Goal: Task Accomplishment & Management: Manage account settings

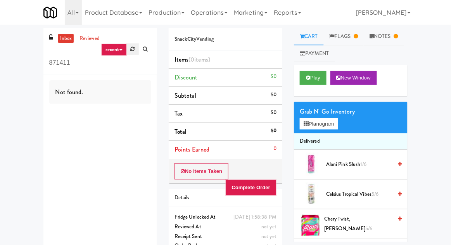
click at [134, 52] on link at bounding box center [133, 49] width 12 height 12
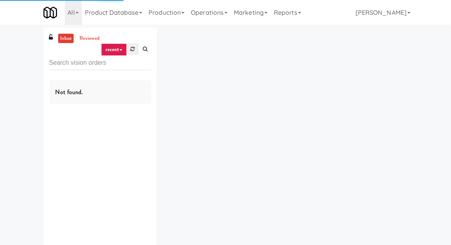
click at [128, 52] on link at bounding box center [133, 49] width 12 height 12
click at [13, 76] on div "inbox reviewed recent all unclear take inventory issue suspicious failed recent…" at bounding box center [225, 151] width 451 height 246
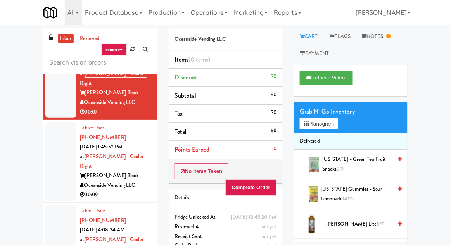
click at [49, 131] on div at bounding box center [60, 161] width 31 height 79
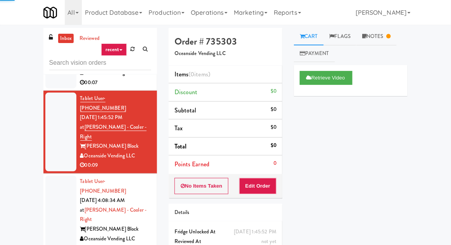
click at [59, 176] on div at bounding box center [60, 215] width 31 height 79
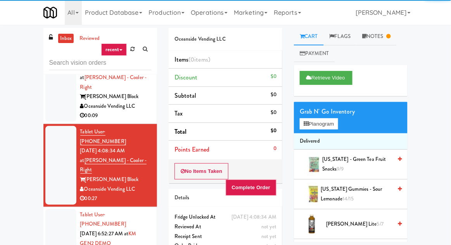
click at [50, 209] on div at bounding box center [60, 239] width 31 height 60
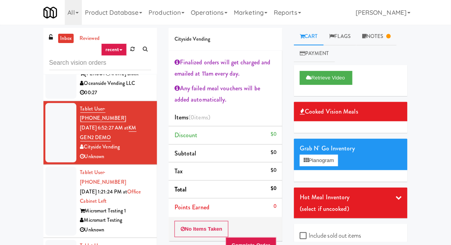
click at [55, 167] on div at bounding box center [60, 201] width 31 height 69
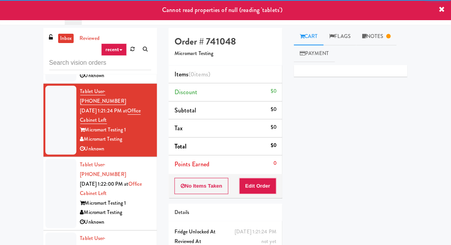
click at [61, 159] on div at bounding box center [60, 193] width 31 height 69
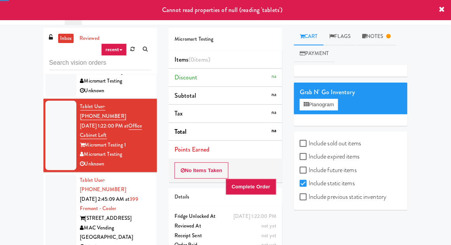
click at [60, 174] on div at bounding box center [60, 213] width 31 height 79
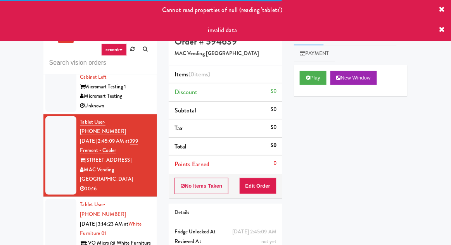
click at [60, 199] on div at bounding box center [60, 233] width 31 height 69
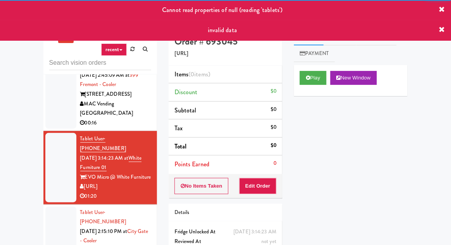
click at [65, 207] on div at bounding box center [60, 241] width 31 height 69
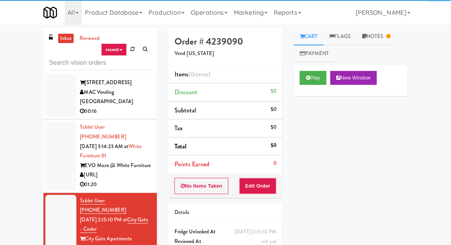
scroll to position [497, 0]
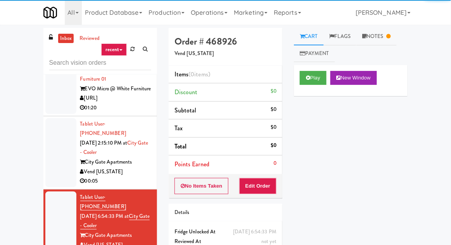
scroll to position [574, 0]
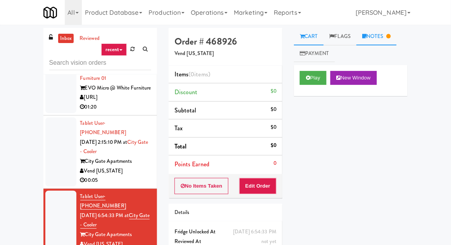
click at [380, 40] on link "Notes" at bounding box center [376, 36] width 40 height 17
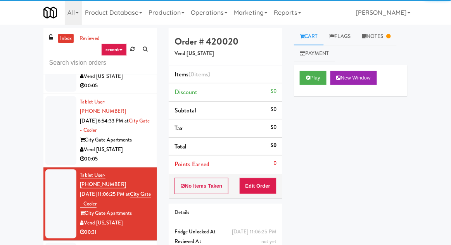
scroll to position [668, 0]
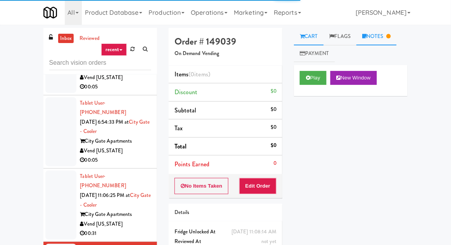
click at [394, 40] on link "Notes" at bounding box center [376, 36] width 40 height 17
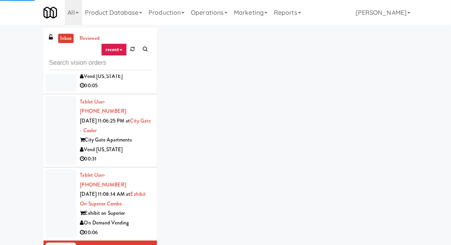
scroll to position [742, 0]
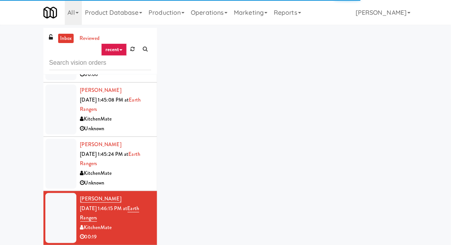
scroll to position [900, 0]
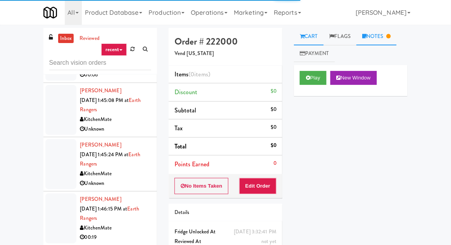
click at [380, 29] on link "Notes" at bounding box center [376, 36] width 40 height 17
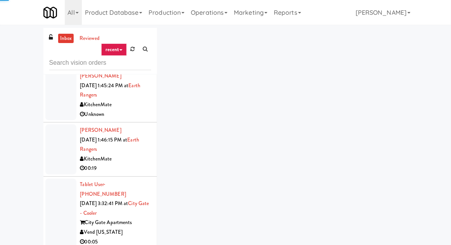
scroll to position [982, 0]
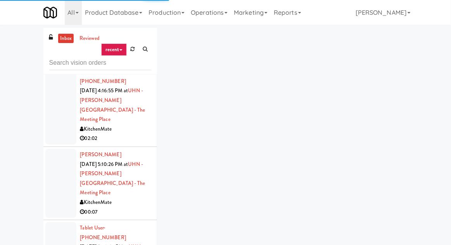
scroll to position [1162, 0]
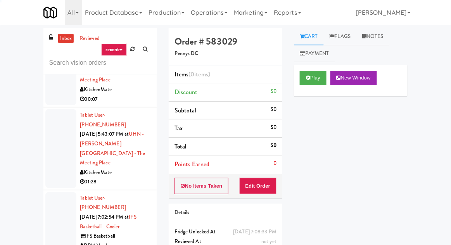
scroll to position [1266, 0]
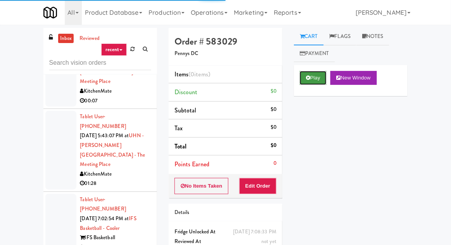
click at [302, 83] on button "Play" at bounding box center [313, 78] width 27 height 14
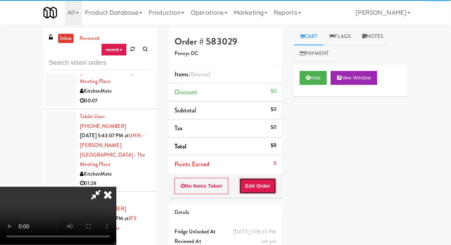
click at [261, 192] on button "Edit Order" at bounding box center [258, 186] width 38 height 16
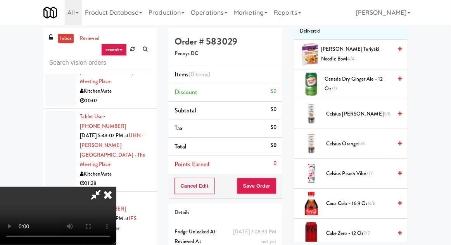
scroll to position [111, 0]
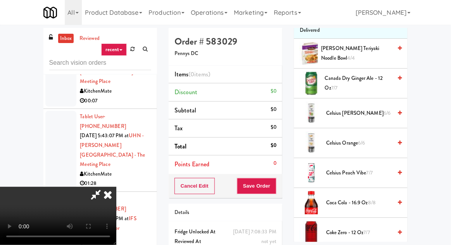
click at [362, 170] on span "Celsius Peach Vibe 7/7" at bounding box center [359, 173] width 66 height 10
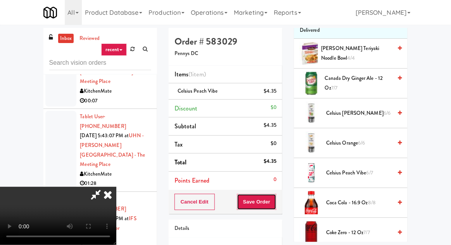
click at [271, 203] on button "Save Order" at bounding box center [257, 202] width 40 height 16
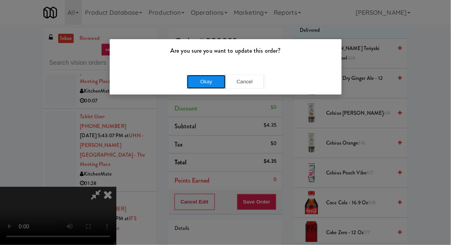
click at [205, 87] on button "Okay" at bounding box center [206, 82] width 39 height 14
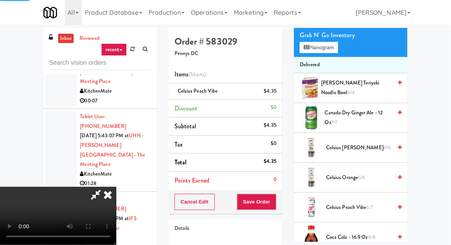
scroll to position [0, 0]
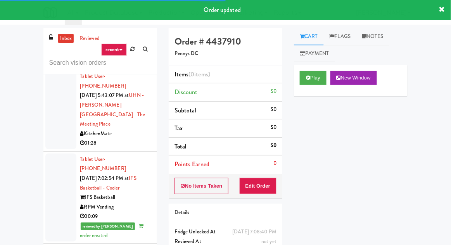
scroll to position [1307, 0]
click at [300, 83] on button "Play" at bounding box center [313, 78] width 27 height 14
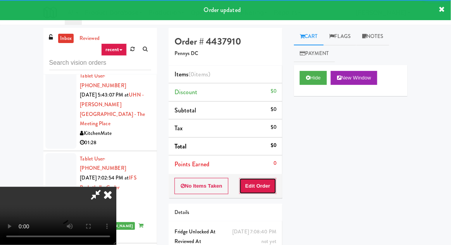
click at [262, 182] on button "Edit Order" at bounding box center [258, 186] width 38 height 16
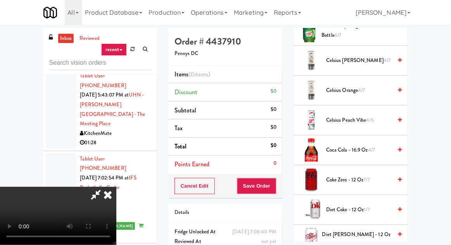
scroll to position [228, 0]
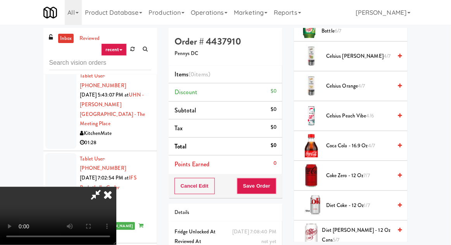
click at [363, 178] on span "Coke Zero - 12 oz 7/7" at bounding box center [359, 176] width 66 height 10
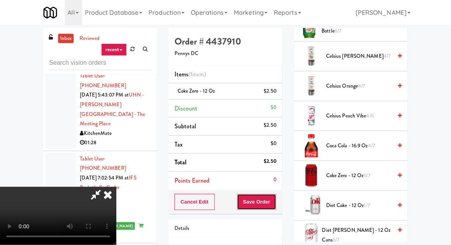
click at [274, 199] on button "Save Order" at bounding box center [257, 202] width 40 height 16
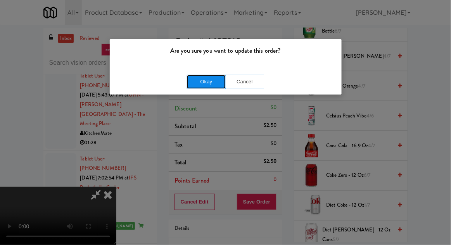
click at [198, 88] on button "Okay" at bounding box center [206, 82] width 39 height 14
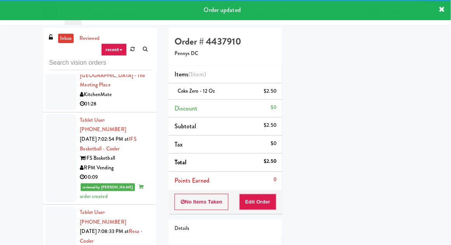
scroll to position [1370, 0]
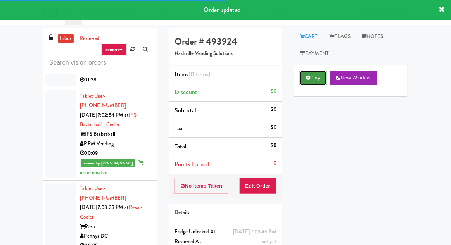
click at [313, 72] on button "Play" at bounding box center [313, 78] width 27 height 14
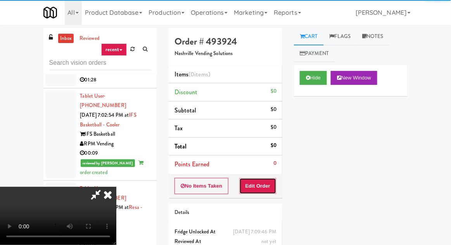
click at [268, 178] on button "Edit Order" at bounding box center [258, 186] width 38 height 16
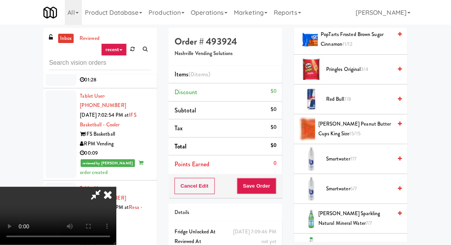
scroll to position [830, 0]
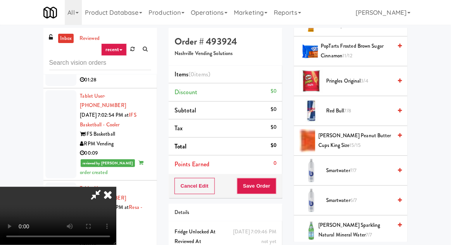
click at [373, 109] on span "Red Bull 7/8" at bounding box center [359, 111] width 66 height 10
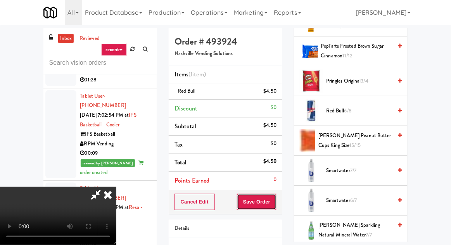
click at [274, 203] on button "Save Order" at bounding box center [257, 202] width 40 height 16
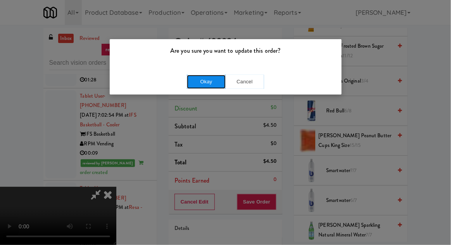
click at [195, 83] on button "Okay" at bounding box center [206, 82] width 39 height 14
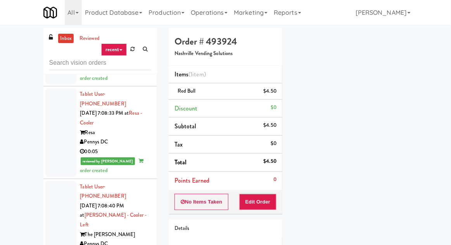
scroll to position [1463, 0]
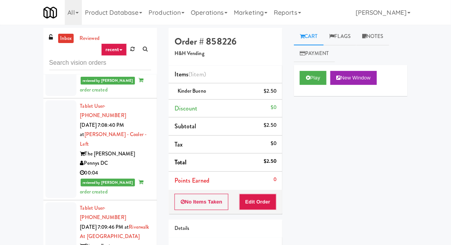
scroll to position [1544, 0]
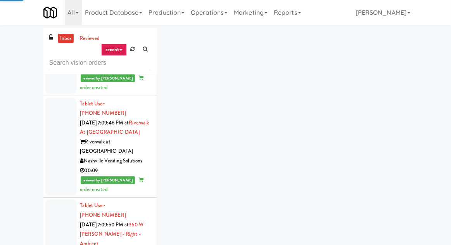
scroll to position [1662, 0]
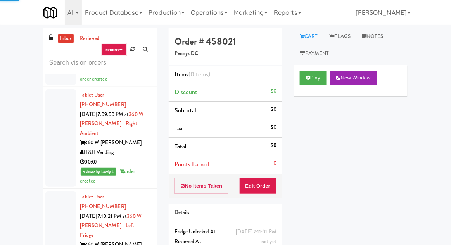
scroll to position [1760, 0]
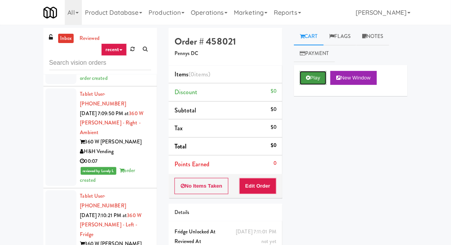
click at [316, 76] on button "Play" at bounding box center [313, 78] width 27 height 14
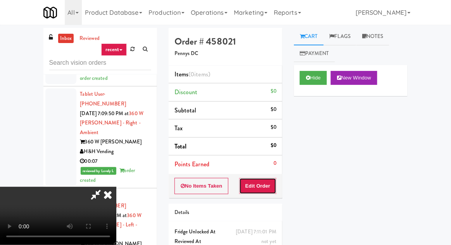
click at [266, 179] on button "Edit Order" at bounding box center [258, 186] width 38 height 16
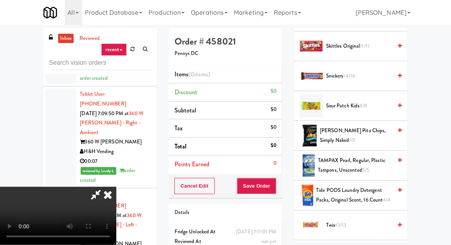
scroll to position [842, 0]
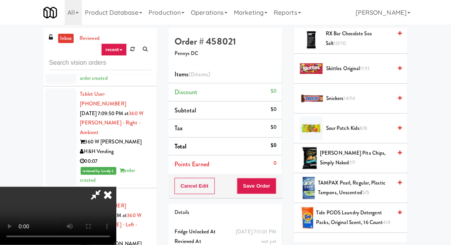
click at [393, 98] on div "Snickers 14/14" at bounding box center [362, 99] width 79 height 10
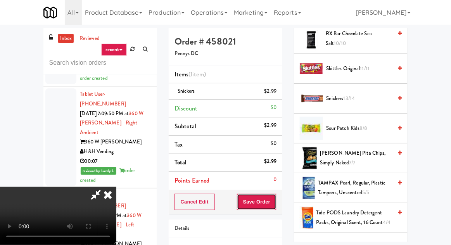
click at [273, 198] on button "Save Order" at bounding box center [257, 202] width 40 height 16
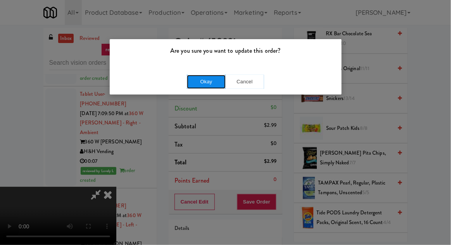
click at [199, 83] on button "Okay" at bounding box center [206, 82] width 39 height 14
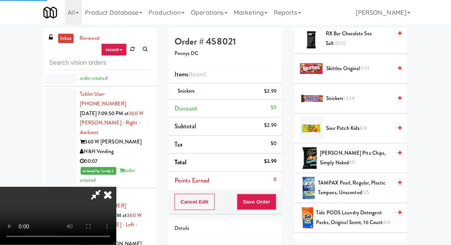
scroll to position [76, 0]
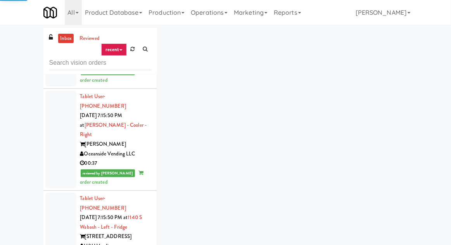
scroll to position [2527, 0]
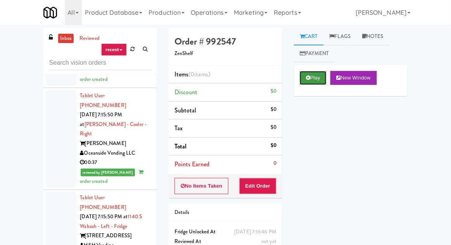
click at [313, 76] on button "Play" at bounding box center [313, 78] width 27 height 14
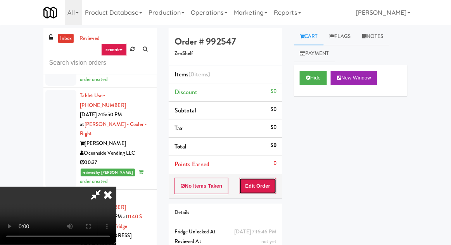
click at [269, 184] on button "Edit Order" at bounding box center [258, 186] width 38 height 16
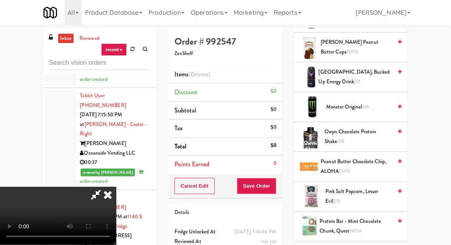
scroll to position [654, 0]
click at [391, 102] on span "Monster Original 6/6" at bounding box center [359, 107] width 66 height 10
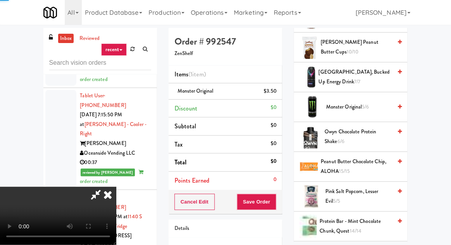
click at [383, 105] on span "Monster Original 5/6" at bounding box center [359, 107] width 66 height 10
click at [275, 202] on button "Save Order" at bounding box center [257, 202] width 40 height 16
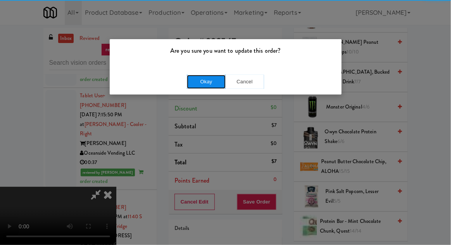
click at [210, 86] on button "Okay" at bounding box center [206, 82] width 39 height 14
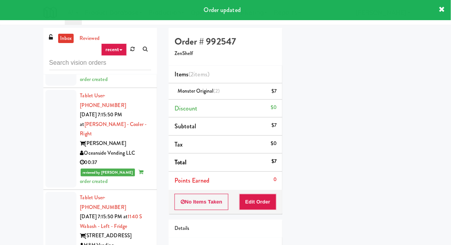
scroll to position [76, 0]
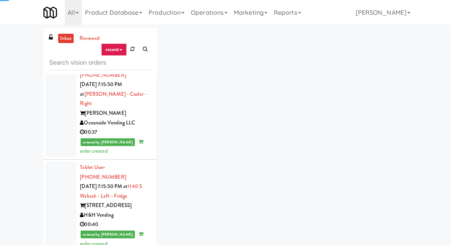
scroll to position [2586, 0]
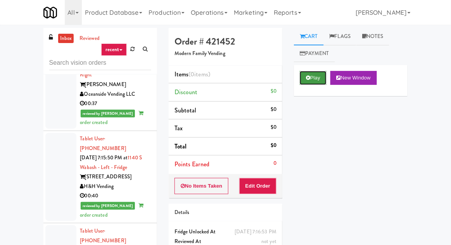
click at [309, 79] on icon at bounding box center [308, 77] width 4 height 5
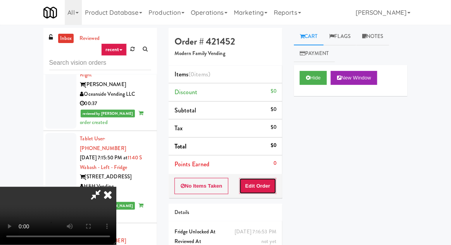
click at [259, 178] on button "Edit Order" at bounding box center [258, 186] width 38 height 16
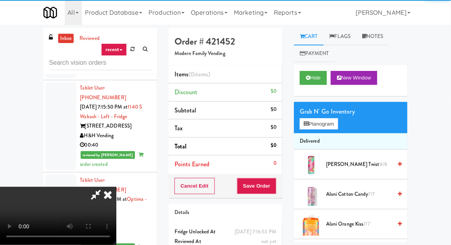
scroll to position [2637, 0]
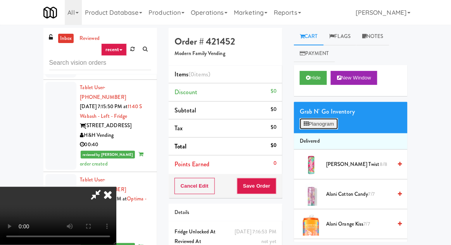
click at [324, 126] on button "Planogram" at bounding box center [319, 124] width 38 height 12
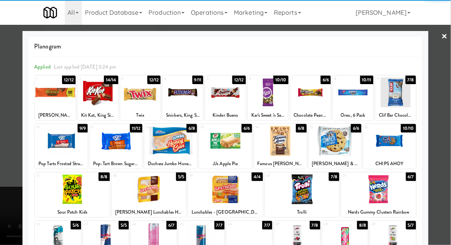
click at [341, 140] on div at bounding box center [335, 141] width 53 height 30
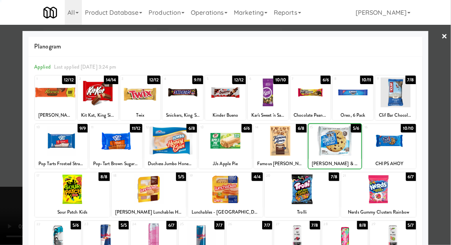
click at [5, 165] on div at bounding box center [225, 122] width 451 height 245
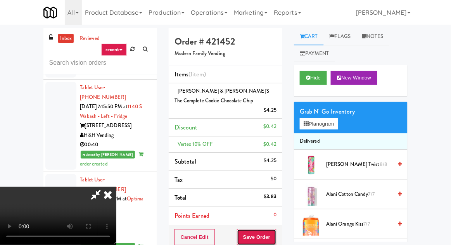
click at [275, 230] on button "Save Order" at bounding box center [257, 237] width 40 height 16
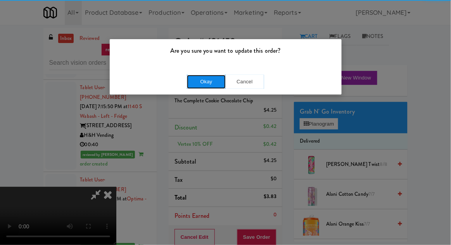
click at [190, 88] on button "Okay" at bounding box center [206, 82] width 39 height 14
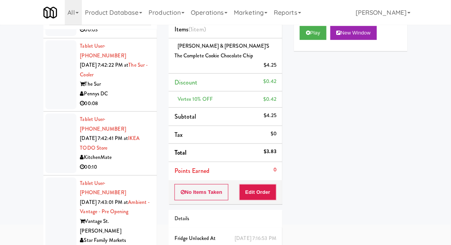
scroll to position [10047, 0]
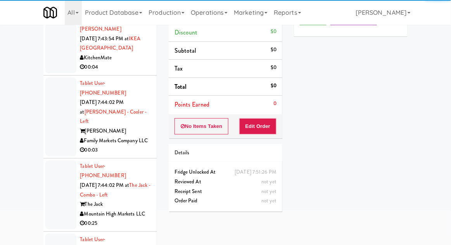
click at [321, 9] on div "All 901 Smrt Mrkt [URL][DOMAIN_NAME] 9518002 [GEOGRAPHIC_DATA] [URL][DOMAIN_NAM…" at bounding box center [225, 12] width 364 height 25
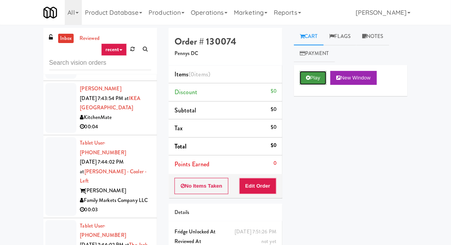
click at [312, 76] on button "Play" at bounding box center [313, 78] width 27 height 14
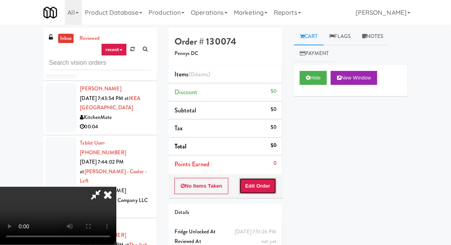
click at [264, 186] on button "Edit Order" at bounding box center [258, 186] width 38 height 16
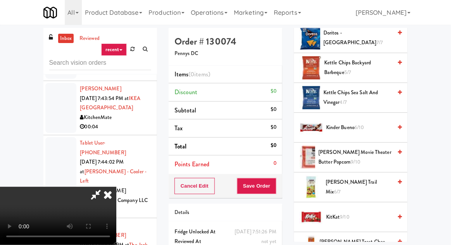
scroll to position [246, 0]
click at [359, 212] on span "KitKat 9/10" at bounding box center [359, 217] width 66 height 10
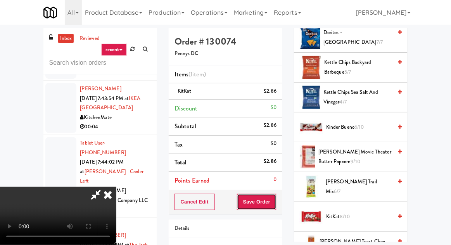
click at [275, 202] on button "Save Order" at bounding box center [257, 202] width 40 height 16
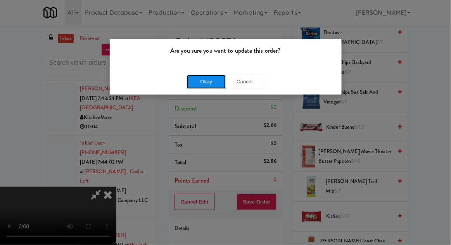
click at [204, 77] on button "Okay" at bounding box center [206, 82] width 39 height 14
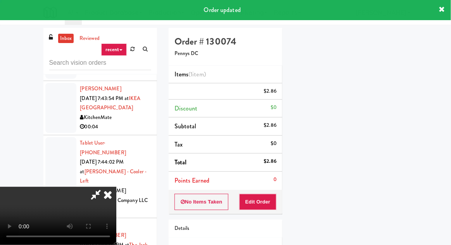
scroll to position [76, 0]
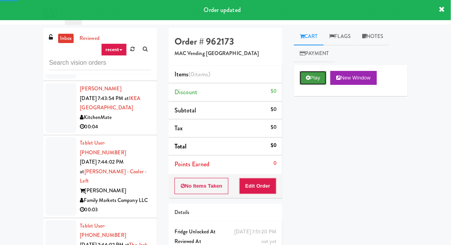
click at [310, 76] on button "Play" at bounding box center [313, 78] width 27 height 14
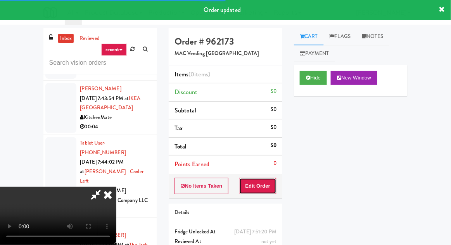
click at [262, 184] on button "Edit Order" at bounding box center [258, 186] width 38 height 16
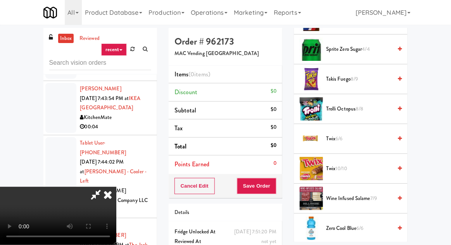
scroll to position [830, 0]
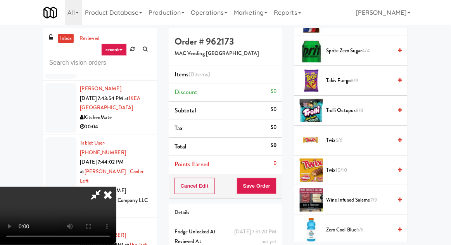
click at [383, 76] on span "Takis Fuego 8/9" at bounding box center [359, 81] width 66 height 10
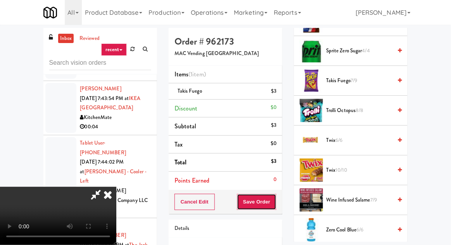
click at [276, 200] on button "Save Order" at bounding box center [257, 202] width 40 height 16
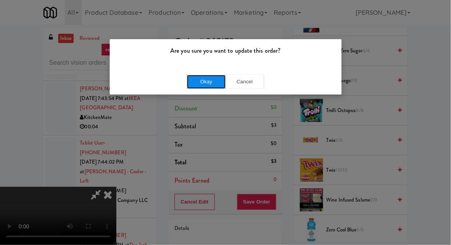
click at [191, 81] on button "Okay" at bounding box center [206, 82] width 39 height 14
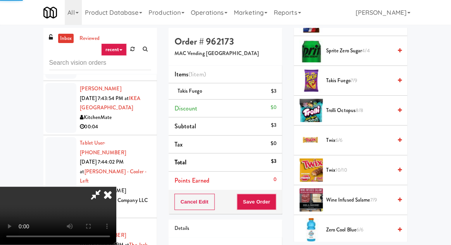
scroll to position [76, 0]
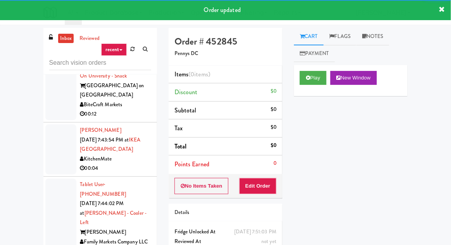
scroll to position [10006, 0]
click at [310, 83] on button "Play" at bounding box center [313, 78] width 27 height 14
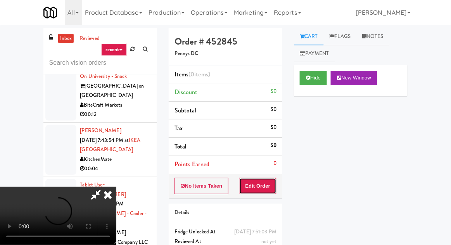
click at [262, 191] on button "Edit Order" at bounding box center [258, 186] width 38 height 16
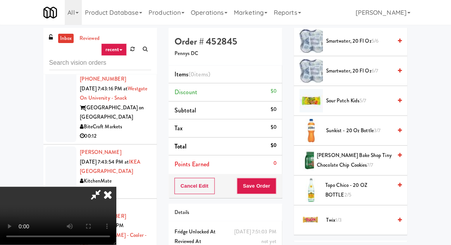
scroll to position [934, 0]
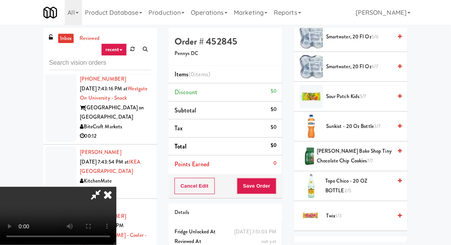
click at [375, 95] on span "Sour Patch Kids 5/7" at bounding box center [359, 97] width 66 height 10
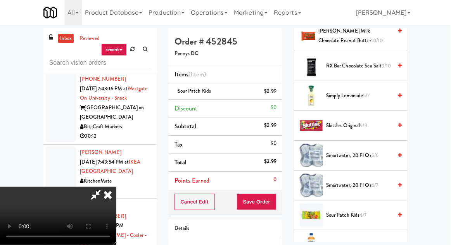
scroll to position [816, 0]
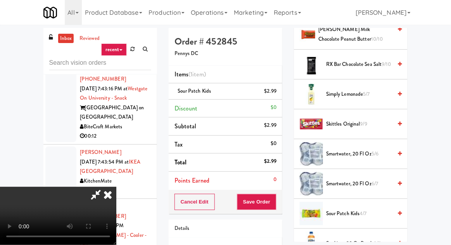
click at [378, 119] on span "Skittles Original 9/9" at bounding box center [359, 124] width 66 height 10
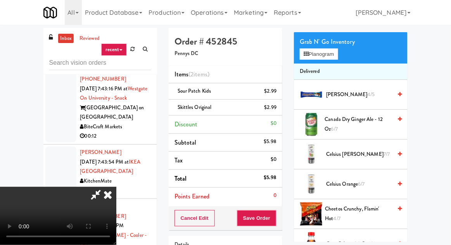
scroll to position [69, 0]
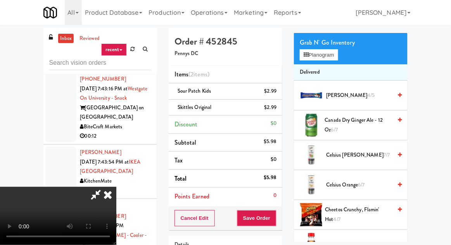
click at [378, 209] on span "Cheetos Crunchy, Flamin' Hot 4/7" at bounding box center [358, 214] width 67 height 19
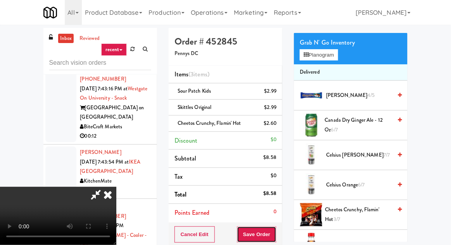
click at [274, 231] on button "Save Order" at bounding box center [257, 234] width 40 height 16
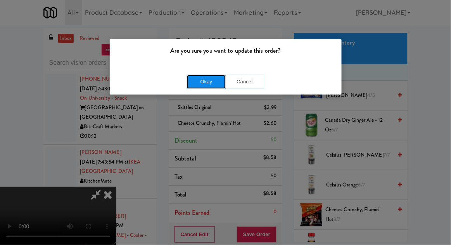
click at [191, 86] on button "Okay" at bounding box center [206, 82] width 39 height 14
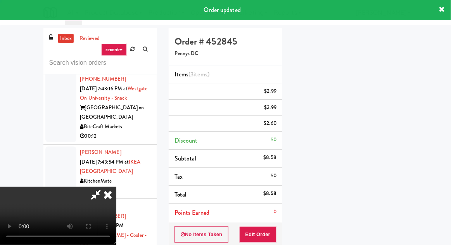
scroll to position [0, 0]
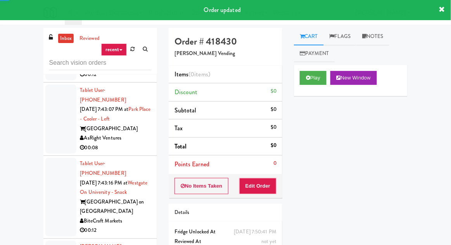
scroll to position [9881, 0]
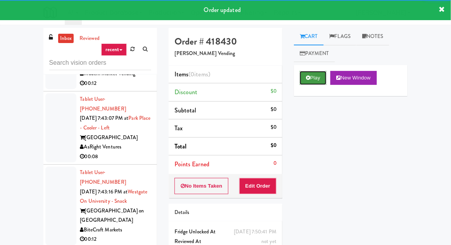
click at [314, 85] on button "Play" at bounding box center [313, 78] width 27 height 14
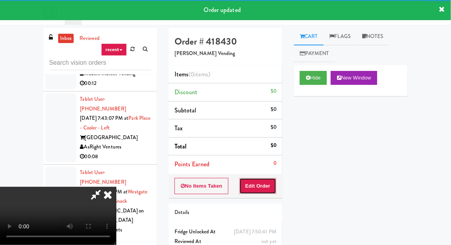
click at [265, 185] on button "Edit Order" at bounding box center [258, 186] width 38 height 16
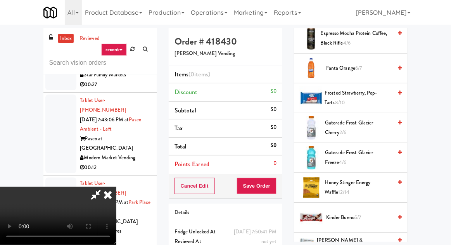
scroll to position [579, 0]
click at [389, 90] on span "Frosted Strawberry, Pop-Tarts 8/10" at bounding box center [358, 97] width 67 height 19
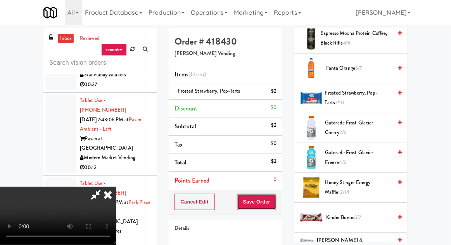
click at [273, 199] on button "Save Order" at bounding box center [257, 202] width 40 height 16
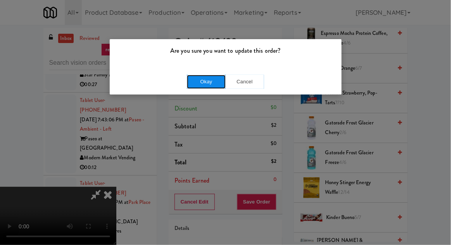
click at [196, 88] on button "Okay" at bounding box center [206, 82] width 39 height 14
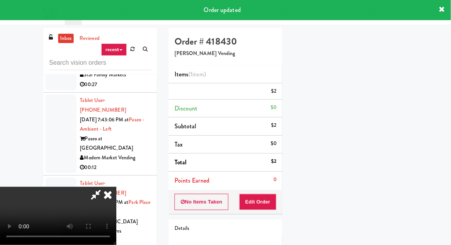
scroll to position [76, 0]
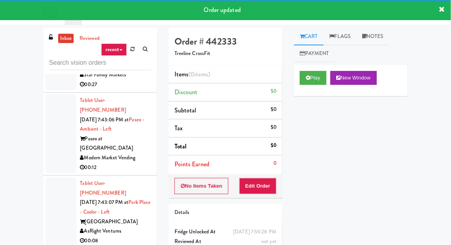
click at [305, 95] on div "Play New Window" at bounding box center [351, 80] width 114 height 31
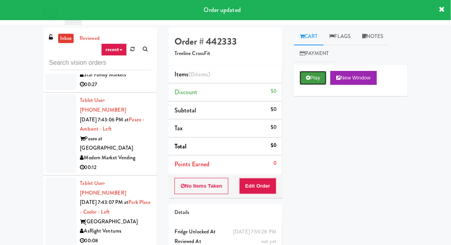
click at [309, 84] on button "Play" at bounding box center [313, 78] width 27 height 14
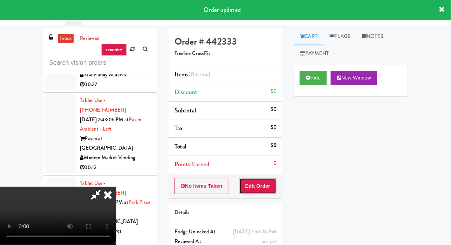
click at [261, 179] on button "Edit Order" at bounding box center [258, 186] width 38 height 16
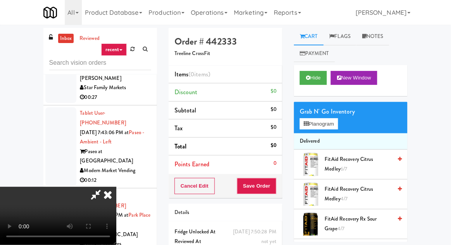
scroll to position [28, 0]
click at [331, 120] on button "Planogram" at bounding box center [319, 124] width 38 height 12
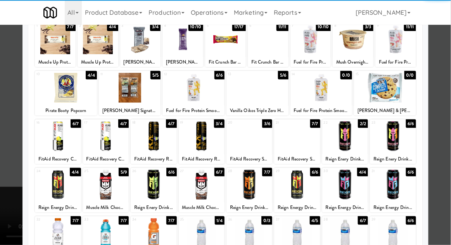
scroll to position [51, 0]
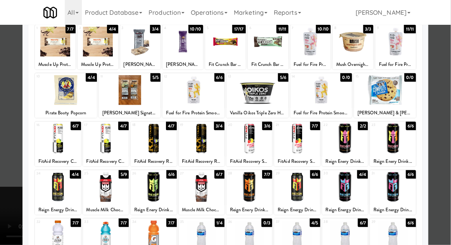
click at [296, 186] on div at bounding box center [297, 187] width 46 height 30
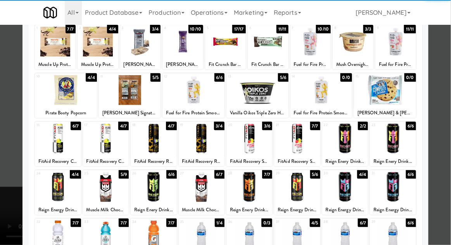
click at [6, 181] on div at bounding box center [225, 122] width 451 height 245
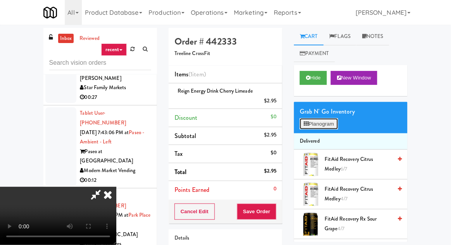
click at [332, 127] on button "Planogram" at bounding box center [319, 124] width 38 height 12
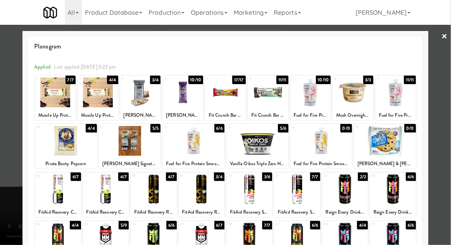
click at [259, 240] on div at bounding box center [249, 238] width 46 height 30
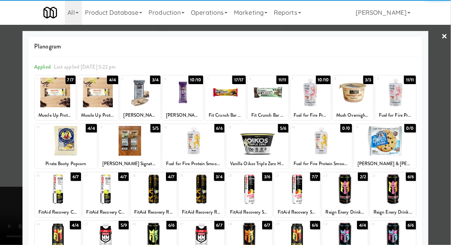
click at [9, 245] on div at bounding box center [225, 122] width 451 height 245
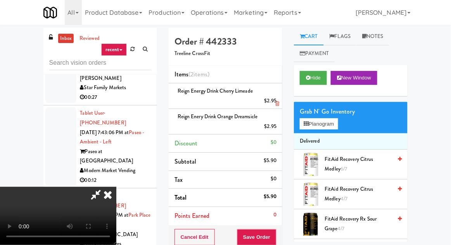
click at [281, 102] on li "Reign Energy Drink Cherry Limeade $2.95" at bounding box center [226, 96] width 114 height 26
click at [278, 103] on icon at bounding box center [277, 103] width 4 height 5
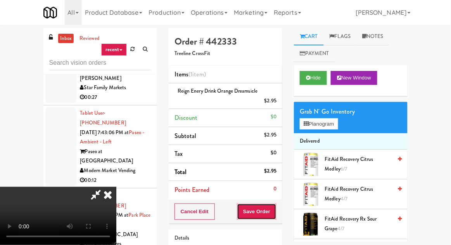
click at [276, 208] on button "Save Order" at bounding box center [257, 212] width 40 height 16
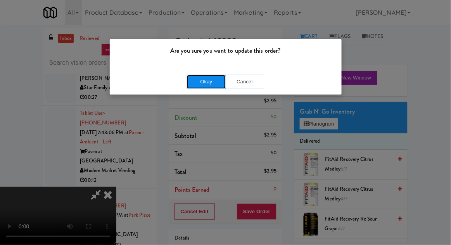
click at [195, 87] on button "Okay" at bounding box center [206, 82] width 39 height 14
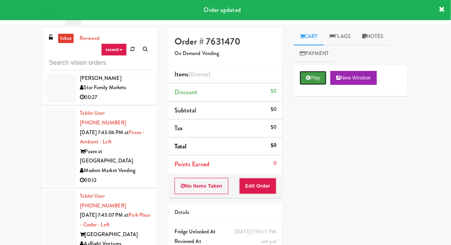
click at [309, 79] on icon at bounding box center [308, 77] width 4 height 5
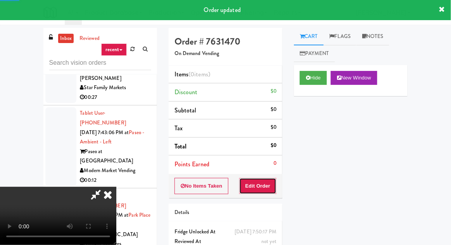
click at [263, 178] on button "Edit Order" at bounding box center [258, 186] width 38 height 16
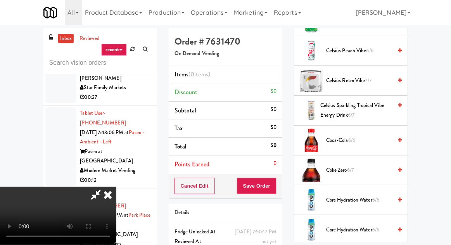
scroll to position [262, 0]
click at [361, 136] on span "Coca-Cola 6/6" at bounding box center [359, 141] width 66 height 10
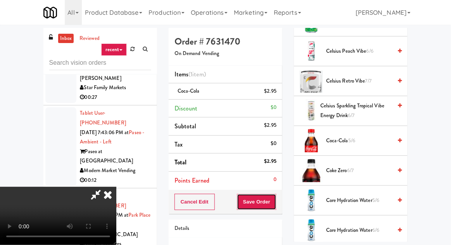
click at [276, 200] on button "Save Order" at bounding box center [257, 202] width 40 height 16
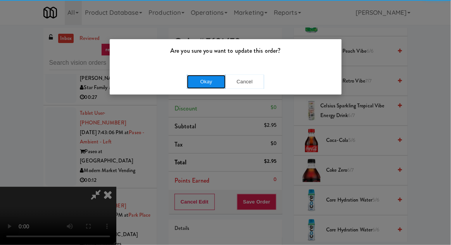
click at [208, 79] on button "Okay" at bounding box center [206, 82] width 39 height 14
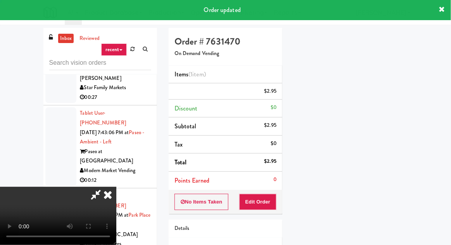
scroll to position [76, 0]
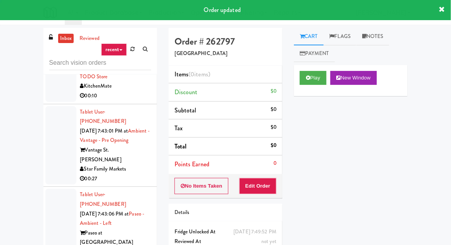
scroll to position [9702, 0]
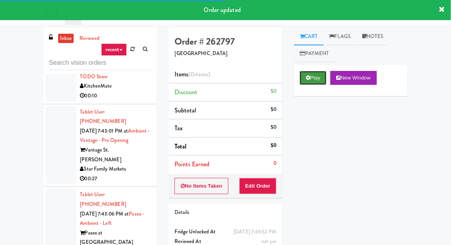
click at [318, 72] on button "Play" at bounding box center [313, 78] width 27 height 14
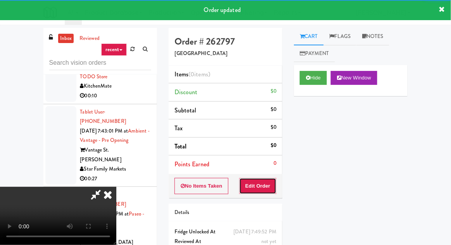
click at [266, 178] on button "Edit Order" at bounding box center [258, 186] width 38 height 16
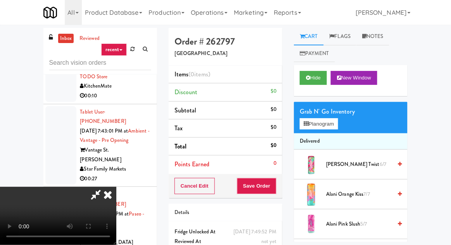
scroll to position [0, 0]
click at [330, 127] on button "Planogram" at bounding box center [319, 124] width 38 height 12
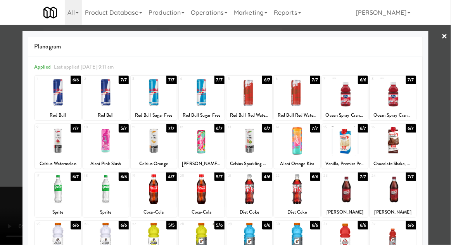
click at [206, 141] on div at bounding box center [202, 141] width 46 height 30
click at [3, 153] on div at bounding box center [225, 122] width 451 height 245
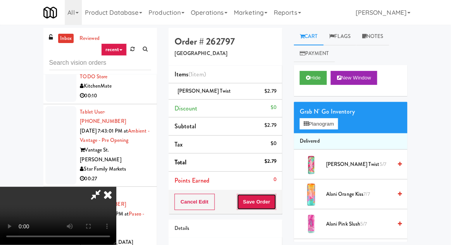
click at [274, 196] on button "Save Order" at bounding box center [257, 202] width 40 height 16
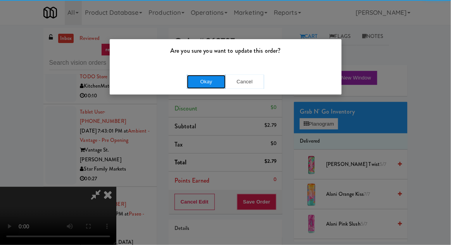
click at [191, 76] on button "Okay" at bounding box center [206, 82] width 39 height 14
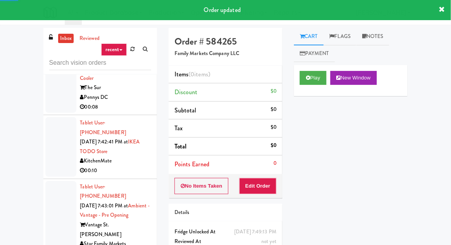
scroll to position [9626, 0]
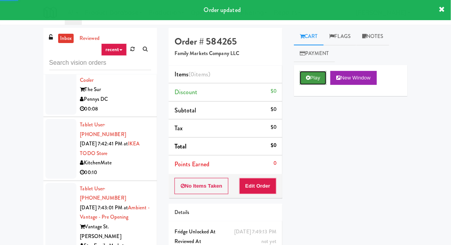
click at [312, 71] on button "Play" at bounding box center [313, 78] width 27 height 14
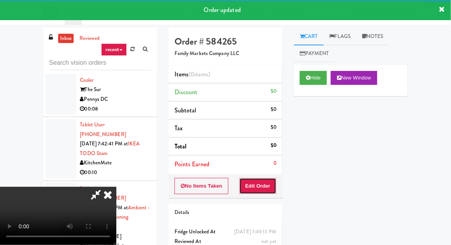
click at [269, 188] on button "Edit Order" at bounding box center [258, 186] width 38 height 16
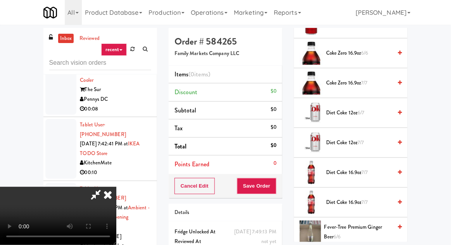
scroll to position [655, 0]
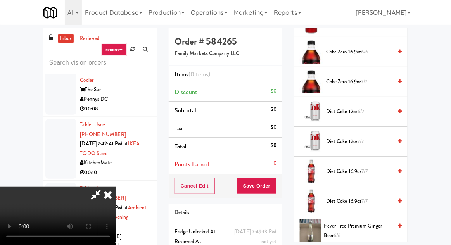
click at [356, 167] on span "Diet Coke 16.9oz 7/7" at bounding box center [359, 172] width 66 height 10
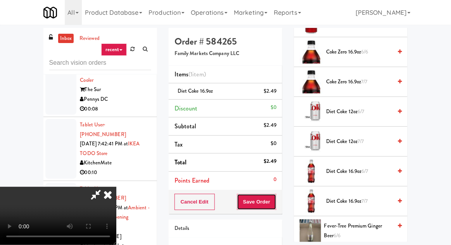
click at [274, 199] on button "Save Order" at bounding box center [257, 202] width 40 height 16
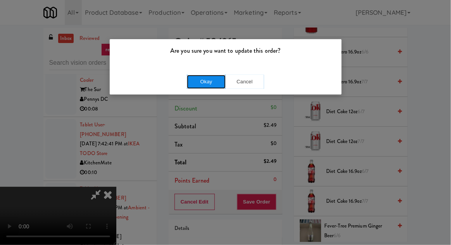
click at [214, 87] on button "Okay" at bounding box center [206, 82] width 39 height 14
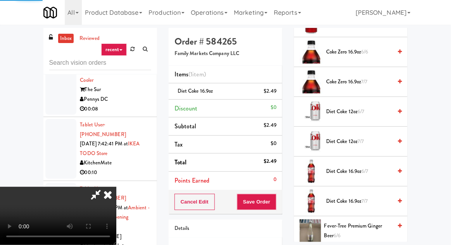
scroll to position [76, 0]
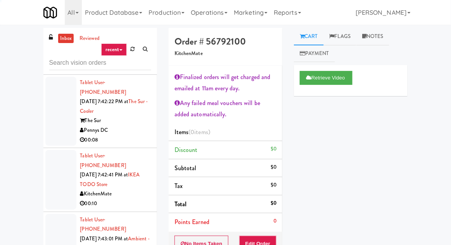
scroll to position [9584, 0]
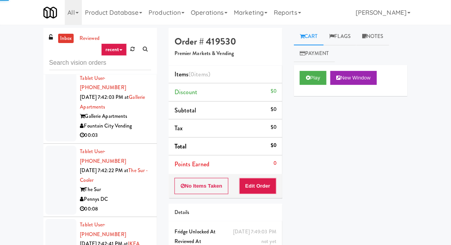
scroll to position [9525, 0]
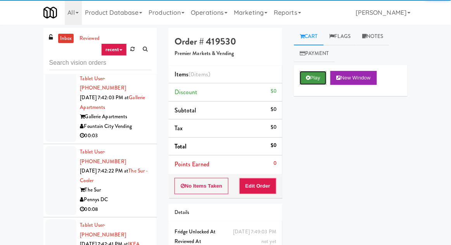
click at [314, 74] on button "Play" at bounding box center [313, 78] width 27 height 14
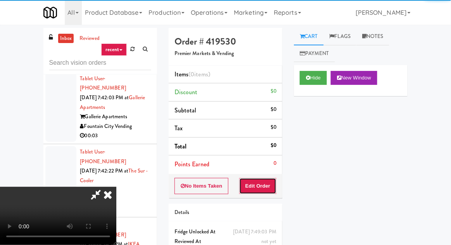
click at [263, 182] on button "Edit Order" at bounding box center [258, 186] width 38 height 16
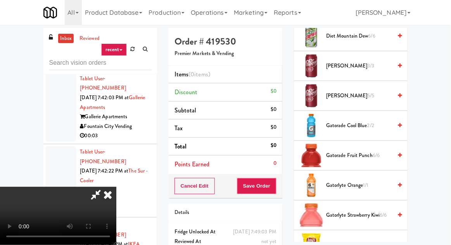
scroll to position [486, 0]
click at [366, 153] on span "Gatorade Fruit Punch 6/6" at bounding box center [359, 156] width 66 height 10
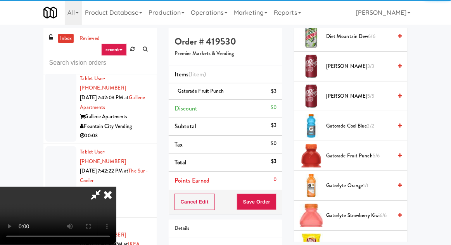
scroll to position [0, 0]
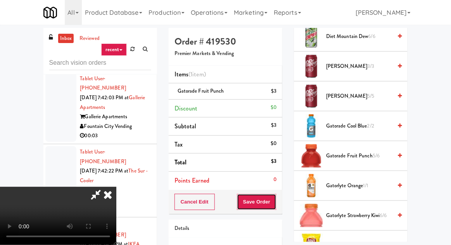
click at [273, 200] on button "Save Order" at bounding box center [257, 202] width 40 height 16
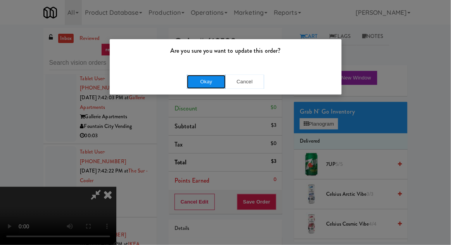
click at [202, 88] on button "Okay" at bounding box center [206, 82] width 39 height 14
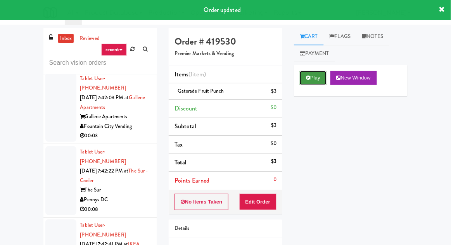
click at [315, 79] on button "Play" at bounding box center [313, 78] width 27 height 14
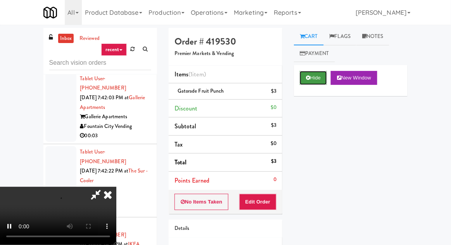
scroll to position [28, 0]
click at [311, 81] on button "Hide" at bounding box center [313, 78] width 27 height 14
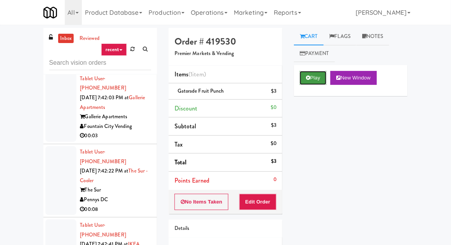
scroll to position [0, 0]
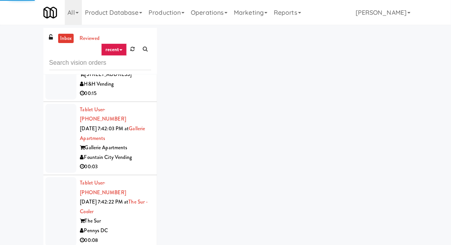
scroll to position [9454, 0]
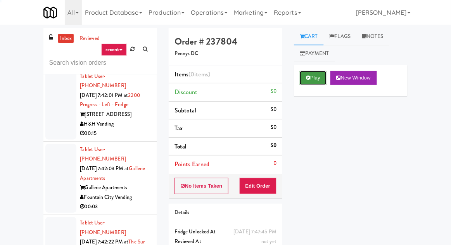
click at [310, 81] on button "Play" at bounding box center [313, 78] width 27 height 14
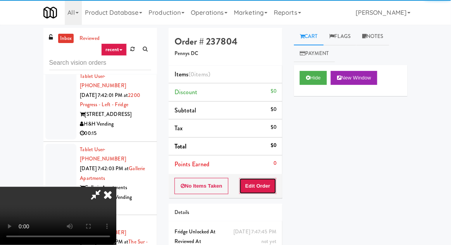
click at [262, 183] on button "Edit Order" at bounding box center [258, 186] width 38 height 16
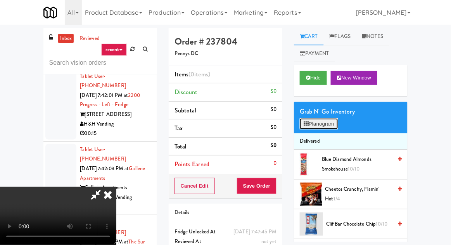
click at [317, 119] on button "Planogram" at bounding box center [319, 124] width 38 height 12
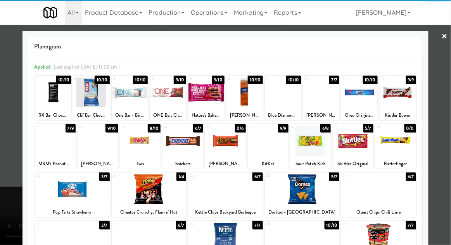
scroll to position [22, 0]
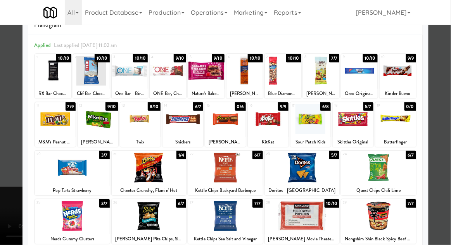
click at [4, 167] on div at bounding box center [225, 122] width 451 height 245
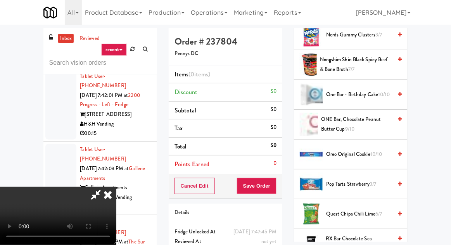
scroll to position [607, 0]
click at [359, 180] on span "Pop Tarts Strawberry 3/7" at bounding box center [359, 185] width 66 height 10
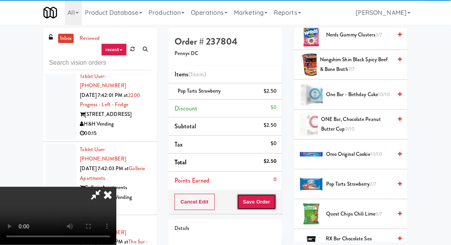
click at [275, 202] on button "Save Order" at bounding box center [257, 202] width 40 height 16
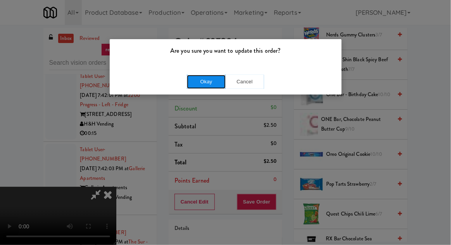
click at [204, 85] on button "Okay" at bounding box center [206, 82] width 39 height 14
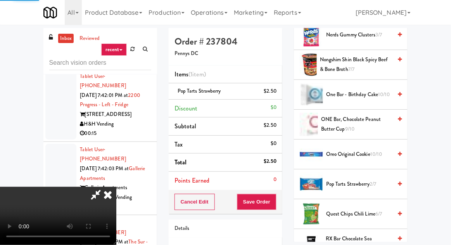
scroll to position [76, 0]
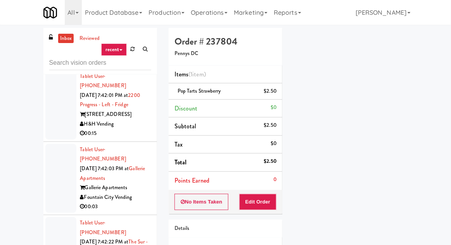
click at [450, 238] on div "inbox reviewed recent all unclear take inventory issue suspicious failed recent…" at bounding box center [225, 170] width 451 height 285
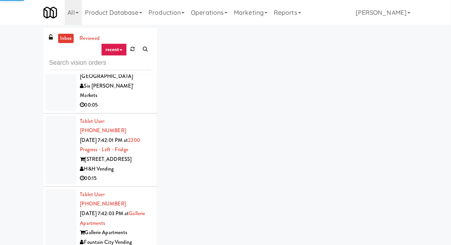
scroll to position [9397, 0]
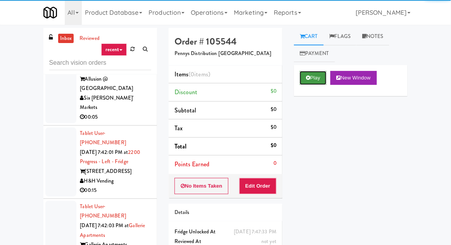
click at [318, 71] on button "Play" at bounding box center [313, 78] width 27 height 14
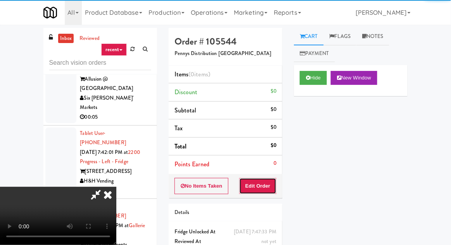
click at [266, 180] on button "Edit Order" at bounding box center [258, 186] width 38 height 16
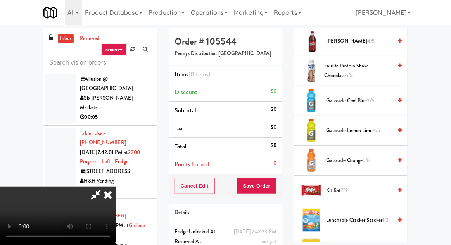
scroll to position [541, 0]
click at [377, 131] on span "4/5" at bounding box center [376, 130] width 7 height 7
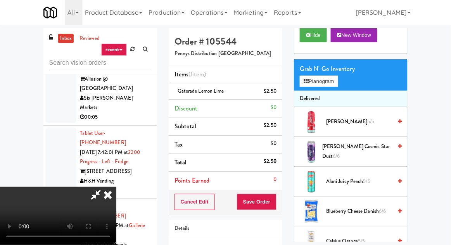
scroll to position [0, 0]
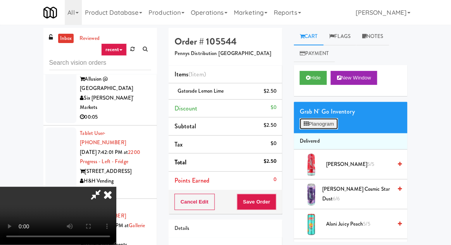
click at [330, 121] on button "Planogram" at bounding box center [319, 124] width 38 height 12
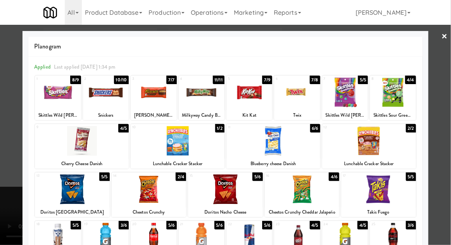
click at [323, 187] on div at bounding box center [302, 189] width 75 height 30
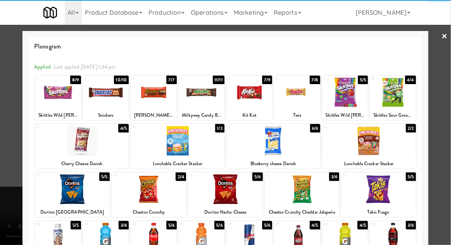
click at [450, 112] on div at bounding box center [225, 122] width 451 height 245
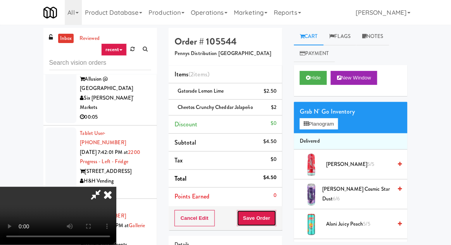
click at [275, 218] on button "Save Order" at bounding box center [257, 218] width 40 height 16
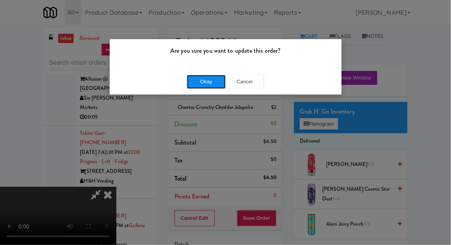
click at [191, 81] on button "Okay" at bounding box center [206, 82] width 39 height 14
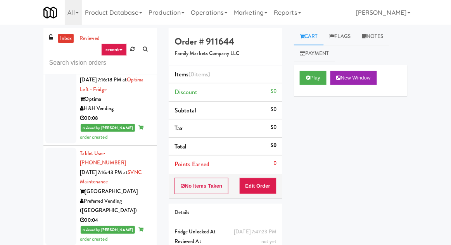
scroll to position [2764, 0]
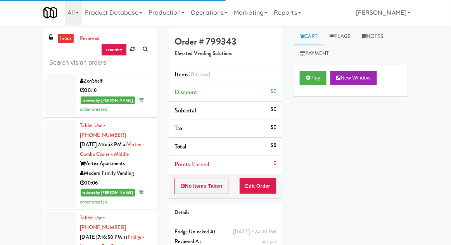
scroll to position [3051, 0]
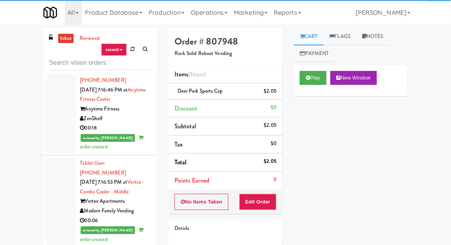
scroll to position [3013, 0]
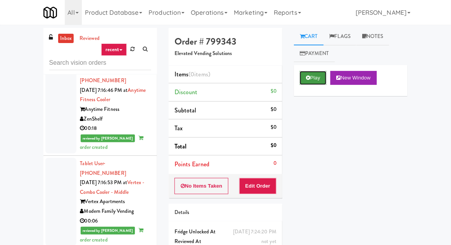
click at [316, 78] on button "Play" at bounding box center [313, 78] width 27 height 14
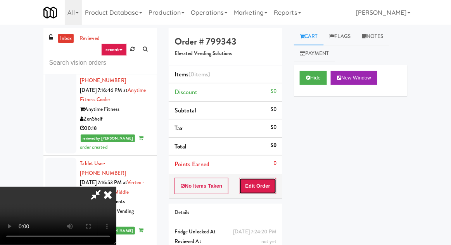
click at [269, 187] on button "Edit Order" at bounding box center [258, 186] width 38 height 16
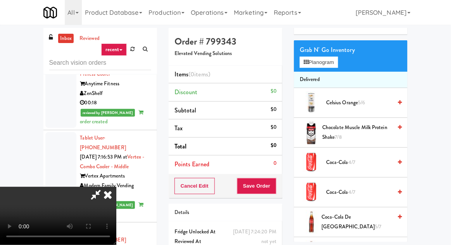
scroll to position [72, 0]
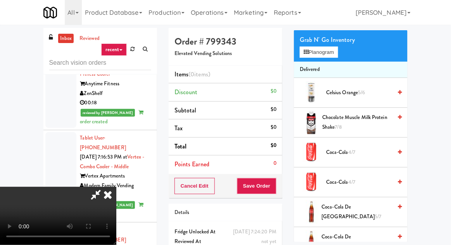
click at [362, 155] on span "Coca-Cola 4/7" at bounding box center [359, 153] width 66 height 10
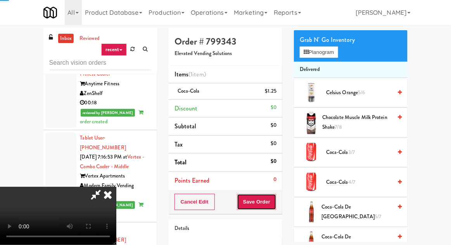
click at [274, 201] on button "Save Order" at bounding box center [257, 202] width 40 height 16
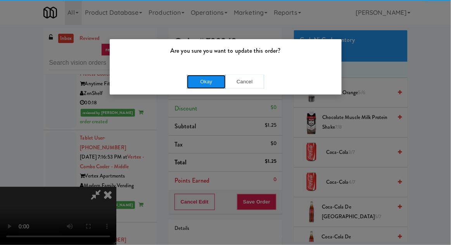
click at [205, 83] on button "Okay" at bounding box center [206, 82] width 39 height 14
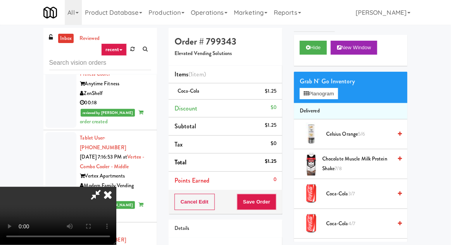
scroll to position [0, 0]
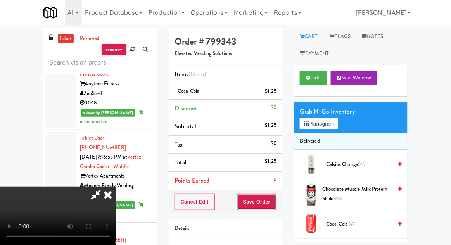
click at [275, 202] on button "Save Order" at bounding box center [257, 202] width 40 height 16
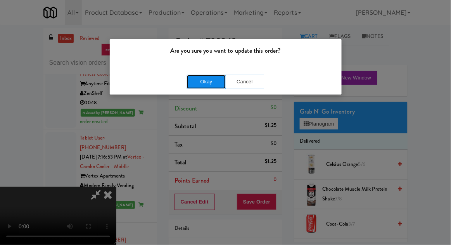
click at [202, 81] on button "Okay" at bounding box center [206, 82] width 39 height 14
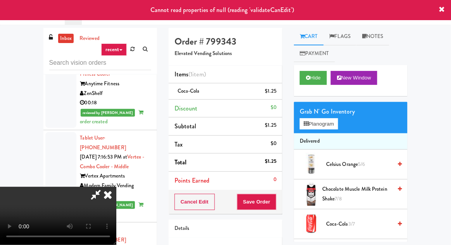
click at [378, 54] on ul "Cart Flags Notes Payment" at bounding box center [351, 45] width 114 height 34
click at [313, 81] on button "Hide" at bounding box center [313, 78] width 27 height 14
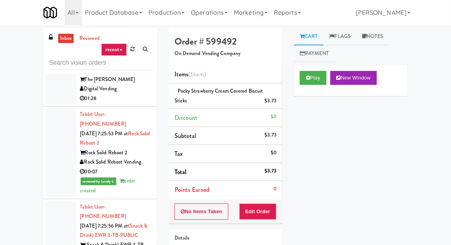
scroll to position [3907, 0]
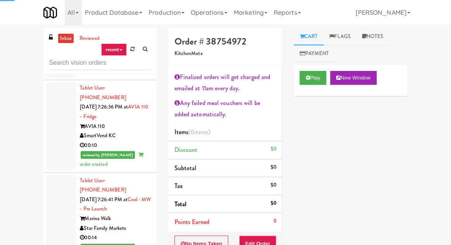
scroll to position [4322, 0]
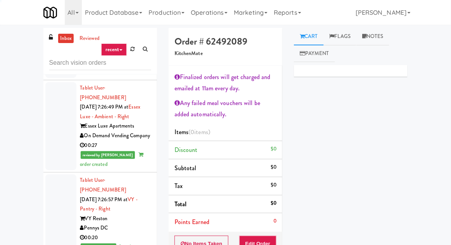
scroll to position [4502, 0]
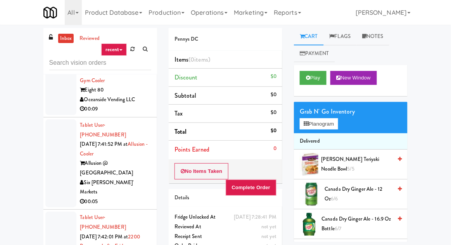
scroll to position [9702, 0]
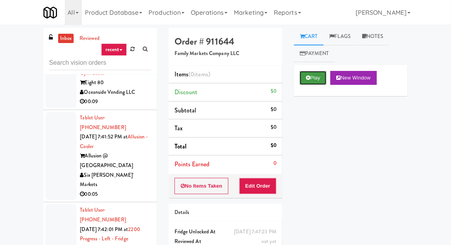
click at [309, 72] on button "Play" at bounding box center [313, 78] width 27 height 14
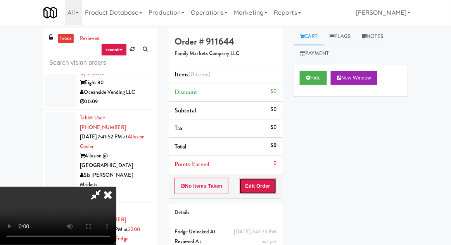
click at [259, 192] on button "Edit Order" at bounding box center [258, 186] width 38 height 16
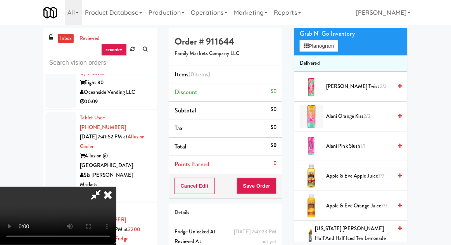
scroll to position [80, 0]
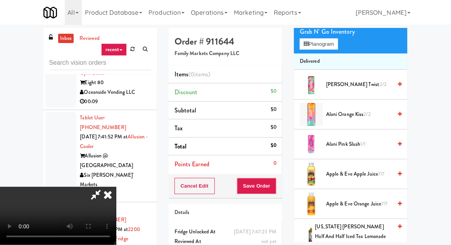
click at [349, 172] on span "Apple & Eve Apple Juice 7/7" at bounding box center [359, 174] width 66 height 10
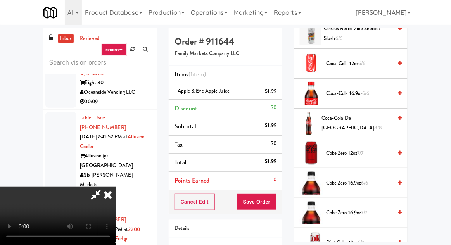
scroll to position [526, 0]
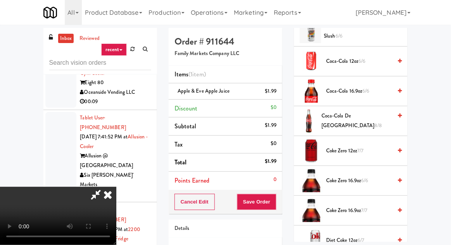
click at [362, 176] on span "Coke Zero 16.9oz 6/6" at bounding box center [359, 181] width 66 height 10
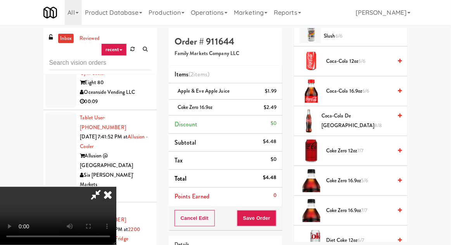
click at [366, 207] on span "7/7" at bounding box center [364, 210] width 6 height 7
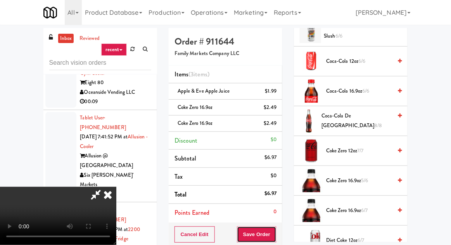
click at [274, 228] on button "Save Order" at bounding box center [257, 234] width 40 height 16
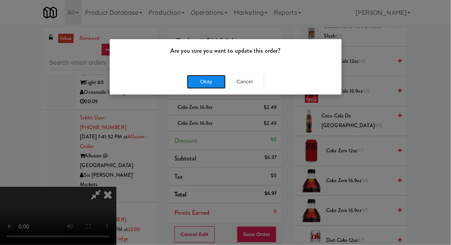
click at [207, 75] on button "Okay" at bounding box center [206, 82] width 39 height 14
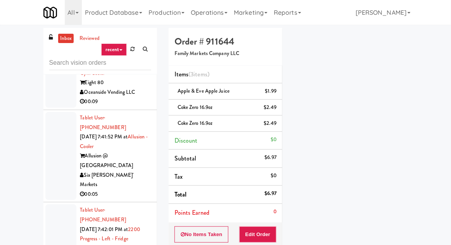
scroll to position [76, 0]
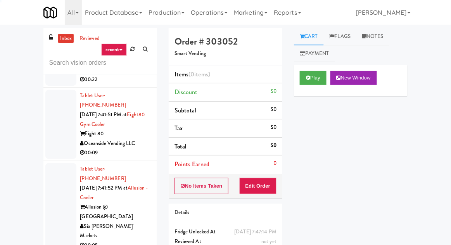
scroll to position [9652, 0]
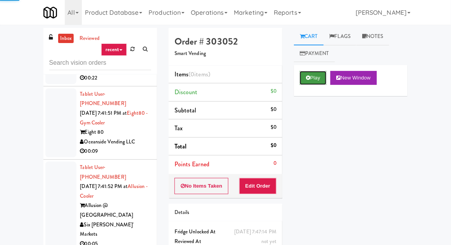
click at [321, 79] on button "Play" at bounding box center [313, 78] width 27 height 14
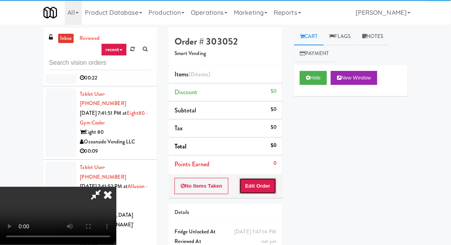
click at [269, 179] on button "Edit Order" at bounding box center [258, 186] width 38 height 16
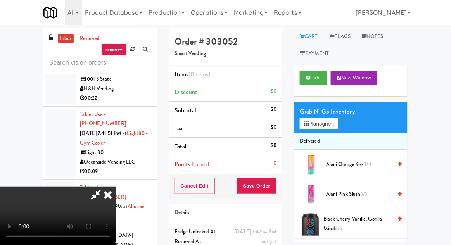
scroll to position [28, 0]
click at [329, 119] on button "Planogram" at bounding box center [319, 124] width 38 height 12
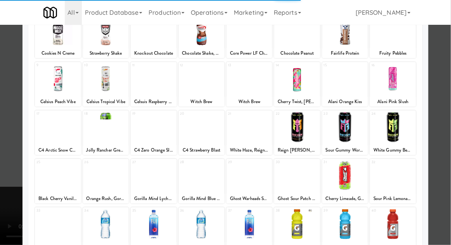
scroll to position [63, 0]
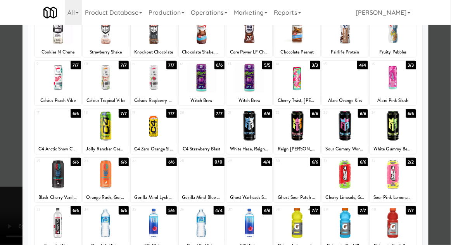
click at [145, 173] on div at bounding box center [154, 175] width 46 height 30
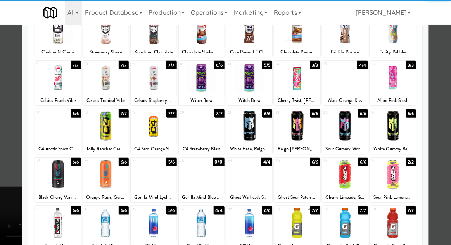
click at [9, 137] on div at bounding box center [225, 122] width 451 height 245
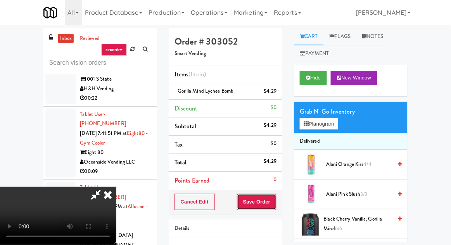
click at [275, 198] on button "Save Order" at bounding box center [257, 202] width 40 height 16
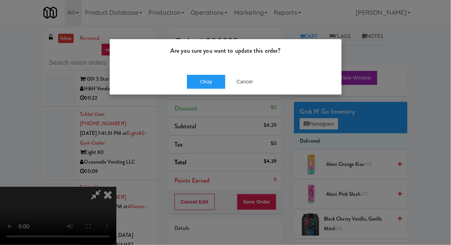
click at [181, 74] on div "Okay Cancel" at bounding box center [226, 82] width 232 height 26
click at [197, 82] on button "Okay" at bounding box center [206, 82] width 39 height 14
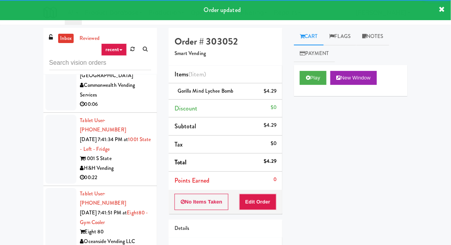
scroll to position [9552, 0]
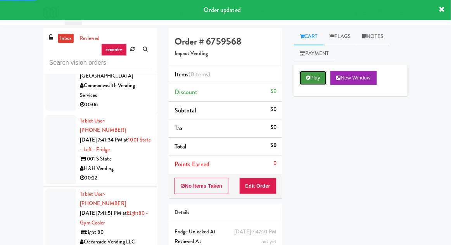
click at [311, 74] on button "Play" at bounding box center [313, 78] width 27 height 14
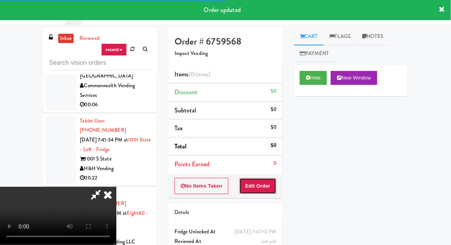
click at [260, 178] on button "Edit Order" at bounding box center [258, 186] width 38 height 16
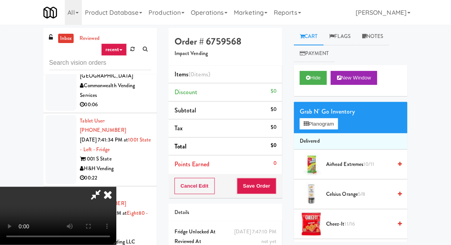
scroll to position [28, 0]
click at [356, 223] on span "Cheez-It 11/16" at bounding box center [359, 224] width 66 height 10
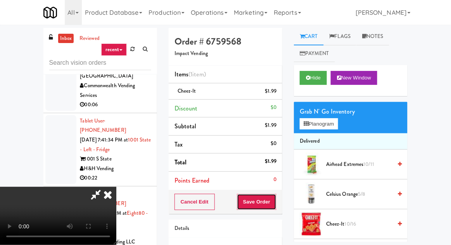
click at [276, 205] on button "Save Order" at bounding box center [257, 202] width 40 height 16
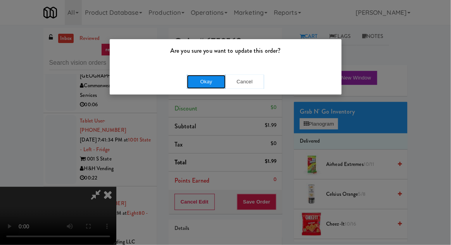
click at [188, 83] on button "Okay" at bounding box center [206, 82] width 39 height 14
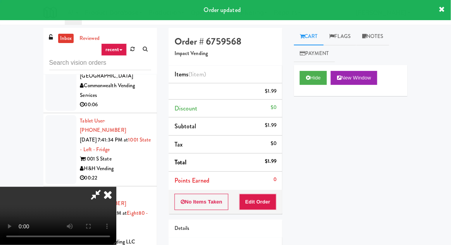
scroll to position [0, 0]
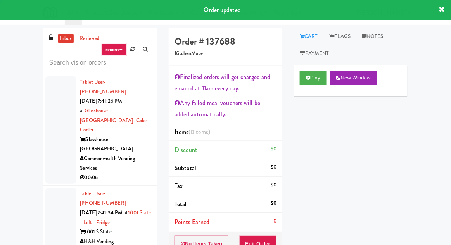
scroll to position [9479, 0]
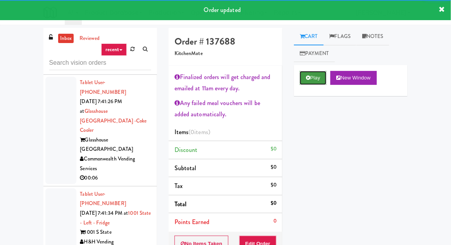
click at [312, 77] on button "Play" at bounding box center [313, 78] width 27 height 14
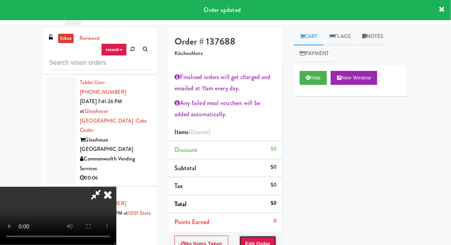
click at [263, 238] on button "Edit Order" at bounding box center [258, 244] width 38 height 16
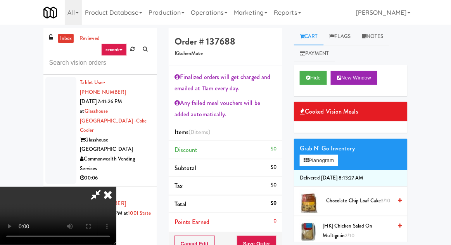
scroll to position [47, 0]
click at [354, 197] on span "Chocolate Chip Loaf Cake 3/10" at bounding box center [359, 201] width 66 height 10
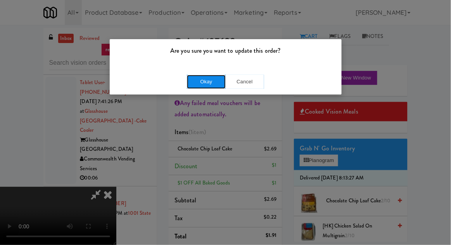
click at [189, 75] on button "Okay" at bounding box center [206, 82] width 39 height 14
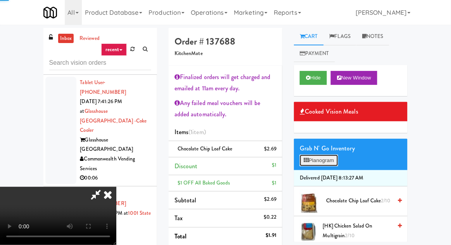
click at [323, 155] on button "Planogram" at bounding box center [319, 161] width 38 height 12
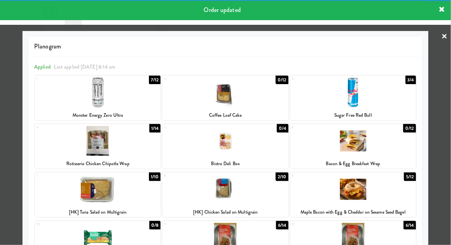
click at [12, 185] on div at bounding box center [225, 122] width 451 height 245
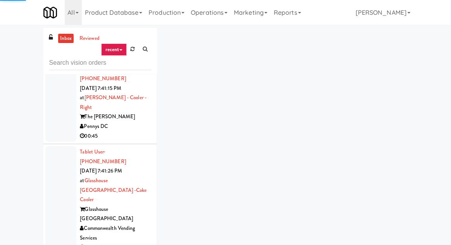
scroll to position [9390, 0]
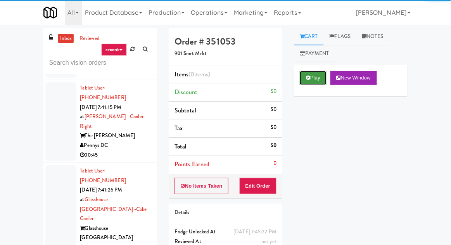
click at [310, 81] on button "Play" at bounding box center [313, 78] width 27 height 14
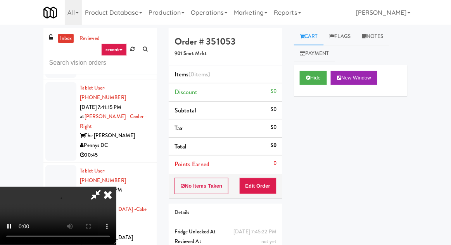
click at [266, 172] on li "Points Earned 0" at bounding box center [226, 164] width 114 height 18
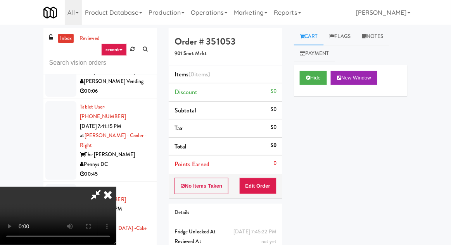
scroll to position [9370, 0]
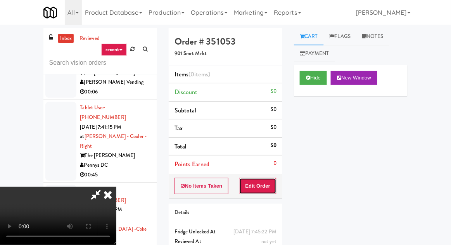
click at [258, 183] on button "Edit Order" at bounding box center [258, 186] width 38 height 16
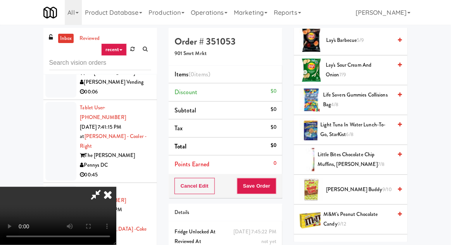
scroll to position [514, 0]
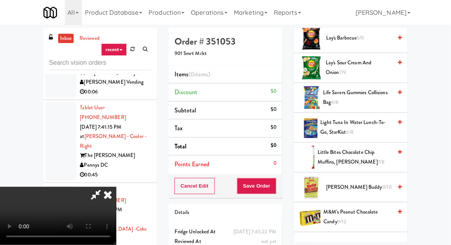
click at [355, 214] on span "M&M's Peanut Chocolate Candy 9/12" at bounding box center [358, 216] width 69 height 19
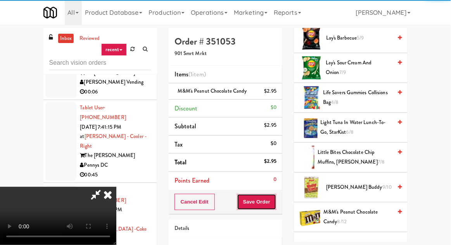
click at [274, 200] on button "Save Order" at bounding box center [257, 202] width 40 height 16
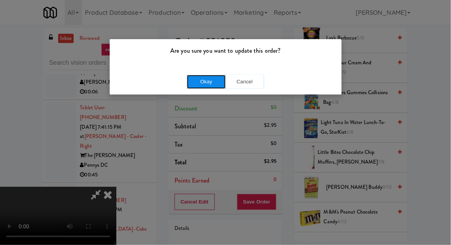
click at [195, 84] on button "Okay" at bounding box center [206, 82] width 39 height 14
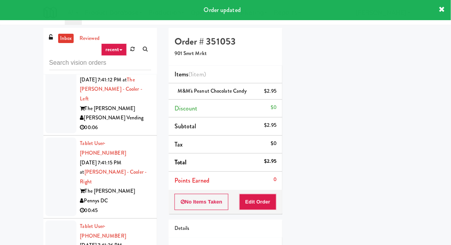
scroll to position [9313, 0]
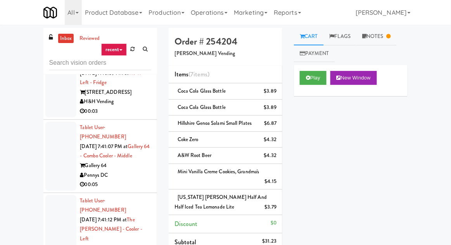
scroll to position [9198, 0]
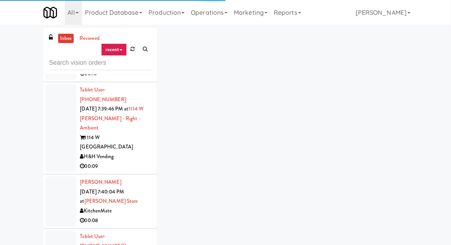
scroll to position [8886, 0]
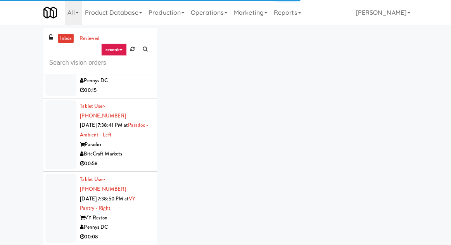
scroll to position [8428, 0]
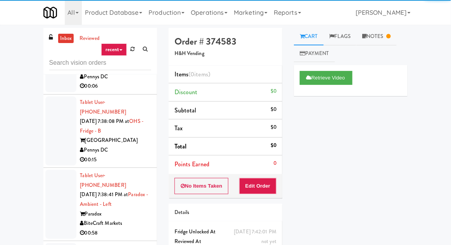
scroll to position [8385, 0]
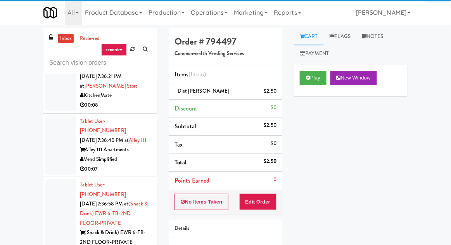
scroll to position [7989, 0]
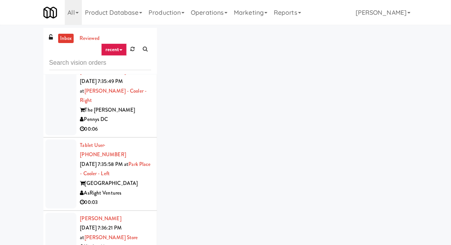
scroll to position [7797, 0]
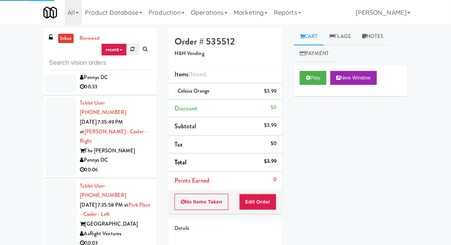
click at [135, 54] on link at bounding box center [133, 49] width 12 height 12
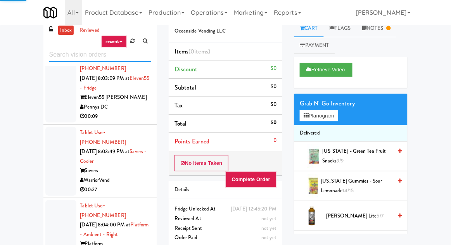
scroll to position [10, 0]
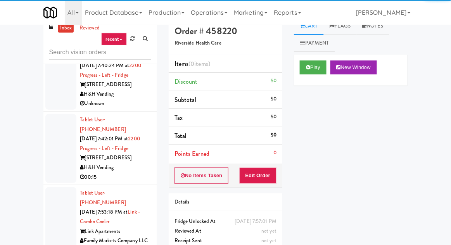
scroll to position [1410, 0]
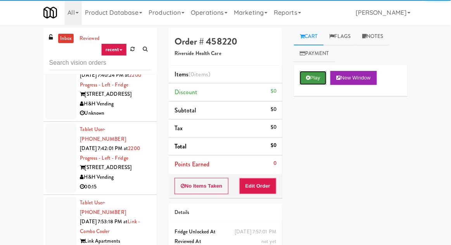
click at [315, 74] on button "Play" at bounding box center [313, 78] width 27 height 14
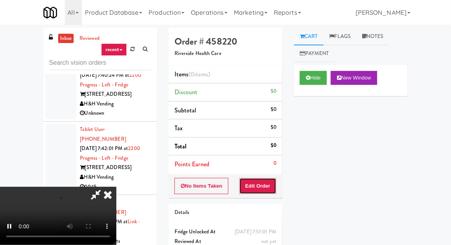
click at [247, 187] on button "Edit Order" at bounding box center [258, 186] width 38 height 16
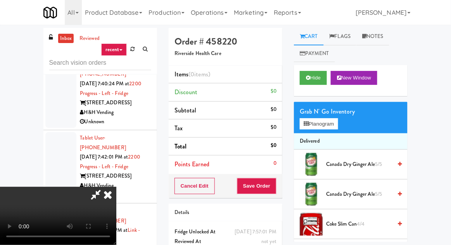
scroll to position [1401, 0]
click at [314, 79] on button "Hide" at bounding box center [313, 78] width 27 height 14
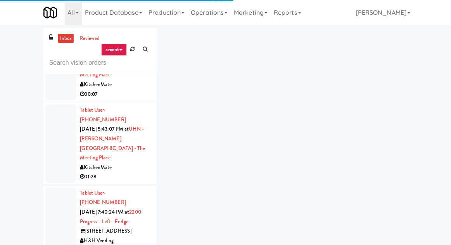
scroll to position [1275, 0]
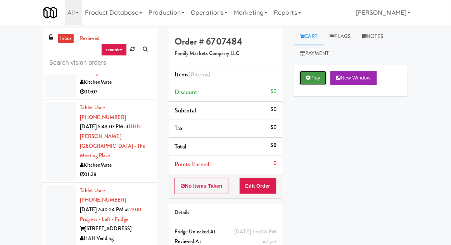
click at [311, 74] on button "Play" at bounding box center [313, 78] width 27 height 14
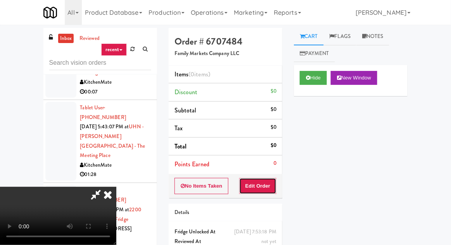
click at [266, 179] on button "Edit Order" at bounding box center [258, 186] width 38 height 16
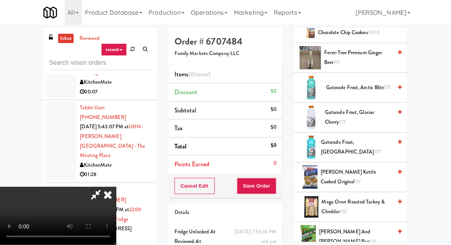
scroll to position [679, 0]
click at [348, 138] on span "Gatorade Frost, Glacier Freeze 7/7" at bounding box center [356, 147] width 71 height 19
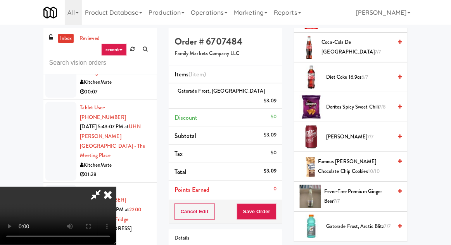
scroll to position [540, 0]
click at [368, 103] on span "Doritos Spicy Sweet Chili 7/8" at bounding box center [359, 108] width 66 height 10
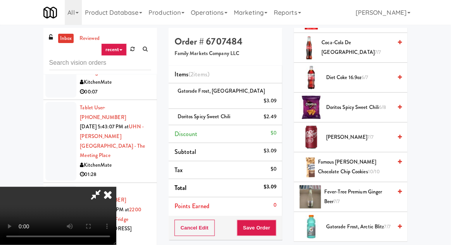
click at [370, 103] on span "Doritos Spicy Sweet Chili 6/8" at bounding box center [359, 108] width 66 height 10
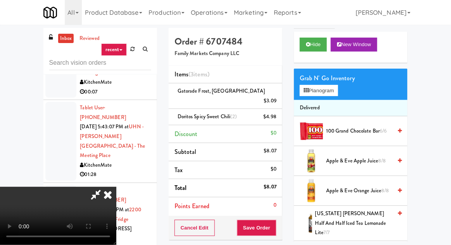
scroll to position [0, 0]
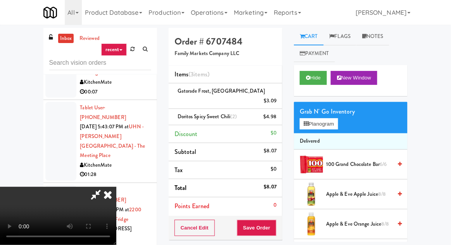
click at [349, 192] on span "Apple & Eve Apple Juice 8/8" at bounding box center [359, 195] width 66 height 10
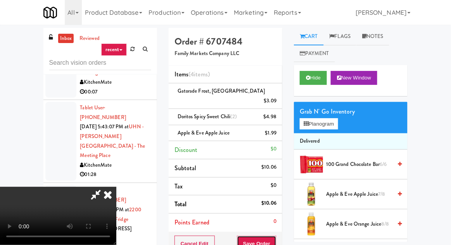
click at [275, 236] on button "Save Order" at bounding box center [257, 244] width 40 height 16
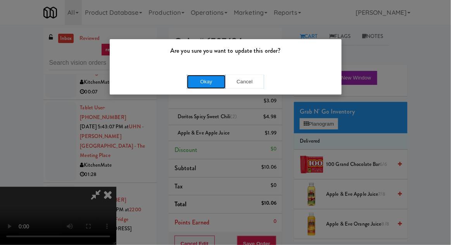
click at [199, 88] on button "Okay" at bounding box center [206, 82] width 39 height 14
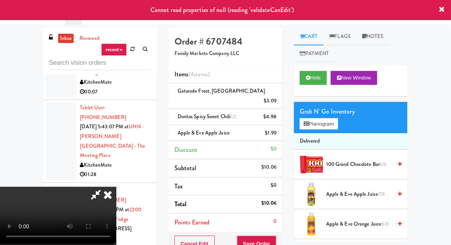
click at [116, 187] on icon at bounding box center [107, 195] width 17 height 16
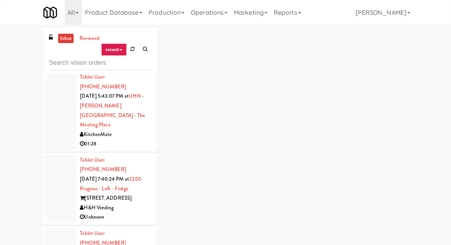
scroll to position [1335, 0]
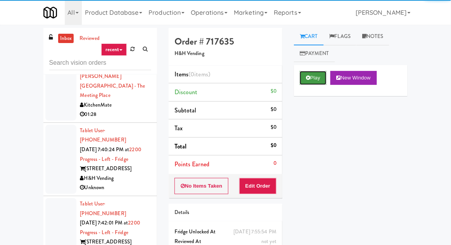
click at [308, 83] on button "Play" at bounding box center [313, 78] width 27 height 14
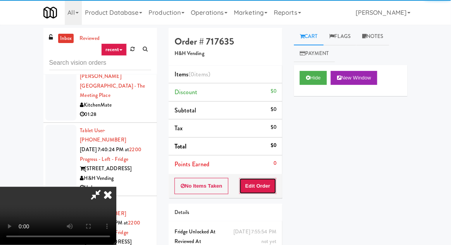
click at [262, 185] on button "Edit Order" at bounding box center [258, 186] width 38 height 16
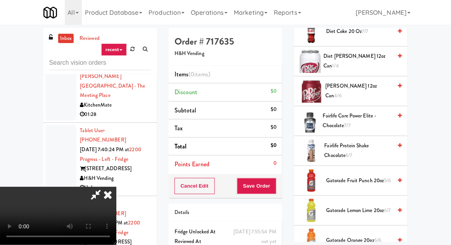
scroll to position [402, 0]
click at [357, 119] on span "Fairlife Core Power Elite - Chocolate 7/7" at bounding box center [357, 120] width 69 height 19
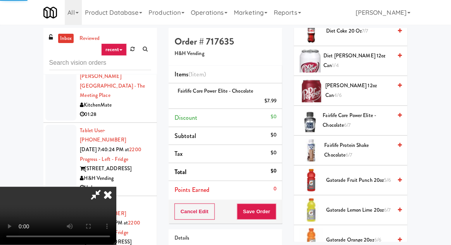
click at [281, 210] on div "Cancel Edit Save Order" at bounding box center [226, 212] width 114 height 24
click at [274, 205] on button "Save Order" at bounding box center [257, 212] width 40 height 16
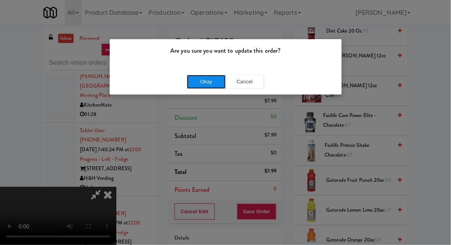
click at [205, 79] on button "Okay" at bounding box center [206, 82] width 39 height 14
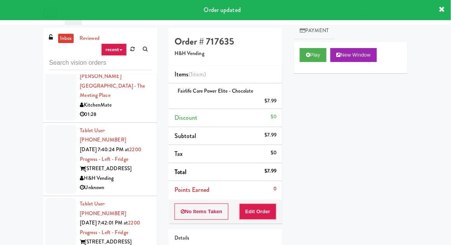
scroll to position [0, 0]
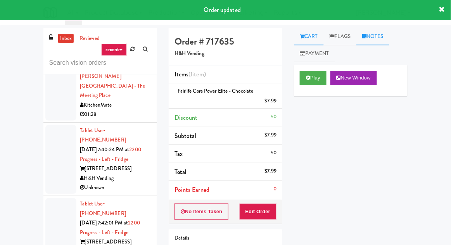
click at [384, 40] on link "Notes" at bounding box center [372, 36] width 33 height 17
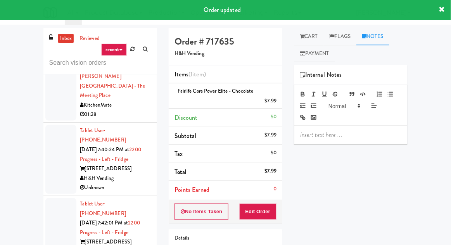
click at [348, 134] on p at bounding box center [350, 135] width 101 height 9
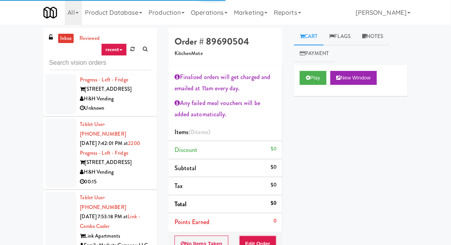
scroll to position [1420, 0]
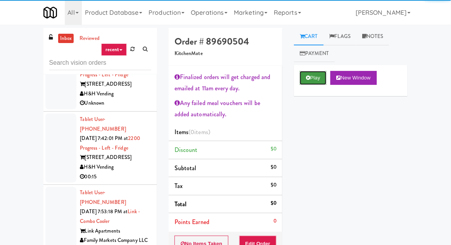
click at [309, 83] on button "Play" at bounding box center [313, 78] width 27 height 14
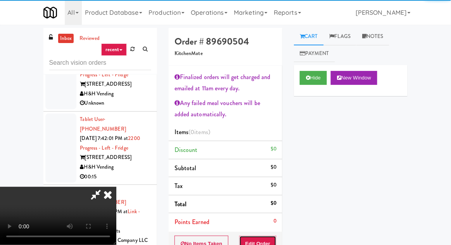
click at [262, 236] on button "Edit Order" at bounding box center [258, 244] width 38 height 16
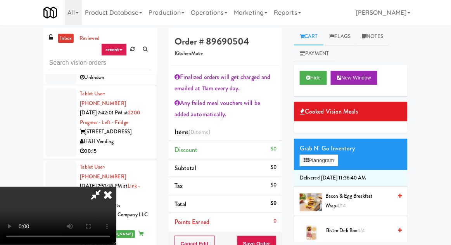
scroll to position [0, 0]
click at [326, 164] on button "Planogram" at bounding box center [319, 161] width 38 height 12
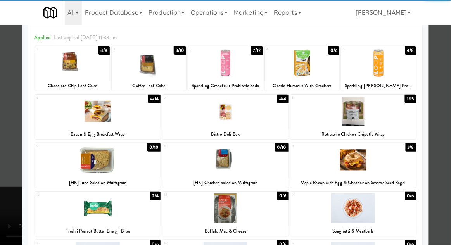
scroll to position [26, 0]
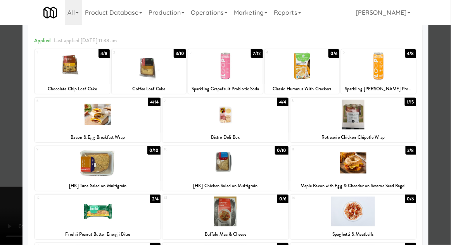
click at [86, 212] on div at bounding box center [98, 212] width 126 height 30
click at [6, 186] on div at bounding box center [225, 122] width 451 height 245
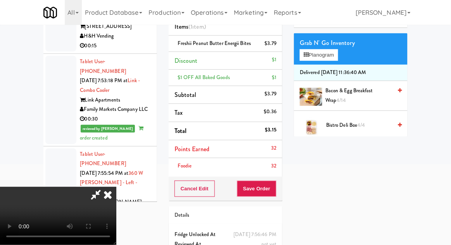
scroll to position [111, 0]
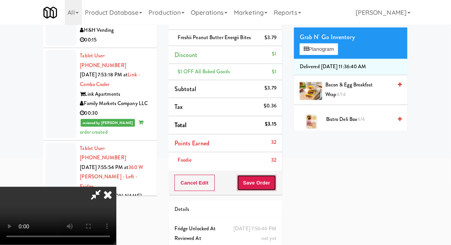
click at [276, 183] on button "Save Order" at bounding box center [257, 183] width 40 height 16
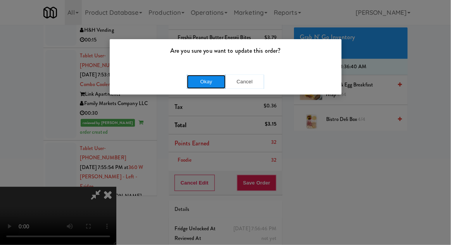
click at [207, 81] on button "Okay" at bounding box center [206, 82] width 39 height 14
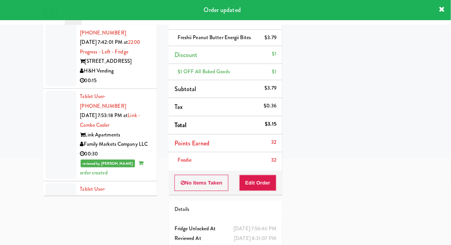
scroll to position [1401, 0]
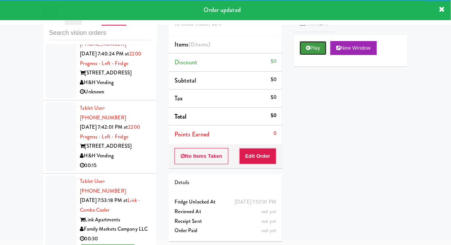
click at [314, 53] on button "Play" at bounding box center [313, 48] width 27 height 14
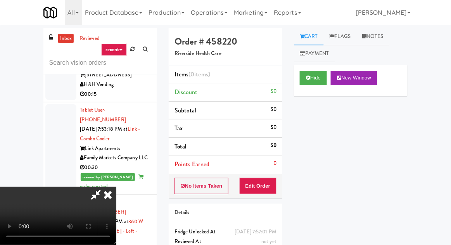
scroll to position [0, 0]
click at [280, 184] on div "No Items Taken Edit Order" at bounding box center [226, 186] width 114 height 24
click at [273, 185] on button "Edit Order" at bounding box center [258, 186] width 38 height 16
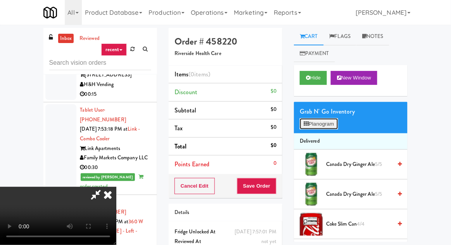
click at [323, 125] on button "Planogram" at bounding box center [319, 124] width 38 height 12
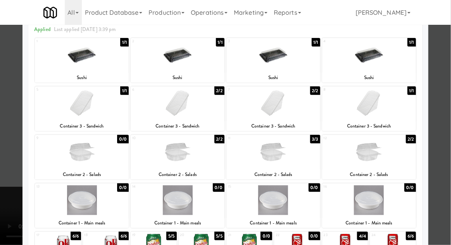
scroll to position [35, 0]
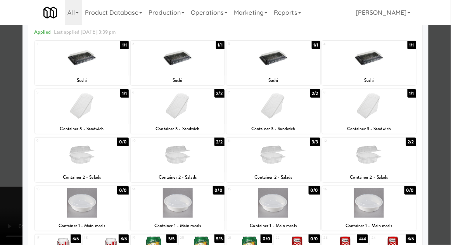
click at [297, 110] on div at bounding box center [273, 106] width 94 height 30
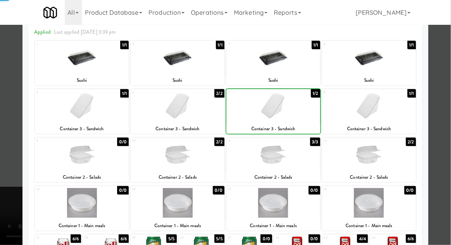
click at [8, 150] on div at bounding box center [225, 122] width 451 height 245
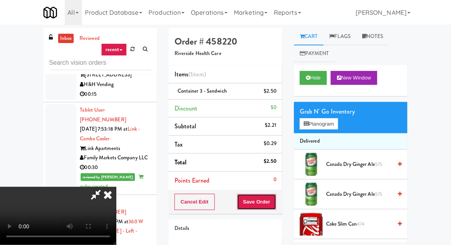
click at [275, 199] on button "Save Order" at bounding box center [257, 202] width 40 height 16
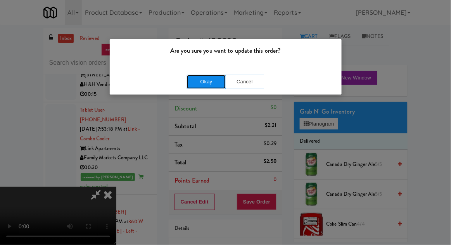
click at [194, 81] on button "Okay" at bounding box center [206, 82] width 39 height 14
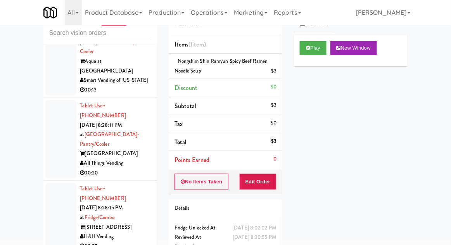
scroll to position [6313, 0]
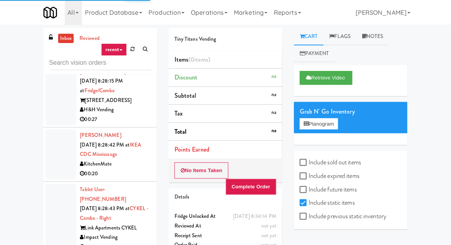
scroll to position [9, 0]
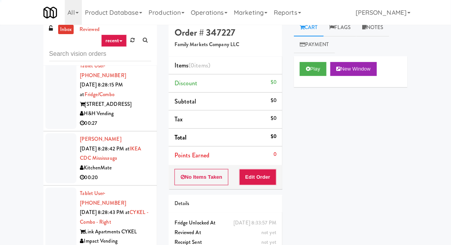
scroll to position [6295, 0]
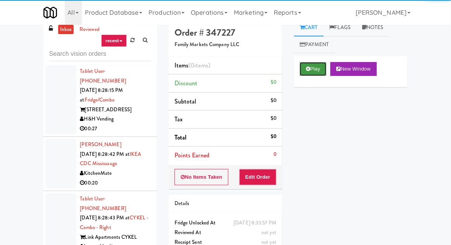
click at [303, 74] on button "Play" at bounding box center [313, 69] width 27 height 14
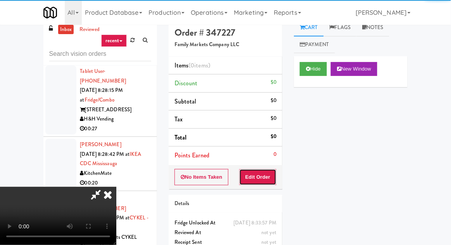
click at [261, 181] on button "Edit Order" at bounding box center [258, 177] width 38 height 16
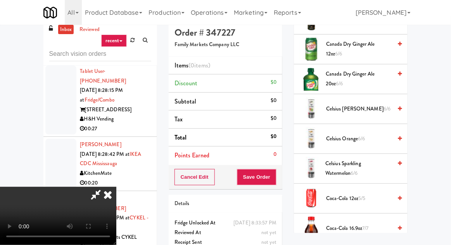
scroll to position [261, 0]
click at [359, 193] on span "Coca-Cola 12oz 5/5" at bounding box center [359, 198] width 66 height 10
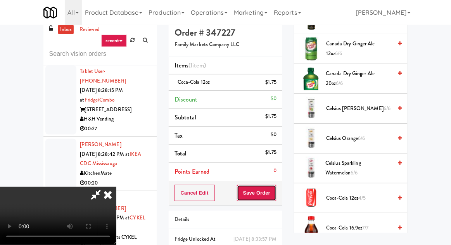
click at [276, 191] on button "Save Order" at bounding box center [257, 193] width 40 height 16
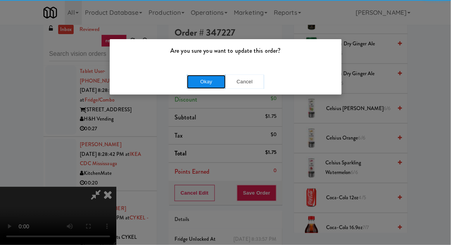
click at [210, 84] on button "Okay" at bounding box center [206, 82] width 39 height 14
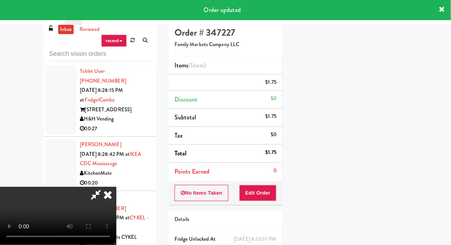
scroll to position [76, 0]
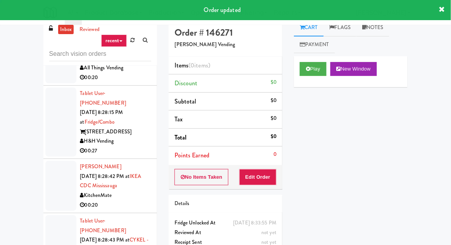
scroll to position [6255, 0]
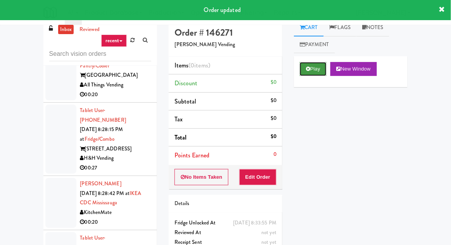
click at [310, 75] on button "Play" at bounding box center [313, 69] width 27 height 14
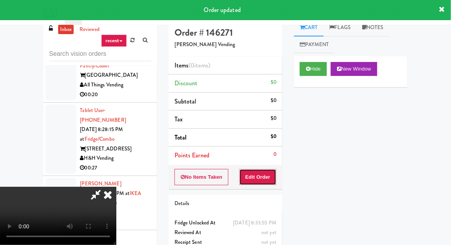
click at [254, 174] on button "Edit Order" at bounding box center [258, 177] width 38 height 16
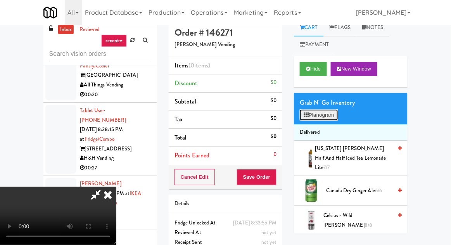
click at [321, 120] on button "Planogram" at bounding box center [319, 115] width 38 height 12
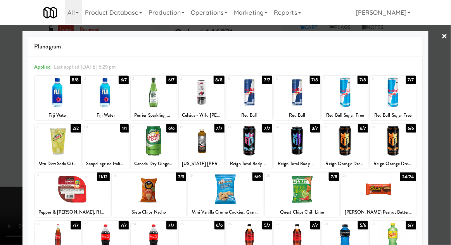
click at [6, 188] on div at bounding box center [225, 122] width 451 height 245
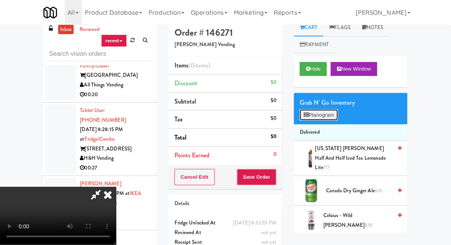
click at [324, 114] on button "Planogram" at bounding box center [319, 115] width 38 height 12
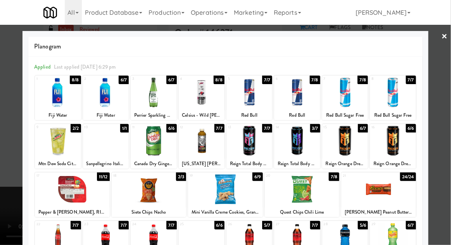
click at [51, 97] on div at bounding box center [58, 93] width 46 height 30
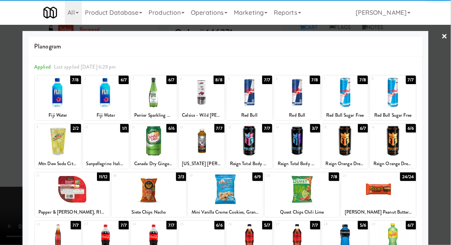
click at [10, 186] on div at bounding box center [225, 122] width 451 height 245
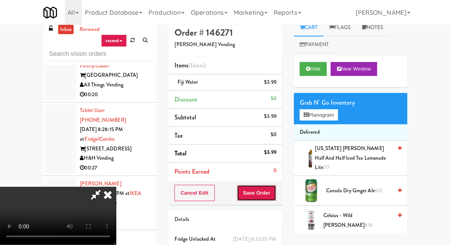
click at [275, 189] on button "Save Order" at bounding box center [257, 193] width 40 height 16
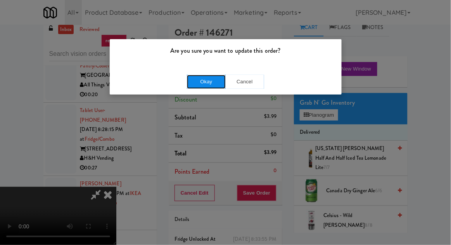
click at [193, 78] on button "Okay" at bounding box center [206, 82] width 39 height 14
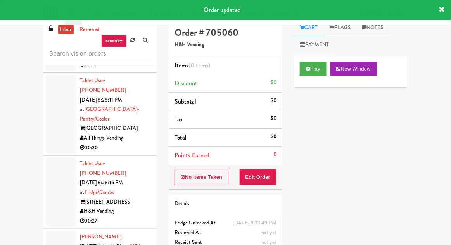
scroll to position [6203, 0]
click at [319, 70] on button "Play" at bounding box center [313, 69] width 27 height 14
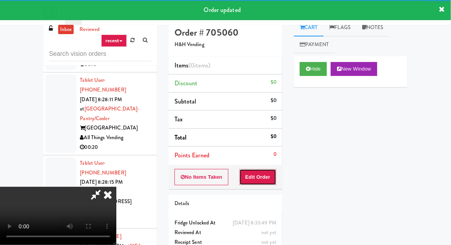
click at [266, 177] on button "Edit Order" at bounding box center [258, 177] width 38 height 16
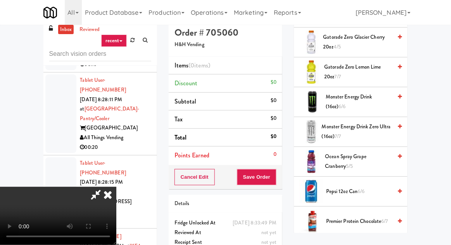
scroll to position [763, 0]
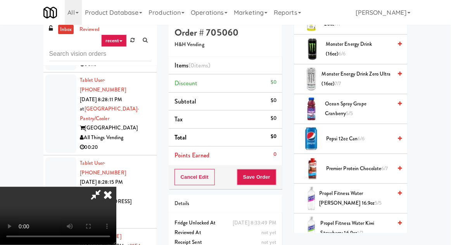
click at [373, 166] on span "Premier Protein Chocolate 6/7" at bounding box center [359, 169] width 66 height 10
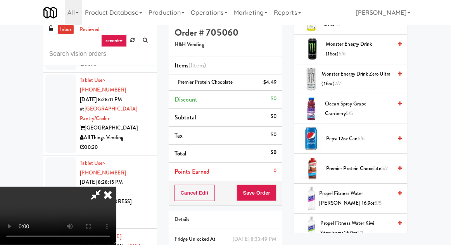
click at [377, 166] on span "Premier Protein Chocolate 5/7" at bounding box center [359, 169] width 66 height 10
click at [274, 77] on li "Premier Protein Chocolate (2) $8.98" at bounding box center [226, 82] width 114 height 16
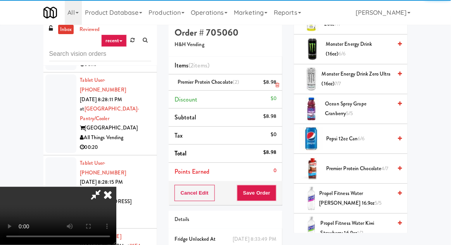
click at [276, 85] on icon at bounding box center [277, 85] width 4 height 5
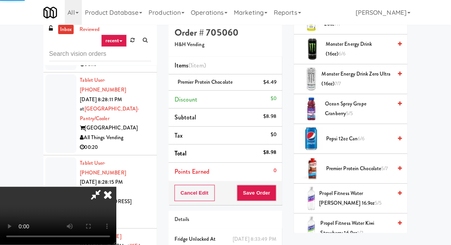
click at [354, 108] on span "Ocean Spray Grape Cranberry 5/5" at bounding box center [358, 108] width 67 height 19
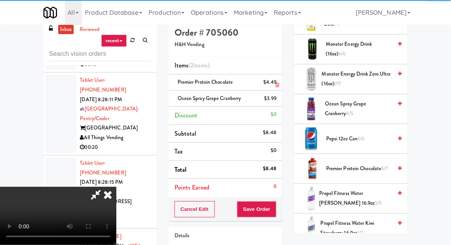
click at [273, 80] on div "$4.49" at bounding box center [270, 83] width 13 height 10
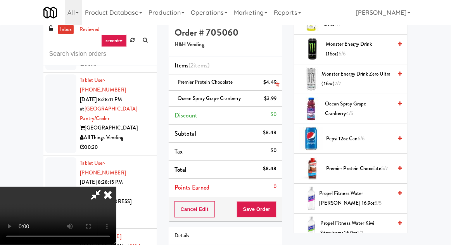
click at [277, 82] on link at bounding box center [275, 86] width 7 height 10
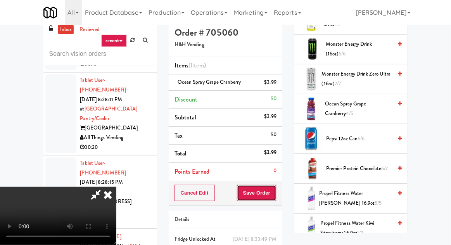
click at [276, 188] on button "Save Order" at bounding box center [257, 193] width 40 height 16
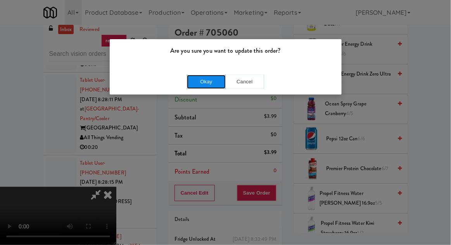
click at [195, 78] on button "Okay" at bounding box center [206, 82] width 39 height 14
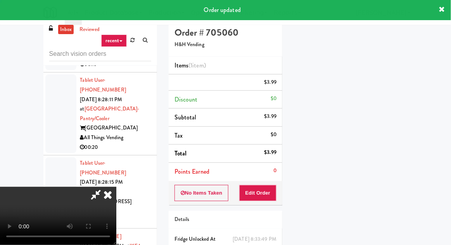
scroll to position [76, 0]
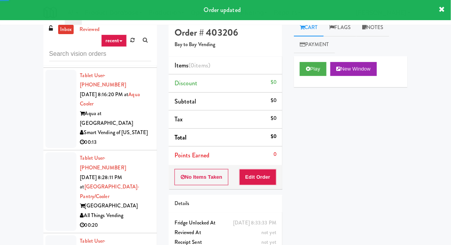
scroll to position [6125, 0]
click at [312, 73] on button "Play" at bounding box center [313, 69] width 27 height 14
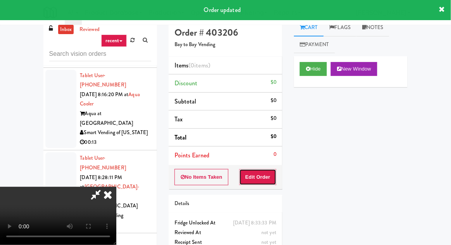
click at [268, 176] on button "Edit Order" at bounding box center [258, 177] width 38 height 16
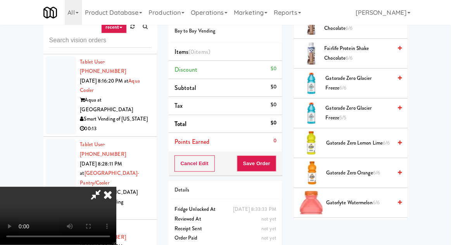
scroll to position [563, 0]
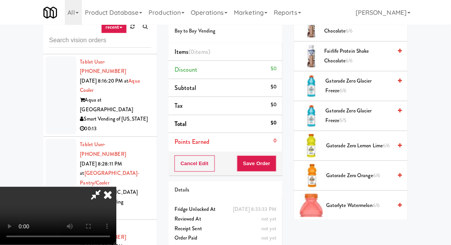
click at [369, 106] on span "Gatorade Zero Glacier Freeze 5/5" at bounding box center [359, 115] width 67 height 19
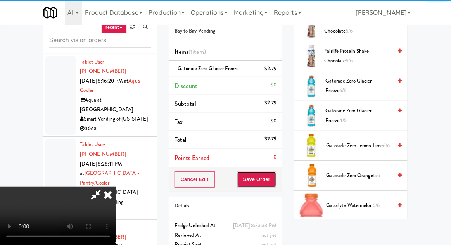
click at [276, 178] on button "Save Order" at bounding box center [257, 179] width 40 height 16
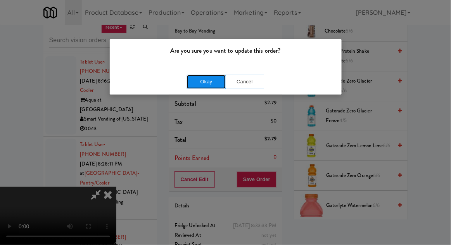
click at [202, 77] on button "Okay" at bounding box center [206, 82] width 39 height 14
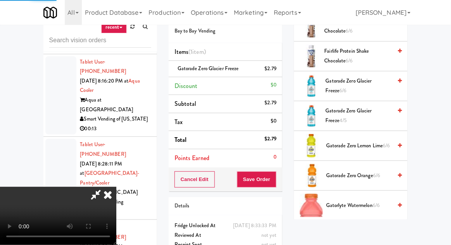
scroll to position [76, 0]
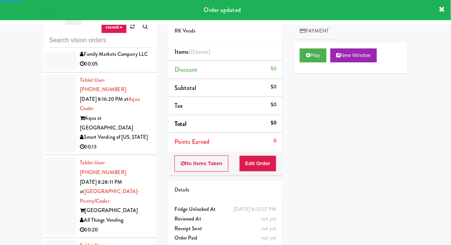
scroll to position [6103, 0]
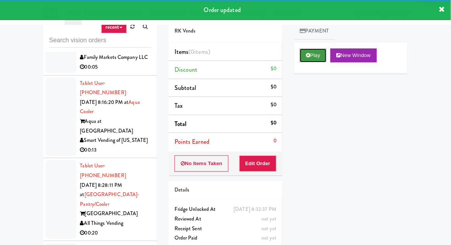
click at [311, 54] on button "Play" at bounding box center [313, 55] width 27 height 14
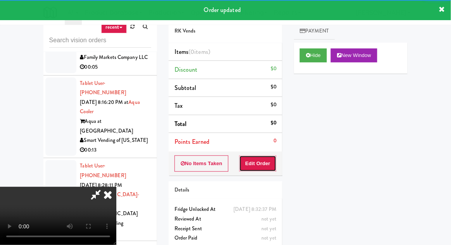
click at [268, 164] on button "Edit Order" at bounding box center [258, 163] width 38 height 16
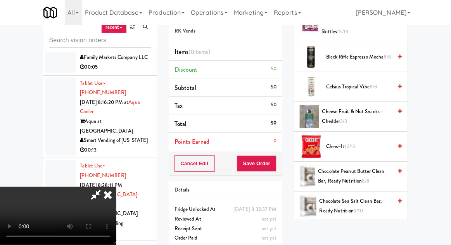
scroll to position [118, 0]
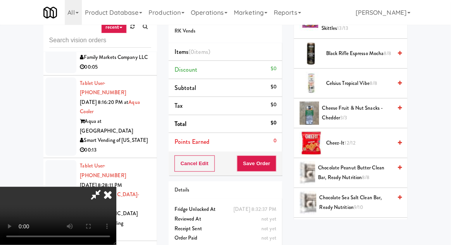
click at [358, 145] on span "Cheez-It 12/12" at bounding box center [359, 143] width 66 height 10
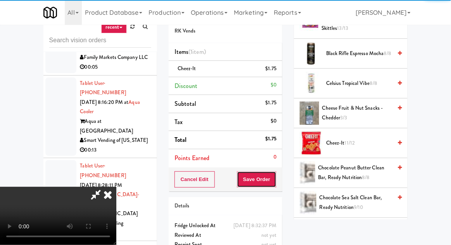
click at [274, 176] on button "Save Order" at bounding box center [257, 179] width 40 height 16
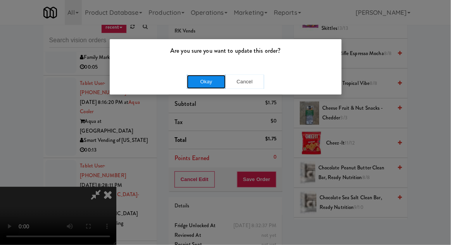
click at [190, 75] on button "Okay" at bounding box center [206, 82] width 39 height 14
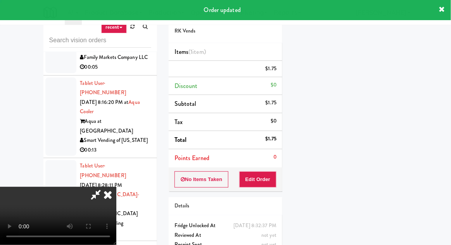
scroll to position [0, 0]
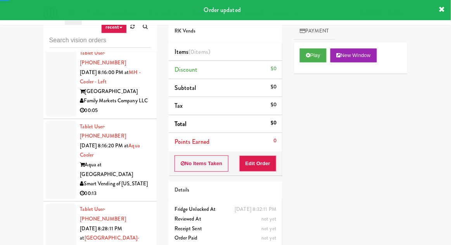
scroll to position [6060, 0]
click at [307, 51] on button "Play" at bounding box center [313, 55] width 27 height 14
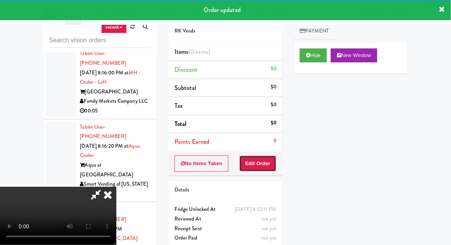
click at [261, 167] on button "Edit Order" at bounding box center [258, 163] width 38 height 16
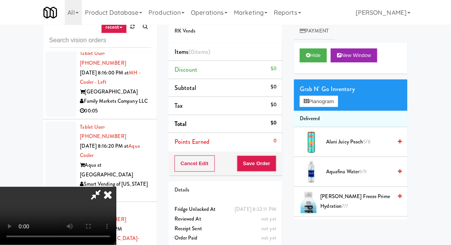
scroll to position [0, 0]
click at [356, 172] on span "Aquafina Water 8/9" at bounding box center [359, 172] width 66 height 10
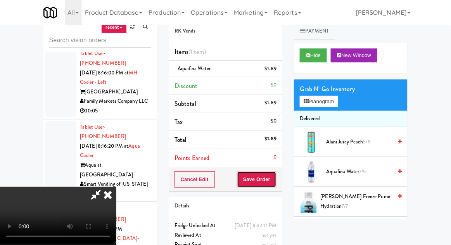
click at [274, 181] on button "Save Order" at bounding box center [257, 179] width 40 height 16
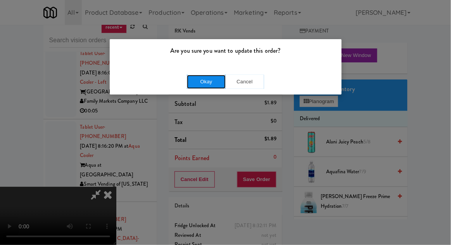
click at [198, 84] on button "Okay" at bounding box center [206, 82] width 39 height 14
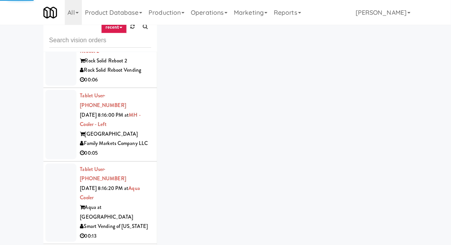
scroll to position [5994, 0]
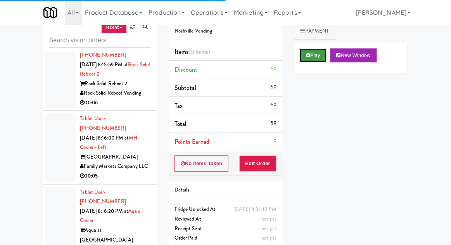
click at [312, 51] on button "Play" at bounding box center [313, 55] width 27 height 14
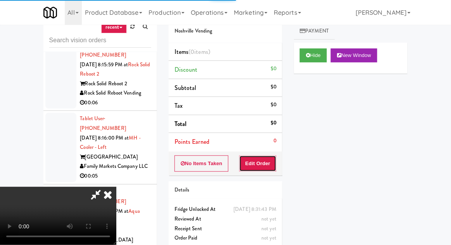
click at [268, 156] on button "Edit Order" at bounding box center [258, 163] width 38 height 16
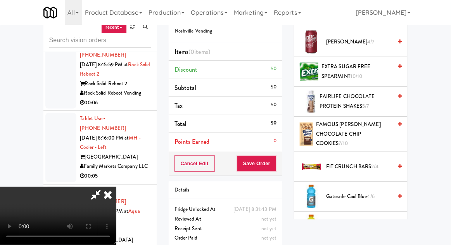
scroll to position [339, 0]
click at [366, 192] on span "Gatorade Cool Blue 4/6" at bounding box center [359, 197] width 66 height 10
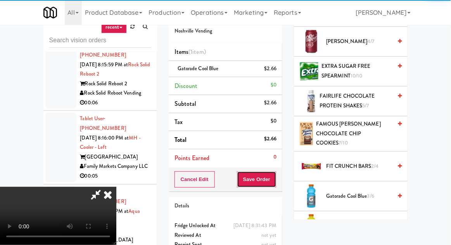
click at [274, 176] on button "Save Order" at bounding box center [257, 179] width 40 height 16
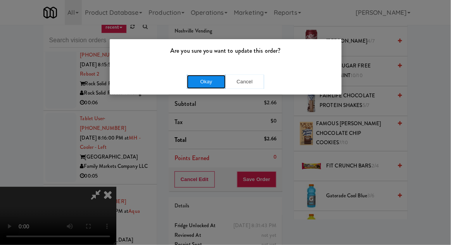
click at [214, 82] on button "Okay" at bounding box center [206, 82] width 39 height 14
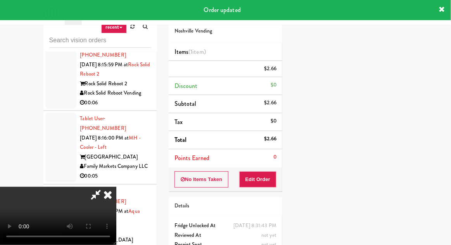
scroll to position [76, 0]
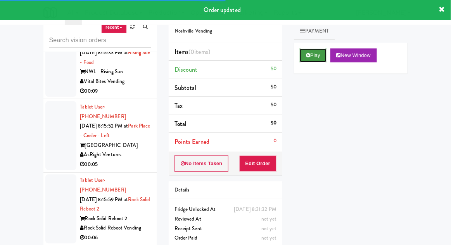
click at [316, 51] on button "Play" at bounding box center [313, 55] width 27 height 14
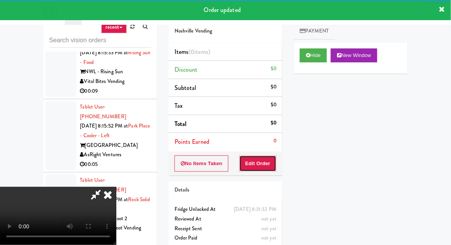
click at [272, 157] on button "Edit Order" at bounding box center [258, 163] width 38 height 16
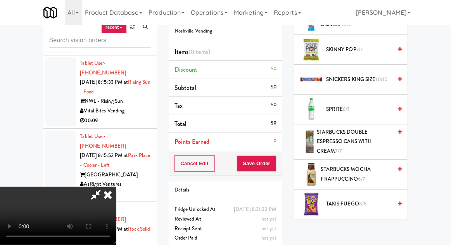
scroll to position [948, 0]
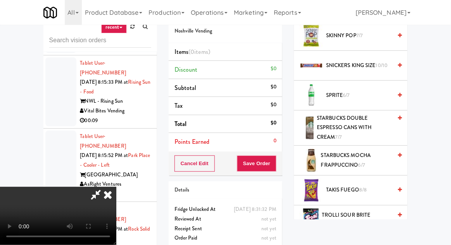
click at [357, 154] on span "STARBUCKS MOCHA FRAPPUCCINO 6/7" at bounding box center [356, 160] width 71 height 19
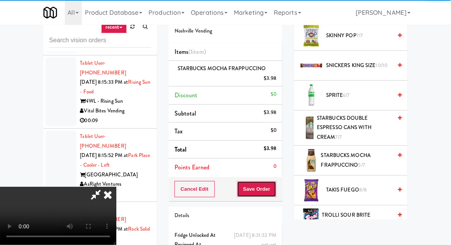
click at [276, 186] on button "Save Order" at bounding box center [257, 189] width 40 height 16
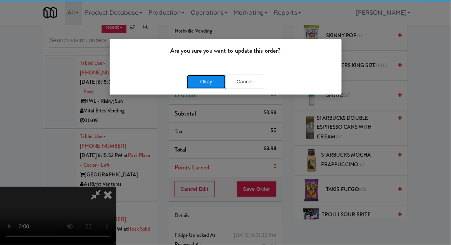
click at [214, 83] on button "Okay" at bounding box center [206, 82] width 39 height 14
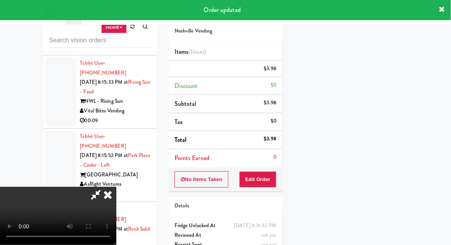
scroll to position [76, 0]
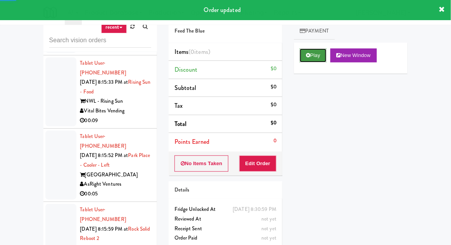
click at [307, 57] on icon at bounding box center [308, 55] width 4 height 5
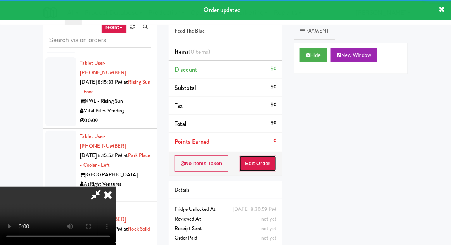
click at [266, 163] on button "Edit Order" at bounding box center [258, 163] width 38 height 16
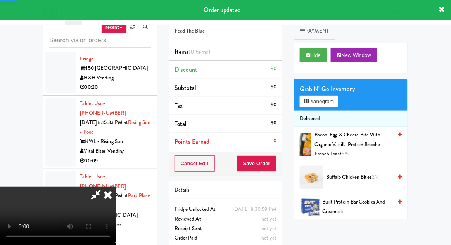
scroll to position [5791, 0]
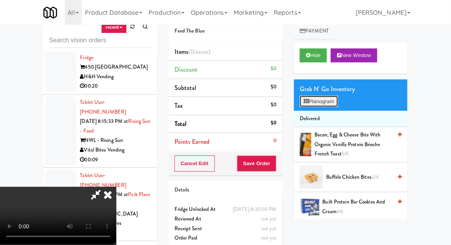
click at [314, 105] on button "Planogram" at bounding box center [319, 102] width 38 height 12
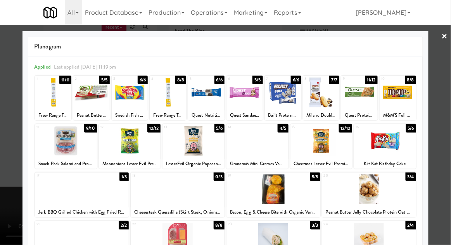
click at [267, 154] on div at bounding box center [257, 141] width 62 height 30
click at [6, 155] on div at bounding box center [225, 122] width 451 height 245
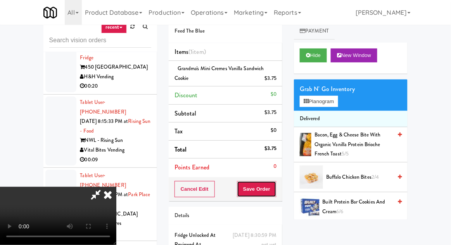
click at [275, 191] on button "Save Order" at bounding box center [257, 189] width 40 height 16
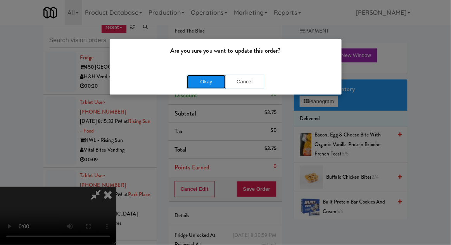
click at [210, 82] on button "Okay" at bounding box center [206, 82] width 39 height 14
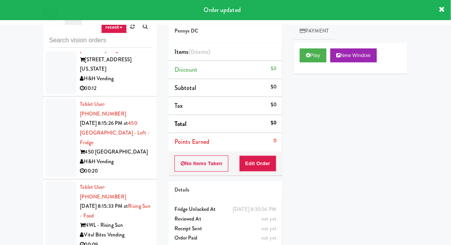
scroll to position [5700, 0]
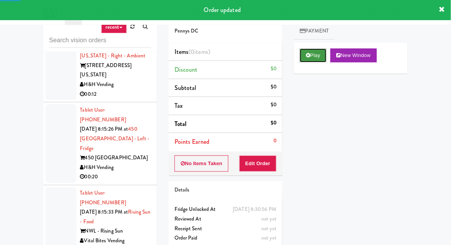
click at [313, 55] on button "Play" at bounding box center [313, 55] width 27 height 14
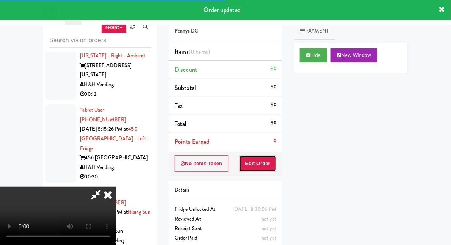
click at [262, 161] on button "Edit Order" at bounding box center [258, 163] width 38 height 16
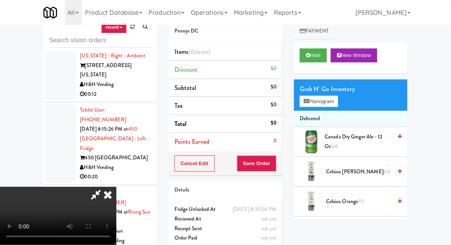
scroll to position [0, 0]
click at [316, 102] on button "Planogram" at bounding box center [319, 102] width 38 height 12
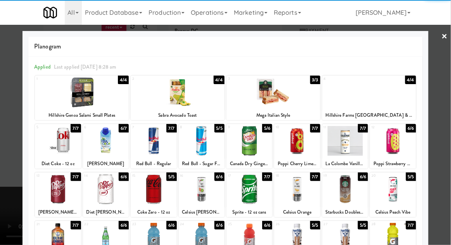
click at [142, 140] on div at bounding box center [154, 141] width 46 height 30
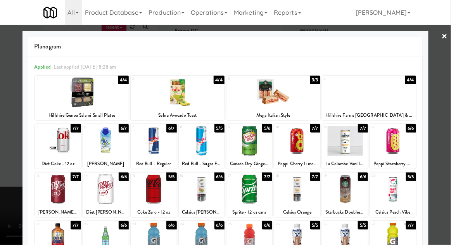
click at [5, 151] on div at bounding box center [225, 122] width 451 height 245
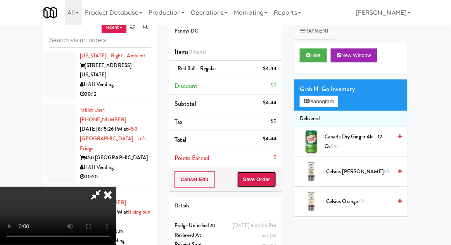
click at [271, 174] on button "Save Order" at bounding box center [257, 179] width 40 height 16
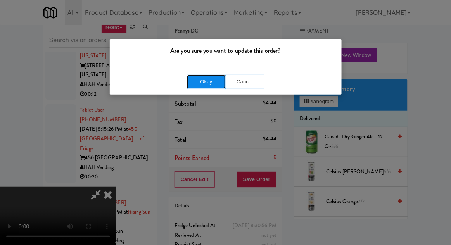
click at [192, 88] on button "Okay" at bounding box center [206, 82] width 39 height 14
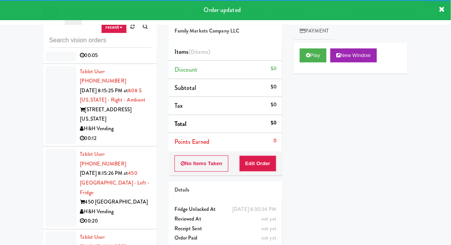
scroll to position [5653, 0]
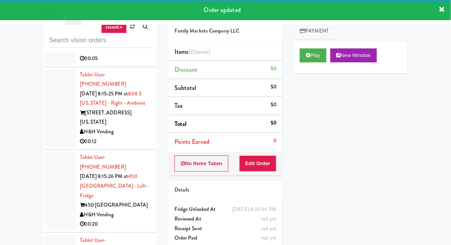
click at [273, 152] on div "No Items Taken Edit Order" at bounding box center [226, 164] width 114 height 24
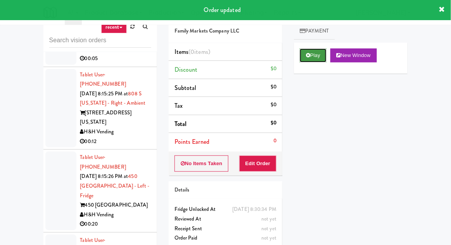
click at [316, 52] on button "Play" at bounding box center [313, 55] width 27 height 14
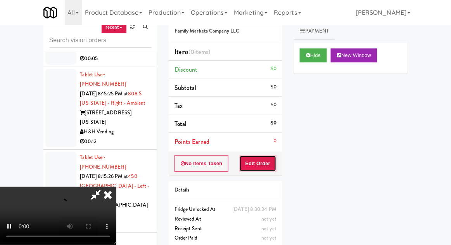
click at [266, 157] on button "Edit Order" at bounding box center [258, 163] width 38 height 16
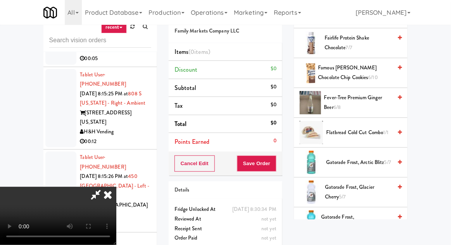
scroll to position [585, 0]
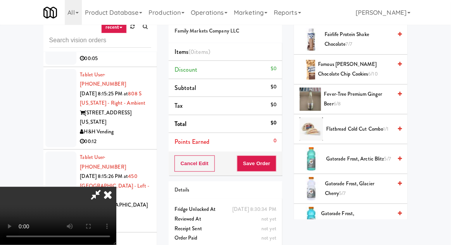
click at [362, 181] on span "Gatorade Frost, Glacier Cherry 5/7" at bounding box center [358, 188] width 67 height 19
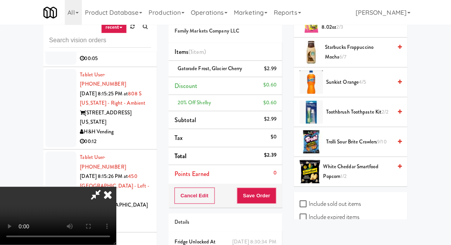
scroll to position [972, 0]
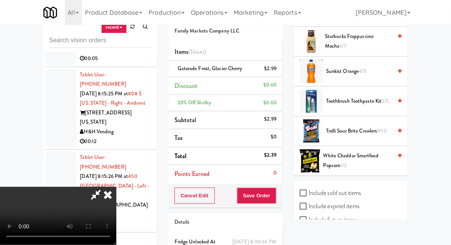
click at [367, 126] on span "Trolli Sour Brite Crawlers 9/10" at bounding box center [359, 131] width 66 height 10
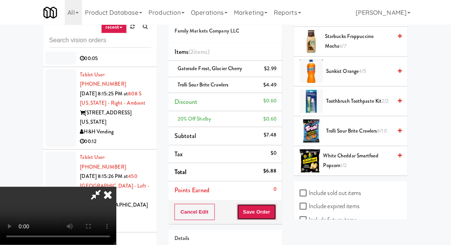
click at [274, 211] on button "Save Order" at bounding box center [257, 212] width 40 height 16
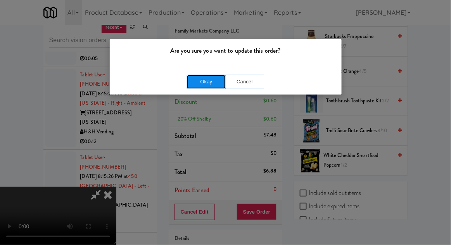
click at [210, 85] on button "Okay" at bounding box center [206, 82] width 39 height 14
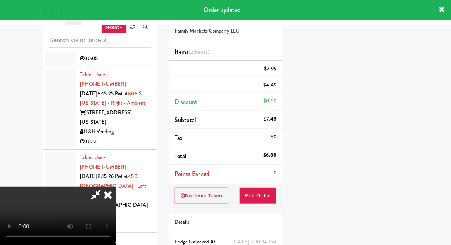
scroll to position [76, 0]
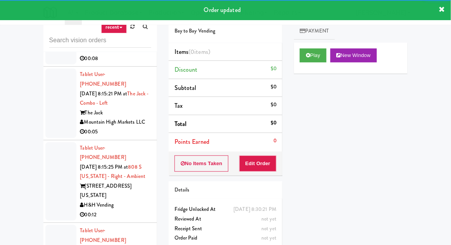
scroll to position [5578, 0]
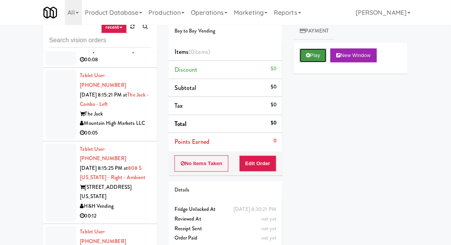
click at [312, 53] on button "Play" at bounding box center [313, 55] width 27 height 14
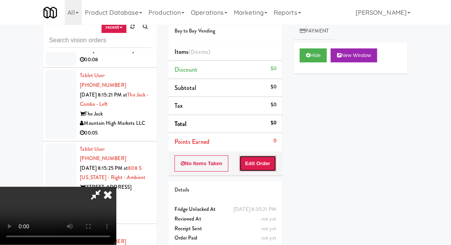
click at [261, 163] on button "Edit Order" at bounding box center [258, 163] width 38 height 16
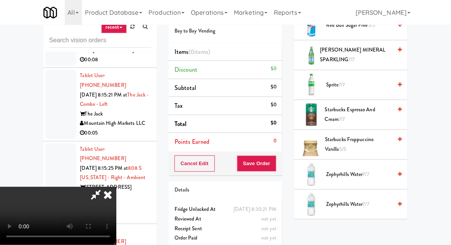
scroll to position [1044, 0]
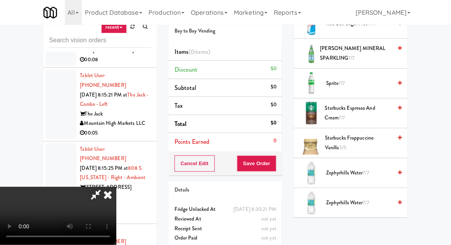
click at [376, 79] on span "Sprite 7/7" at bounding box center [359, 84] width 66 height 10
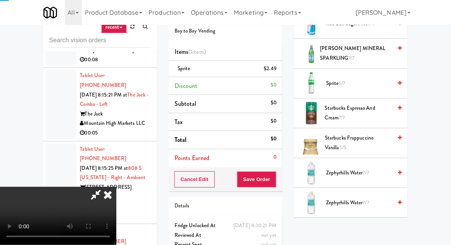
click at [377, 79] on span "Sprite 6/7" at bounding box center [359, 84] width 66 height 10
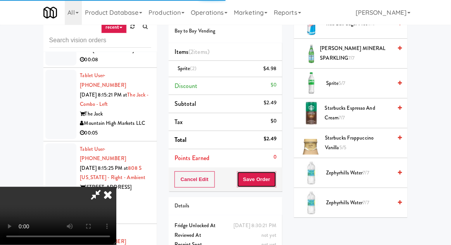
click at [275, 176] on button "Save Order" at bounding box center [257, 179] width 40 height 16
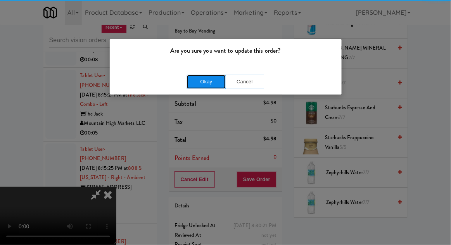
click at [198, 78] on button "Okay" at bounding box center [206, 82] width 39 height 14
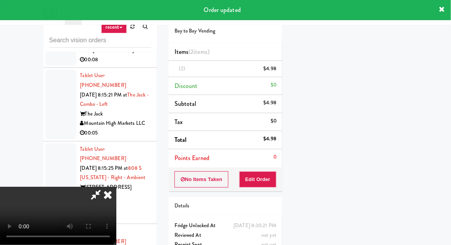
scroll to position [76, 0]
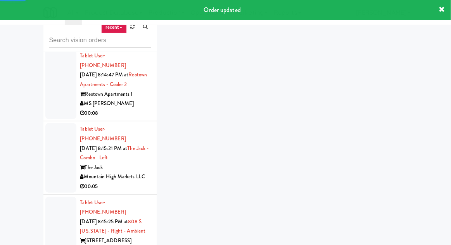
scroll to position [5525, 0]
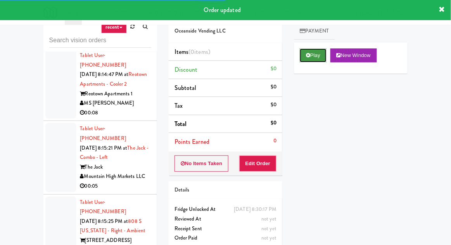
click at [311, 57] on button "Play" at bounding box center [313, 55] width 27 height 14
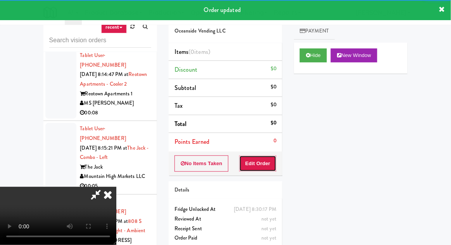
click at [264, 157] on button "Edit Order" at bounding box center [258, 163] width 38 height 16
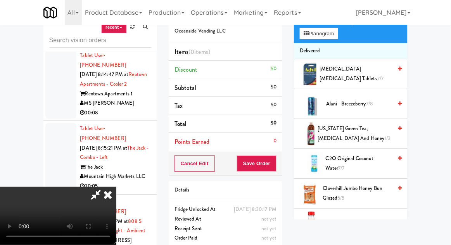
scroll to position [67, 0]
click at [355, 135] on span "[US_STATE] Green Tea, [MEDICAL_DATA] and Honey 1/3" at bounding box center [355, 133] width 74 height 19
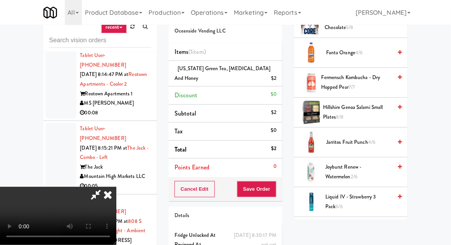
scroll to position [390, 0]
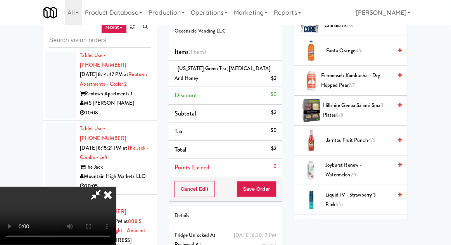
click at [360, 136] on span "Jarritos Fruit Punch 4/6" at bounding box center [359, 141] width 66 height 10
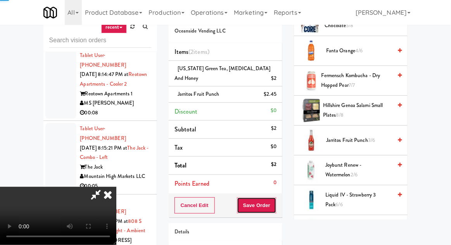
click at [276, 200] on button "Save Order" at bounding box center [257, 205] width 40 height 16
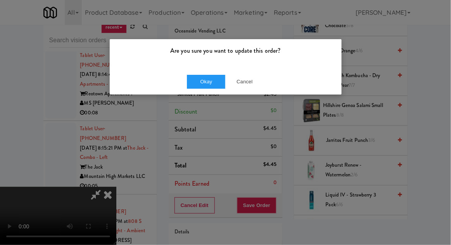
click at [213, 93] on div "Okay Cancel" at bounding box center [226, 82] width 232 height 26
click at [214, 82] on button "Okay" at bounding box center [206, 82] width 39 height 14
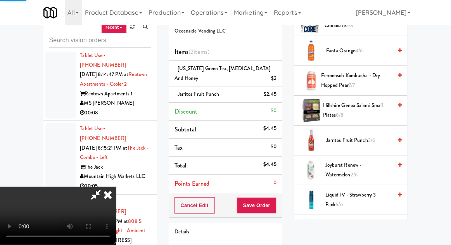
scroll to position [76, 0]
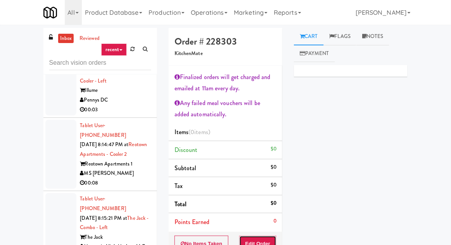
click at [263, 240] on button "Edit Order" at bounding box center [258, 244] width 38 height 16
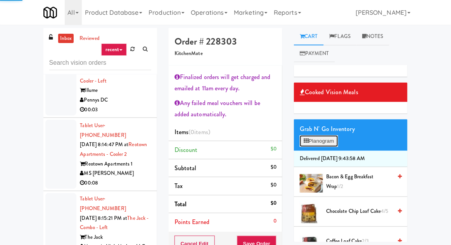
click at [333, 142] on button "Planogram" at bounding box center [319, 141] width 38 height 12
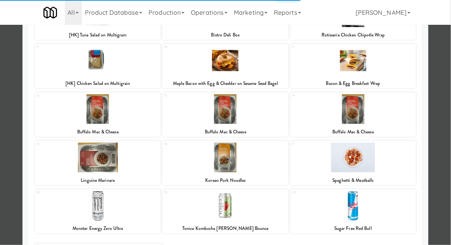
scroll to position [184, 0]
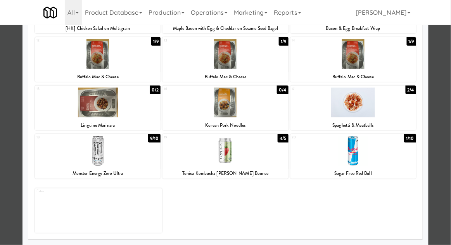
click at [75, 161] on div at bounding box center [98, 151] width 126 height 30
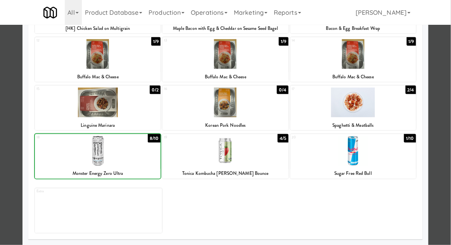
click at [6, 134] on div at bounding box center [225, 122] width 451 height 245
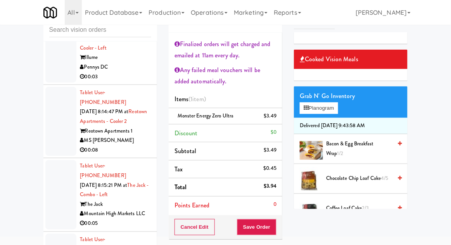
scroll to position [33, 0]
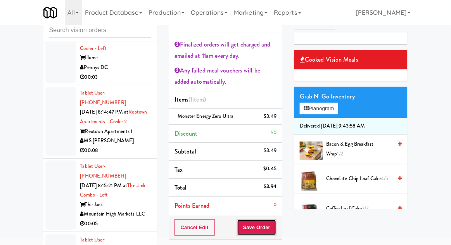
click at [269, 223] on button "Save Order" at bounding box center [257, 227] width 40 height 16
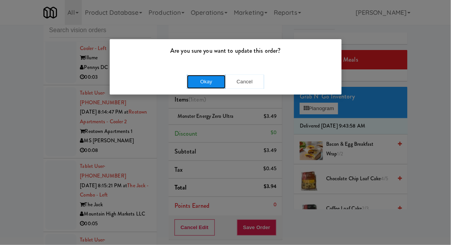
click at [211, 83] on button "Okay" at bounding box center [206, 82] width 39 height 14
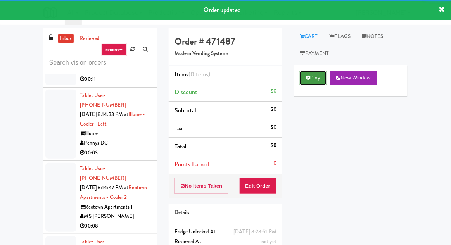
click at [319, 73] on button "Play" at bounding box center [313, 78] width 27 height 14
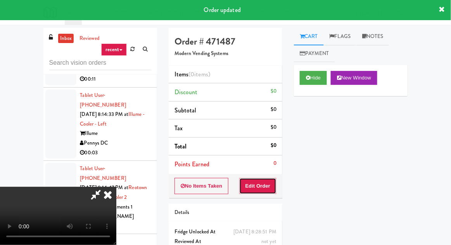
click at [255, 178] on button "Edit Order" at bounding box center [258, 186] width 38 height 16
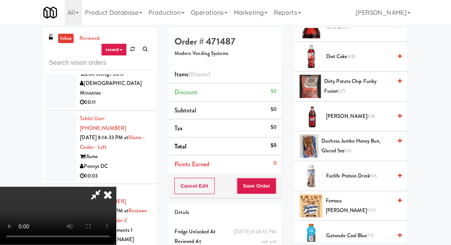
scroll to position [368, 0]
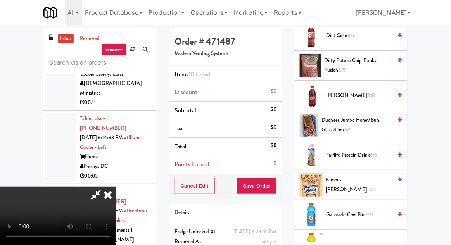
click at [351, 178] on span "Famous [PERSON_NAME] 11/11" at bounding box center [359, 184] width 66 height 19
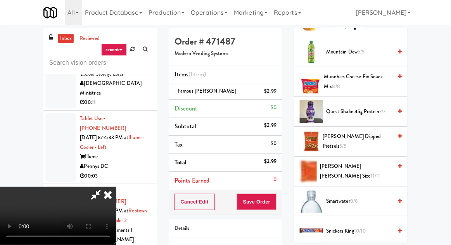
scroll to position [739, 0]
click at [361, 173] on span "[PERSON_NAME] [PERSON_NAME] Size 11/11" at bounding box center [356, 171] width 72 height 19
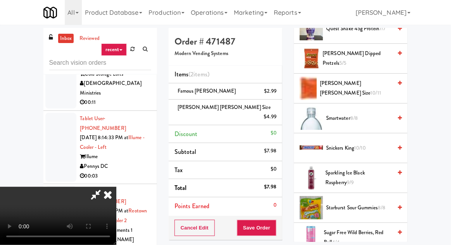
scroll to position [942, 0]
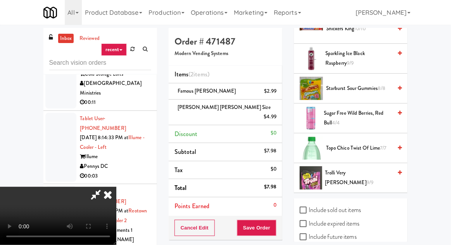
click at [391, 52] on span "Sparkling Ice Black Raspberry 9/9" at bounding box center [358, 58] width 67 height 19
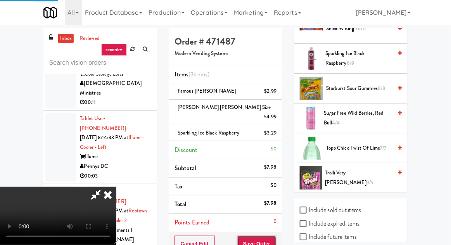
click at [274, 236] on button "Save Order" at bounding box center [257, 244] width 40 height 16
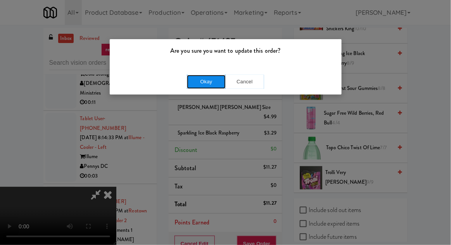
click at [207, 88] on button "Okay" at bounding box center [206, 82] width 39 height 14
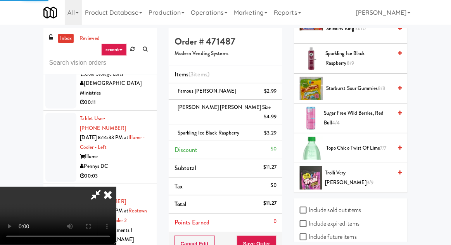
scroll to position [76, 0]
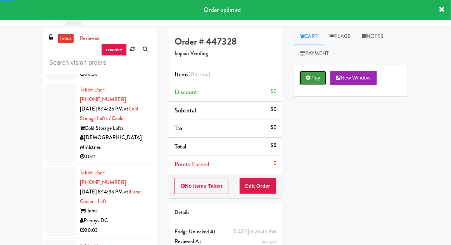
click at [316, 81] on button "Play" at bounding box center [313, 78] width 27 height 14
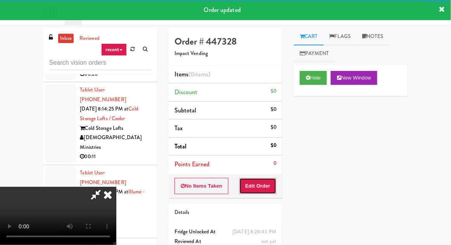
click at [270, 181] on button "Edit Order" at bounding box center [258, 186] width 38 height 16
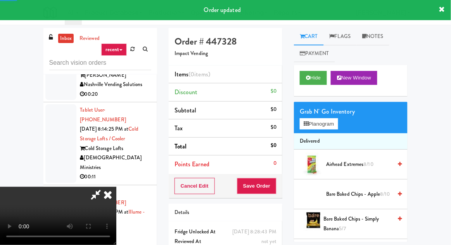
scroll to position [5335, 0]
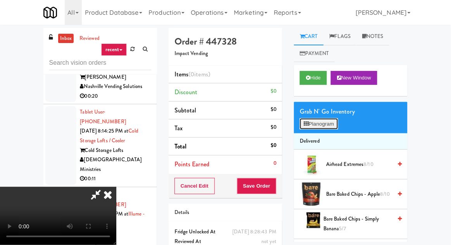
click at [322, 123] on button "Planogram" at bounding box center [319, 124] width 38 height 12
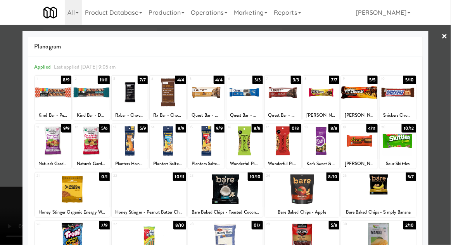
click at [362, 151] on div at bounding box center [359, 141] width 36 height 30
click at [5, 187] on div at bounding box center [225, 122] width 451 height 245
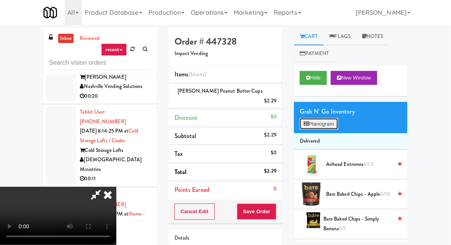
click at [322, 119] on button "Planogram" at bounding box center [319, 124] width 38 height 12
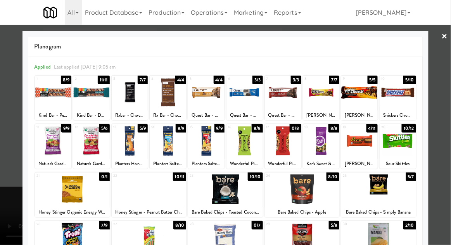
click at [5, 190] on div at bounding box center [225, 122] width 451 height 245
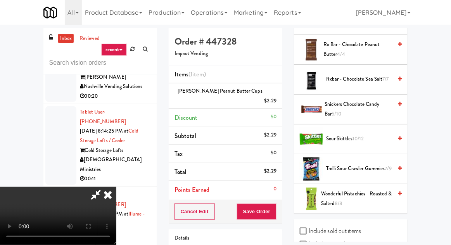
scroll to position [980, 0]
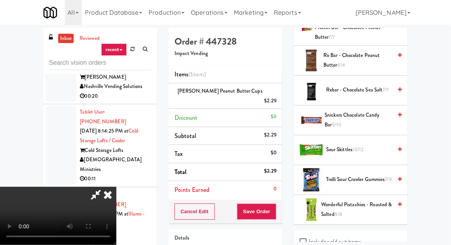
click at [357, 118] on span "Snickers Chocolate Candy Bar 5/10" at bounding box center [358, 119] width 67 height 19
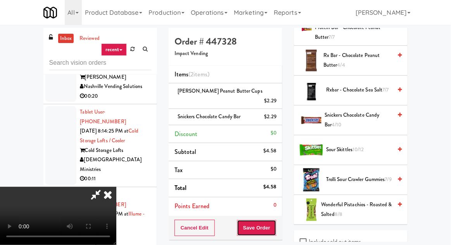
click at [273, 221] on button "Save Order" at bounding box center [257, 228] width 40 height 16
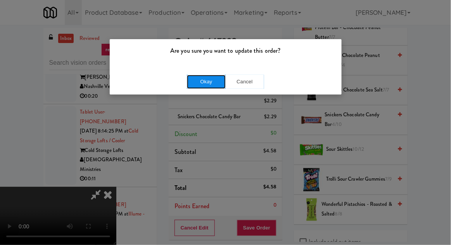
click at [203, 82] on button "Okay" at bounding box center [206, 82] width 39 height 14
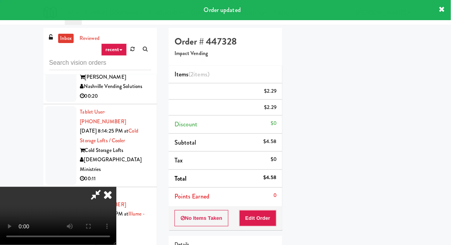
scroll to position [76, 0]
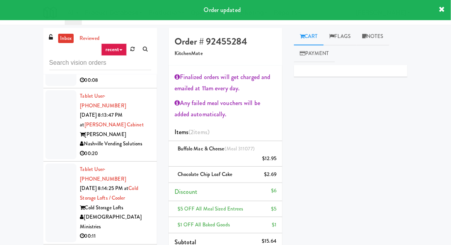
scroll to position [5273, 0]
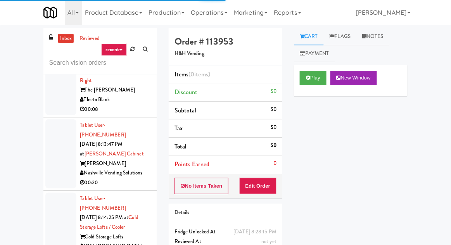
scroll to position [5248, 0]
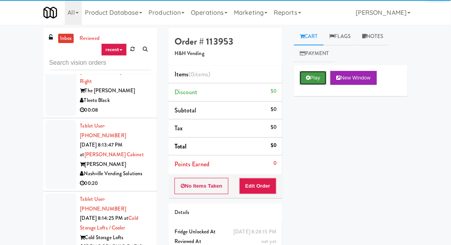
click at [311, 78] on button "Play" at bounding box center [313, 78] width 27 height 14
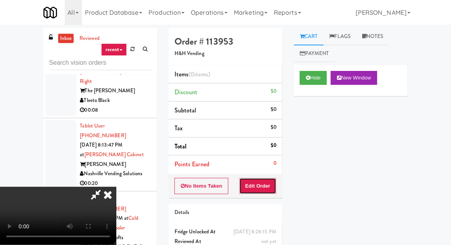
click at [258, 179] on button "Edit Order" at bounding box center [258, 186] width 38 height 16
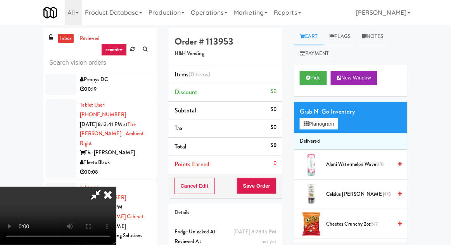
scroll to position [5187, 0]
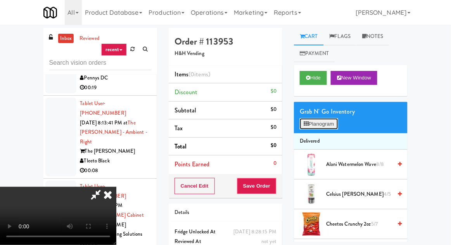
click at [323, 129] on button "Planogram" at bounding box center [319, 124] width 38 height 12
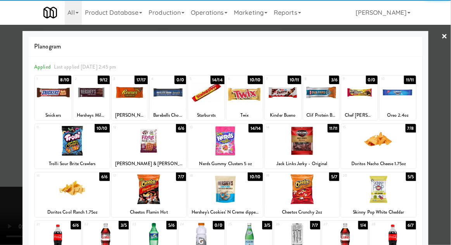
click at [51, 100] on div at bounding box center [53, 93] width 36 height 30
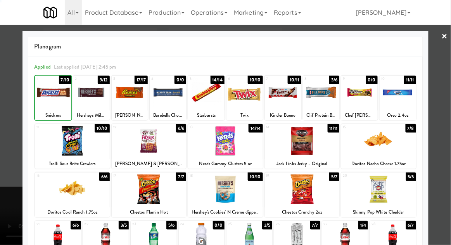
click at [7, 173] on div at bounding box center [225, 122] width 451 height 245
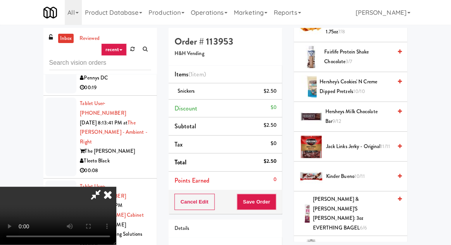
scroll to position [439, 0]
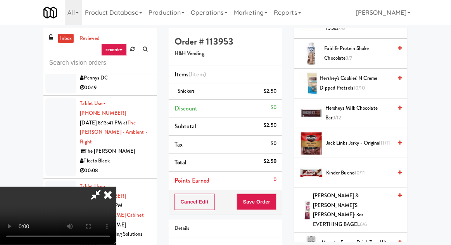
click at [368, 110] on span "Hersheys Milk Chocolate Bar 9/12" at bounding box center [358, 113] width 67 height 19
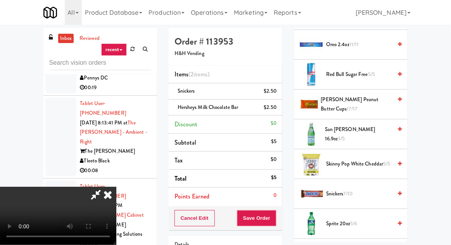
scroll to position [702, 0]
click at [374, 95] on span "[PERSON_NAME] Peanut Butter Cups 17/17" at bounding box center [356, 104] width 71 height 19
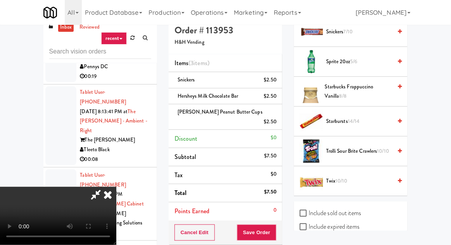
scroll to position [16, 0]
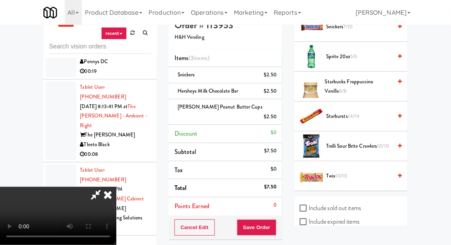
click at [359, 142] on span "Trolli Sour Brite Crawlers 10/10" at bounding box center [359, 147] width 66 height 10
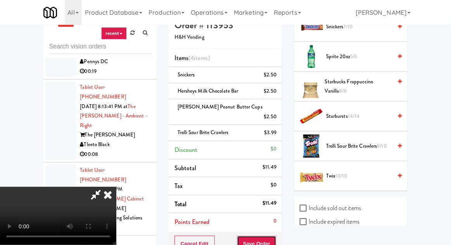
click at [274, 236] on button "Save Order" at bounding box center [257, 244] width 40 height 16
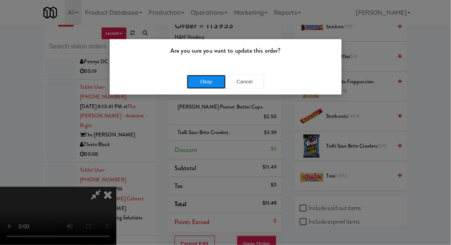
click at [195, 82] on button "Okay" at bounding box center [206, 82] width 39 height 14
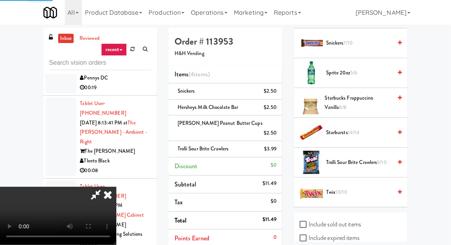
scroll to position [76, 0]
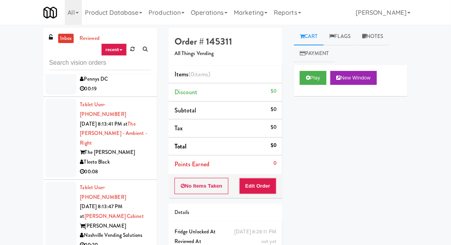
scroll to position [5186, 0]
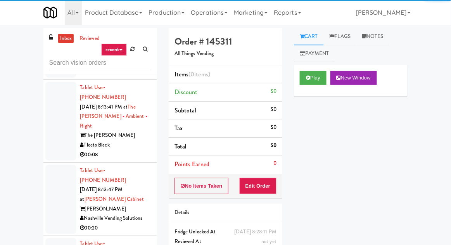
scroll to position [5206, 0]
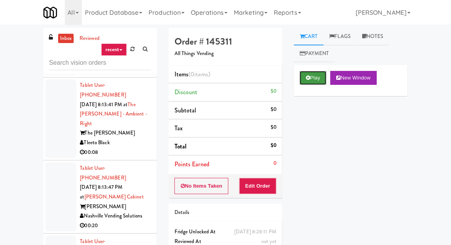
click at [310, 79] on icon at bounding box center [308, 77] width 4 height 5
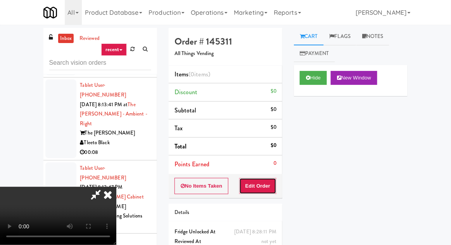
click at [265, 179] on button "Edit Order" at bounding box center [258, 186] width 38 height 16
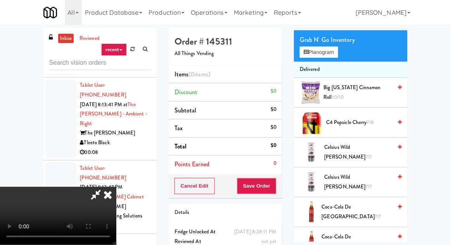
scroll to position [0, 0]
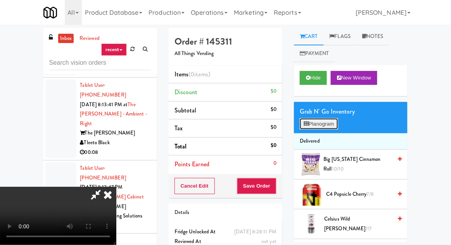
click at [331, 128] on button "Planogram" at bounding box center [319, 124] width 38 height 12
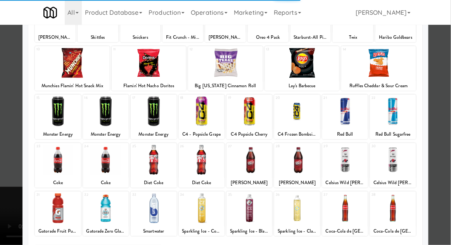
scroll to position [98, 0]
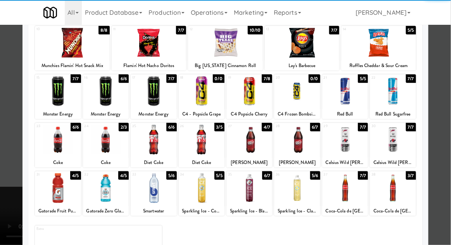
click at [307, 193] on div at bounding box center [297, 188] width 46 height 30
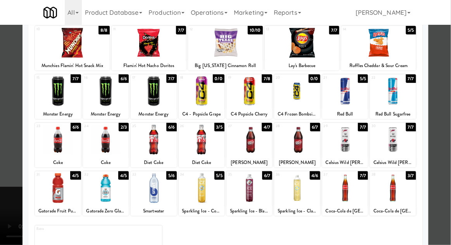
click at [439, 154] on div at bounding box center [225, 122] width 451 height 245
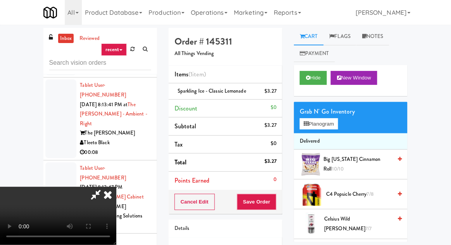
click at [344, 166] on span "10/10" at bounding box center [338, 168] width 12 height 7
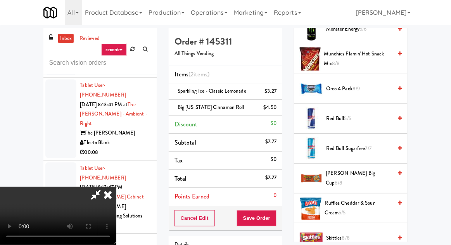
scroll to position [1031, 0]
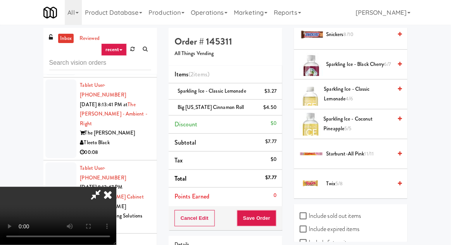
click at [378, 179] on span "Twix 5/8" at bounding box center [359, 184] width 66 height 10
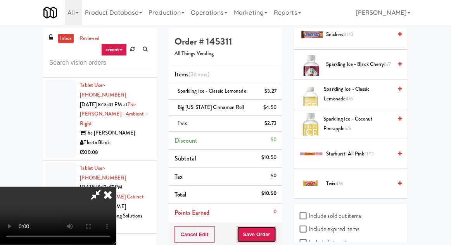
click at [274, 232] on button "Save Order" at bounding box center [257, 234] width 40 height 16
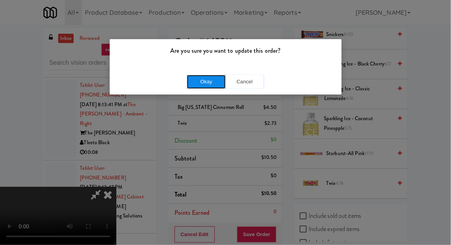
click at [199, 81] on button "Okay" at bounding box center [206, 82] width 39 height 14
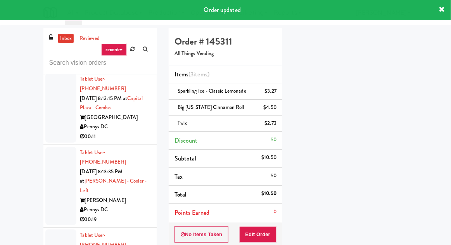
scroll to position [5036, 0]
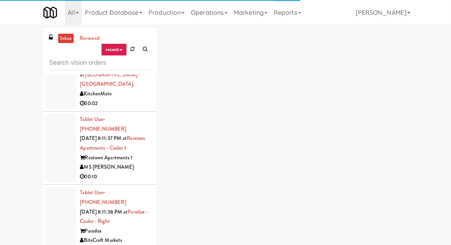
scroll to position [4662, 0]
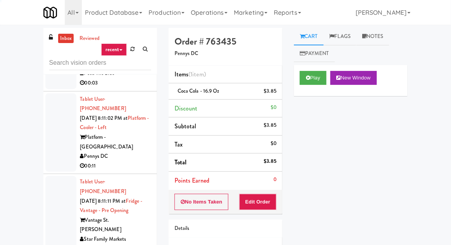
scroll to position [4486, 0]
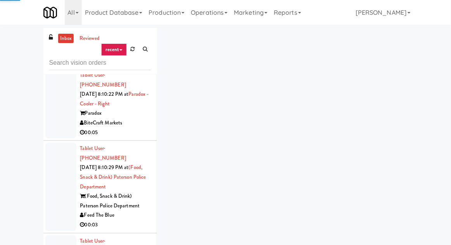
scroll to position [4320, 0]
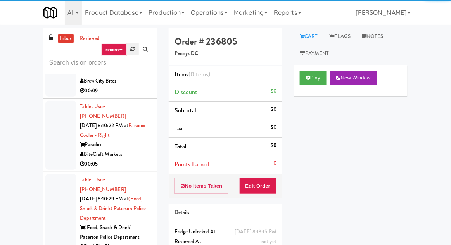
click at [131, 52] on link at bounding box center [133, 49] width 12 height 12
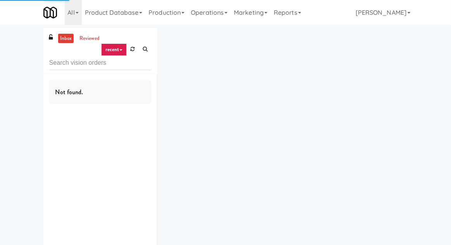
click at [20, 109] on div "inbox reviewed recent all unclear take inventory issue suspicious failed recent…" at bounding box center [225, 151] width 451 height 246
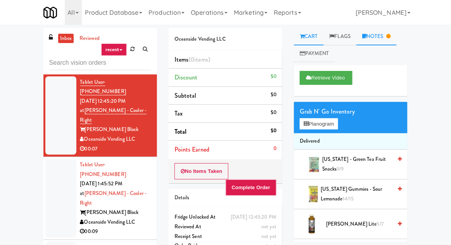
click at [387, 42] on link "Notes" at bounding box center [376, 36] width 40 height 17
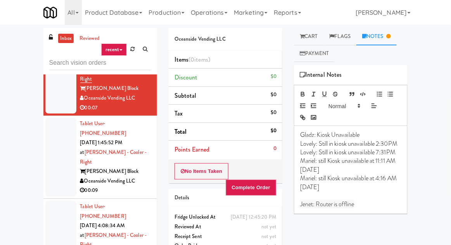
scroll to position [49, 0]
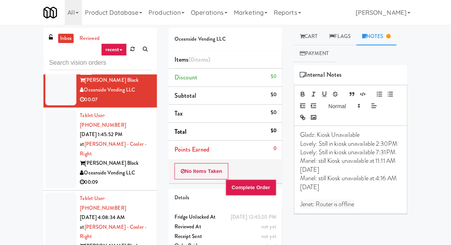
click at [52, 130] on div at bounding box center [60, 149] width 31 height 79
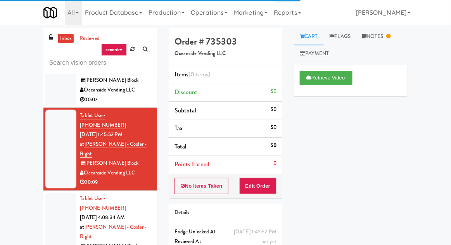
click at [58, 193] on div at bounding box center [60, 232] width 31 height 79
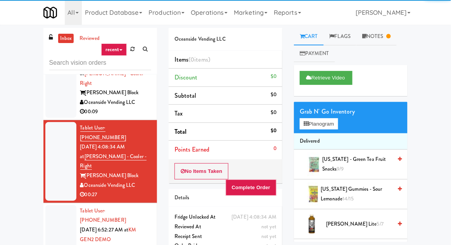
scroll to position [120, 0]
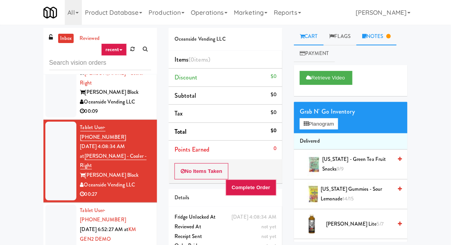
click at [385, 36] on link "Notes" at bounding box center [376, 36] width 40 height 17
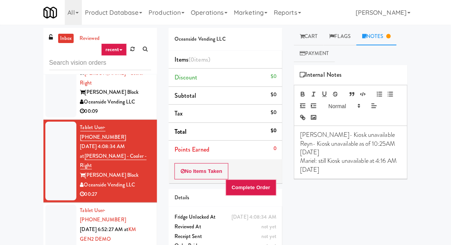
click at [57, 205] on div at bounding box center [60, 235] width 31 height 60
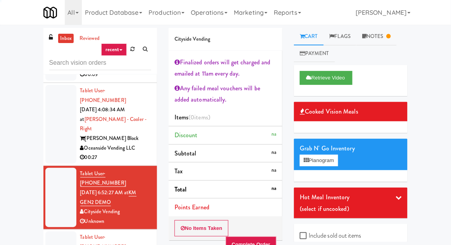
scroll to position [158, 0]
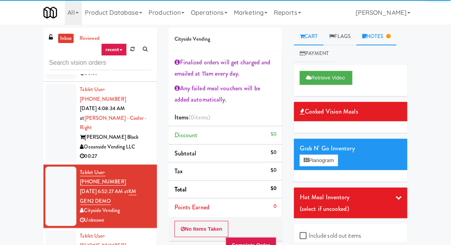
click at [379, 44] on link "Notes" at bounding box center [376, 36] width 40 height 17
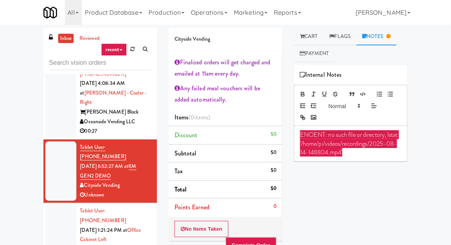
scroll to position [183, 0]
click at [59, 205] on div at bounding box center [60, 239] width 31 height 69
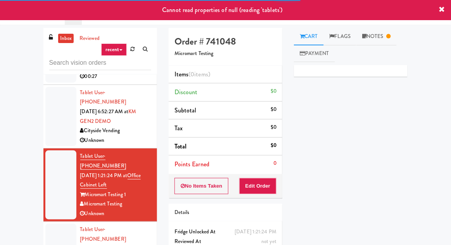
scroll to position [246, 0]
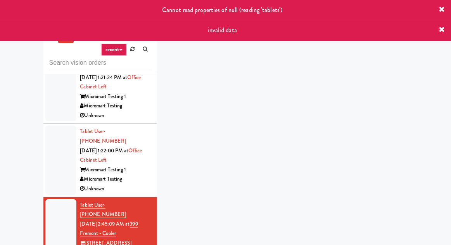
scroll to position [338, 0]
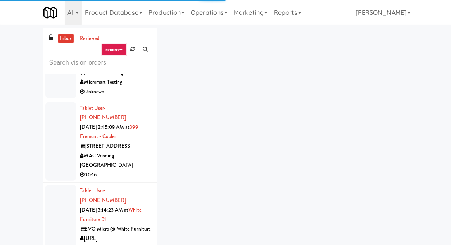
scroll to position [460, 0]
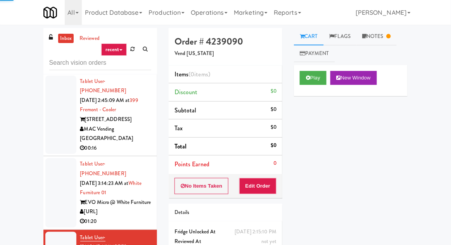
click at [52, 158] on div at bounding box center [60, 192] width 31 height 69
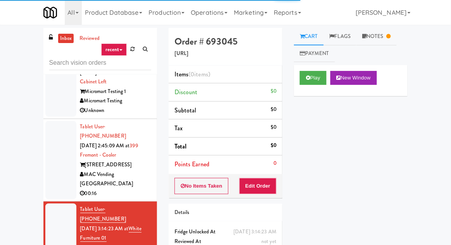
scroll to position [413, 0]
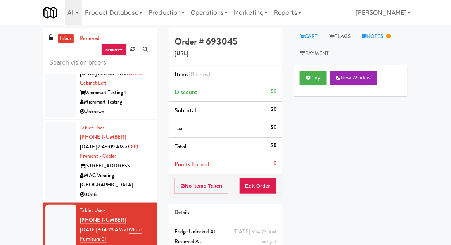
click at [383, 37] on link "Notes" at bounding box center [376, 36] width 40 height 17
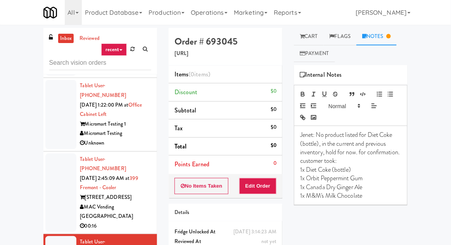
scroll to position [379, 0]
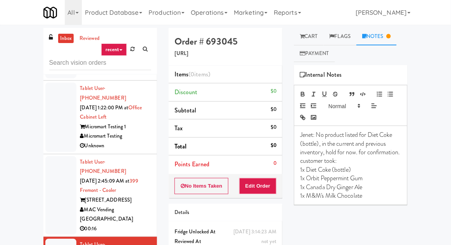
click at [50, 156] on div at bounding box center [60, 195] width 31 height 79
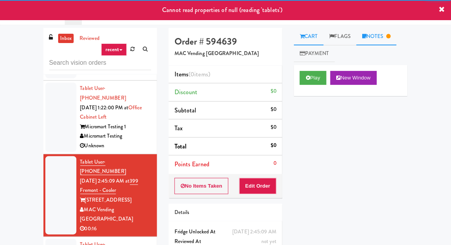
click at [374, 38] on link "Notes" at bounding box center [376, 36] width 40 height 17
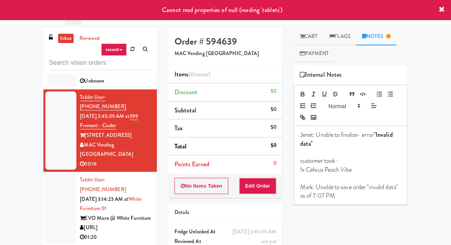
scroll to position [444, 0]
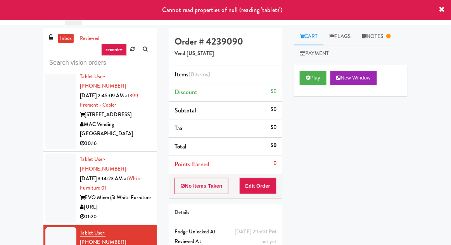
scroll to position [475, 0]
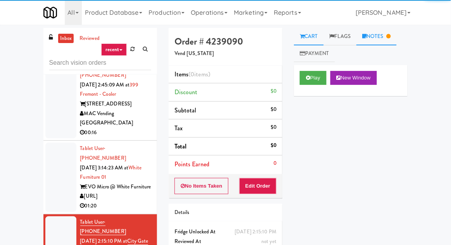
click at [387, 41] on link "Notes" at bounding box center [376, 36] width 40 height 17
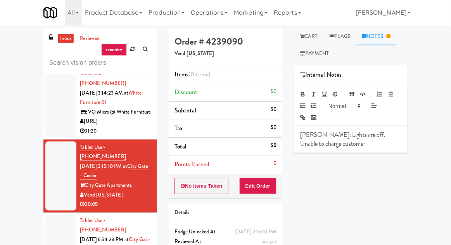
scroll to position [551, 0]
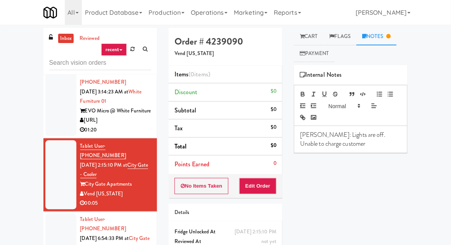
click at [50, 214] on div at bounding box center [60, 248] width 31 height 69
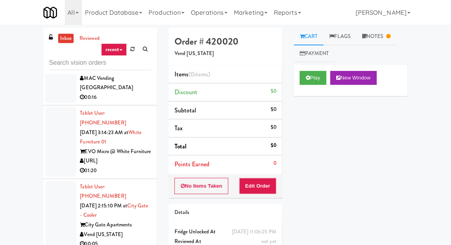
scroll to position [512, 0]
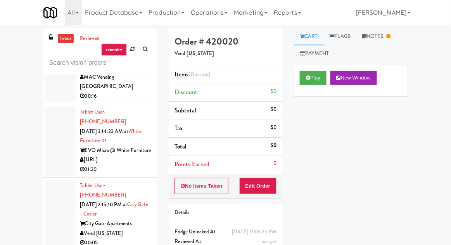
click at [317, 79] on button "Play" at bounding box center [313, 78] width 27 height 14
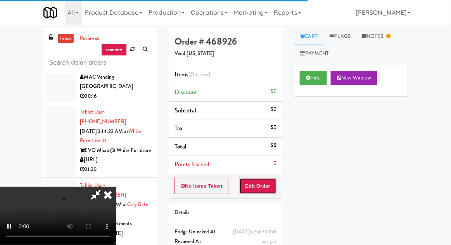
click at [265, 191] on button "Edit Order" at bounding box center [258, 186] width 38 height 16
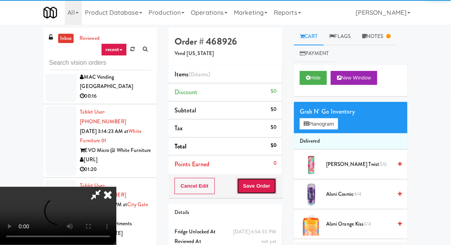
click at [267, 179] on button "Save Order" at bounding box center [257, 186] width 40 height 16
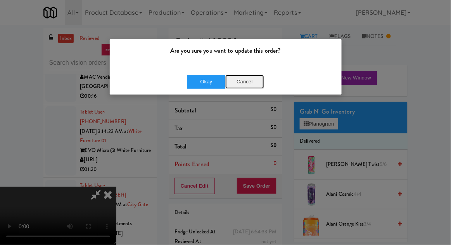
click at [253, 83] on button "Cancel" at bounding box center [244, 82] width 39 height 14
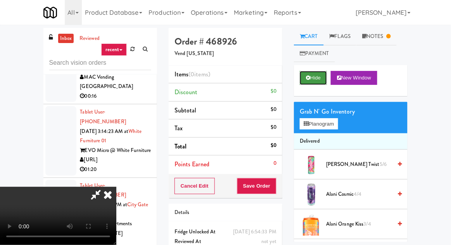
click at [300, 85] on button "Hide" at bounding box center [313, 78] width 27 height 14
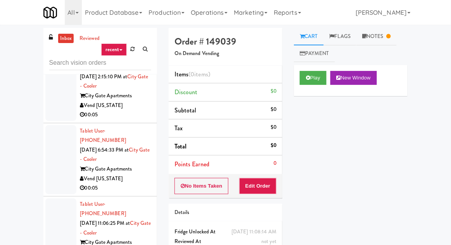
scroll to position [613, 0]
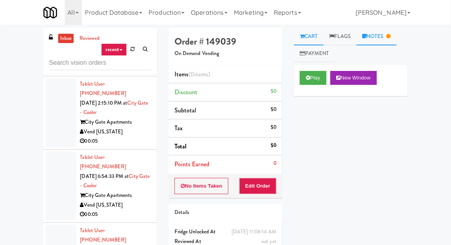
click at [397, 33] on link "Notes" at bounding box center [376, 36] width 40 height 17
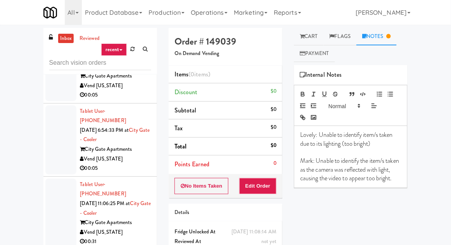
scroll to position [659, 0]
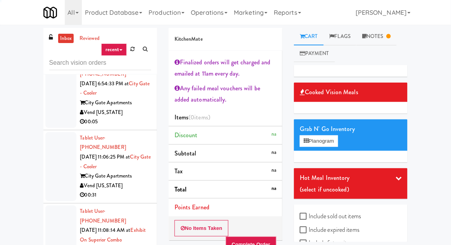
scroll to position [706, 0]
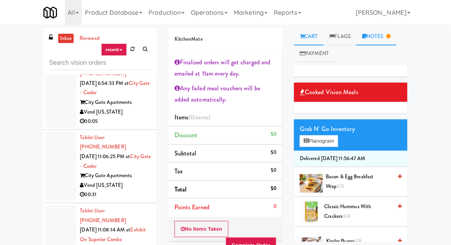
click at [383, 37] on link "Notes" at bounding box center [376, 36] width 40 height 17
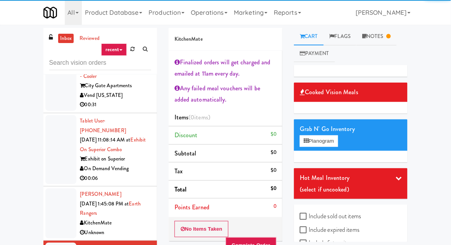
scroll to position [816, 0]
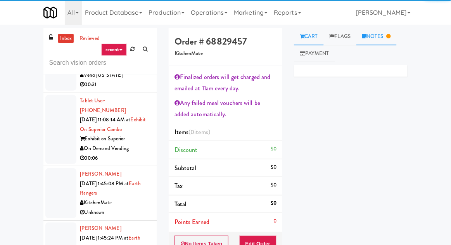
click at [395, 30] on link "Notes" at bounding box center [376, 36] width 40 height 17
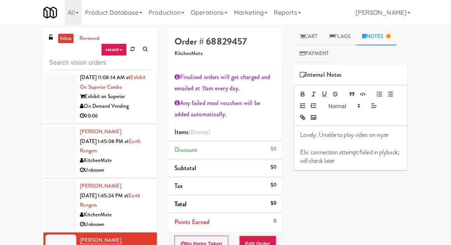
scroll to position [859, 0]
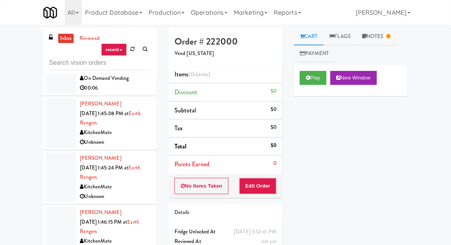
scroll to position [889, 0]
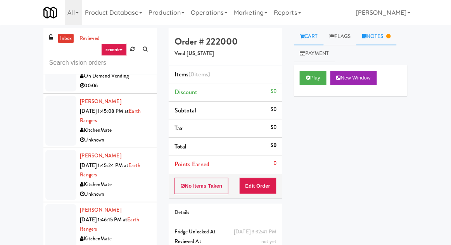
click at [380, 44] on link "Notes" at bounding box center [376, 36] width 40 height 17
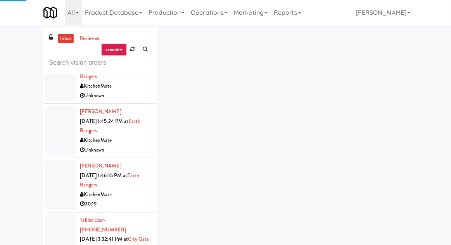
scroll to position [934, 0]
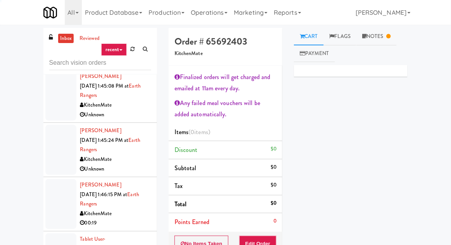
scroll to position [909, 0]
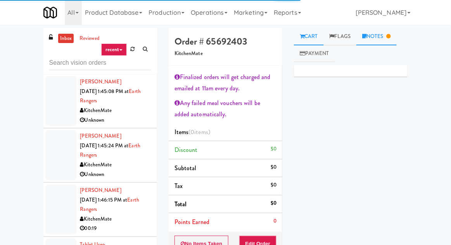
click at [388, 33] on link "Notes" at bounding box center [376, 36] width 40 height 17
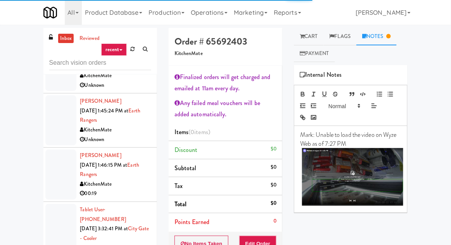
scroll to position [944, 0]
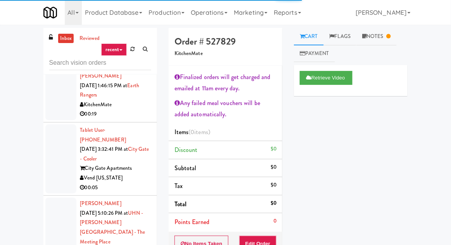
scroll to position [1022, 0]
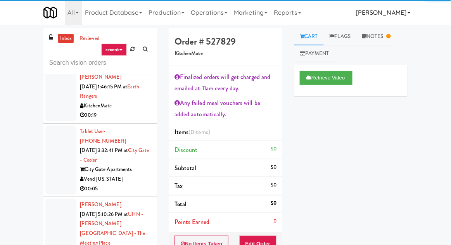
click at [393, 23] on link "[PERSON_NAME]" at bounding box center [382, 12] width 61 height 25
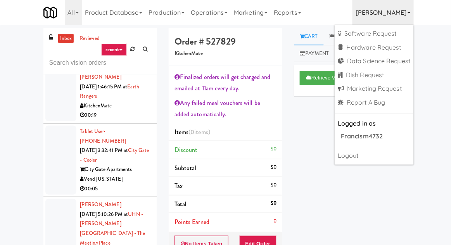
click at [388, 14] on link "[PERSON_NAME]" at bounding box center [382, 12] width 61 height 25
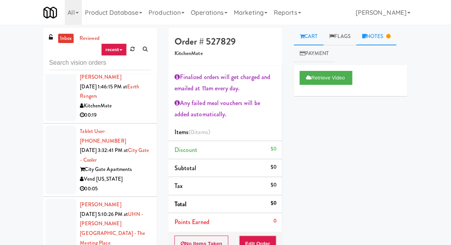
click at [385, 41] on link "Notes" at bounding box center [376, 36] width 40 height 17
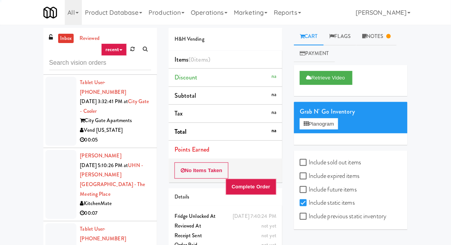
scroll to position [1070, 0]
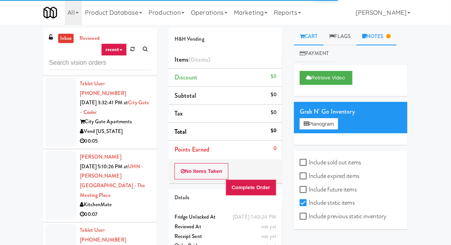
click at [388, 44] on link "Notes" at bounding box center [376, 36] width 40 height 17
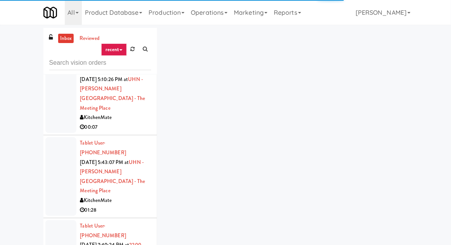
scroll to position [1177, 0]
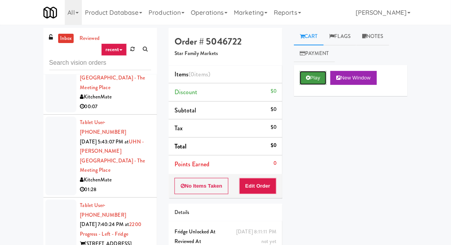
click at [303, 74] on button "Play" at bounding box center [313, 78] width 27 height 14
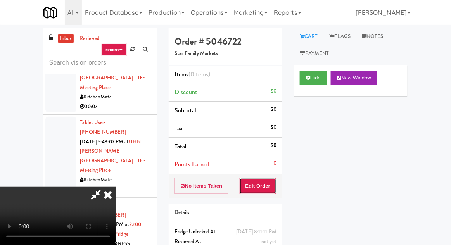
click at [256, 180] on button "Edit Order" at bounding box center [258, 186] width 38 height 16
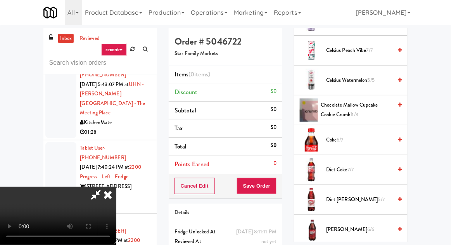
scroll to position [204, 0]
click at [360, 138] on span "Coke 6/7" at bounding box center [359, 140] width 66 height 10
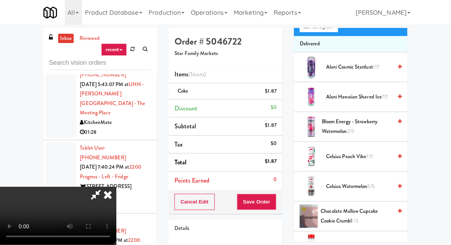
scroll to position [0, 0]
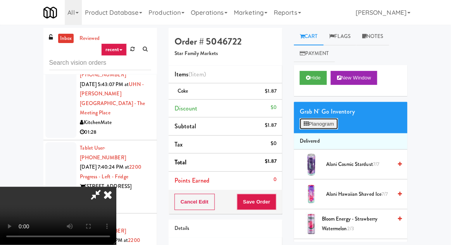
click at [326, 125] on button "Planogram" at bounding box center [319, 124] width 38 height 12
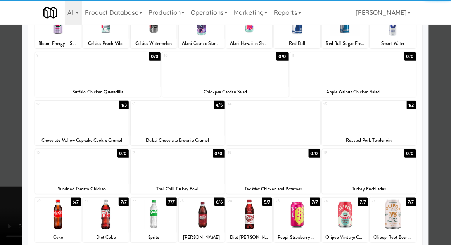
scroll to position [147, 0]
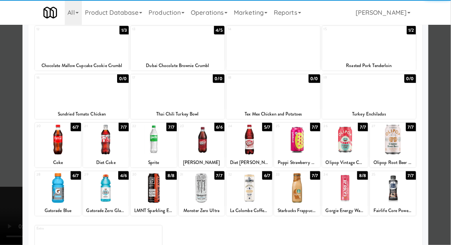
click at [11, 154] on div at bounding box center [225, 122] width 451 height 245
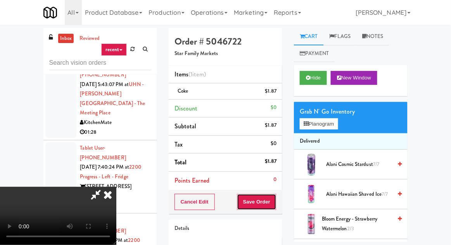
click at [275, 203] on button "Save Order" at bounding box center [257, 202] width 40 height 16
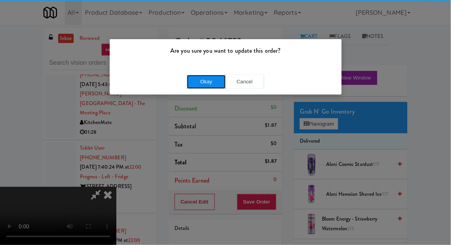
click at [209, 88] on button "Okay" at bounding box center [206, 82] width 39 height 14
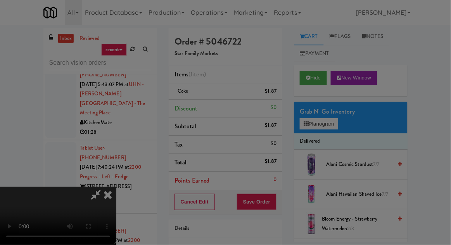
click at [215, 86] on div at bounding box center [225, 122] width 451 height 245
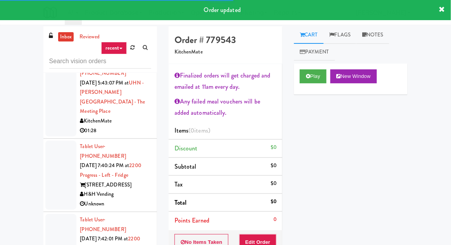
scroll to position [24, 0]
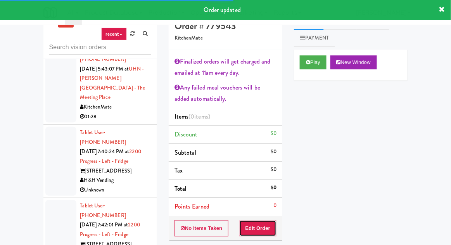
click at [260, 221] on button "Edit Order" at bounding box center [258, 228] width 38 height 16
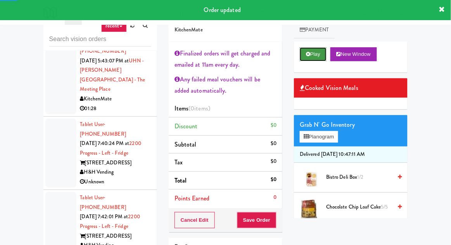
click at [313, 52] on button "Play" at bounding box center [313, 54] width 27 height 14
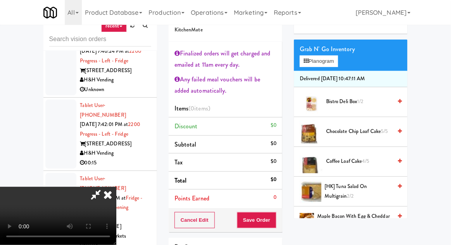
scroll to position [76, 0]
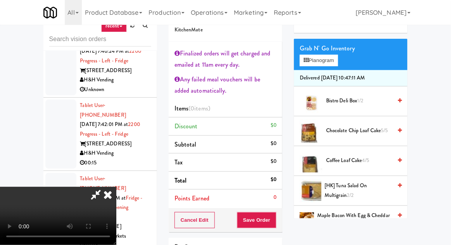
click at [348, 188] on span "[HK] Tuna Salad on Multigrain 2/2" at bounding box center [357, 190] width 67 height 19
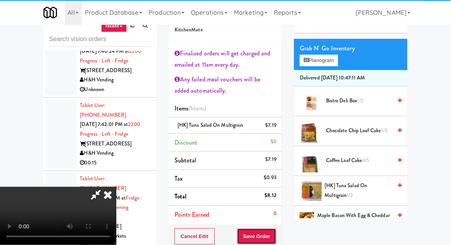
click at [274, 231] on button "Save Order" at bounding box center [257, 236] width 40 height 16
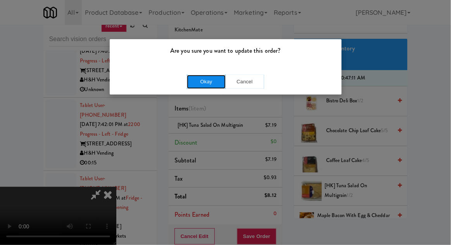
click at [209, 81] on button "Okay" at bounding box center [206, 82] width 39 height 14
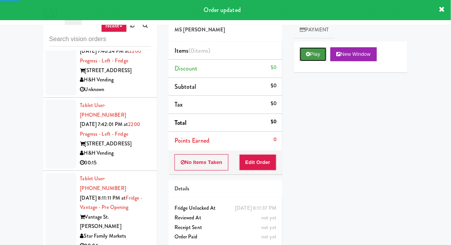
click at [315, 57] on button "Play" at bounding box center [313, 54] width 27 height 14
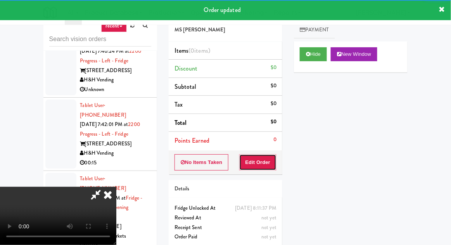
click at [261, 163] on button "Edit Order" at bounding box center [258, 162] width 38 height 16
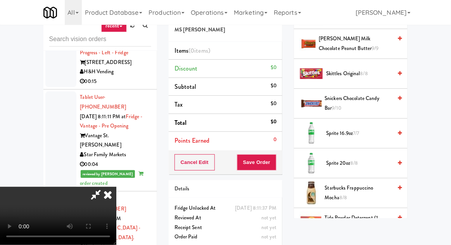
scroll to position [811, 0]
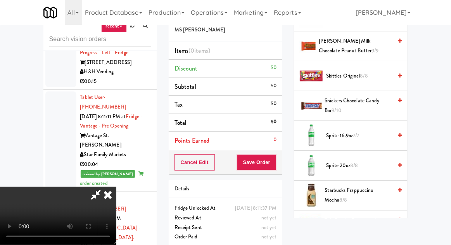
click at [362, 131] on span "Sprite 16.9oz 7/7" at bounding box center [359, 136] width 66 height 10
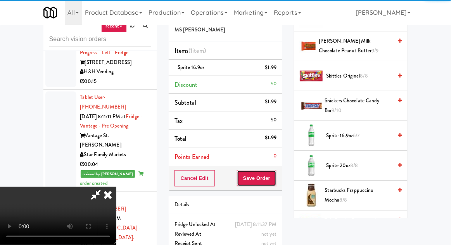
click at [276, 174] on button "Save Order" at bounding box center [257, 178] width 40 height 16
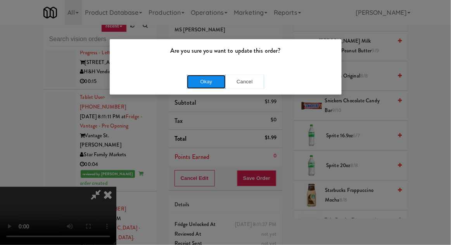
click at [203, 79] on button "Okay" at bounding box center [206, 82] width 39 height 14
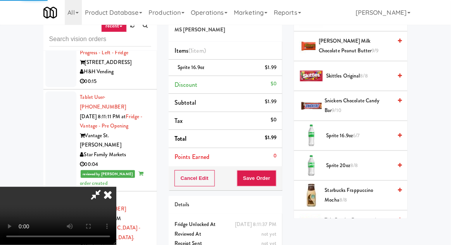
scroll to position [76, 0]
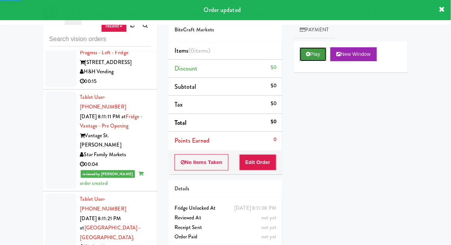
click at [314, 59] on button "Play" at bounding box center [313, 54] width 27 height 14
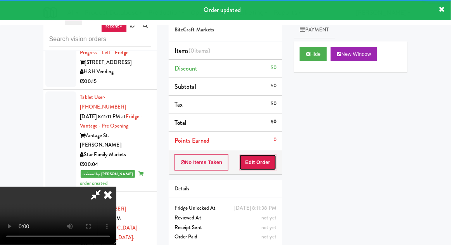
click at [266, 161] on button "Edit Order" at bounding box center [258, 162] width 38 height 16
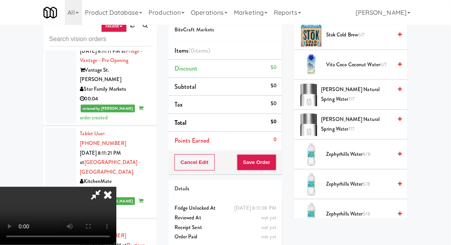
scroll to position [1239, 0]
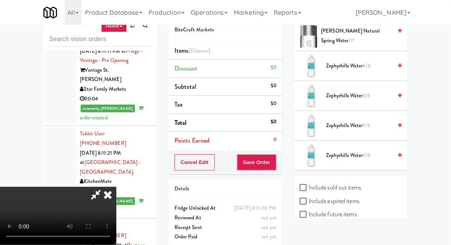
click at [368, 155] on span "Zephyrhills Water 6/8" at bounding box center [359, 156] width 66 height 10
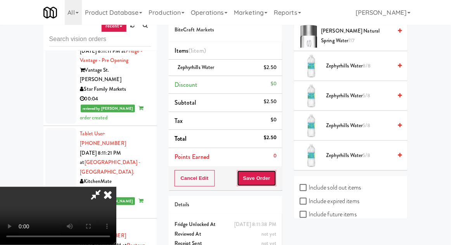
click at [276, 178] on button "Save Order" at bounding box center [257, 178] width 40 height 16
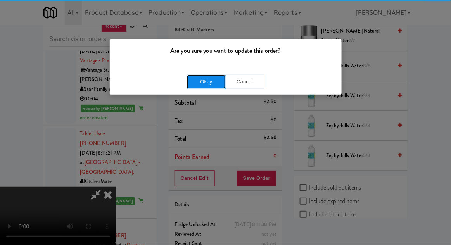
click at [212, 87] on button "Okay" at bounding box center [206, 82] width 39 height 14
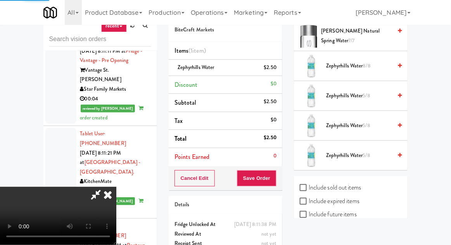
scroll to position [76, 0]
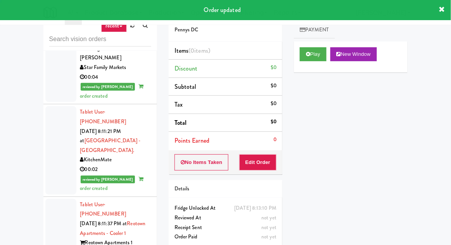
scroll to position [1513, 0]
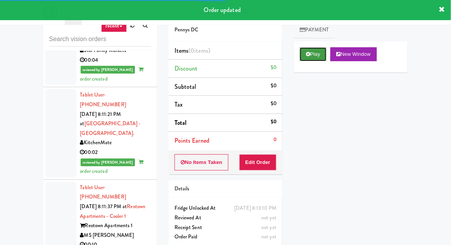
click at [305, 60] on button "Play" at bounding box center [313, 54] width 27 height 14
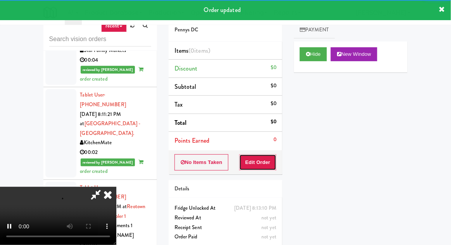
click at [266, 161] on button "Edit Order" at bounding box center [258, 162] width 38 height 16
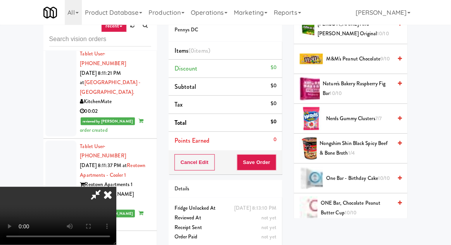
scroll to position [499, 0]
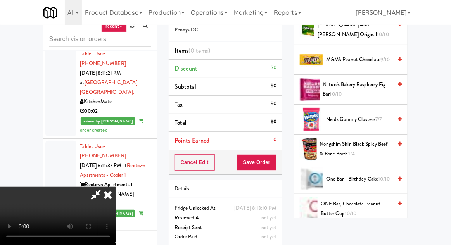
click at [357, 147] on span "Nongshim Shin Black Spicy Beef & Bone Broth 1/4" at bounding box center [356, 149] width 72 height 19
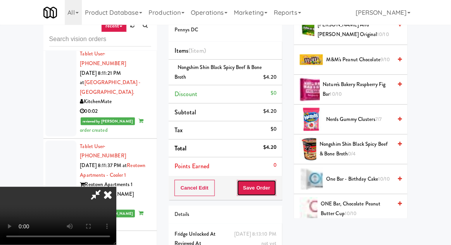
click at [276, 183] on button "Save Order" at bounding box center [257, 188] width 40 height 16
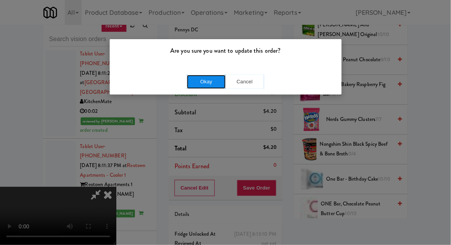
click at [212, 85] on button "Okay" at bounding box center [206, 82] width 39 height 14
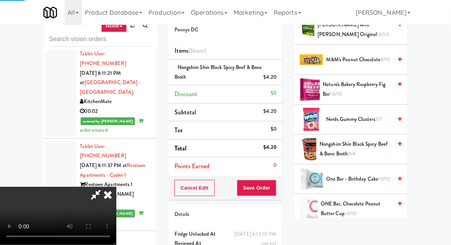
scroll to position [76, 0]
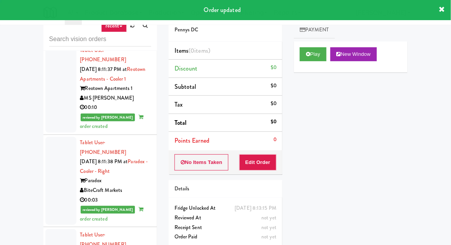
scroll to position [1650, 0]
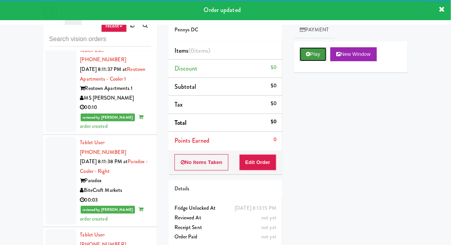
click at [314, 56] on button "Play" at bounding box center [313, 54] width 27 height 14
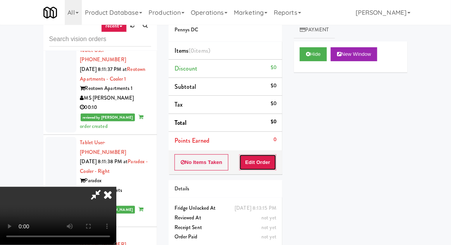
click at [259, 164] on button "Edit Order" at bounding box center [258, 162] width 38 height 16
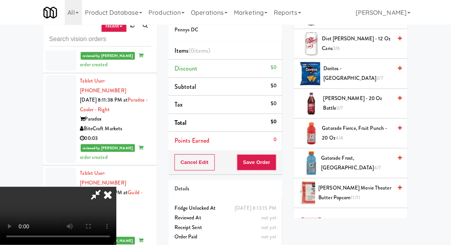
scroll to position [277, 0]
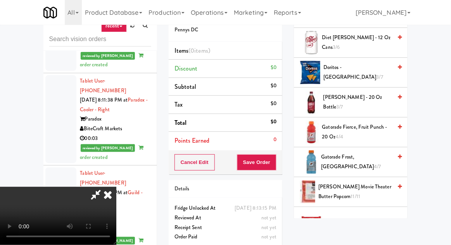
click at [371, 68] on span "Doritos - Cool Ranch 3/7" at bounding box center [357, 72] width 69 height 19
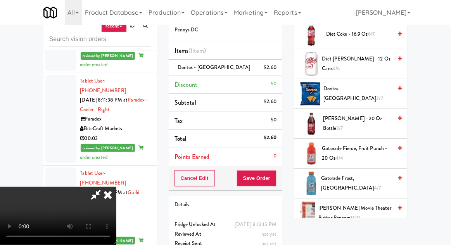
scroll to position [255, 0]
click at [373, 66] on span "Diet [PERSON_NAME] - 12 oz Cans 3/6" at bounding box center [357, 64] width 70 height 19
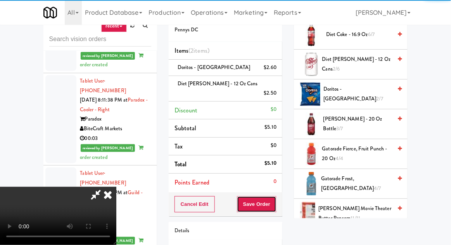
click at [275, 196] on button "Save Order" at bounding box center [257, 204] width 40 height 16
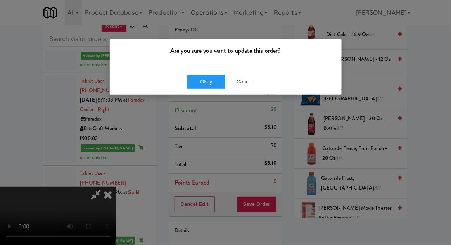
click at [210, 69] on div "Okay Cancel" at bounding box center [226, 82] width 232 height 26
click at [214, 85] on button "Okay" at bounding box center [206, 82] width 39 height 14
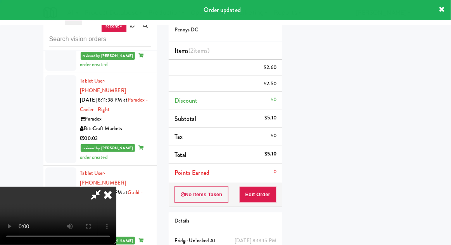
scroll to position [76, 0]
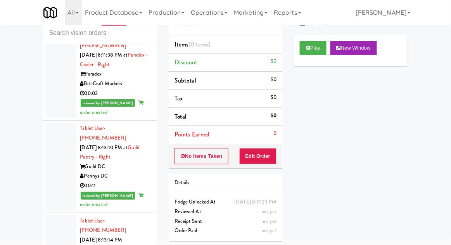
scroll to position [1750, 0]
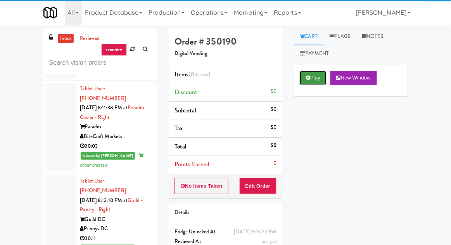
click at [309, 78] on icon at bounding box center [308, 77] width 4 height 5
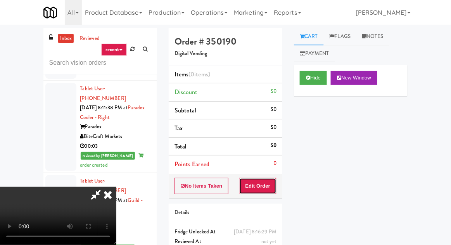
click at [268, 187] on button "Edit Order" at bounding box center [258, 186] width 38 height 16
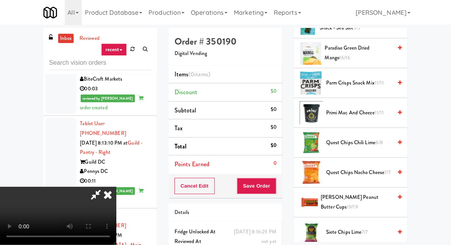
scroll to position [853, 0]
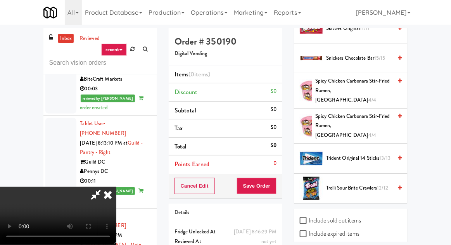
click at [356, 183] on span "Trolli Sour Brite Crawlers 12/12" at bounding box center [359, 188] width 66 height 10
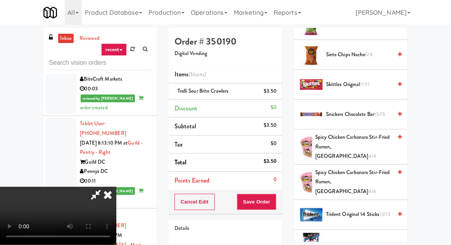
scroll to position [794, 0]
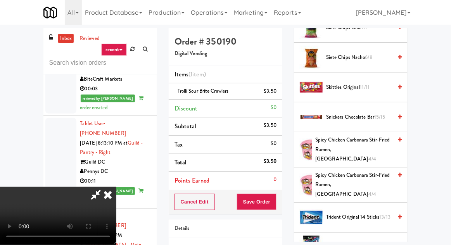
click at [360, 153] on span "Spicy Chicken Carbonara Stir-Fried Ramen, Samyang 4/4" at bounding box center [353, 149] width 77 height 29
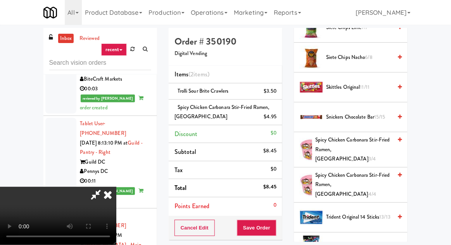
click at [368, 155] on span "3/4" at bounding box center [371, 158] width 7 height 7
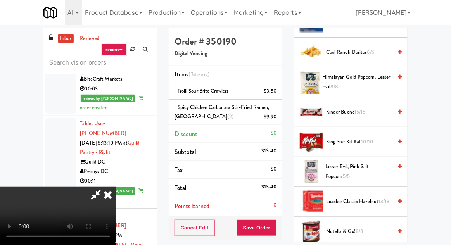
scroll to position [316, 0]
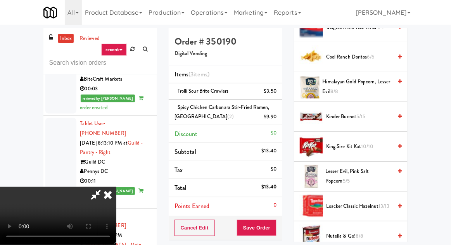
click at [380, 79] on span "Himalayan Gold Popcorn, Lesser Evil 8/8" at bounding box center [358, 86] width 70 height 19
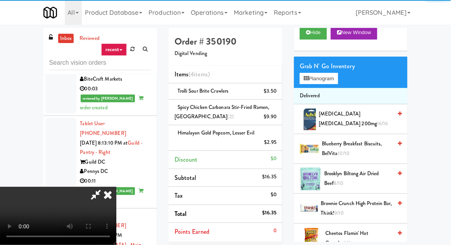
scroll to position [0, 0]
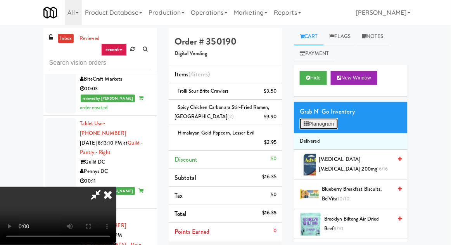
click at [333, 122] on button "Planogram" at bounding box center [319, 124] width 38 height 12
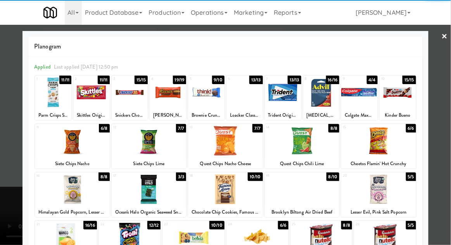
click at [8, 148] on div at bounding box center [225, 122] width 451 height 245
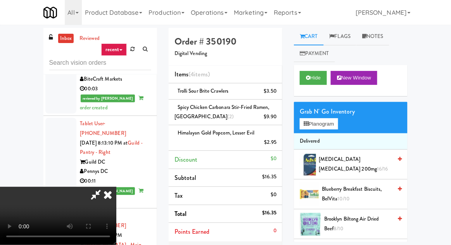
click at [281, 234] on li "Points Earned 0" at bounding box center [226, 232] width 114 height 18
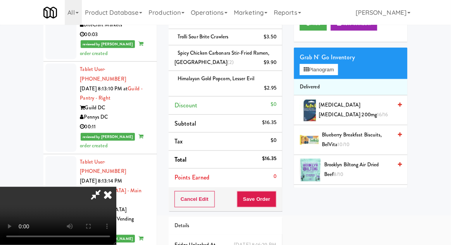
scroll to position [71, 0]
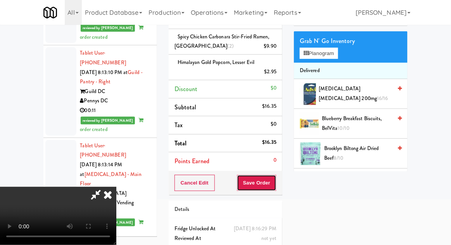
click at [275, 185] on button "Save Order" at bounding box center [257, 183] width 40 height 16
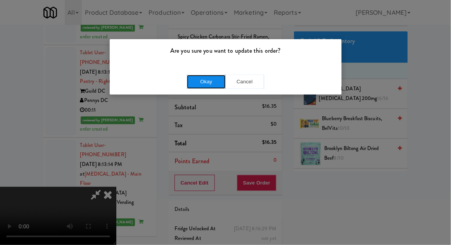
click at [216, 85] on button "Okay" at bounding box center [206, 82] width 39 height 14
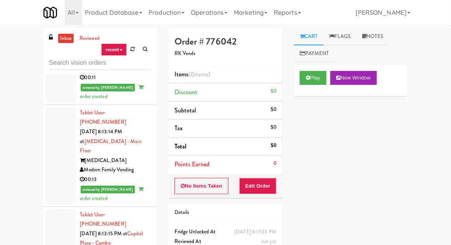
scroll to position [1891, 0]
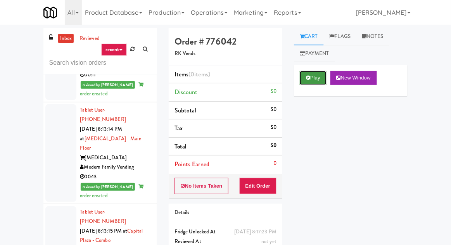
click at [317, 74] on button "Play" at bounding box center [313, 78] width 27 height 14
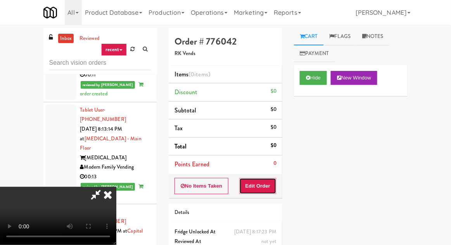
click at [255, 187] on button "Edit Order" at bounding box center [258, 186] width 38 height 16
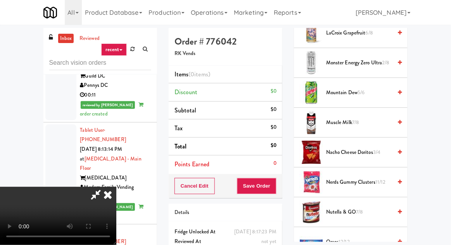
scroll to position [816, 0]
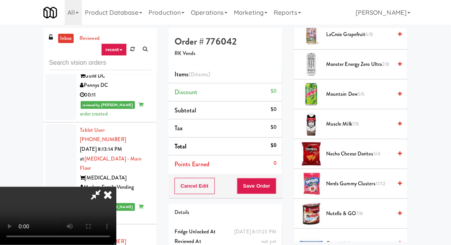
click at [385, 61] on span "2/8" at bounding box center [385, 63] width 7 height 7
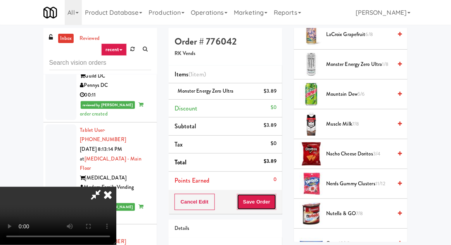
click at [276, 202] on button "Save Order" at bounding box center [257, 202] width 40 height 16
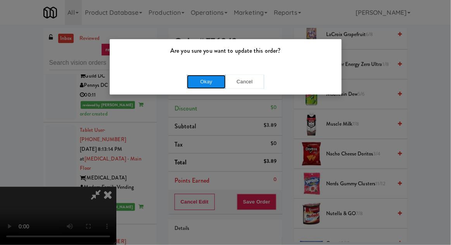
click at [196, 76] on button "Okay" at bounding box center [206, 82] width 39 height 14
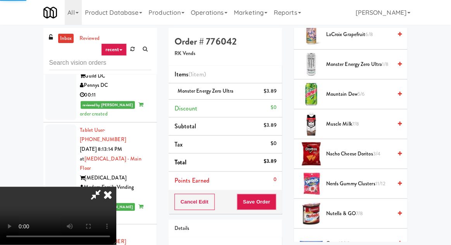
scroll to position [76, 0]
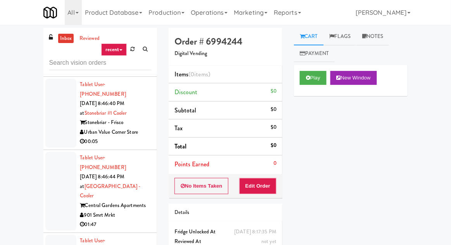
scroll to position [5357, 0]
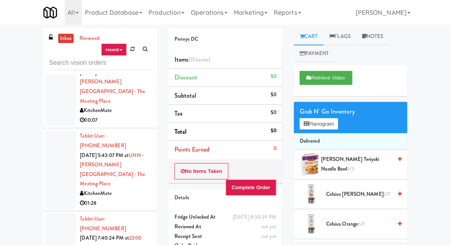
scroll to position [1164, 0]
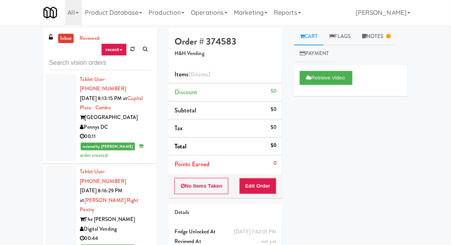
scroll to position [2025, 0]
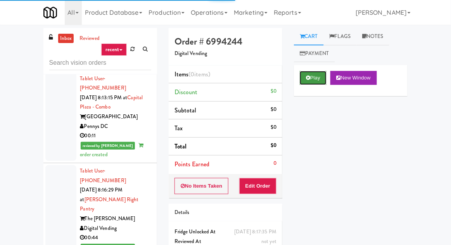
click at [312, 76] on button "Play" at bounding box center [313, 78] width 27 height 14
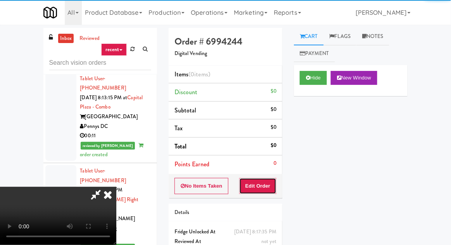
click at [261, 183] on button "Edit Order" at bounding box center [258, 186] width 38 height 16
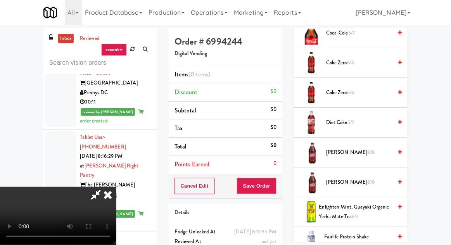
scroll to position [280, 0]
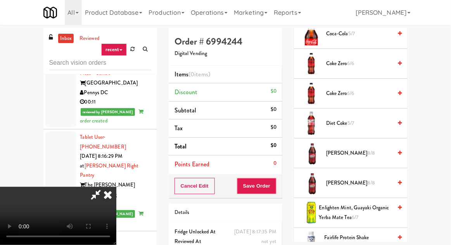
click at [361, 154] on span "[PERSON_NAME] 8/8" at bounding box center [359, 153] width 66 height 10
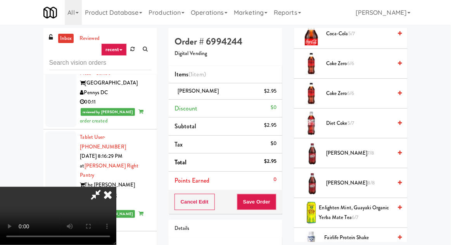
click at [369, 179] on span "[PERSON_NAME] 8/8" at bounding box center [359, 183] width 66 height 10
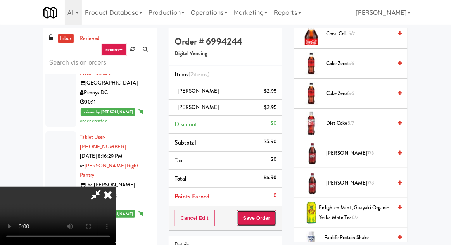
click at [275, 218] on button "Save Order" at bounding box center [257, 218] width 40 height 16
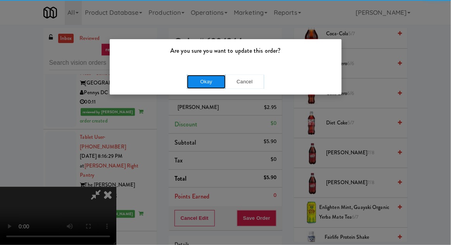
click at [195, 86] on button "Okay" at bounding box center [206, 82] width 39 height 14
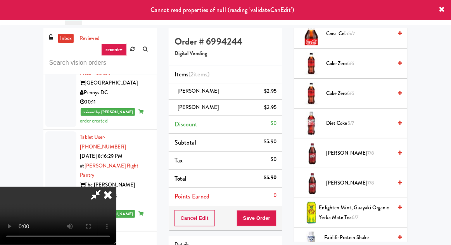
click at [116, 187] on icon at bounding box center [107, 195] width 17 height 16
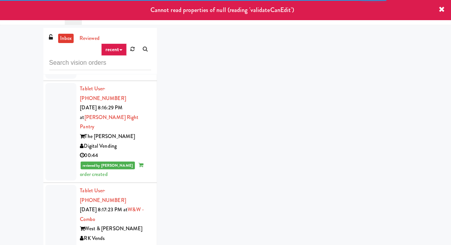
scroll to position [2105, 0]
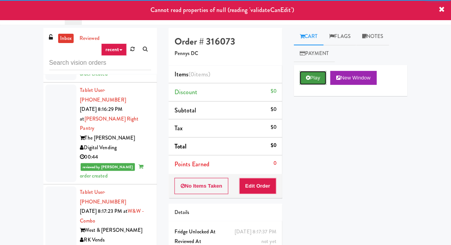
click at [308, 79] on icon at bounding box center [308, 77] width 4 height 5
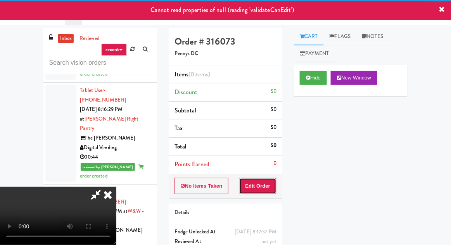
click at [268, 187] on button "Edit Order" at bounding box center [258, 186] width 38 height 16
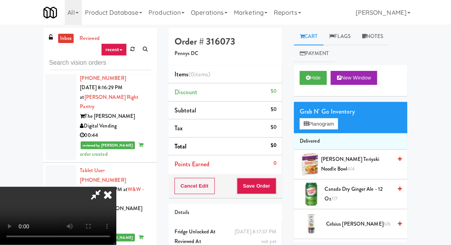
scroll to position [2146, 0]
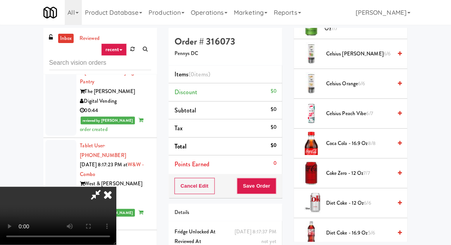
scroll to position [173, 0]
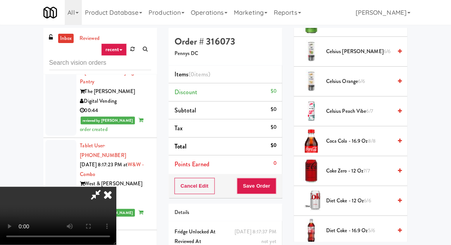
click at [359, 168] on span "Coke Zero - 12 oz 7/7" at bounding box center [359, 171] width 66 height 10
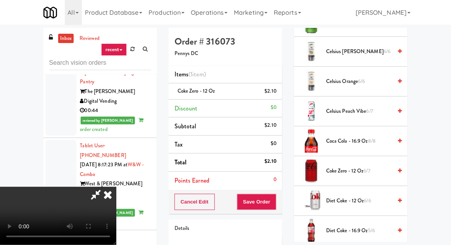
click at [360, 170] on span "Coke Zero - 12 oz 6/7" at bounding box center [359, 171] width 66 height 10
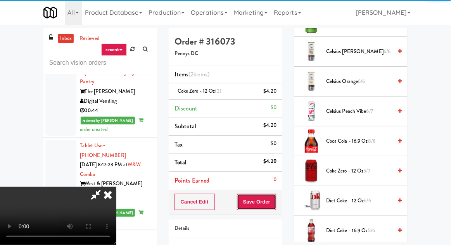
click at [276, 200] on button "Save Order" at bounding box center [257, 202] width 40 height 16
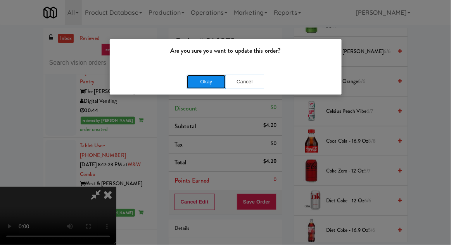
click at [217, 83] on button "Okay" at bounding box center [206, 82] width 39 height 14
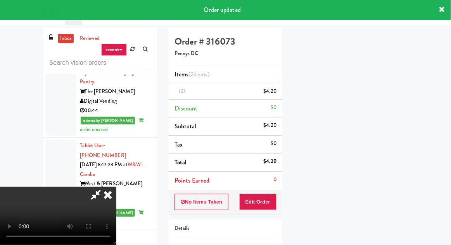
scroll to position [76, 0]
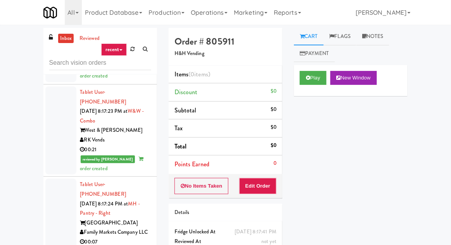
scroll to position [2206, 0]
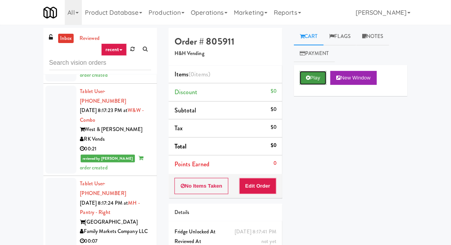
click at [307, 77] on icon at bounding box center [308, 77] width 4 height 5
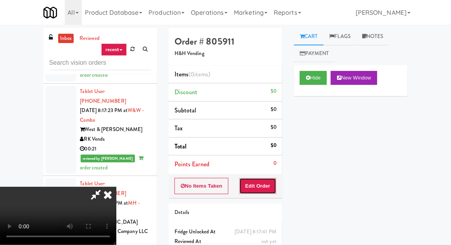
click at [262, 181] on button "Edit Order" at bounding box center [258, 186] width 38 height 16
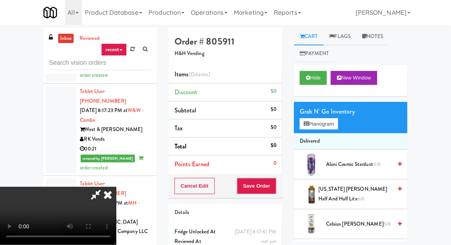
scroll to position [0, 0]
click at [326, 136] on li "Delivered" at bounding box center [351, 141] width 114 height 16
click at [324, 128] on button "Planogram" at bounding box center [319, 124] width 38 height 12
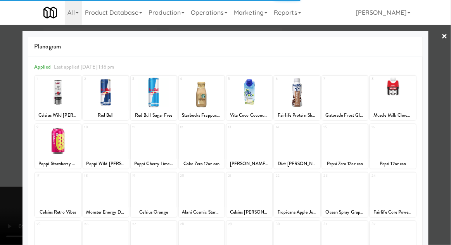
scroll to position [98, 0]
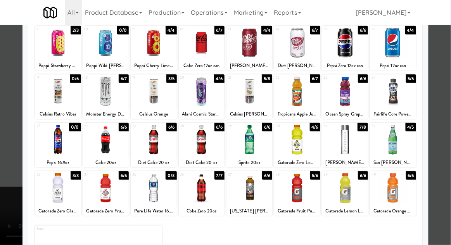
click at [392, 145] on div at bounding box center [393, 140] width 46 height 30
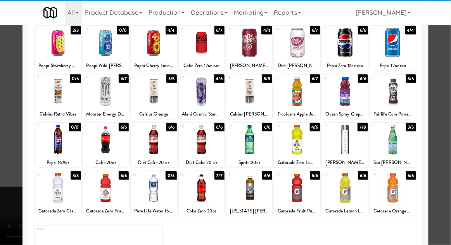
click at [306, 99] on div at bounding box center [297, 91] width 46 height 30
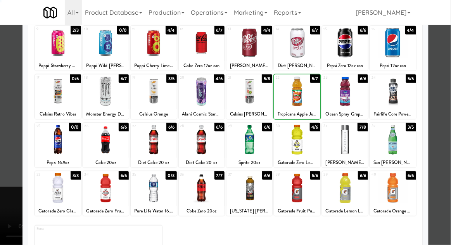
click at [4, 174] on div at bounding box center [225, 122] width 451 height 245
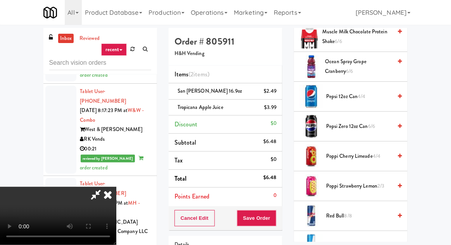
scroll to position [755, 0]
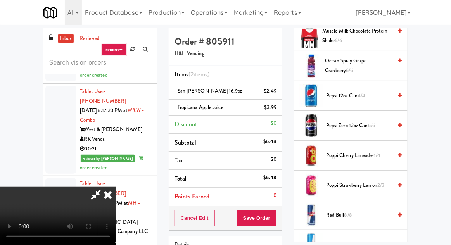
click at [354, 183] on span "Poppi Strawberry Lemon 2/3" at bounding box center [359, 186] width 66 height 10
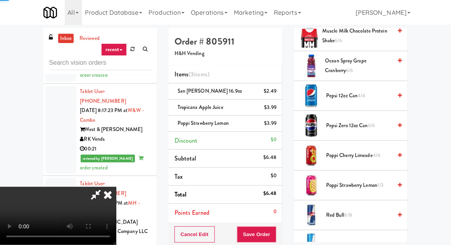
click at [362, 181] on span "Poppi Strawberry Lemon 1/3" at bounding box center [359, 186] width 66 height 10
click at [276, 238] on button "Save Order" at bounding box center [257, 234] width 40 height 16
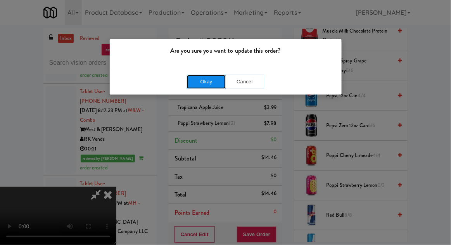
click at [198, 88] on button "Okay" at bounding box center [206, 82] width 39 height 14
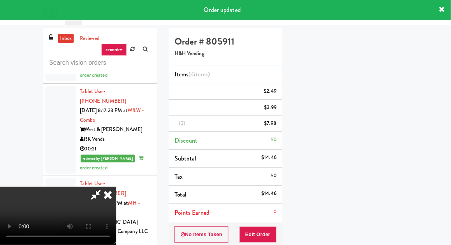
scroll to position [76, 0]
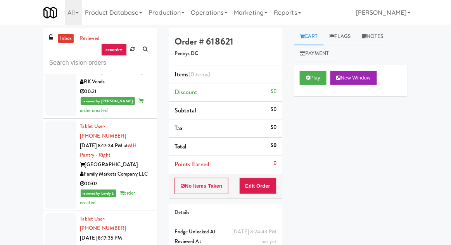
scroll to position [2268, 0]
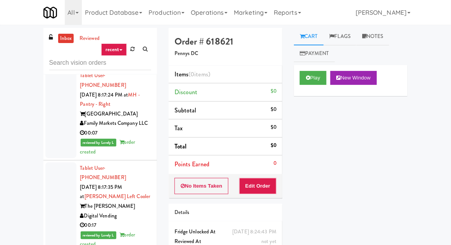
scroll to position [2315, 0]
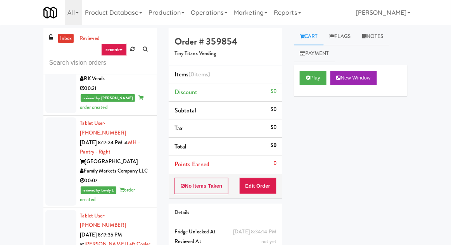
scroll to position [2267, 0]
click at [318, 76] on button "Play" at bounding box center [313, 78] width 27 height 14
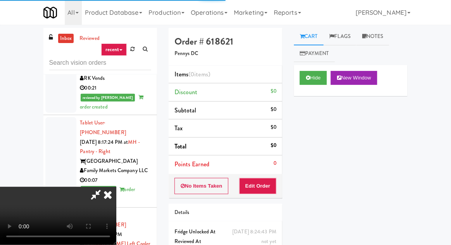
click at [265, 170] on li "Points Earned 0" at bounding box center [226, 164] width 114 height 18
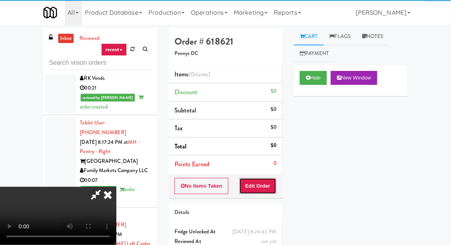
click at [266, 182] on button "Edit Order" at bounding box center [258, 186] width 38 height 16
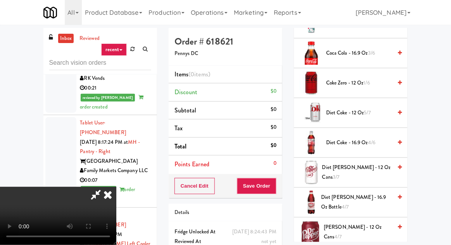
scroll to position [230, 0]
click at [378, 83] on span "Coke Zero - 12 oz 1/6" at bounding box center [359, 84] width 66 height 10
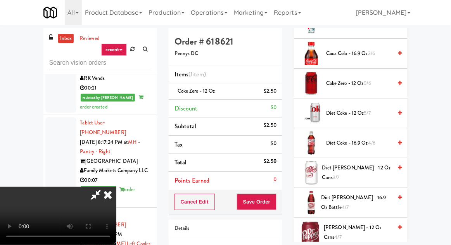
click at [354, 230] on span "Dr Pepper - 12 oz cans 4/7" at bounding box center [358, 232] width 68 height 19
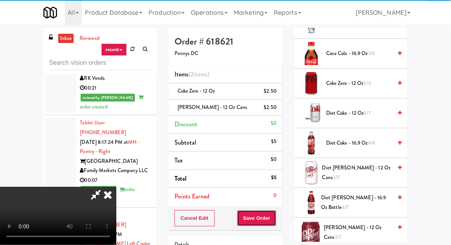
click at [273, 217] on button "Save Order" at bounding box center [257, 218] width 40 height 16
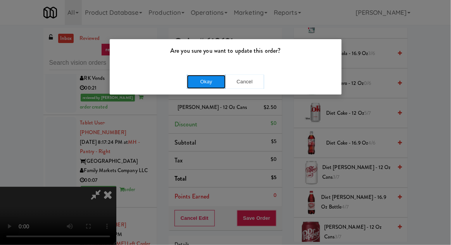
click at [191, 83] on button "Okay" at bounding box center [206, 82] width 39 height 14
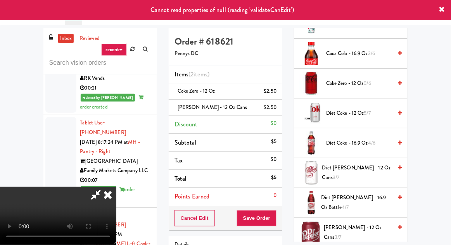
click at [116, 187] on icon at bounding box center [107, 195] width 17 height 16
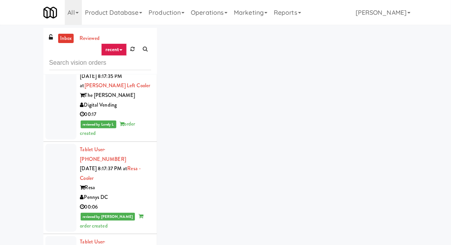
scroll to position [2439, 0]
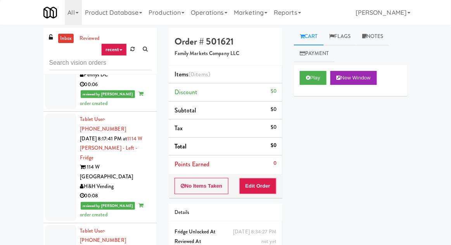
scroll to position [2549, 0]
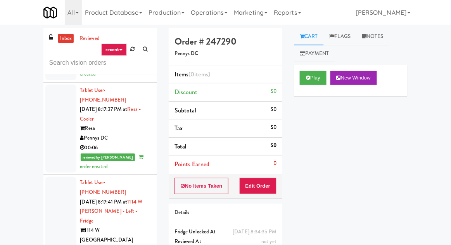
scroll to position [2484, 0]
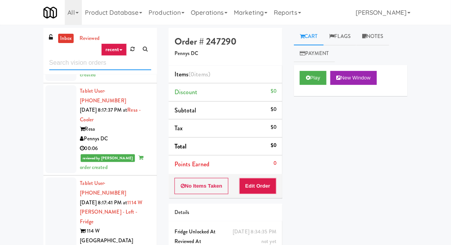
click at [64, 62] on input "text" at bounding box center [100, 63] width 102 height 14
type input "cooler"
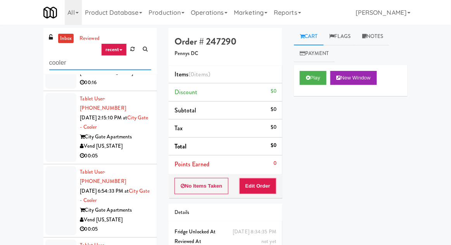
scroll to position [315, 0]
click at [52, 166] on div at bounding box center [60, 200] width 31 height 69
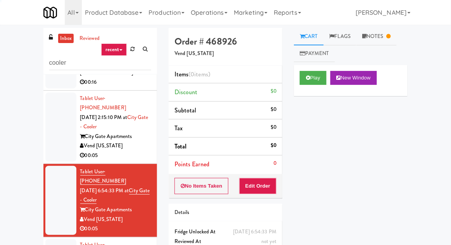
click at [1, 216] on div "inbox reviewed recent all unclear take inventory issue suspicious failed recent…" at bounding box center [225, 170] width 451 height 285
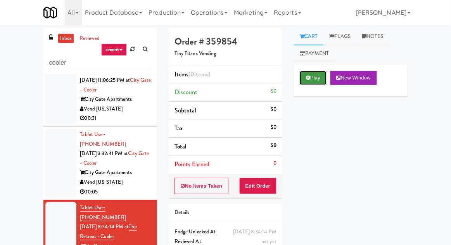
click at [314, 83] on button "Play" at bounding box center [313, 78] width 27 height 14
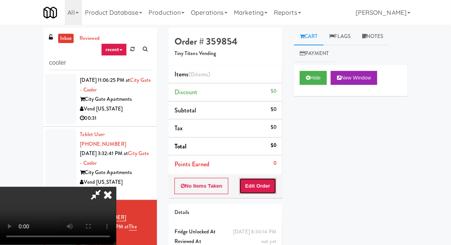
click at [260, 192] on button "Edit Order" at bounding box center [258, 186] width 38 height 16
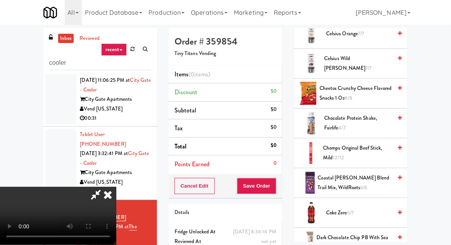
scroll to position [256, 0]
click at [363, 117] on span "Chocolate Protein Shake, Fairlife 4/7" at bounding box center [358, 122] width 68 height 19
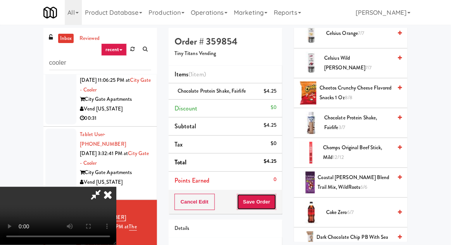
click at [274, 201] on button "Save Order" at bounding box center [257, 202] width 40 height 16
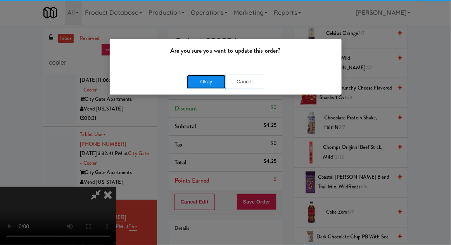
click at [195, 86] on button "Okay" at bounding box center [206, 82] width 39 height 14
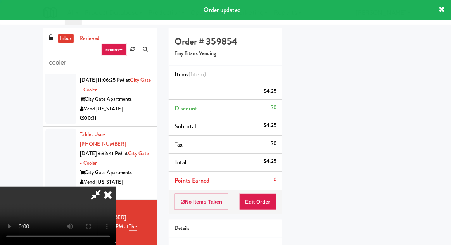
scroll to position [76, 0]
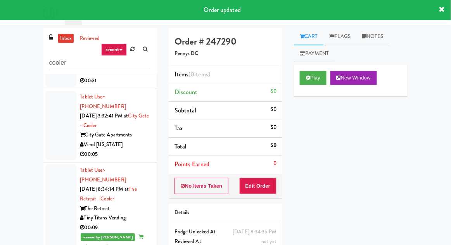
scroll to position [558, 0]
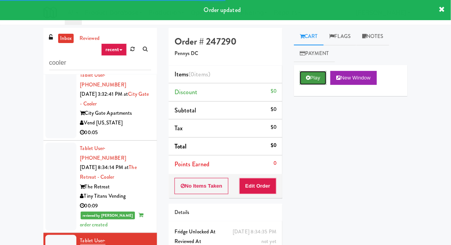
click at [318, 75] on button "Play" at bounding box center [313, 78] width 27 height 14
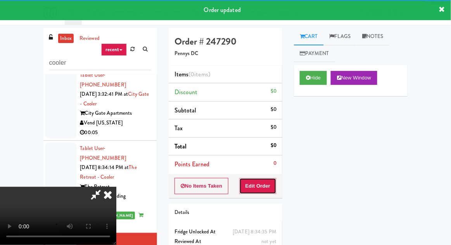
click at [262, 178] on button "Edit Order" at bounding box center [258, 186] width 38 height 16
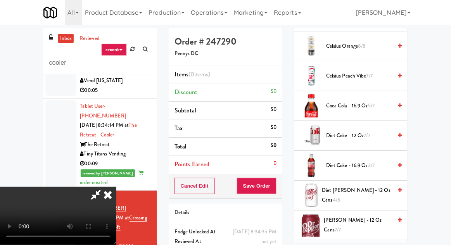
scroll to position [178, 0]
click at [364, 104] on span "Coca Cola - 16.9 oz 5/7" at bounding box center [359, 106] width 66 height 10
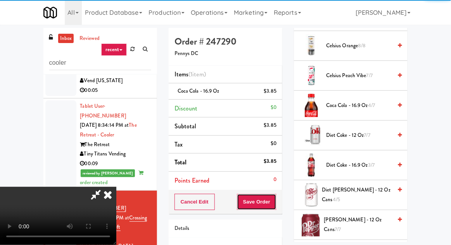
click at [274, 199] on button "Save Order" at bounding box center [257, 202] width 40 height 16
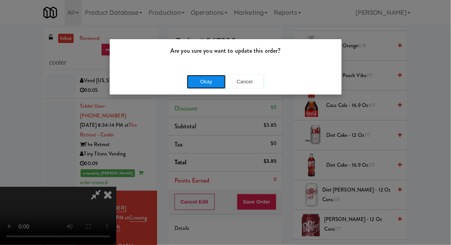
click at [195, 76] on button "Okay" at bounding box center [206, 82] width 39 height 14
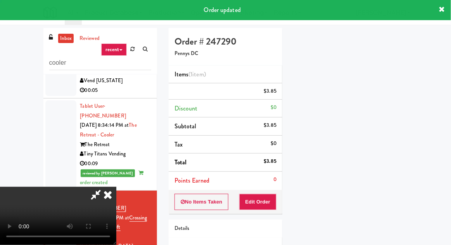
scroll to position [76, 0]
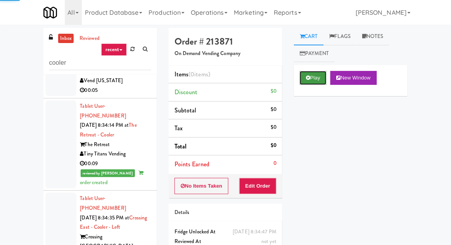
click at [308, 81] on button "Play" at bounding box center [313, 78] width 27 height 14
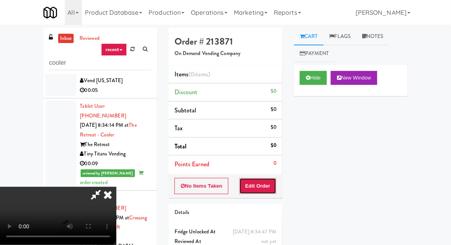
click at [267, 186] on button "Edit Order" at bounding box center [258, 186] width 38 height 16
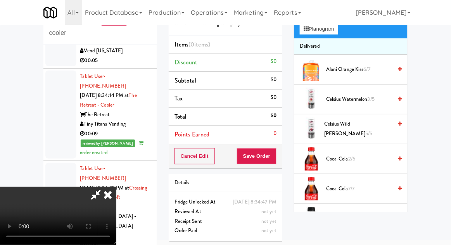
scroll to position [67, 0]
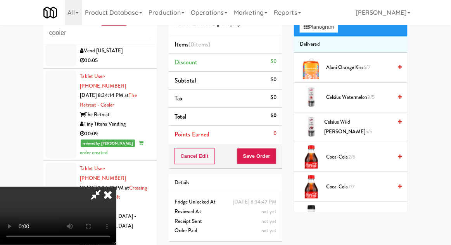
click at [368, 187] on span "Coca-Cola 7/7" at bounding box center [359, 187] width 66 height 10
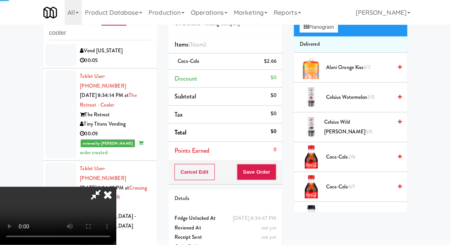
click at [376, 188] on span "Coca-Cola 6/7" at bounding box center [359, 187] width 66 height 10
click at [275, 171] on button "Save Order" at bounding box center [257, 172] width 40 height 16
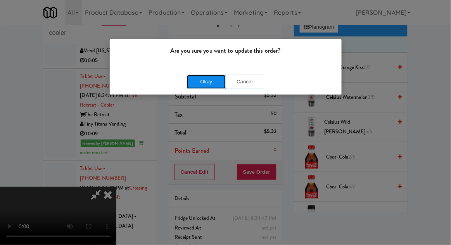
click at [199, 82] on button "Okay" at bounding box center [206, 82] width 39 height 14
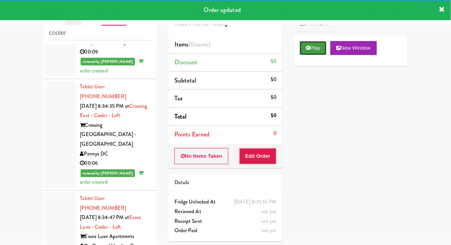
click at [309, 54] on button "Play" at bounding box center [313, 48] width 27 height 14
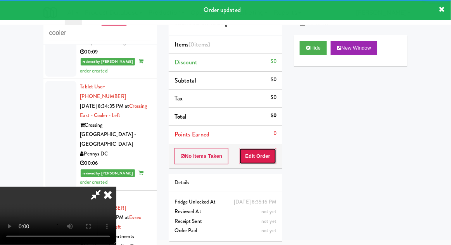
click at [264, 159] on button "Edit Order" at bounding box center [258, 156] width 38 height 16
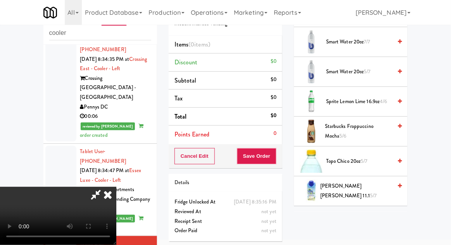
scroll to position [1078, 0]
click at [349, 219] on label "Include sold out items" at bounding box center [330, 223] width 61 height 12
click at [309, 221] on input "Include sold out items" at bounding box center [304, 224] width 9 height 6
checkbox input "true"
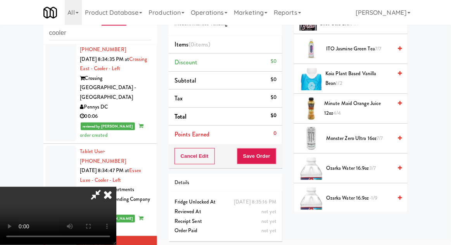
scroll to position [590, 0]
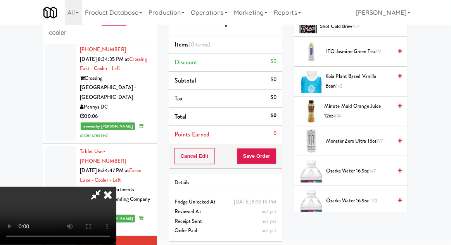
click at [380, 137] on span "7/7" at bounding box center [379, 140] width 6 height 7
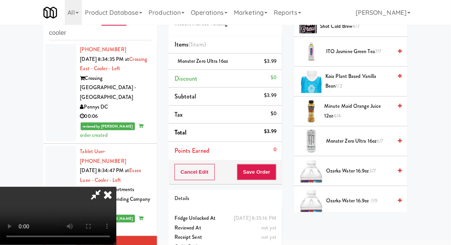
click at [378, 168] on span "Ozarka Water 16.9oz 3/7" at bounding box center [359, 171] width 66 height 10
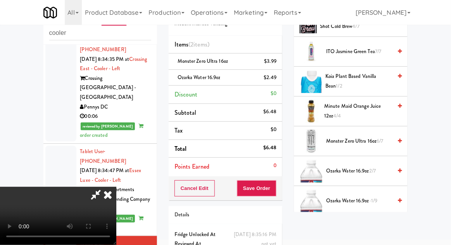
click at [376, 169] on span "2/7" at bounding box center [372, 170] width 7 height 7
click at [275, 185] on button "Save Order" at bounding box center [257, 188] width 40 height 16
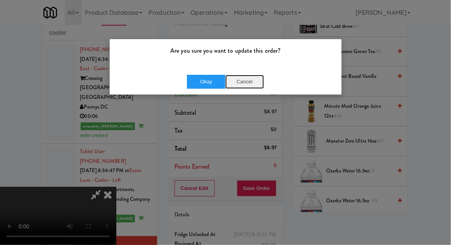
click at [252, 85] on button "Cancel" at bounding box center [244, 82] width 39 height 14
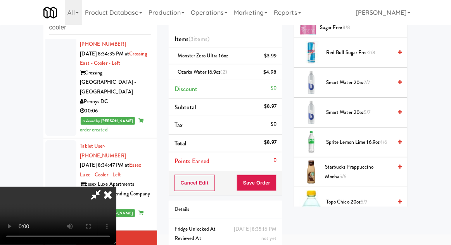
scroll to position [1059, 0]
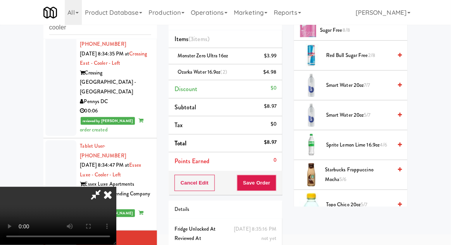
click at [387, 110] on span "Smart Water 20oz 5/7" at bounding box center [359, 115] width 66 height 10
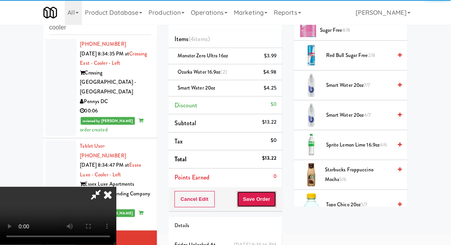
click at [274, 201] on button "Save Order" at bounding box center [257, 199] width 40 height 16
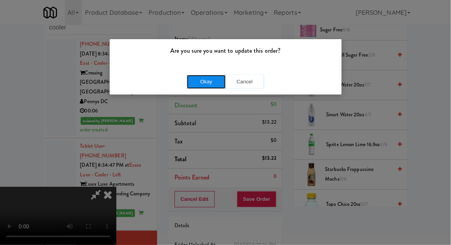
click at [196, 82] on button "Okay" at bounding box center [206, 82] width 39 height 14
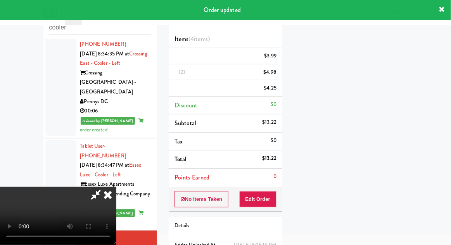
scroll to position [76, 0]
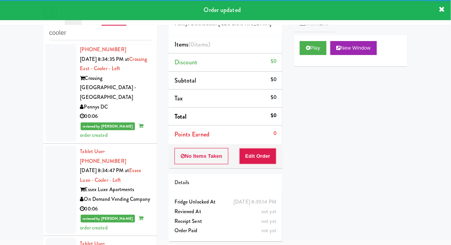
click at [312, 62] on div "Play New Window" at bounding box center [351, 50] width 114 height 31
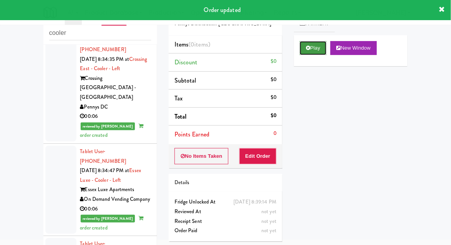
click at [313, 53] on button "Play" at bounding box center [313, 48] width 27 height 14
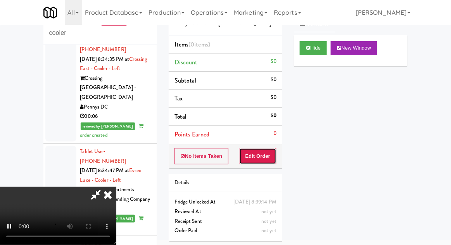
click at [268, 157] on button "Edit Order" at bounding box center [258, 156] width 38 height 16
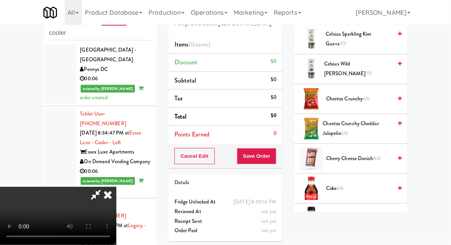
scroll to position [221, 0]
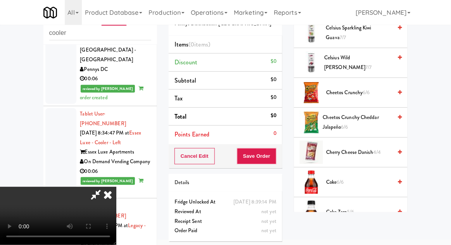
click at [352, 213] on span "5/6" at bounding box center [350, 211] width 7 height 7
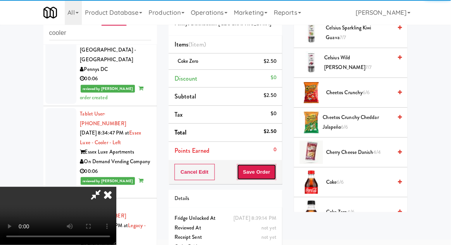
click at [275, 174] on button "Save Order" at bounding box center [257, 172] width 40 height 16
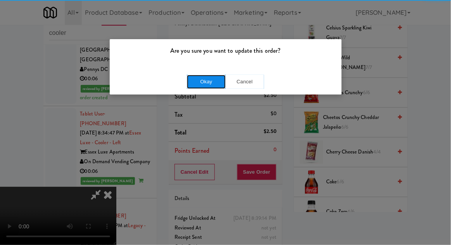
click at [214, 88] on button "Okay" at bounding box center [206, 82] width 39 height 14
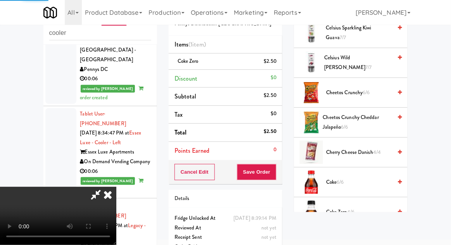
scroll to position [76, 0]
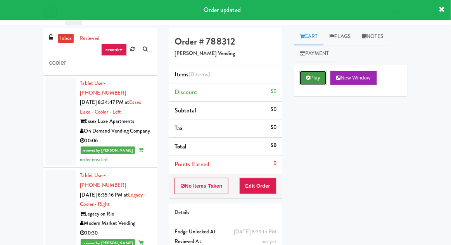
click at [307, 75] on button "Play" at bounding box center [313, 78] width 27 height 14
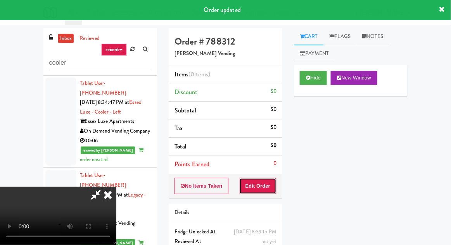
click at [264, 188] on button "Edit Order" at bounding box center [258, 186] width 38 height 16
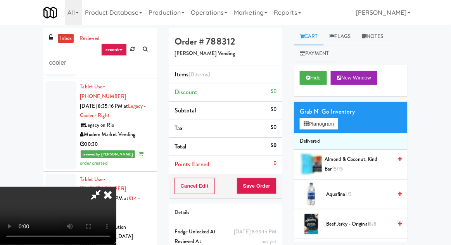
click at [356, 194] on span "Aquafina 1/3" at bounding box center [359, 195] width 66 height 10
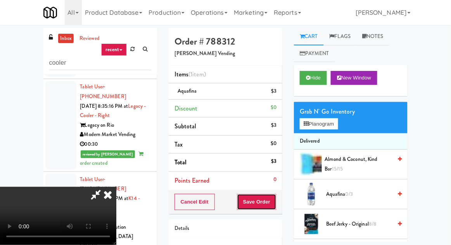
click at [274, 198] on button "Save Order" at bounding box center [257, 202] width 40 height 16
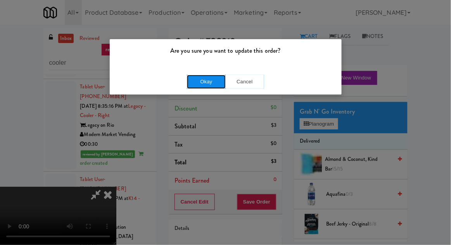
click at [217, 76] on button "Okay" at bounding box center [206, 82] width 39 height 14
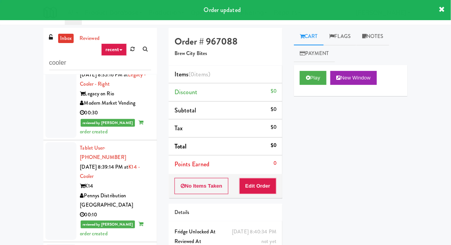
scroll to position [954, 0]
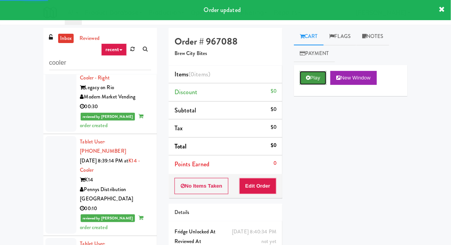
click at [307, 78] on icon at bounding box center [308, 77] width 4 height 5
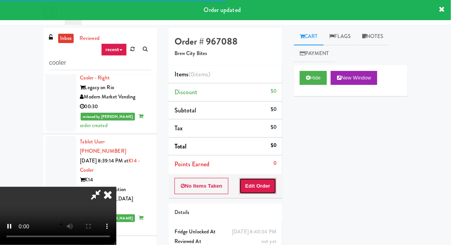
click at [266, 185] on button "Edit Order" at bounding box center [258, 186] width 38 height 16
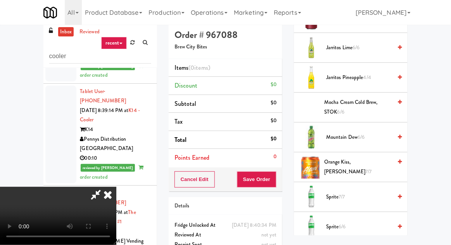
scroll to position [854, 0]
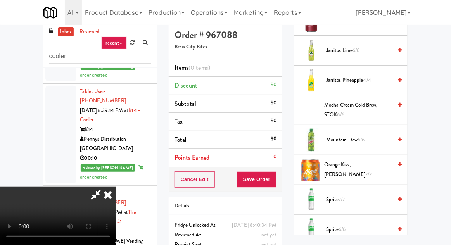
click at [354, 198] on span "Sprite 7/7" at bounding box center [359, 200] width 66 height 10
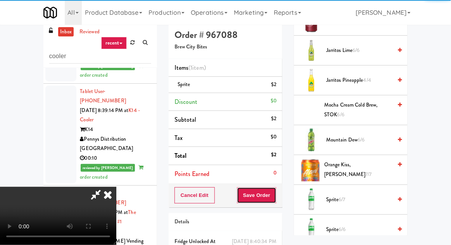
click at [275, 194] on button "Save Order" at bounding box center [257, 195] width 40 height 16
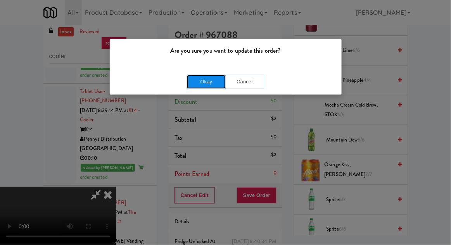
click at [194, 84] on button "Okay" at bounding box center [206, 82] width 39 height 14
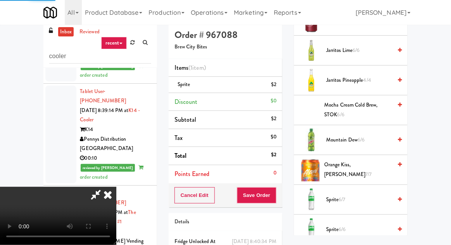
scroll to position [76, 0]
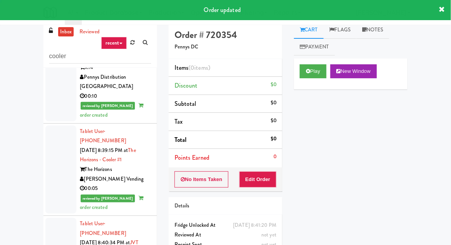
scroll to position [1060, 0]
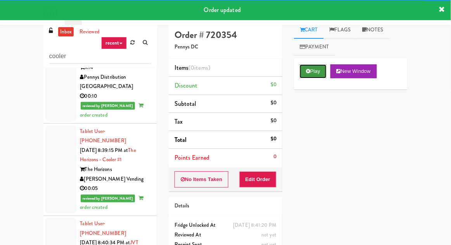
click at [313, 72] on button "Play" at bounding box center [313, 71] width 27 height 14
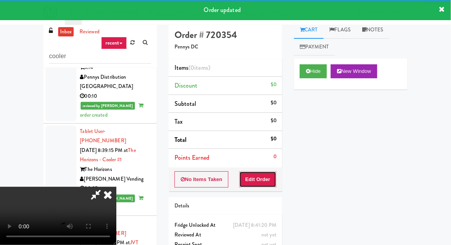
click at [258, 180] on button "Edit Order" at bounding box center [258, 179] width 38 height 16
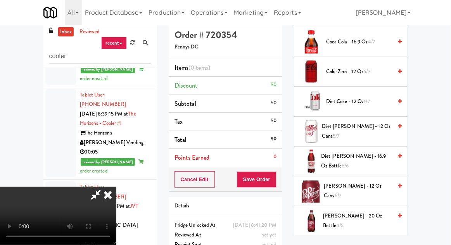
scroll to position [326, 0]
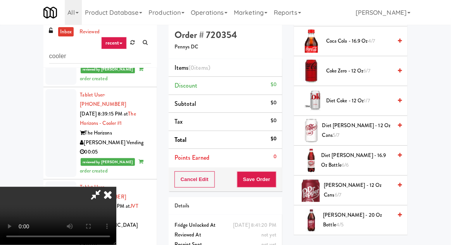
click at [360, 129] on span "Diet Dr Pepper - 12 oz Cans 5/7" at bounding box center [357, 130] width 70 height 19
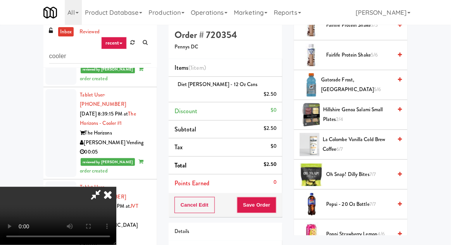
scroll to position [554, 0]
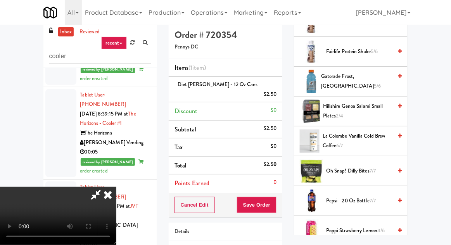
click at [376, 78] on span "Gatorade Frost, Glacier Freeze 5/6" at bounding box center [356, 81] width 71 height 19
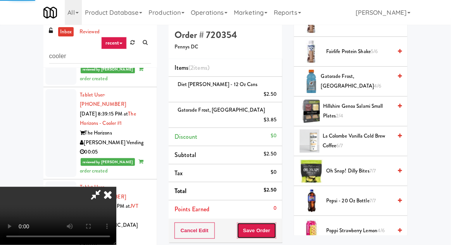
click at [276, 223] on button "Save Order" at bounding box center [257, 231] width 40 height 16
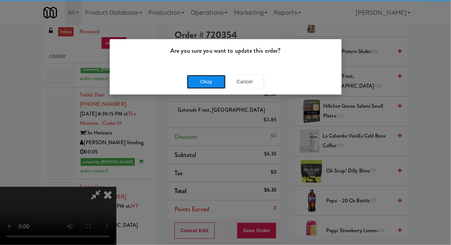
click at [200, 81] on button "Okay" at bounding box center [206, 82] width 39 height 14
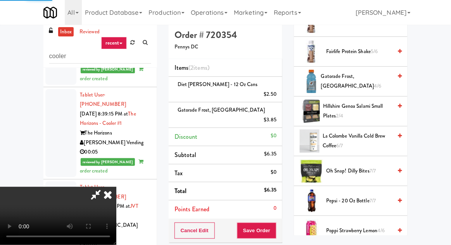
scroll to position [76, 0]
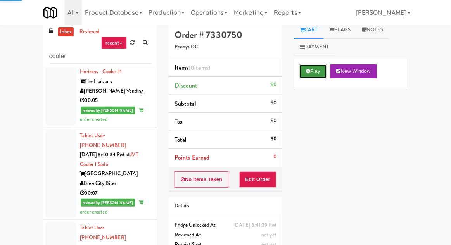
click at [311, 72] on button "Play" at bounding box center [313, 71] width 27 height 14
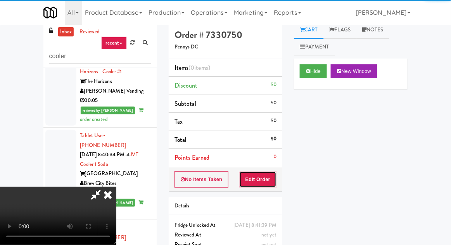
click at [263, 174] on button "Edit Order" at bounding box center [258, 179] width 38 height 16
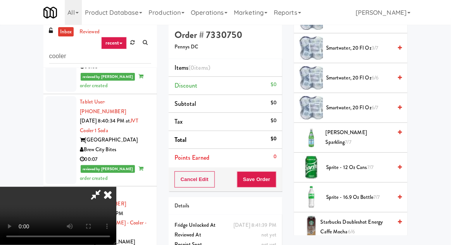
scroll to position [978, 0]
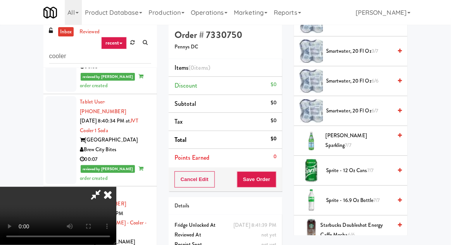
click at [385, 106] on span "smartwater, 20 fl oz 6/7" at bounding box center [359, 111] width 66 height 10
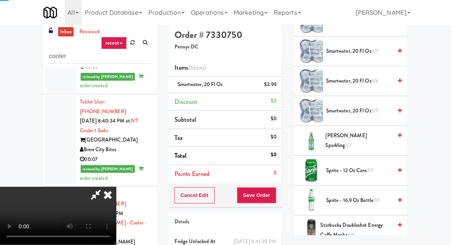
click at [388, 76] on span "smartwater, 20 fl oz 6/6" at bounding box center [359, 81] width 66 height 10
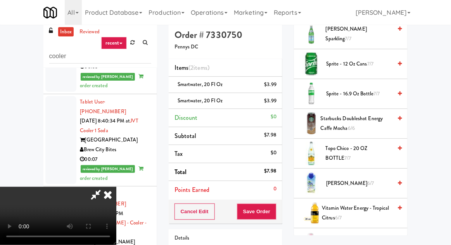
scroll to position [1150, 0]
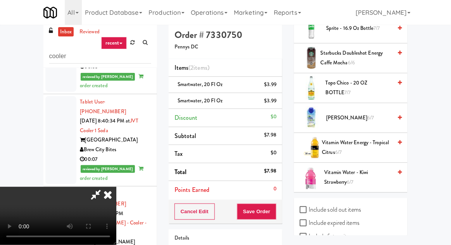
click at [368, 113] on span "Vita Coco 6/7" at bounding box center [359, 118] width 66 height 10
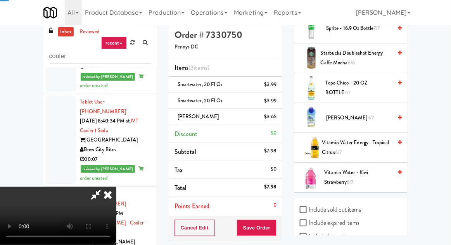
click at [275, 233] on button "Save Order" at bounding box center [257, 228] width 40 height 16
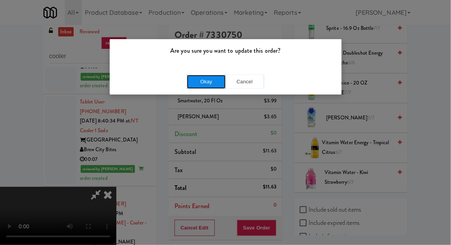
click at [196, 84] on button "Okay" at bounding box center [206, 82] width 39 height 14
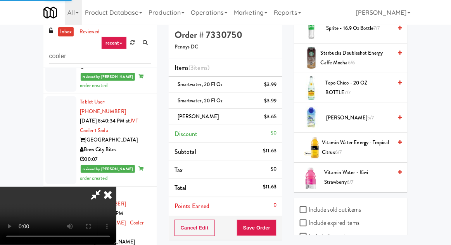
scroll to position [76, 0]
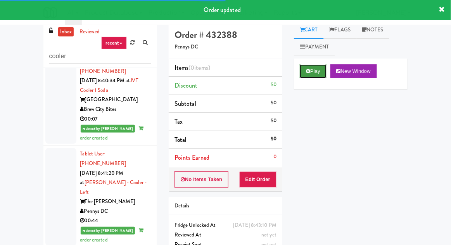
click at [312, 72] on button "Play" at bounding box center [313, 71] width 27 height 14
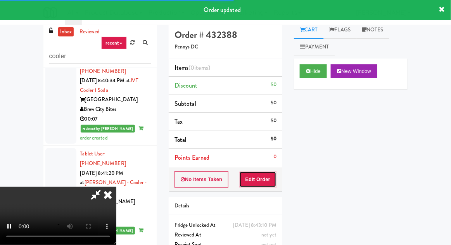
click at [264, 171] on button "Edit Order" at bounding box center [258, 179] width 38 height 16
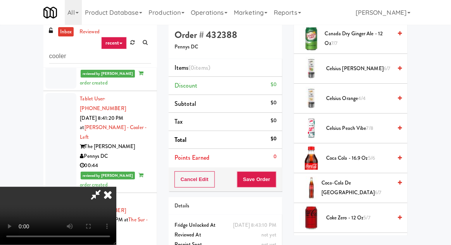
scroll to position [120, 0]
click at [360, 186] on span "Coca-Cola de Mexico 6/7" at bounding box center [357, 187] width 71 height 19
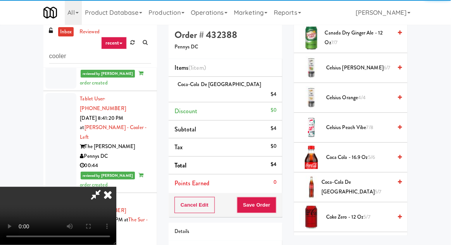
click at [282, 194] on div "Cancel Edit Save Order" at bounding box center [226, 205] width 114 height 24
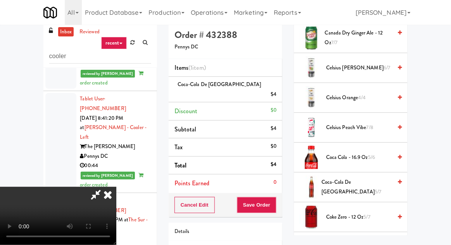
click at [281, 194] on div "Cancel Edit Save Order" at bounding box center [226, 205] width 114 height 24
click at [276, 197] on button "Save Order" at bounding box center [257, 205] width 40 height 16
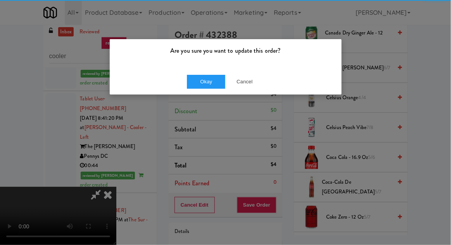
click at [273, 201] on div "Are you sure you want to update this order? Okay Cancel" at bounding box center [225, 122] width 451 height 245
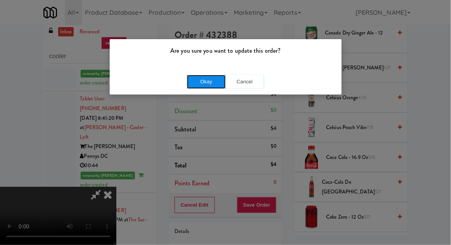
click at [191, 86] on button "Okay" at bounding box center [206, 82] width 39 height 14
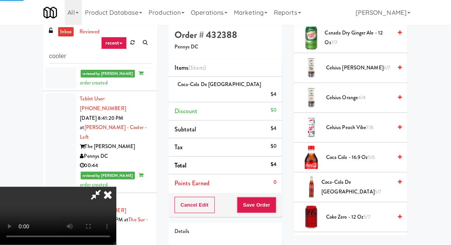
scroll to position [76, 0]
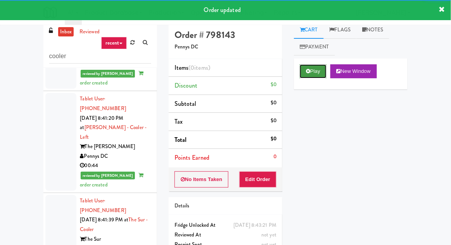
click at [307, 76] on button "Play" at bounding box center [313, 71] width 27 height 14
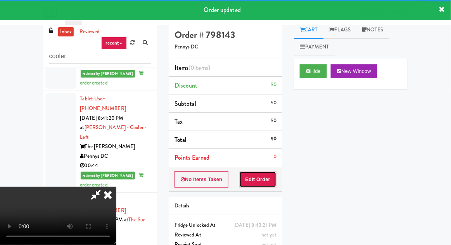
click at [260, 185] on button "Edit Order" at bounding box center [258, 179] width 38 height 16
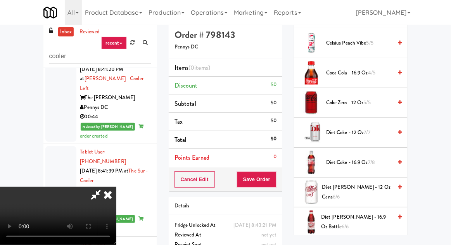
scroll to position [206, 0]
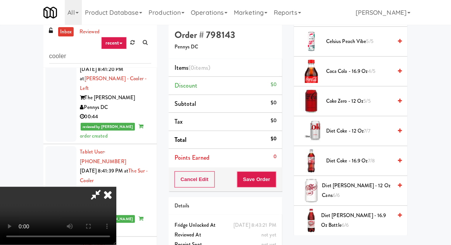
click at [358, 188] on span "Diet Dr Pepper - 12 oz Cans 6/6" at bounding box center [357, 190] width 70 height 19
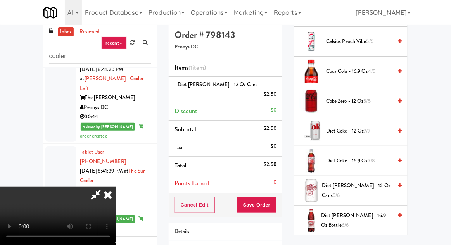
click at [366, 191] on span "Diet Dr Pepper - 12 oz Cans 5/6" at bounding box center [357, 190] width 70 height 19
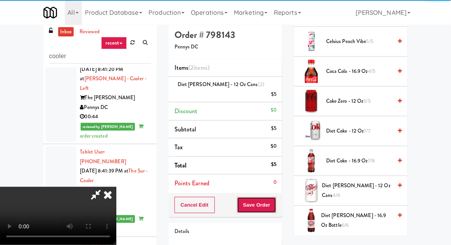
click at [274, 197] on button "Save Order" at bounding box center [257, 205] width 40 height 16
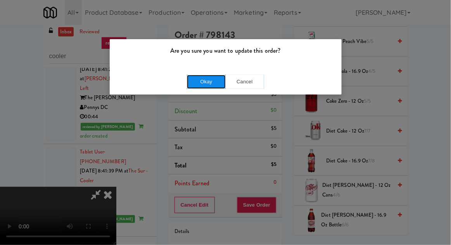
click at [203, 85] on button "Okay" at bounding box center [206, 82] width 39 height 14
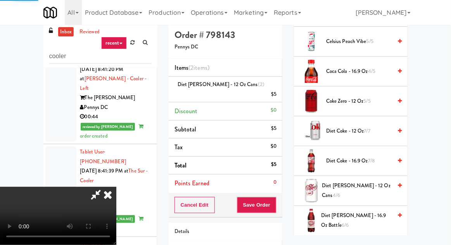
scroll to position [76, 0]
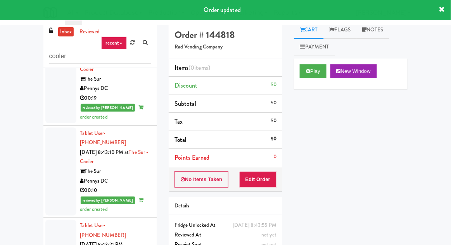
scroll to position [1434, 0]
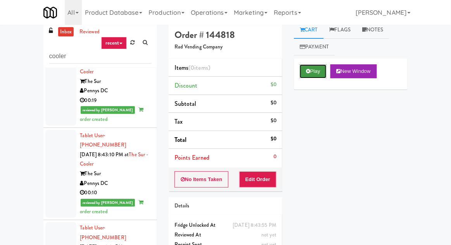
click at [313, 66] on button "Play" at bounding box center [313, 71] width 27 height 14
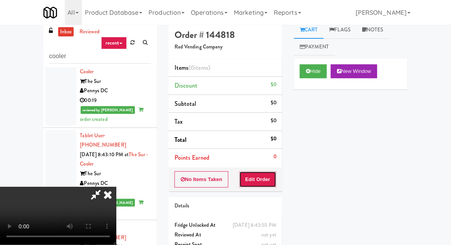
click at [264, 185] on button "Edit Order" at bounding box center [258, 179] width 38 height 16
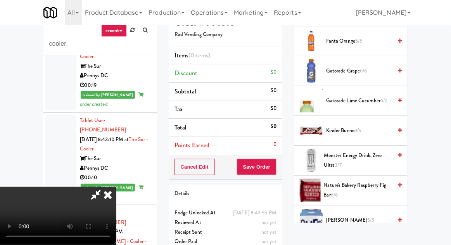
scroll to position [489, 0]
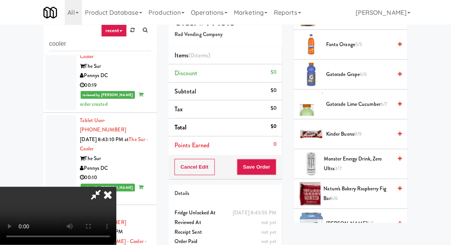
click at [366, 130] on span "Kinder Bueno 9/9" at bounding box center [359, 134] width 66 height 10
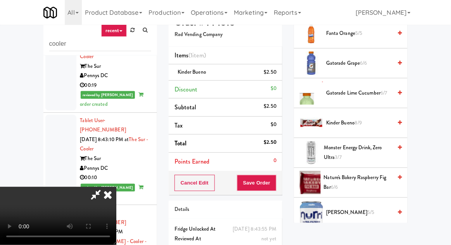
scroll to position [501, 0]
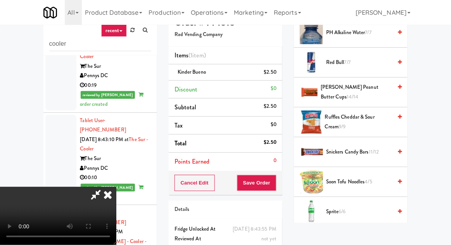
click at [362, 152] on span "Snickers Candy Bars 11/12" at bounding box center [359, 152] width 66 height 10
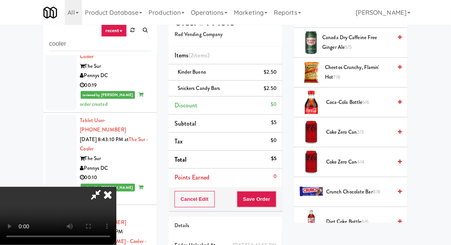
scroll to position [193, 0]
click at [360, 193] on span "Crunch Chocolate Bar 8/8" at bounding box center [359, 192] width 66 height 10
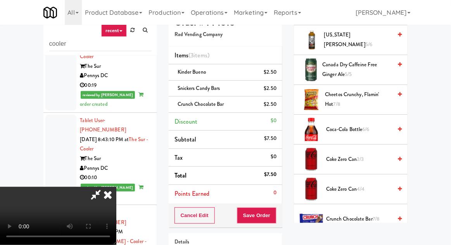
scroll to position [141, 0]
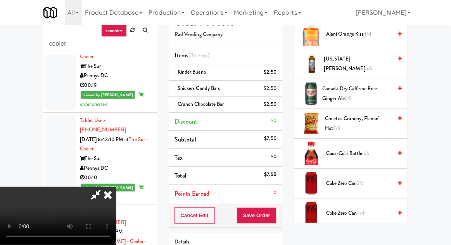
click at [379, 93] on span "Canada Dry Caffeine Free Ginger Ale 5/5" at bounding box center [357, 93] width 70 height 19
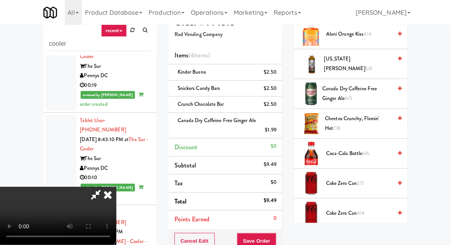
click at [358, 150] on span "Coca-Cola Bottle 6/6" at bounding box center [359, 154] width 66 height 10
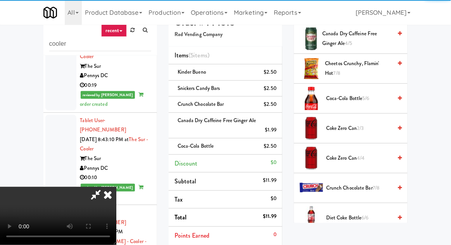
scroll to position [197, 0]
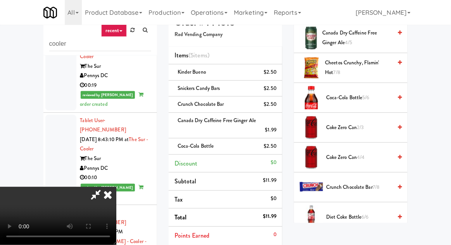
click at [367, 245] on span "6/6" at bounding box center [370, 246] width 7 height 7
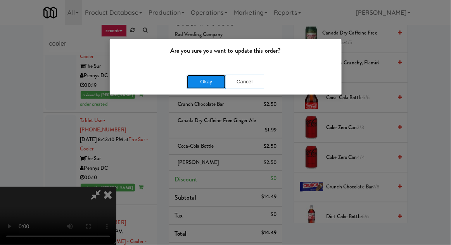
click at [198, 88] on button "Okay" at bounding box center [206, 82] width 39 height 14
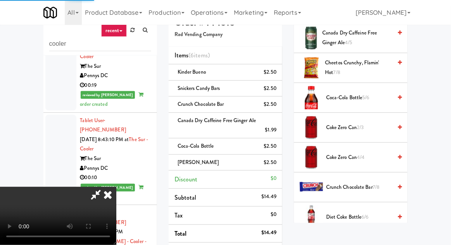
scroll to position [76, 0]
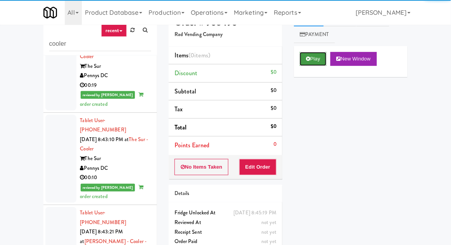
click at [318, 52] on button "Play" at bounding box center [313, 59] width 27 height 14
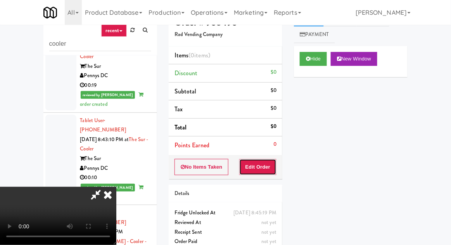
click at [264, 159] on button "Edit Order" at bounding box center [258, 167] width 38 height 16
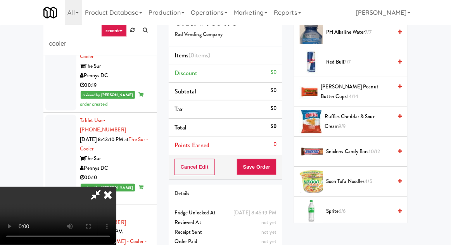
scroll to position [801, 0]
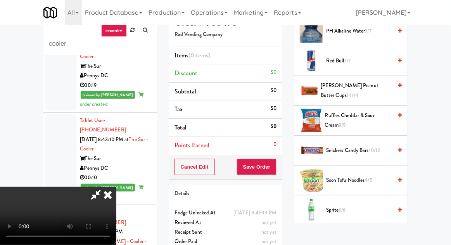
click at [383, 113] on span "Ruffles Cheddar & Sour Cream 9/9" at bounding box center [358, 120] width 67 height 19
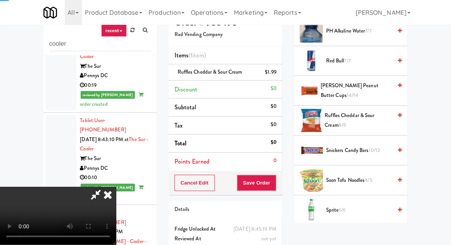
click at [381, 117] on span "Ruffles Cheddar & Sour Cream 8/9" at bounding box center [358, 120] width 67 height 19
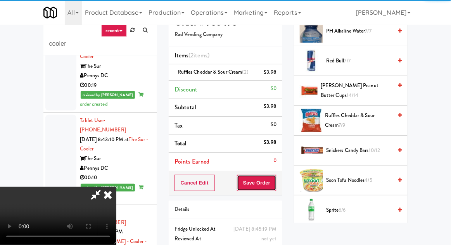
click at [276, 186] on button "Save Order" at bounding box center [257, 183] width 40 height 16
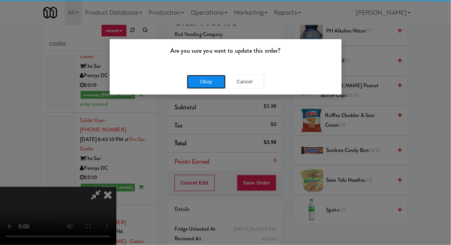
click at [209, 87] on button "Okay" at bounding box center [206, 82] width 39 height 14
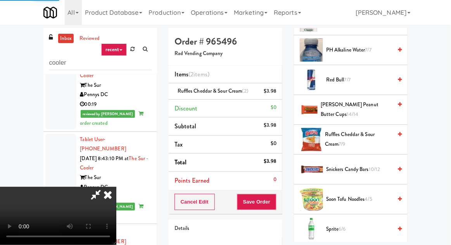
scroll to position [76, 0]
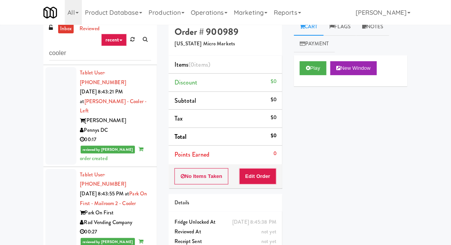
scroll to position [35, 0]
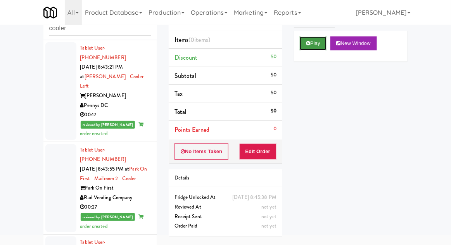
click at [312, 50] on button "Play" at bounding box center [313, 43] width 27 height 14
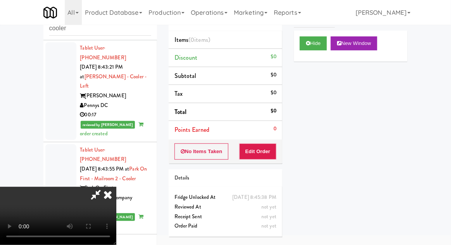
scroll to position [0, 0]
click at [274, 148] on button "Edit Order" at bounding box center [258, 151] width 38 height 16
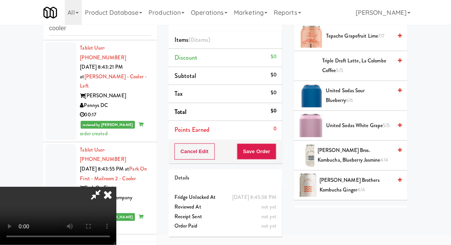
scroll to position [1030, 0]
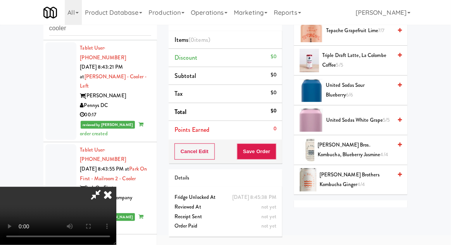
click at [363, 140] on span "Walker Bros. Kombucha, Blueberry Jasmine 4/4" at bounding box center [355, 149] width 74 height 19
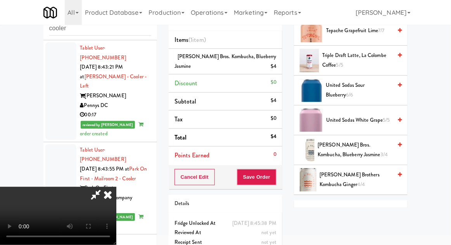
scroll to position [28, 0]
click at [275, 174] on button "Save Order" at bounding box center [257, 177] width 40 height 16
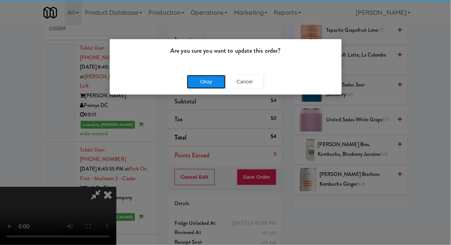
click at [212, 83] on button "Okay" at bounding box center [206, 82] width 39 height 14
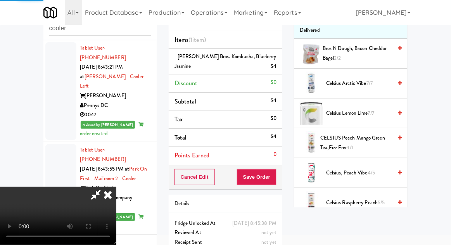
scroll to position [0, 0]
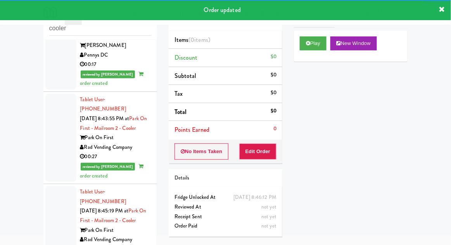
scroll to position [1637, 0]
click at [309, 47] on button "Play" at bounding box center [313, 43] width 27 height 14
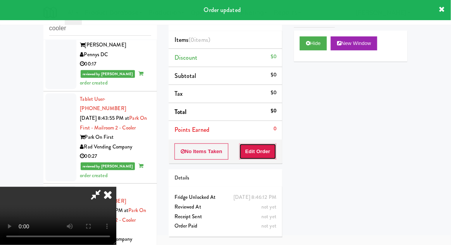
click at [264, 149] on button "Edit Order" at bounding box center [258, 151] width 38 height 16
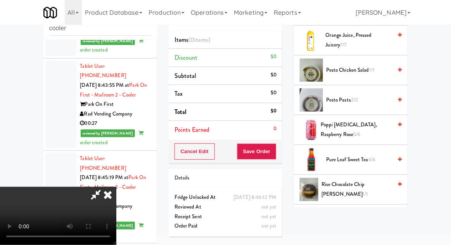
scroll to position [1061, 0]
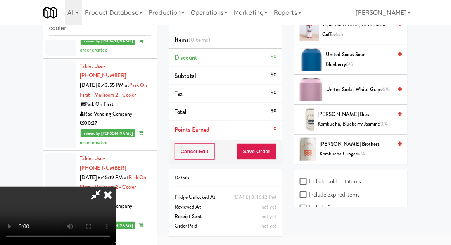
click at [368, 112] on span "Walker Bros. Kombucha, Blueberry Jasmine 3/4" at bounding box center [355, 119] width 74 height 19
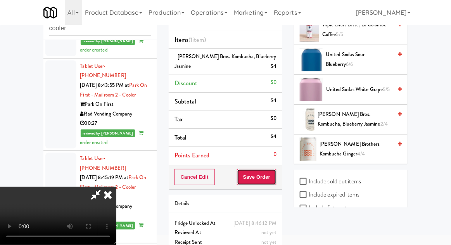
click at [274, 178] on button "Save Order" at bounding box center [257, 177] width 40 height 16
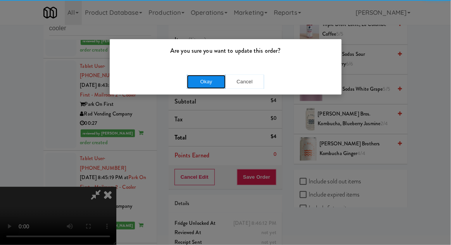
click at [210, 87] on button "Okay" at bounding box center [206, 82] width 39 height 14
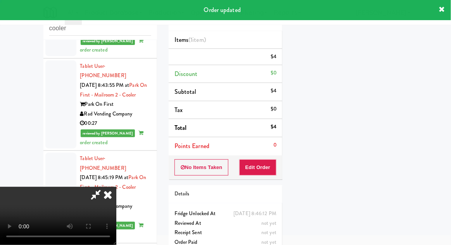
scroll to position [76, 0]
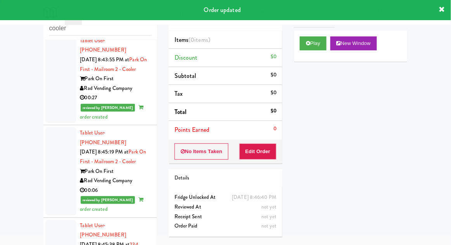
scroll to position [1696, 0]
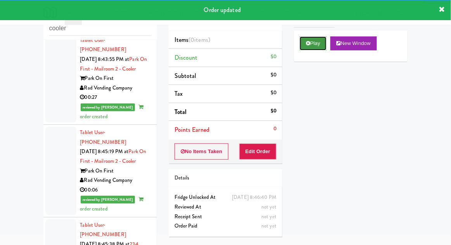
click at [311, 46] on button "Play" at bounding box center [313, 43] width 27 height 14
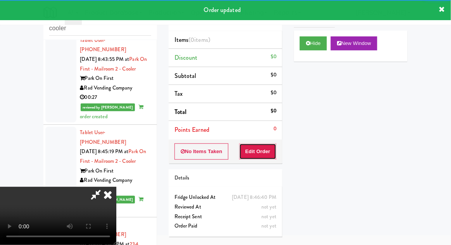
click at [270, 149] on button "Edit Order" at bounding box center [258, 151] width 38 height 16
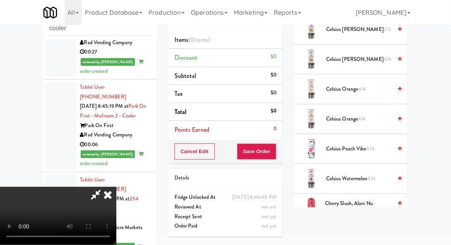
scroll to position [0, 0]
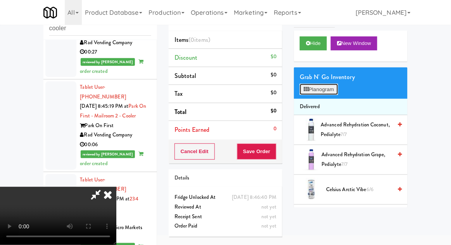
click at [331, 88] on button "Planogram" at bounding box center [319, 90] width 38 height 12
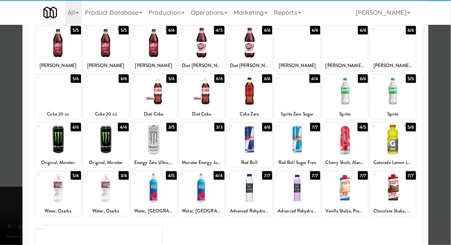
scroll to position [30, 0]
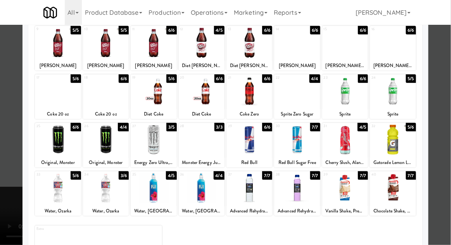
click at [307, 193] on div at bounding box center [297, 188] width 46 height 30
click at [5, 176] on div at bounding box center [225, 122] width 451 height 245
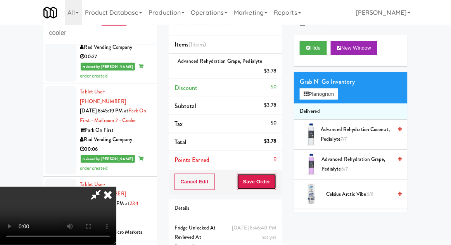
click at [276, 178] on button "Save Order" at bounding box center [257, 182] width 40 height 16
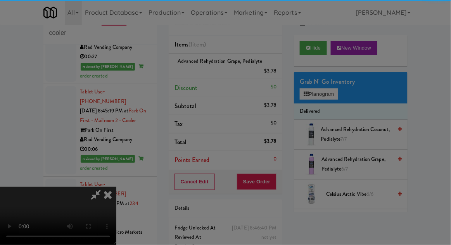
click at [0, 0] on div "Are you sure you want to update this order? Okay Cancel" at bounding box center [0, 0] width 0 height 0
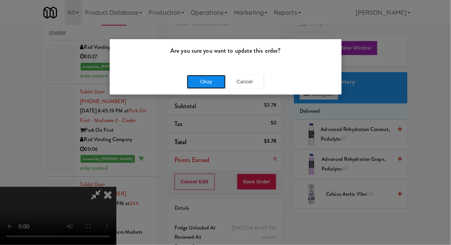
click at [197, 75] on button "Okay" at bounding box center [206, 82] width 39 height 14
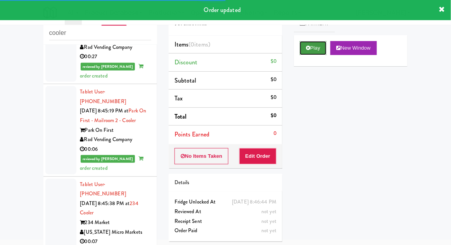
click at [309, 52] on button "Play" at bounding box center [313, 48] width 27 height 14
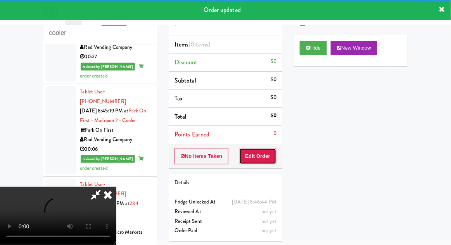
click at [267, 161] on button "Edit Order" at bounding box center [258, 156] width 38 height 16
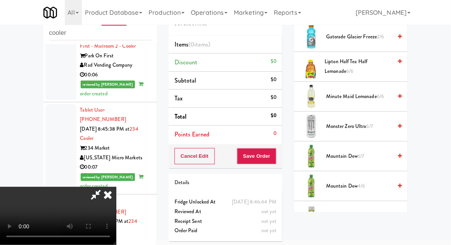
scroll to position [696, 0]
click at [368, 151] on span "Mountain Dew 6/7" at bounding box center [359, 156] width 66 height 10
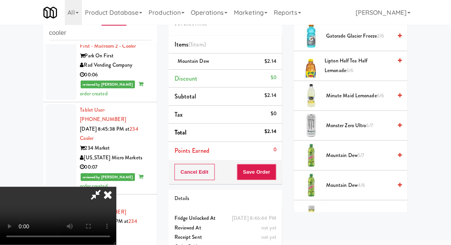
scroll to position [0, 0]
click at [365, 214] on span "Nature's Twist Lemonade 6/7" at bounding box center [359, 216] width 66 height 10
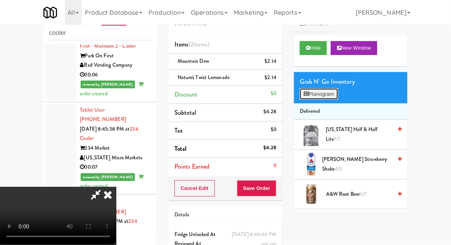
click at [329, 91] on button "Planogram" at bounding box center [319, 94] width 38 height 12
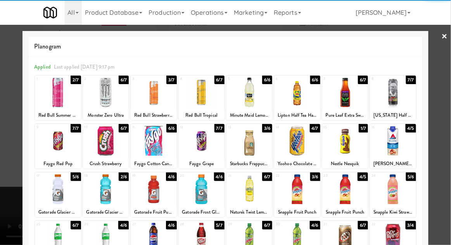
click at [105, 147] on div at bounding box center [106, 141] width 46 height 30
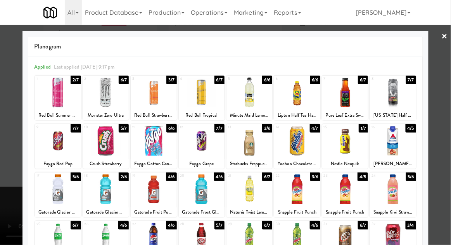
click at [5, 182] on div at bounding box center [225, 122] width 451 height 245
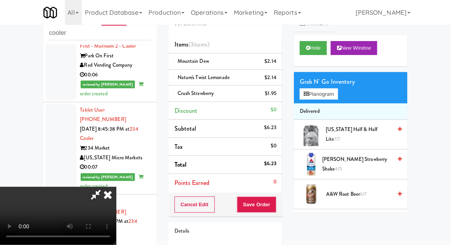
scroll to position [28, 0]
click at [274, 203] on button "Save Order" at bounding box center [257, 205] width 40 height 16
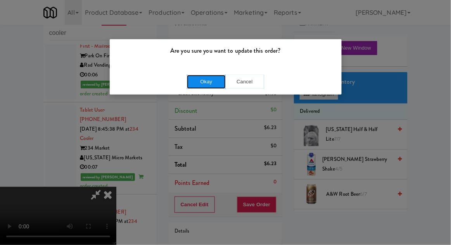
click at [200, 76] on button "Okay" at bounding box center [206, 82] width 39 height 14
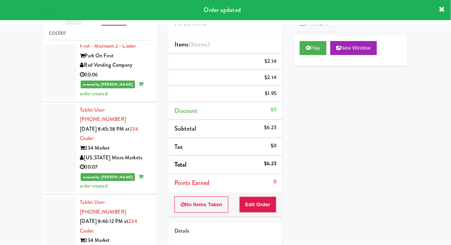
scroll to position [0, 0]
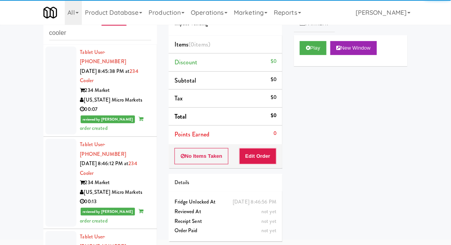
scroll to position [1874, 0]
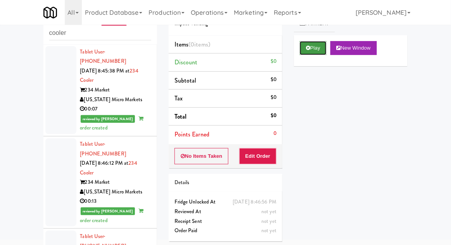
click at [321, 51] on button "Play" at bounding box center [313, 48] width 27 height 14
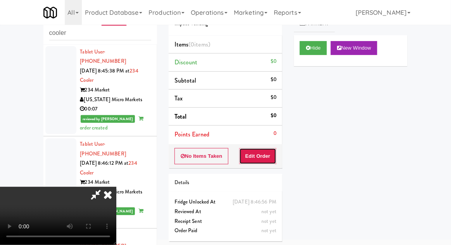
click at [266, 155] on button "Edit Order" at bounding box center [258, 156] width 38 height 16
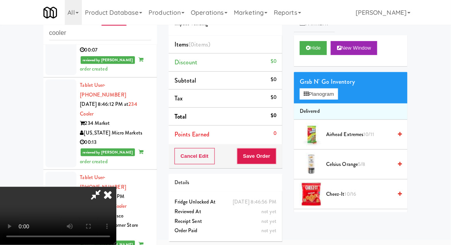
scroll to position [0, 0]
click at [312, 45] on button "Hide" at bounding box center [313, 48] width 27 height 14
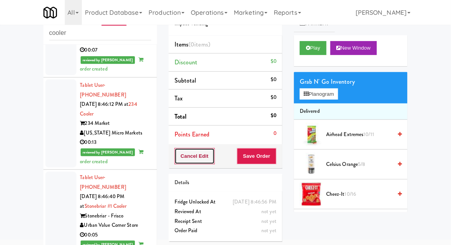
click at [200, 161] on button "Cancel Edit" at bounding box center [194, 156] width 40 height 16
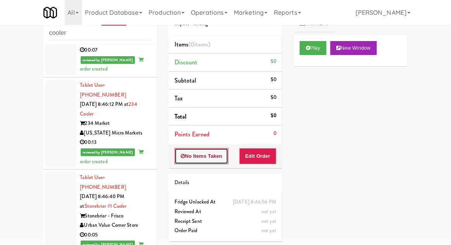
click at [205, 156] on button "No Items Taken" at bounding box center [201, 156] width 54 height 16
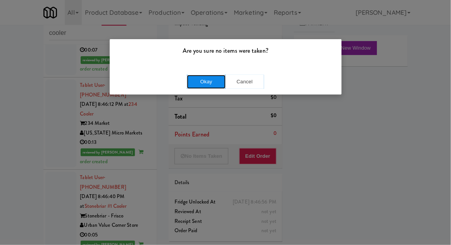
click at [214, 84] on button "Okay" at bounding box center [206, 82] width 39 height 14
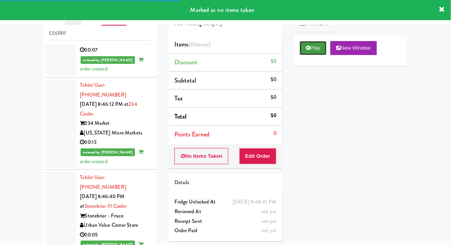
click at [312, 48] on button "Play" at bounding box center [313, 48] width 27 height 14
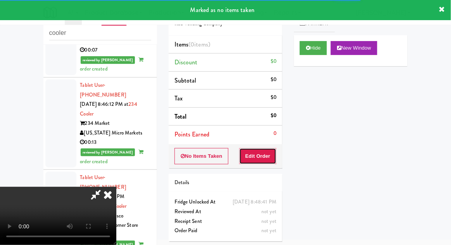
click at [265, 152] on button "Edit Order" at bounding box center [258, 156] width 38 height 16
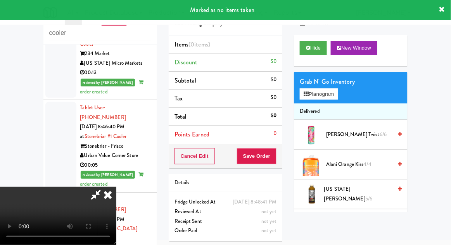
scroll to position [2013, 0]
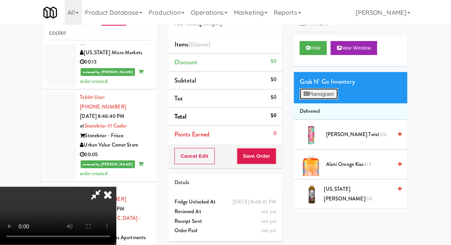
click at [328, 93] on button "Planogram" at bounding box center [319, 94] width 38 height 12
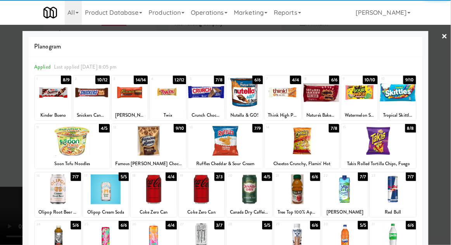
click at [58, 192] on div at bounding box center [58, 189] width 46 height 30
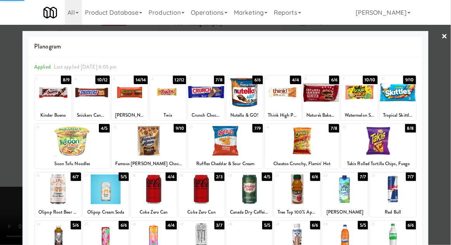
click at [5, 202] on div at bounding box center [225, 122] width 451 height 245
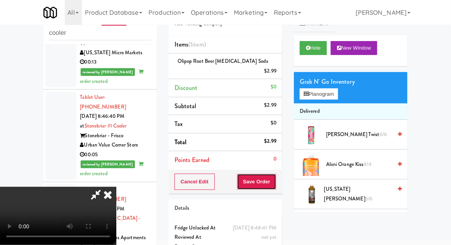
click at [275, 174] on button "Save Order" at bounding box center [257, 182] width 40 height 16
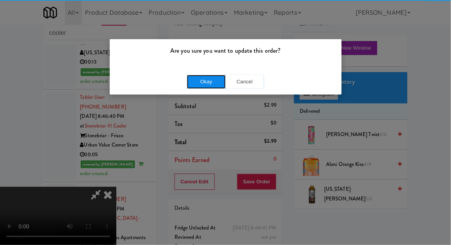
click at [197, 85] on button "Okay" at bounding box center [206, 82] width 39 height 14
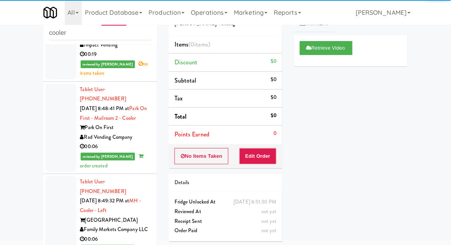
scroll to position [2325, 0]
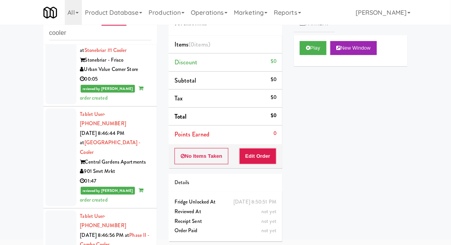
scroll to position [2083, 0]
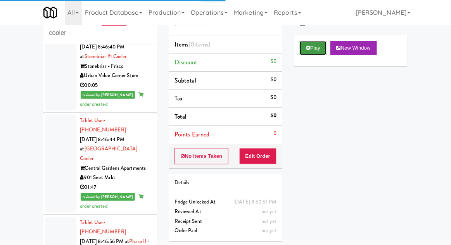
click at [318, 46] on button "Play" at bounding box center [313, 48] width 27 height 14
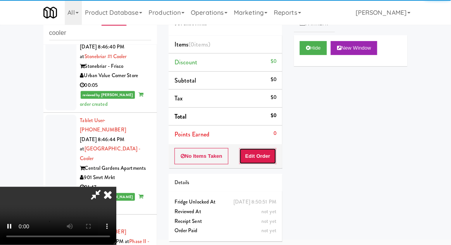
click at [261, 159] on button "Edit Order" at bounding box center [258, 156] width 38 height 16
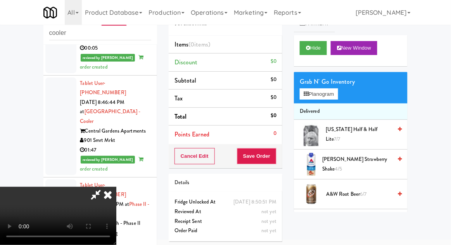
scroll to position [28, 0]
click at [365, 223] on span "Canada Dry Ginger Ale 5/6" at bounding box center [359, 224] width 66 height 10
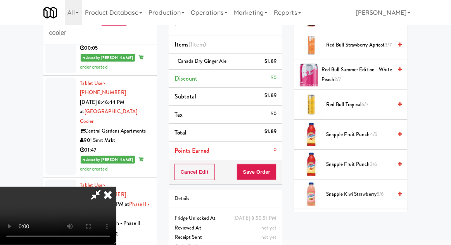
scroll to position [981, 0]
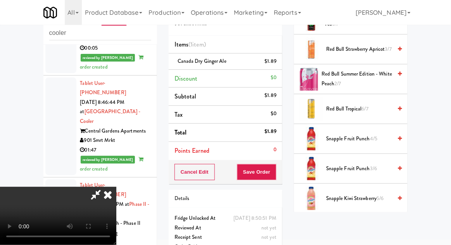
click at [378, 164] on span "Snapple Fruit Punch 3/6" at bounding box center [359, 169] width 66 height 10
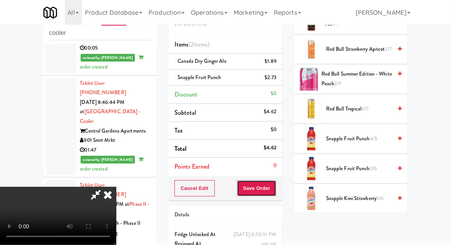
click at [274, 185] on button "Save Order" at bounding box center [257, 188] width 40 height 16
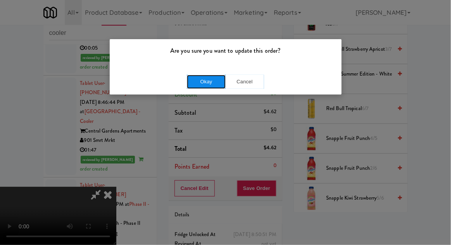
click at [193, 87] on button "Okay" at bounding box center [206, 82] width 39 height 14
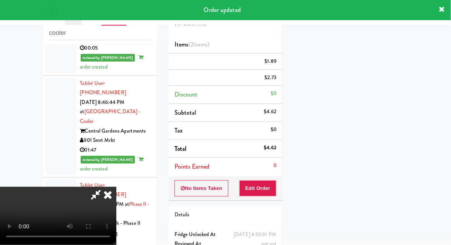
scroll to position [0, 0]
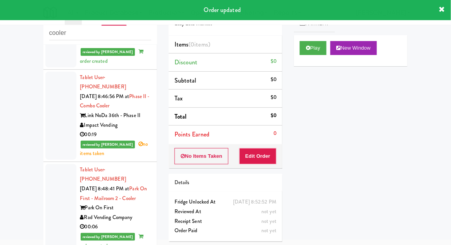
scroll to position [2225, 0]
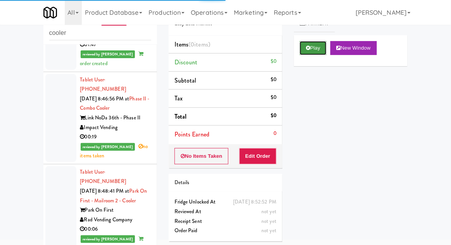
click at [317, 50] on button "Play" at bounding box center [313, 48] width 27 height 14
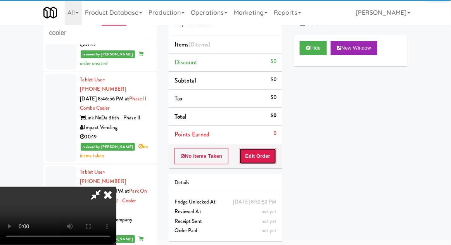
click at [266, 156] on button "Edit Order" at bounding box center [258, 156] width 38 height 16
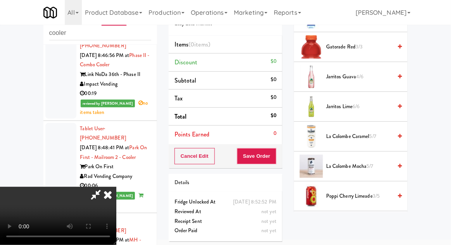
scroll to position [597, 0]
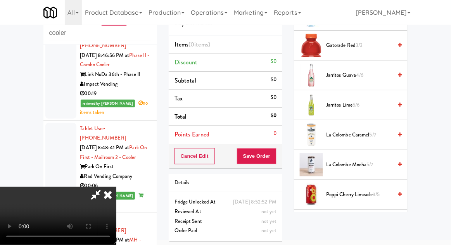
click at [373, 135] on span "5/7" at bounding box center [372, 134] width 7 height 7
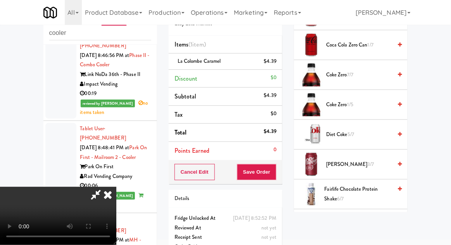
scroll to position [327, 0]
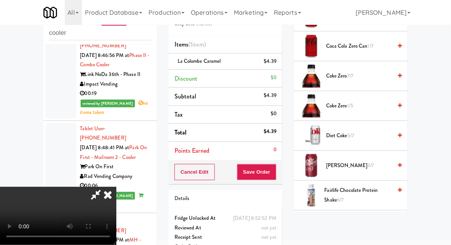
click at [360, 224] on span "4/6" at bounding box center [358, 224] width 7 height 7
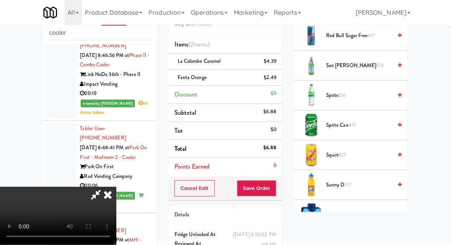
scroll to position [816, 0]
click at [365, 180] on span "Sunny D 7/7" at bounding box center [359, 185] width 66 height 10
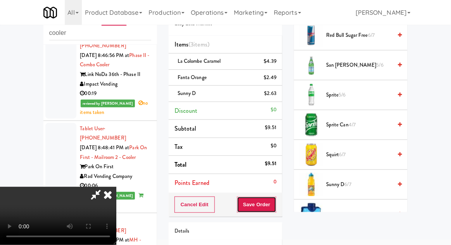
click at [276, 202] on button "Save Order" at bounding box center [257, 205] width 40 height 16
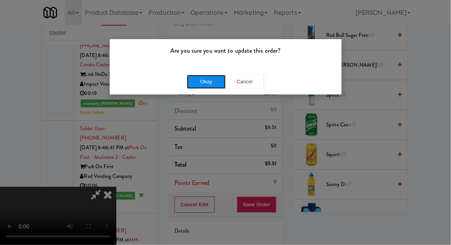
click at [210, 85] on button "Okay" at bounding box center [206, 82] width 39 height 14
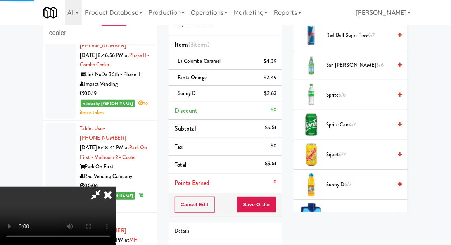
scroll to position [76, 0]
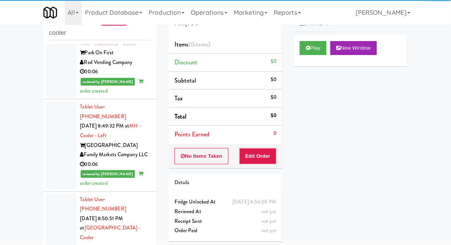
scroll to position [2382, 0]
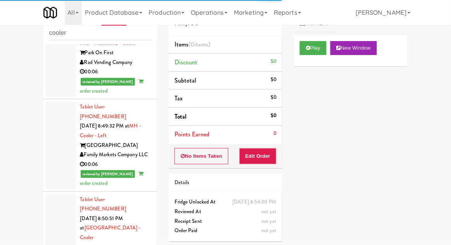
scroll to position [2382, 0]
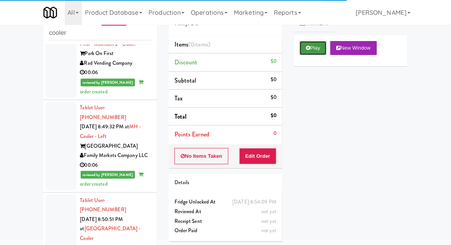
click at [309, 54] on button "Play" at bounding box center [313, 48] width 27 height 14
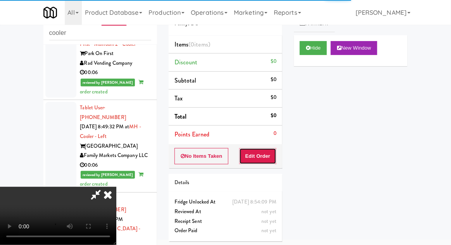
click at [258, 152] on button "Edit Order" at bounding box center [258, 156] width 38 height 16
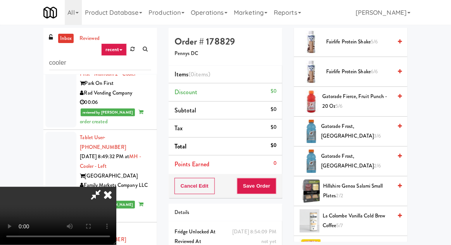
scroll to position [511, 0]
click at [365, 136] on span "Gatorade Frost, Glacier Freeze 3/6" at bounding box center [356, 130] width 71 height 19
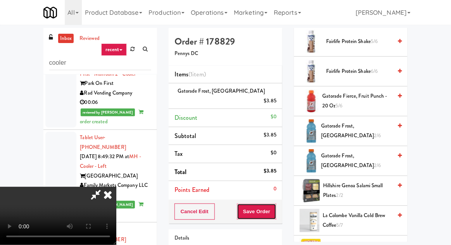
click at [276, 204] on button "Save Order" at bounding box center [257, 212] width 40 height 16
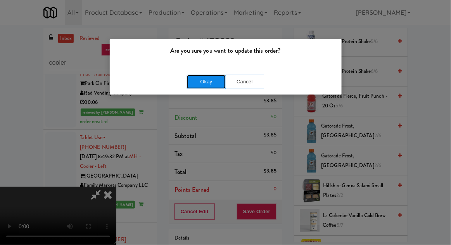
click at [209, 82] on button "Okay" at bounding box center [206, 82] width 39 height 14
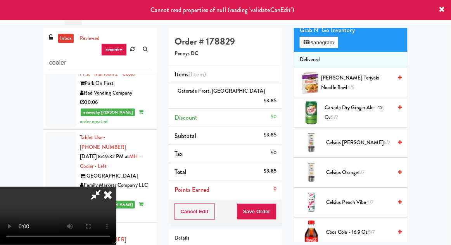
scroll to position [0, 0]
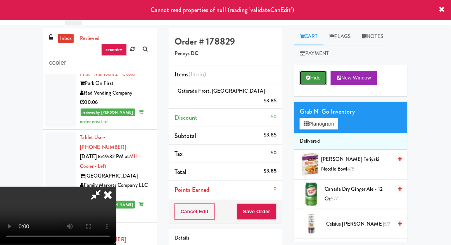
click at [314, 78] on button "Hide" at bounding box center [313, 78] width 27 height 14
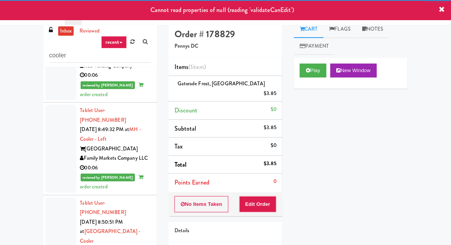
scroll to position [30, 0]
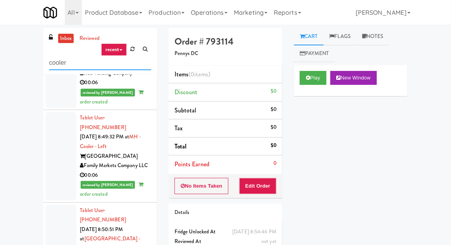
click at [80, 63] on input "cooler" at bounding box center [100, 63] width 102 height 14
type input "cooler"
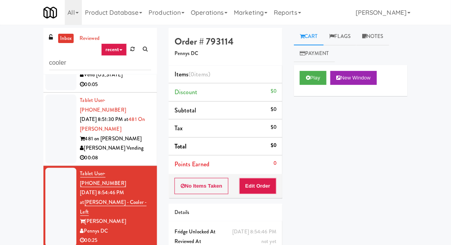
click at [19, 121] on div "inbox reviewed recent all unclear take inventory issue suspicious failed recent…" at bounding box center [225, 170] width 451 height 285
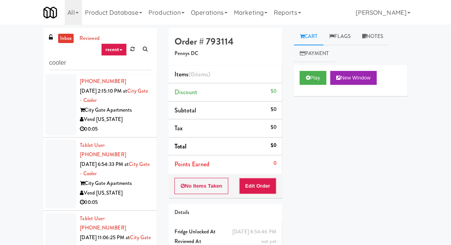
scroll to position [341, 0]
click at [50, 213] on div at bounding box center [60, 247] width 31 height 69
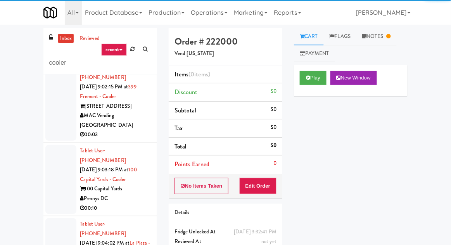
scroll to position [1937, 0]
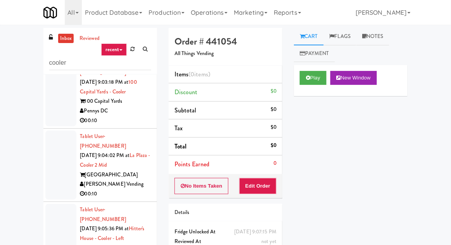
scroll to position [1904, 0]
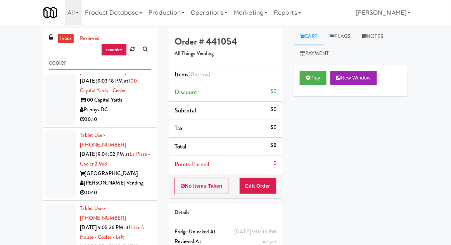
click at [76, 66] on input "cooler" at bounding box center [100, 63] width 102 height 14
click at [136, 54] on link at bounding box center [133, 49] width 12 height 12
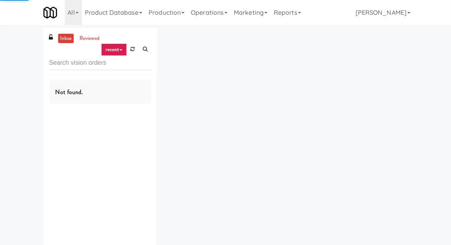
click at [18, 111] on div "inbox reviewed recent all unclear take inventory issue suspicious failed recent…" at bounding box center [225, 151] width 451 height 246
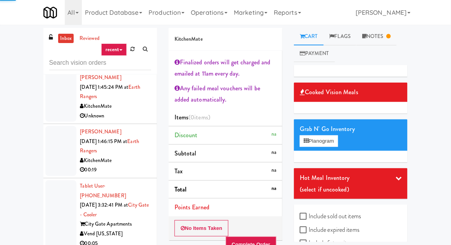
scroll to position [969, 0]
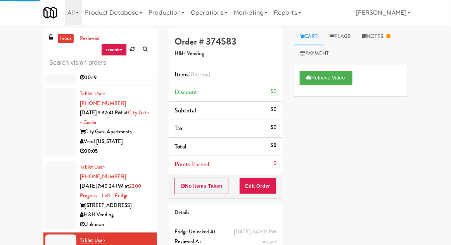
scroll to position [1060, 0]
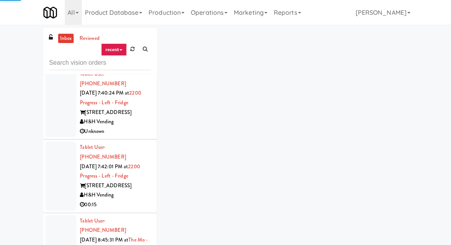
scroll to position [1162, 0]
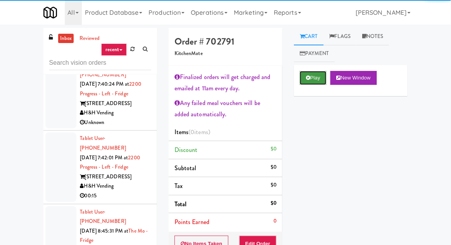
click at [316, 75] on button "Play" at bounding box center [313, 78] width 27 height 14
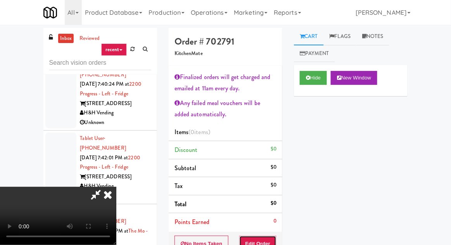
click at [261, 236] on button "Edit Order" at bounding box center [258, 244] width 38 height 16
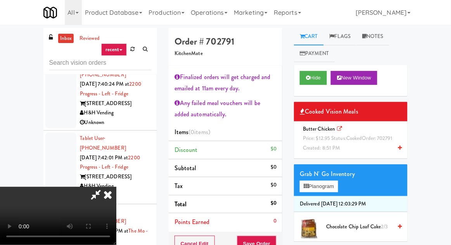
click at [364, 148] on div "Butter Chicken Price: $12.95 Status: cooked Order: 702791 Created: 8:51 PM" at bounding box center [351, 138] width 102 height 29
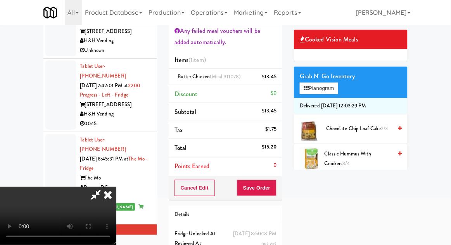
scroll to position [77, 0]
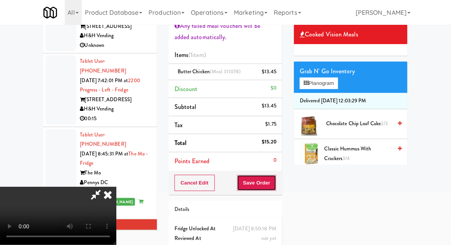
click at [275, 183] on button "Save Order" at bounding box center [257, 183] width 40 height 16
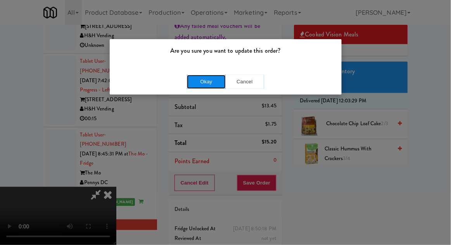
click at [213, 84] on button "Okay" at bounding box center [206, 82] width 39 height 14
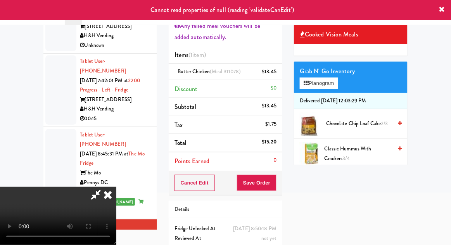
scroll to position [0, 0]
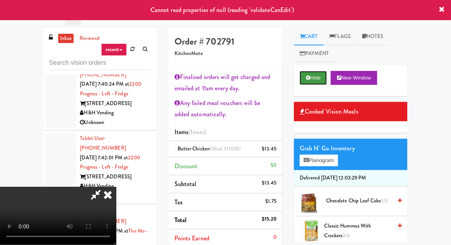
click at [313, 81] on button "Hide" at bounding box center [313, 78] width 27 height 14
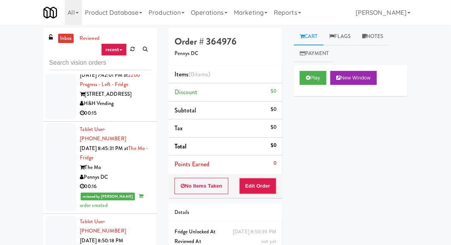
scroll to position [1246, 0]
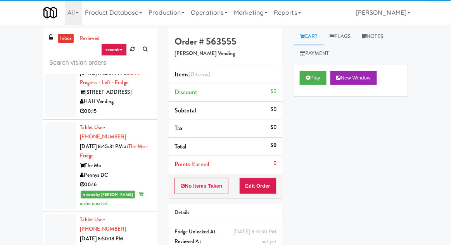
click at [315, 79] on button "Play" at bounding box center [313, 78] width 27 height 14
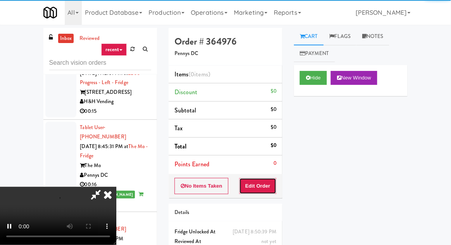
click at [266, 181] on button "Edit Order" at bounding box center [258, 186] width 38 height 16
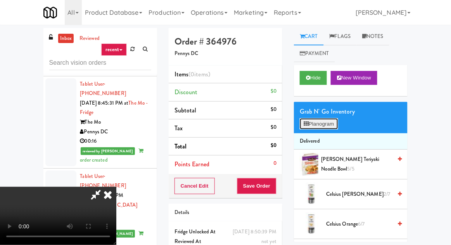
click at [331, 123] on button "Planogram" at bounding box center [319, 124] width 38 height 12
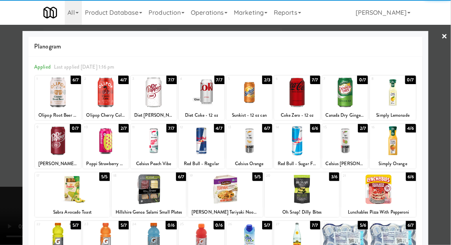
click at [138, 148] on div at bounding box center [154, 141] width 46 height 30
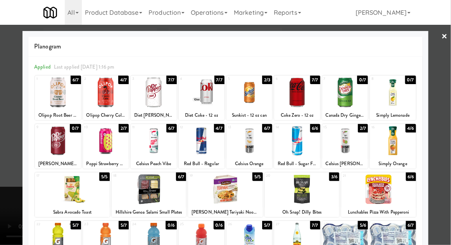
click at [4, 160] on div at bounding box center [225, 122] width 451 height 245
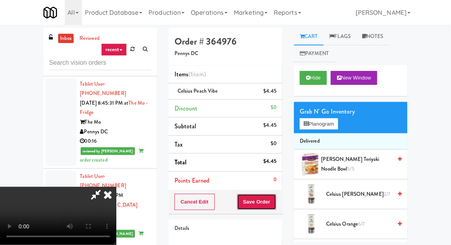
click at [276, 200] on button "Save Order" at bounding box center [257, 202] width 40 height 16
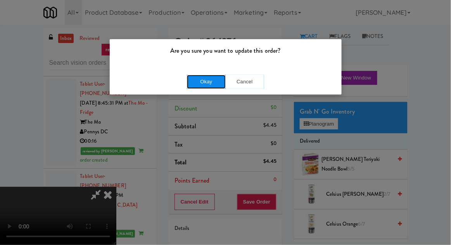
click at [196, 84] on button "Okay" at bounding box center [206, 82] width 39 height 14
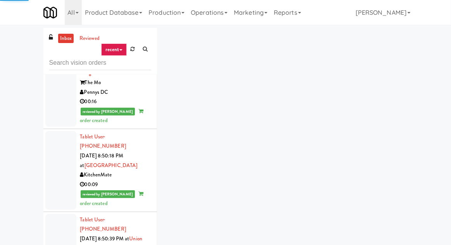
scroll to position [1331, 0]
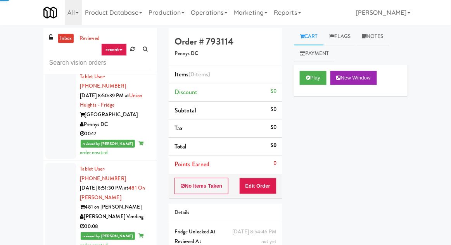
scroll to position [1472, 0]
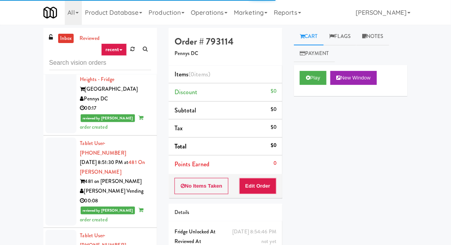
scroll to position [1510, 0]
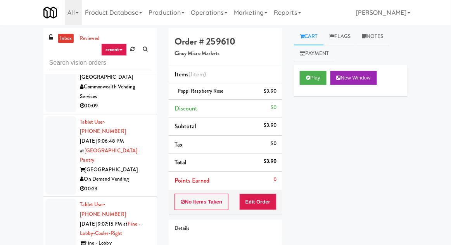
scroll to position [4234, 0]
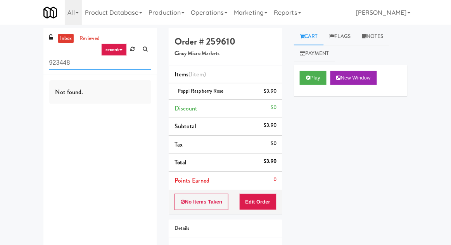
click at [131, 60] on input "923448" at bounding box center [100, 63] width 102 height 14
click at [131, 52] on link at bounding box center [133, 49] width 12 height 12
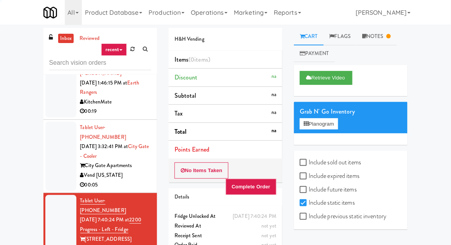
scroll to position [1026, 0]
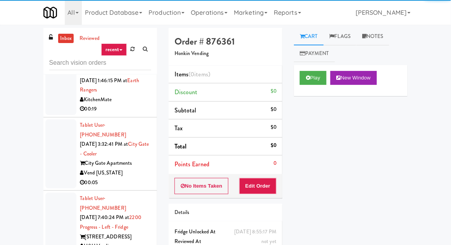
scroll to position [1019, 0]
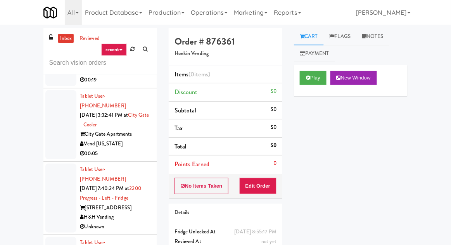
scroll to position [1058, 0]
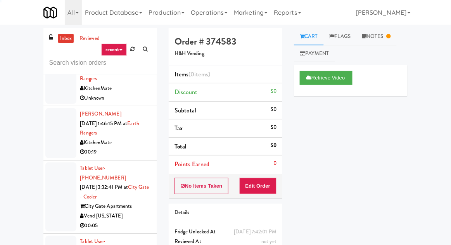
scroll to position [972, 0]
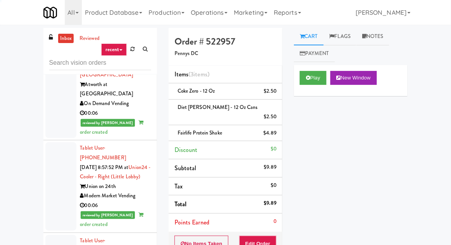
scroll to position [1909, 0]
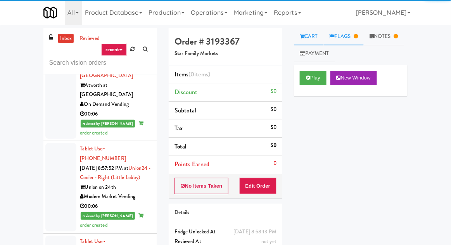
click at [350, 38] on link "Flags" at bounding box center [344, 36] width 40 height 17
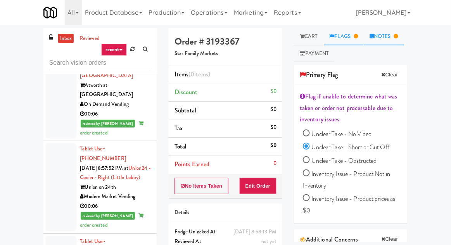
click at [383, 40] on link "Notes" at bounding box center [384, 36] width 40 height 17
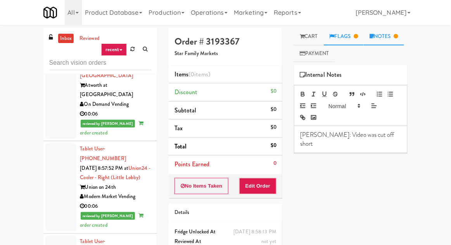
click at [352, 37] on link "Flags" at bounding box center [344, 36] width 40 height 17
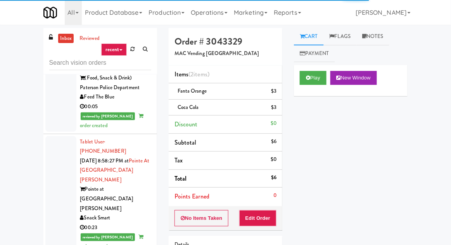
scroll to position [2595, 0]
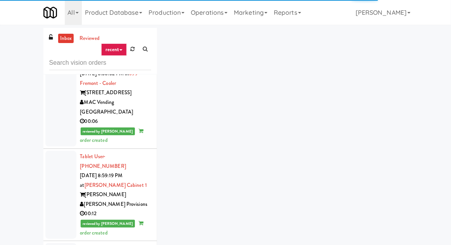
scroll to position [2870, 0]
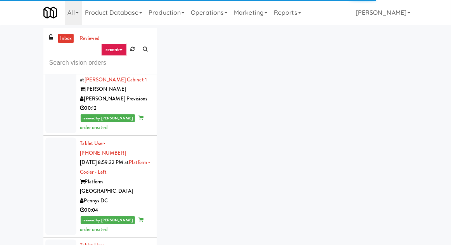
scroll to position [2997, 0]
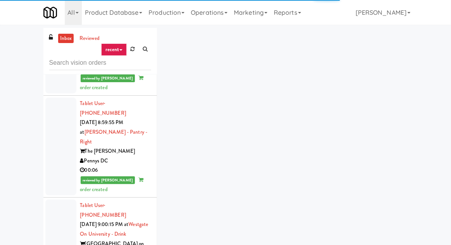
scroll to position [3140, 0]
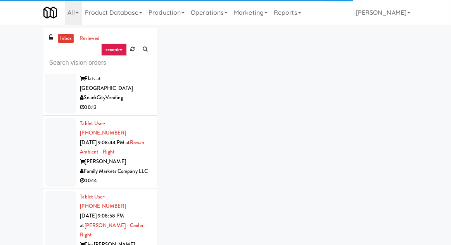
scroll to position [4489, 0]
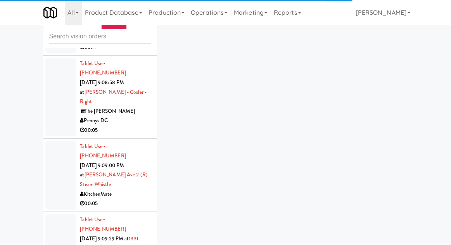
scroll to position [28, 0]
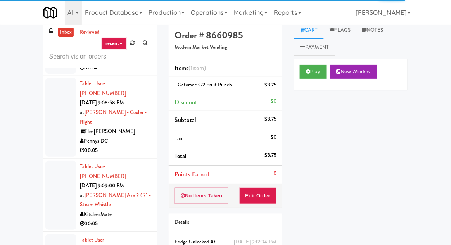
scroll to position [4546, 0]
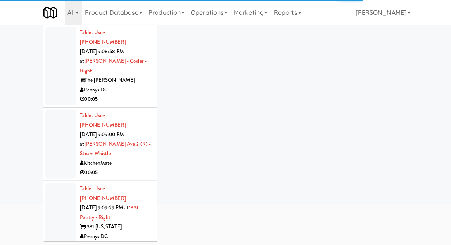
scroll to position [4507, 0]
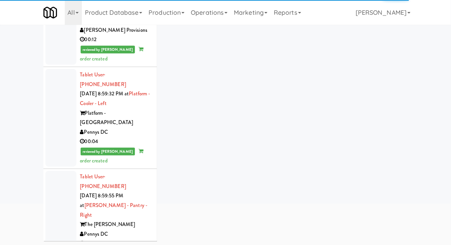
scroll to position [3014, 0]
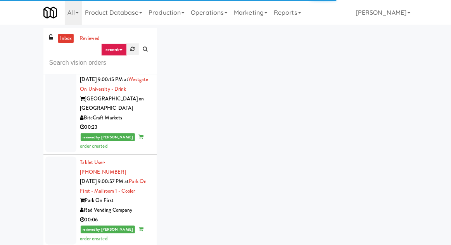
click at [131, 50] on icon at bounding box center [133, 49] width 4 height 5
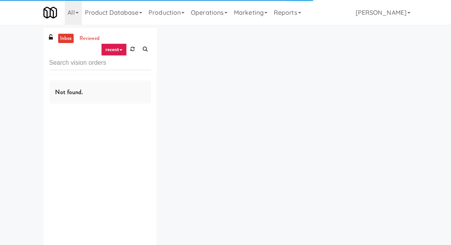
click at [16, 122] on div "inbox reviewed recent all unclear take inventory issue suspicious failed recent…" at bounding box center [225, 151] width 451 height 246
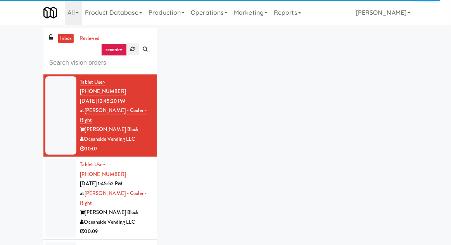
click at [132, 54] on link at bounding box center [133, 49] width 12 height 12
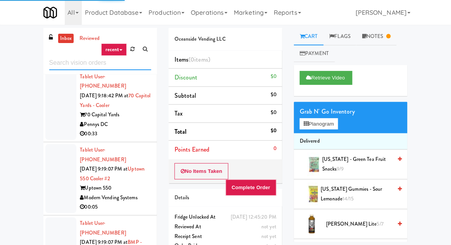
scroll to position [2307, 0]
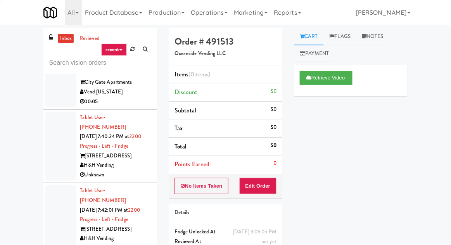
scroll to position [1125, 0]
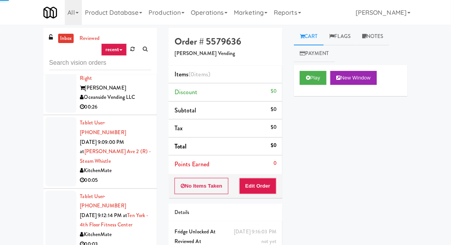
scroll to position [1407, 0]
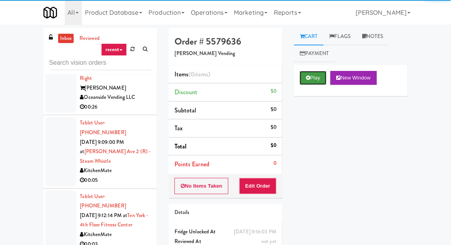
click at [316, 76] on button "Play" at bounding box center [313, 78] width 27 height 14
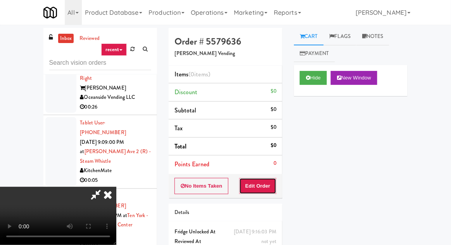
click at [259, 190] on button "Edit Order" at bounding box center [258, 186] width 38 height 16
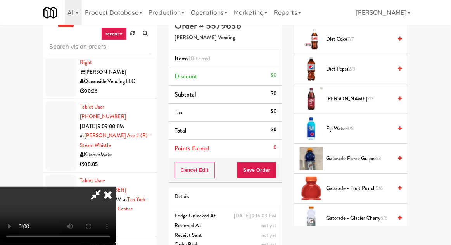
scroll to position [456, 0]
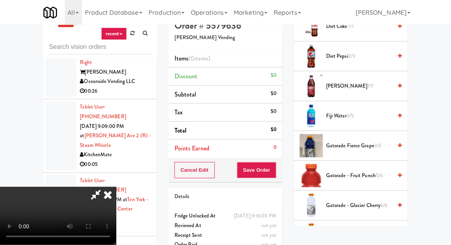
click at [365, 141] on span "Gatorade Fierce Grape 3/3" at bounding box center [359, 146] width 66 height 10
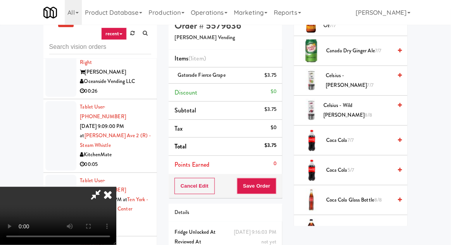
scroll to position [0, 0]
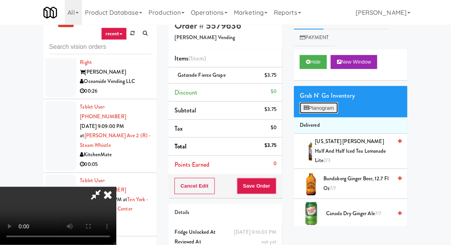
click at [332, 112] on button "Planogram" at bounding box center [319, 108] width 38 height 12
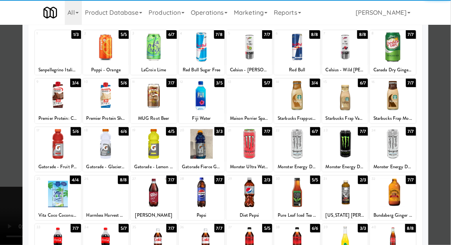
scroll to position [45, 0]
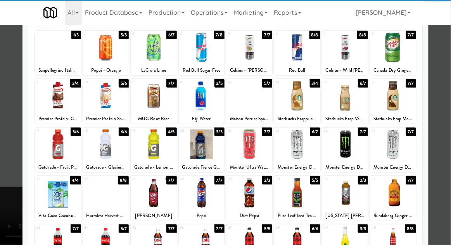
click at [8, 199] on div at bounding box center [225, 122] width 451 height 245
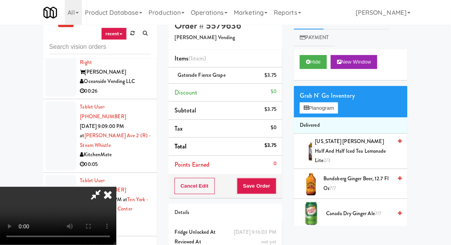
click at [281, 187] on div "Cancel Edit Save Order" at bounding box center [226, 186] width 114 height 24
click at [275, 181] on button "Save Order" at bounding box center [257, 186] width 40 height 16
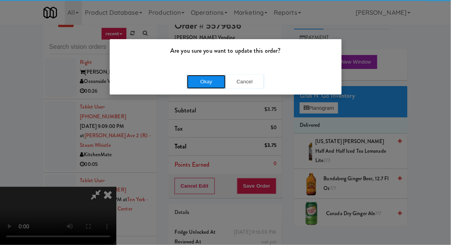
click at [188, 83] on button "Okay" at bounding box center [206, 82] width 39 height 14
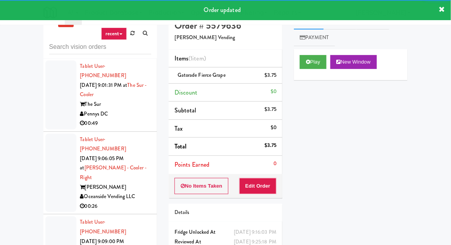
scroll to position [1274, 0]
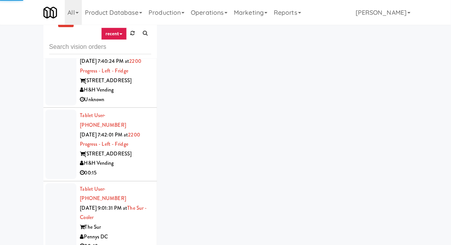
scroll to position [1168, 0]
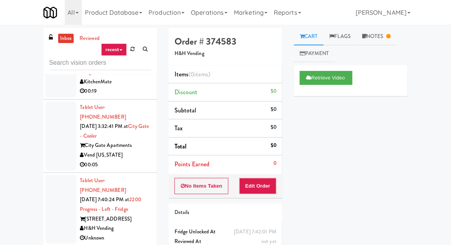
scroll to position [1048, 0]
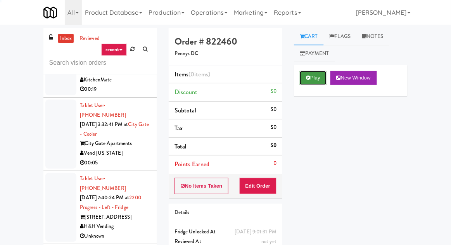
click at [308, 78] on icon at bounding box center [308, 77] width 4 height 5
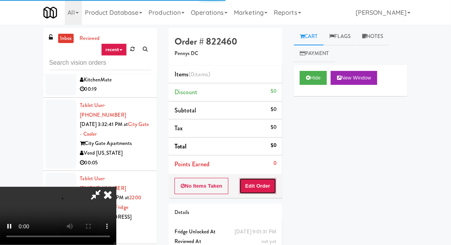
click at [267, 186] on button "Edit Order" at bounding box center [258, 186] width 38 height 16
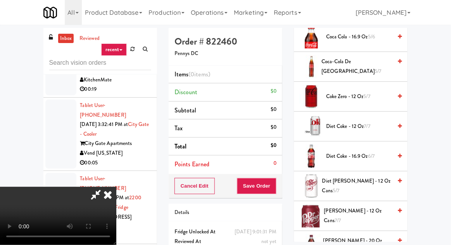
scroll to position [254, 0]
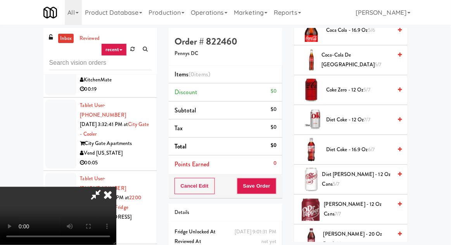
click at [367, 59] on span "Coca-Cola de Mexico 5/7" at bounding box center [357, 59] width 71 height 19
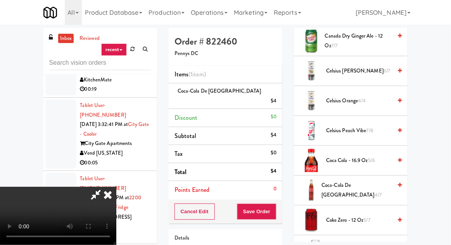
scroll to position [0, 0]
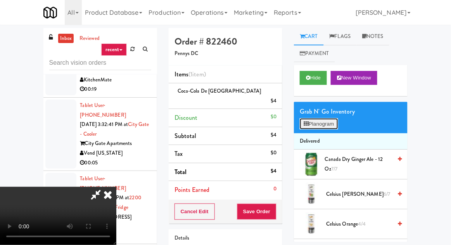
click at [326, 126] on button "Planogram" at bounding box center [319, 124] width 38 height 12
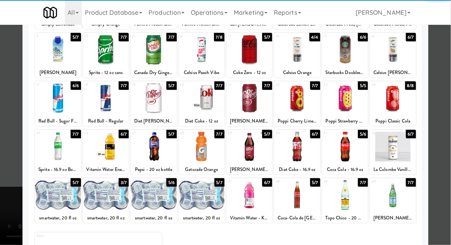
scroll to position [98, 0]
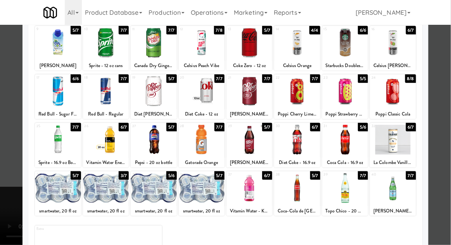
click at [348, 194] on div at bounding box center [345, 188] width 46 height 30
click at [8, 172] on div at bounding box center [225, 122] width 451 height 245
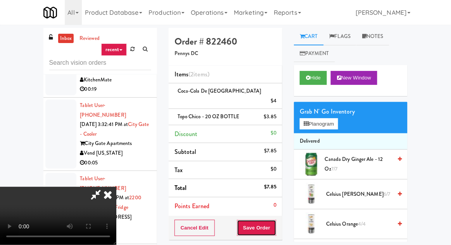
click at [276, 220] on button "Save Order" at bounding box center [257, 228] width 40 height 16
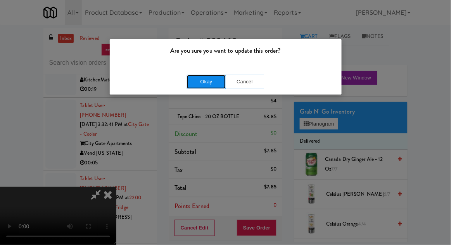
click at [192, 86] on button "Okay" at bounding box center [206, 82] width 39 height 14
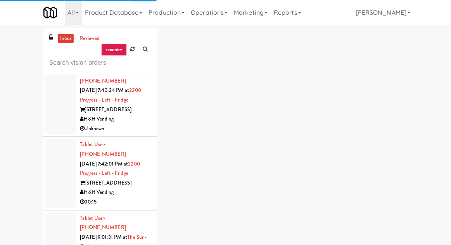
scroll to position [1155, 0]
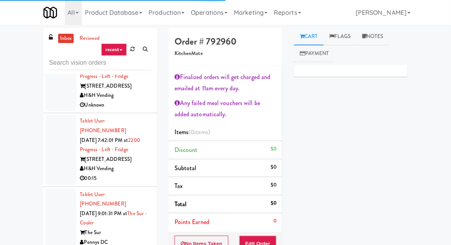
scroll to position [1193, 0]
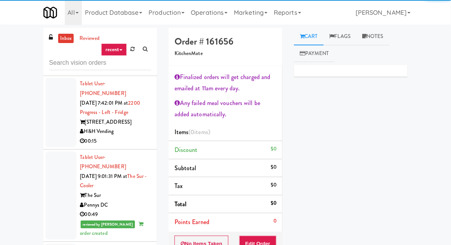
scroll to position [1216, 0]
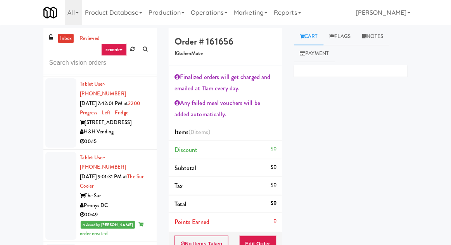
click at [258, 240] on button "Edit Order" at bounding box center [258, 244] width 38 height 16
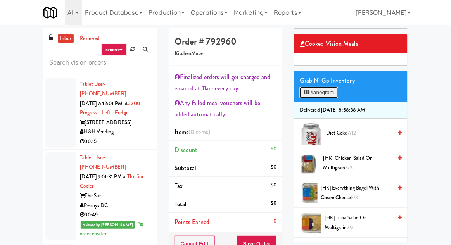
click at [333, 91] on button "Planogram" at bounding box center [319, 93] width 38 height 12
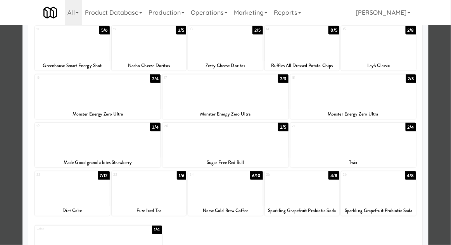
scroll to position [150, 0]
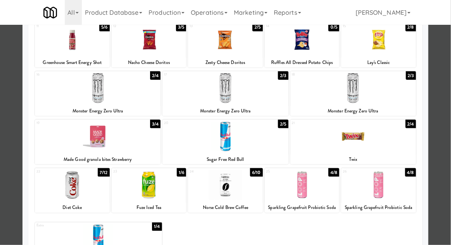
click at [8, 169] on div at bounding box center [225, 122] width 451 height 245
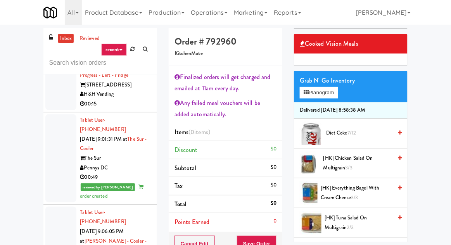
scroll to position [1270, 0]
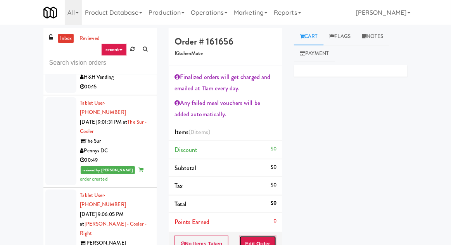
click at [266, 236] on button "Edit Order" at bounding box center [258, 244] width 38 height 16
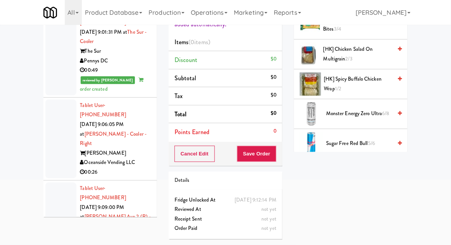
scroll to position [66, 0]
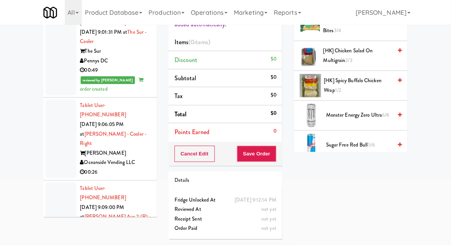
click at [364, 140] on span "Sugar Free Red Bull 5/6" at bounding box center [359, 145] width 66 height 10
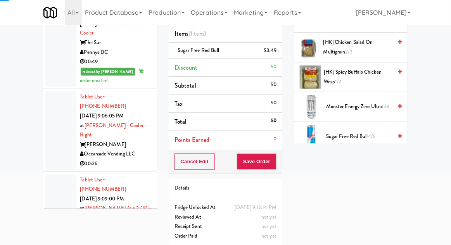
click at [269, 163] on button "Save Order" at bounding box center [257, 162] width 40 height 16
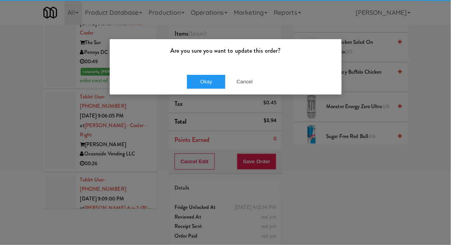
click at [198, 69] on div "Okay Cancel" at bounding box center [226, 82] width 232 height 26
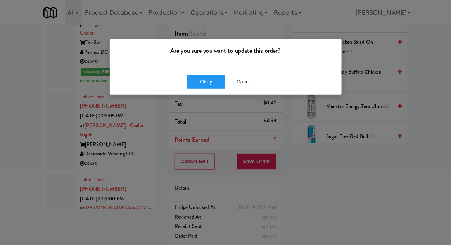
click at [183, 57] on div "Are you sure you want to update this order?" at bounding box center [226, 53] width 232 height 29
click at [198, 78] on button "Okay" at bounding box center [206, 82] width 39 height 14
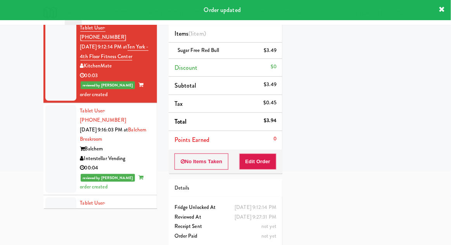
scroll to position [1530, 0]
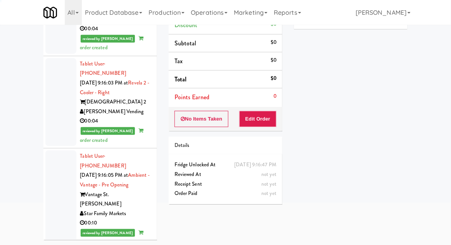
scroll to position [1664, 0]
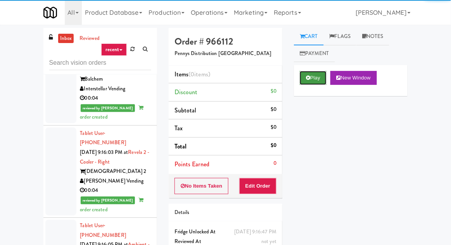
click at [304, 84] on button "Play" at bounding box center [313, 78] width 27 height 14
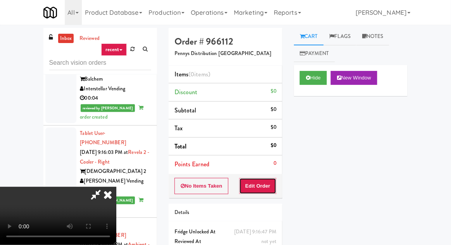
click at [264, 186] on button "Edit Order" at bounding box center [258, 186] width 38 height 16
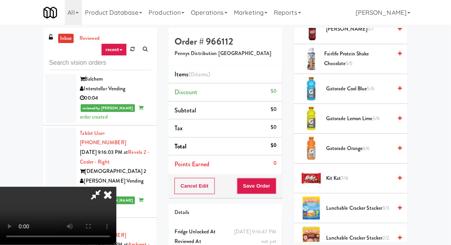
scroll to position [552, 0]
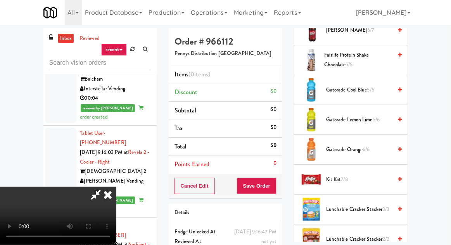
click at [351, 115] on span "Gatorade Lemon Lime 5/6" at bounding box center [359, 120] width 66 height 10
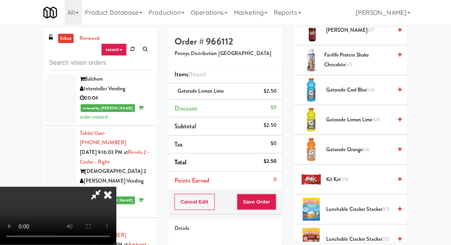
click at [275, 200] on button "Save Order" at bounding box center [257, 202] width 40 height 16
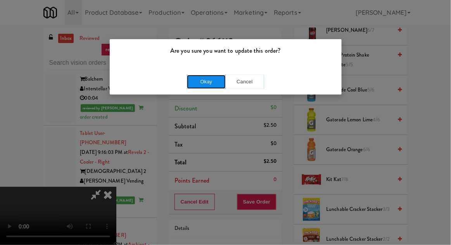
click at [211, 80] on button "Okay" at bounding box center [206, 82] width 39 height 14
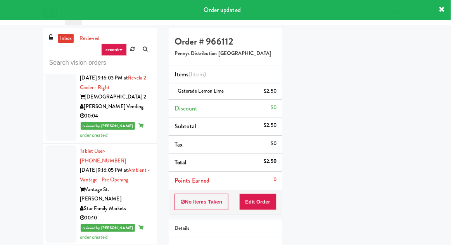
scroll to position [1738, 0]
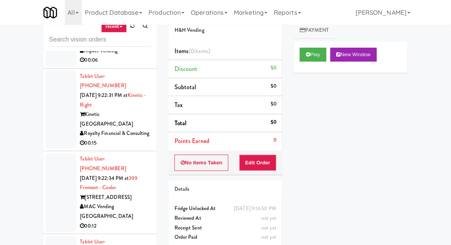
scroll to position [30, 0]
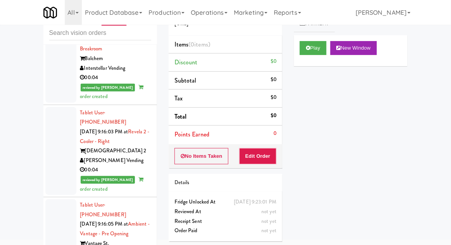
scroll to position [1656, 0]
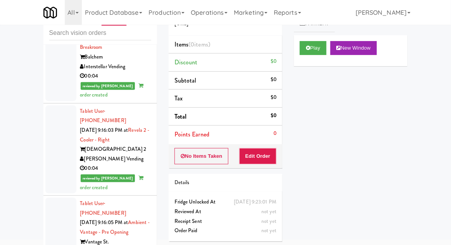
click at [446, 166] on div "inbox reviewed recent all unclear take inventory issue suspicious failed recent…" at bounding box center [225, 140] width 451 height 285
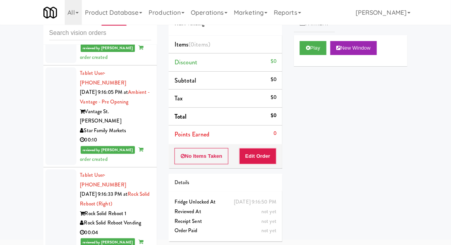
scroll to position [1787, 0]
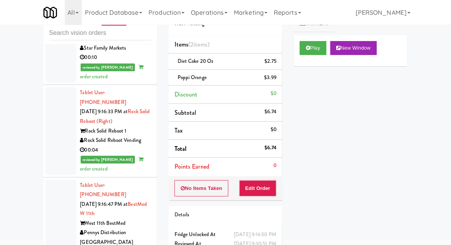
scroll to position [1869, 0]
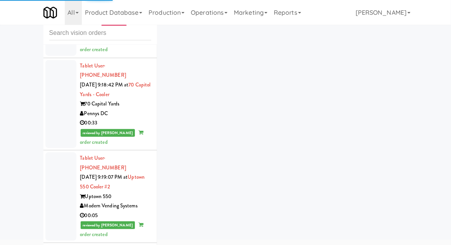
scroll to position [2488, 0]
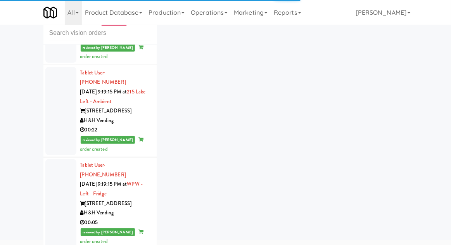
scroll to position [2731, 0]
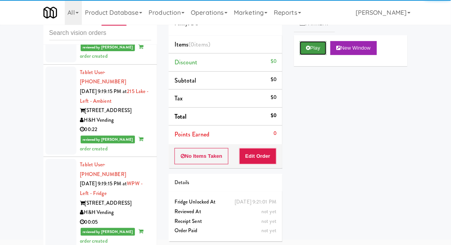
click at [313, 48] on button "Play" at bounding box center [313, 48] width 27 height 14
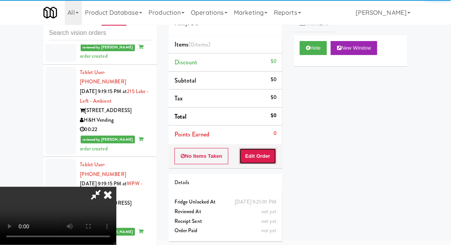
click at [261, 159] on button "Edit Order" at bounding box center [258, 156] width 38 height 16
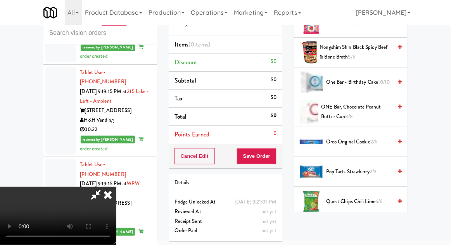
scroll to position [624, 0]
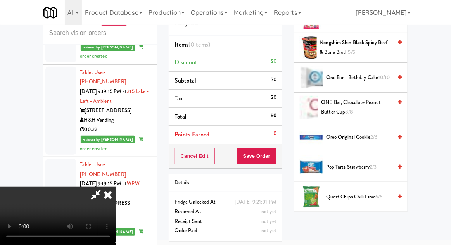
click at [383, 133] on span "Oreo Original Cookie 2/6" at bounding box center [359, 138] width 66 height 10
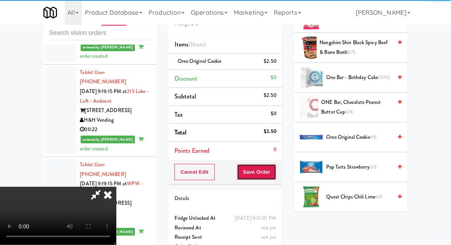
click at [274, 176] on button "Save Order" at bounding box center [257, 172] width 40 height 16
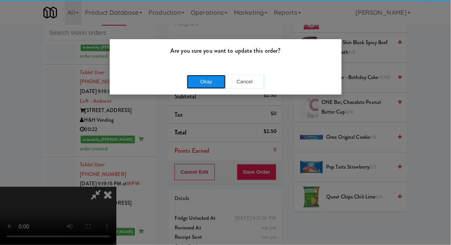
click at [192, 85] on button "Okay" at bounding box center [206, 82] width 39 height 14
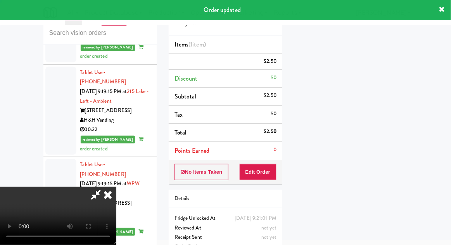
scroll to position [76, 0]
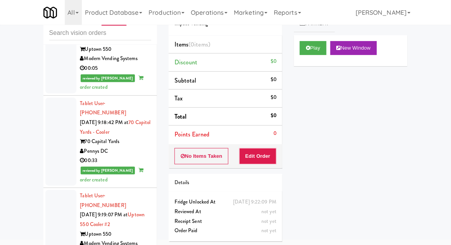
scroll to position [2422, 0]
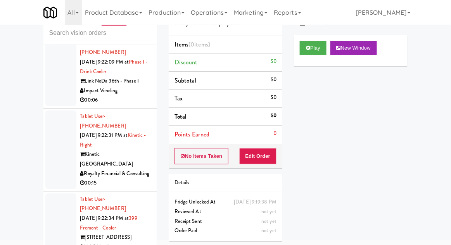
scroll to position [3498, 0]
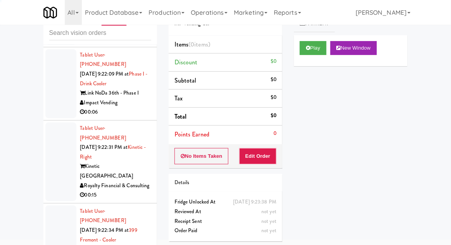
scroll to position [3498, 0]
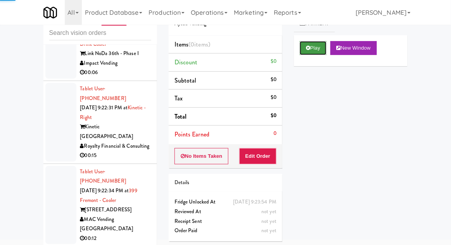
click at [314, 50] on button "Play" at bounding box center [313, 48] width 27 height 14
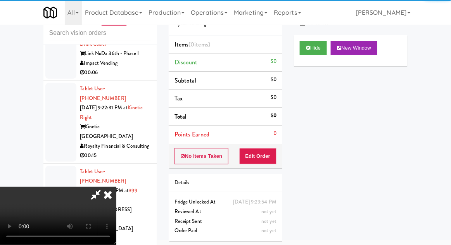
click at [270, 160] on button "Edit Order" at bounding box center [258, 156] width 38 height 16
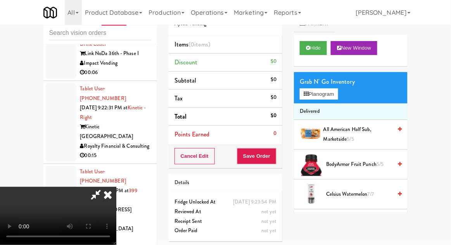
click at [368, 194] on span "7/7" at bounding box center [371, 193] width 6 height 7
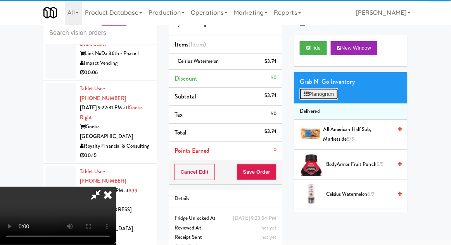
click at [311, 98] on button "Planogram" at bounding box center [319, 94] width 38 height 12
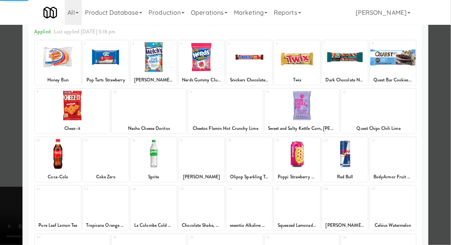
scroll to position [98, 0]
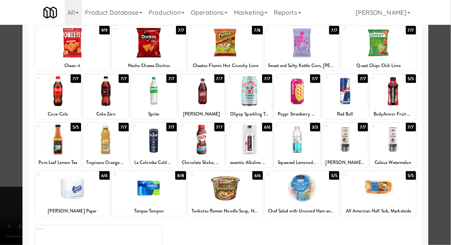
click at [346, 141] on div at bounding box center [345, 140] width 46 height 30
click at [3, 185] on div at bounding box center [225, 122] width 451 height 245
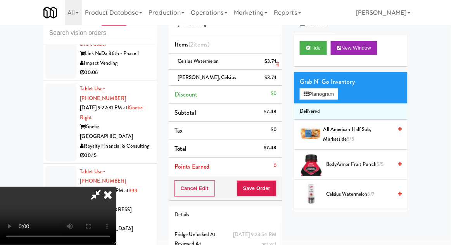
click at [278, 67] on li "Celsius Watermelon $3.74" at bounding box center [226, 62] width 114 height 16
click at [277, 64] on icon at bounding box center [277, 64] width 4 height 5
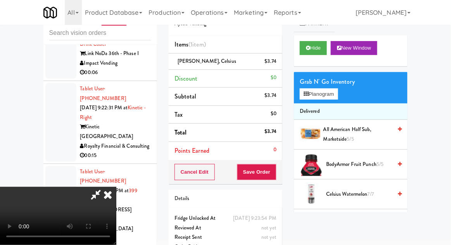
scroll to position [28, 0]
click at [275, 171] on button "Save Order" at bounding box center [257, 172] width 40 height 16
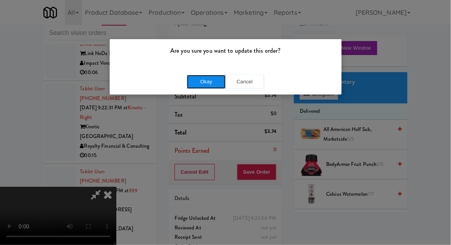
click at [199, 82] on button "Okay" at bounding box center [206, 82] width 39 height 14
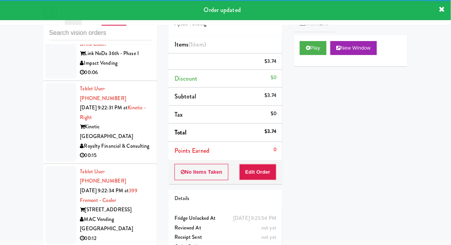
scroll to position [3517, 0]
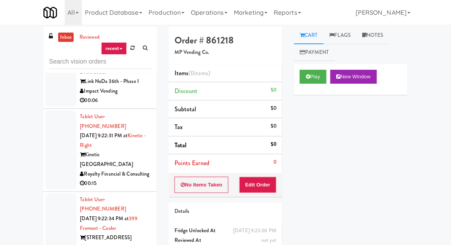
scroll to position [1, 0]
click at [311, 79] on button "Play" at bounding box center [313, 77] width 27 height 14
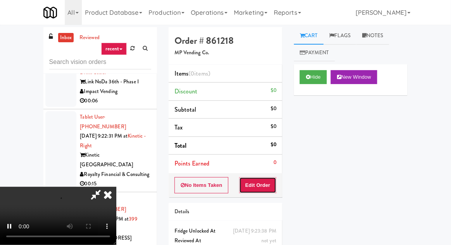
click at [268, 181] on button "Edit Order" at bounding box center [258, 185] width 38 height 16
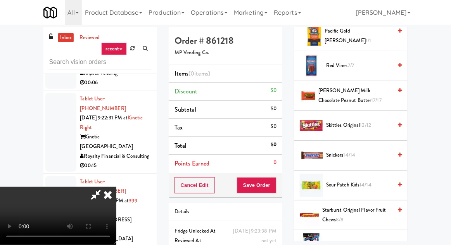
scroll to position [823, 0]
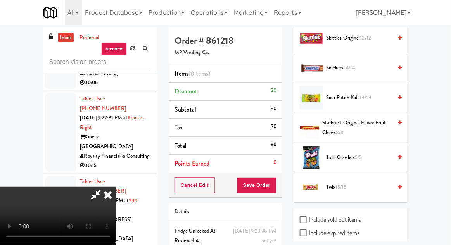
click at [358, 154] on span "5/5" at bounding box center [358, 157] width 7 height 7
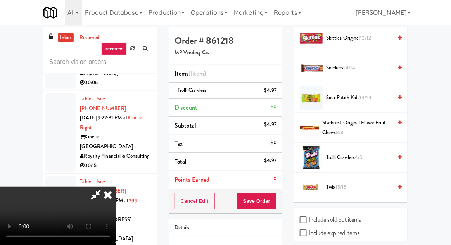
click at [361, 183] on span "Twix 15/15" at bounding box center [359, 188] width 66 height 10
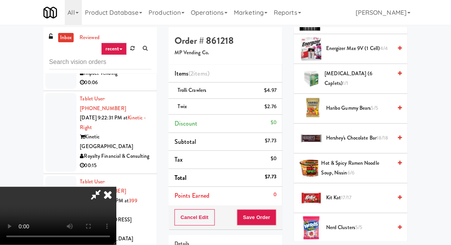
scroll to position [394, 0]
click at [354, 134] on span "Hershey's Chocolate Bar 18/18" at bounding box center [359, 139] width 66 height 10
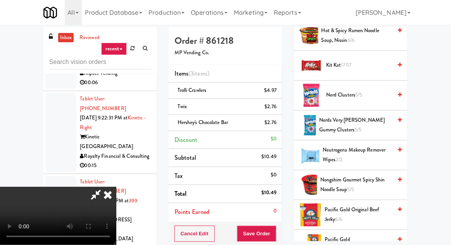
scroll to position [823, 0]
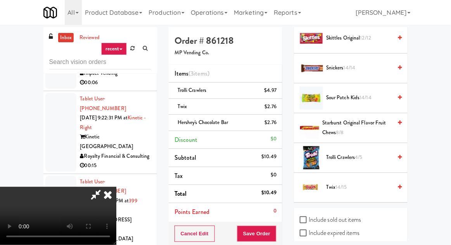
click at [352, 153] on span "Trolli Crawlers 4/5" at bounding box center [359, 158] width 66 height 10
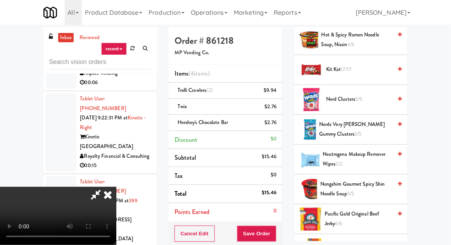
scroll to position [522, 0]
click at [362, 96] on span "5/5" at bounding box center [358, 99] width 7 height 7
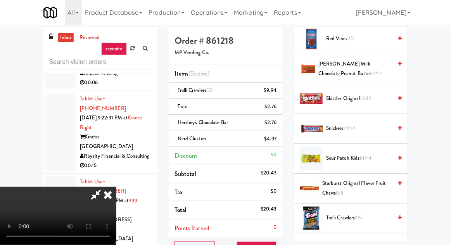
scroll to position [762, 0]
click at [353, 181] on span "Starburst Original Flavor Fruit Chews 8/8" at bounding box center [357, 188] width 70 height 19
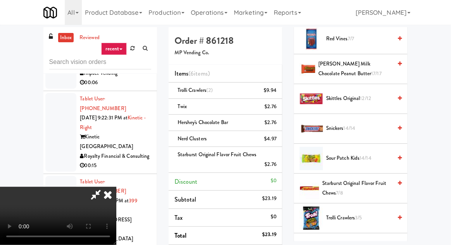
scroll to position [823, 0]
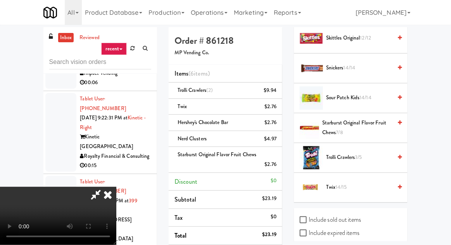
click at [356, 153] on span "Trolli Crawlers 3/5" at bounding box center [359, 158] width 66 height 10
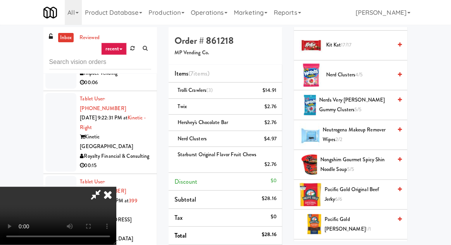
scroll to position [554, 0]
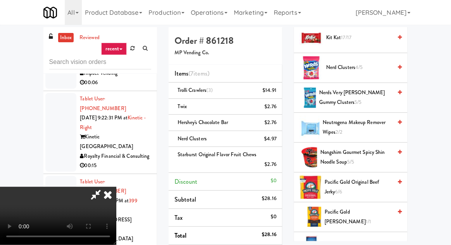
click at [365, 88] on span "Nerds Very Berry Gummy Clusters 5/5" at bounding box center [355, 97] width 73 height 19
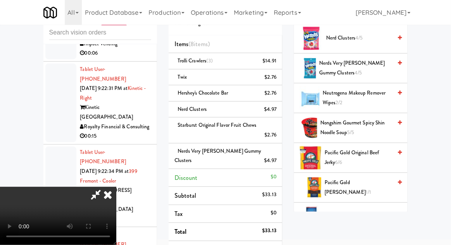
scroll to position [31, 0]
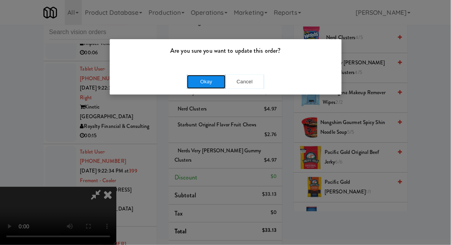
click at [191, 85] on button "Okay" at bounding box center [206, 82] width 39 height 14
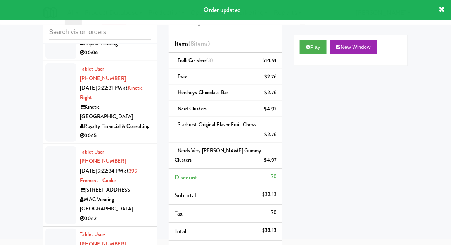
scroll to position [0, 0]
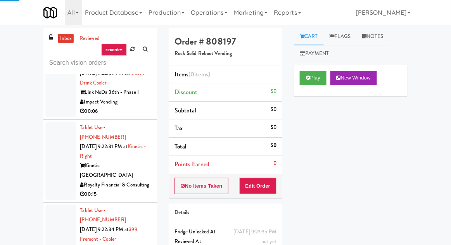
scroll to position [3483, 0]
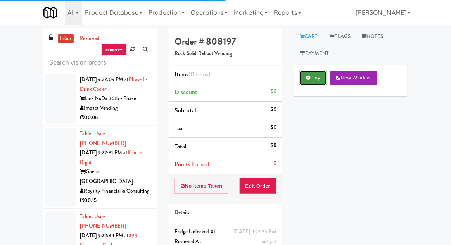
click at [311, 72] on button "Play" at bounding box center [313, 78] width 27 height 14
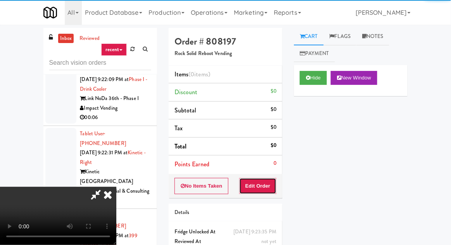
click at [261, 184] on button "Edit Order" at bounding box center [258, 186] width 38 height 16
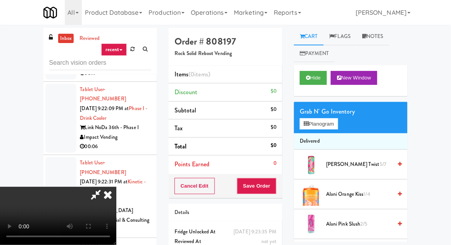
scroll to position [0, 0]
click at [333, 125] on button "Planogram" at bounding box center [319, 124] width 38 height 12
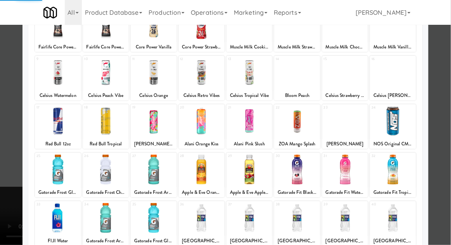
scroll to position [98, 0]
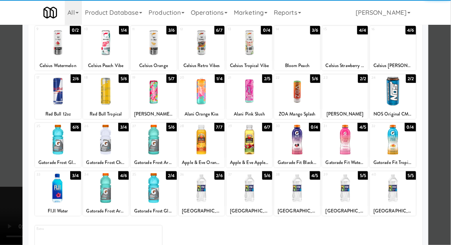
click at [351, 147] on div at bounding box center [345, 140] width 46 height 30
click at [442, 125] on div at bounding box center [225, 122] width 451 height 245
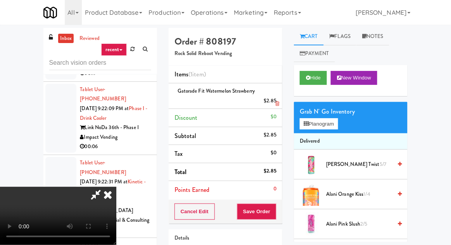
click at [281, 100] on li "Gatorade Fit Watermelon Strawberry $2.85" at bounding box center [226, 96] width 114 height 26
click at [278, 103] on icon at bounding box center [277, 103] width 4 height 5
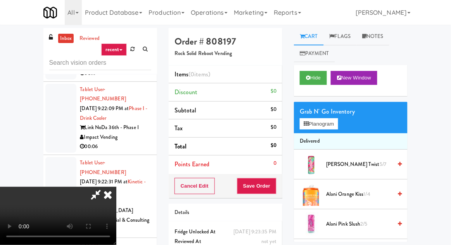
click at [359, 167] on span "Alani Cherry Twist 5/7" at bounding box center [359, 165] width 66 height 10
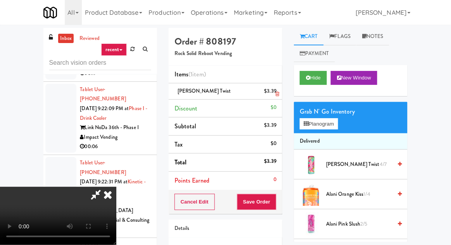
click at [280, 93] on li "Alani Cherry Twist $3.39" at bounding box center [226, 91] width 114 height 16
click at [278, 93] on icon at bounding box center [277, 93] width 4 height 5
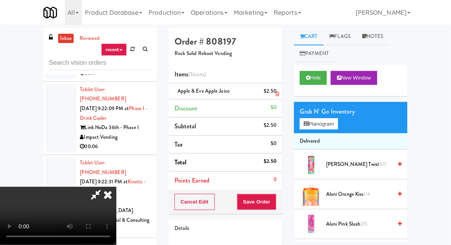
click at [276, 95] on div "$2.50" at bounding box center [270, 91] width 13 height 10
click at [277, 95] on icon at bounding box center [277, 93] width 4 height 5
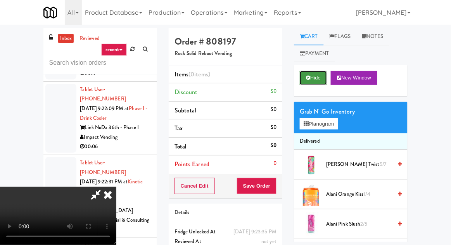
click at [313, 78] on button "Hide" at bounding box center [313, 78] width 27 height 14
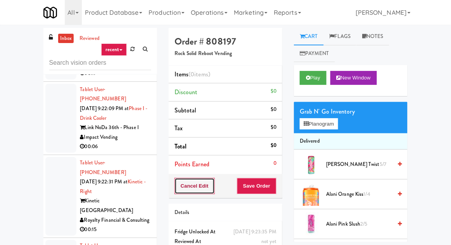
click at [204, 186] on button "Cancel Edit" at bounding box center [194, 186] width 40 height 16
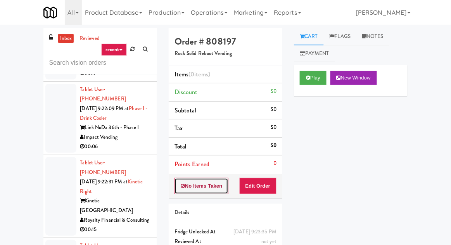
click at [221, 185] on button "No Items Taken" at bounding box center [201, 186] width 54 height 16
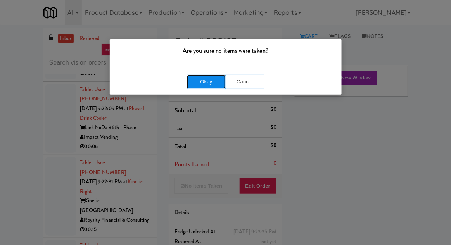
click at [211, 86] on button "Okay" at bounding box center [206, 82] width 39 height 14
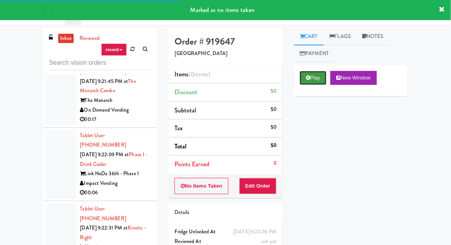
click at [313, 77] on button "Play" at bounding box center [313, 78] width 27 height 14
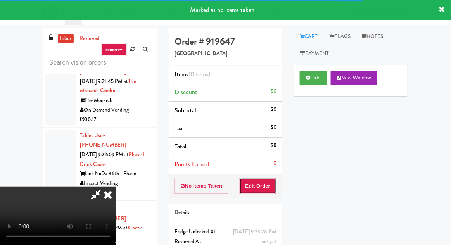
click at [263, 185] on button "Edit Order" at bounding box center [258, 186] width 38 height 16
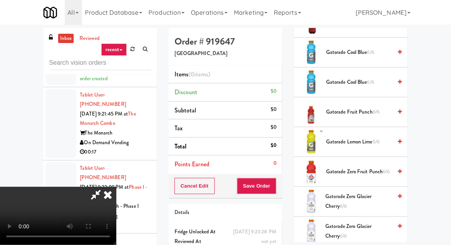
scroll to position [506, 0]
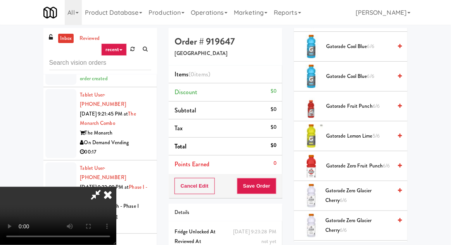
click at [359, 133] on span "Gatorade Lemon Lime 5/6" at bounding box center [359, 136] width 66 height 10
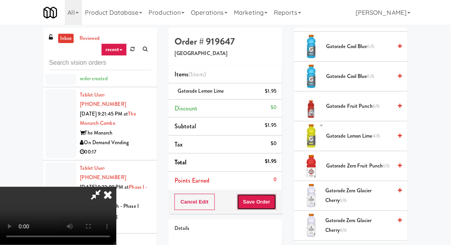
click at [274, 201] on button "Save Order" at bounding box center [257, 202] width 40 height 16
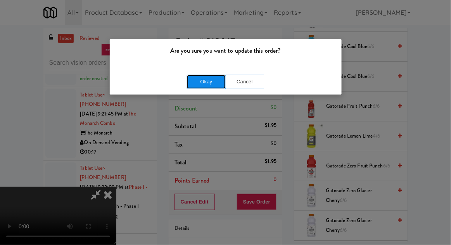
click at [215, 84] on button "Okay" at bounding box center [206, 82] width 39 height 14
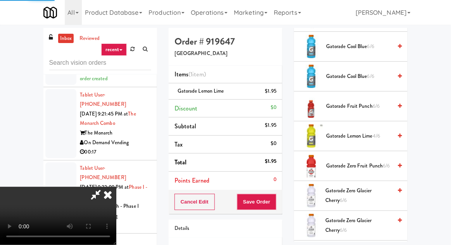
scroll to position [76, 0]
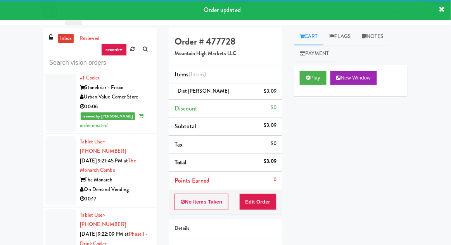
scroll to position [3331, 0]
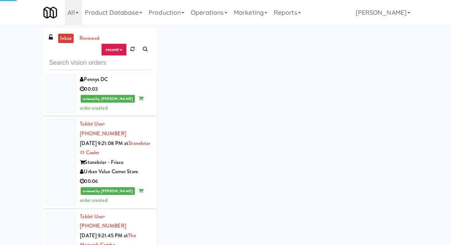
scroll to position [3240, 0]
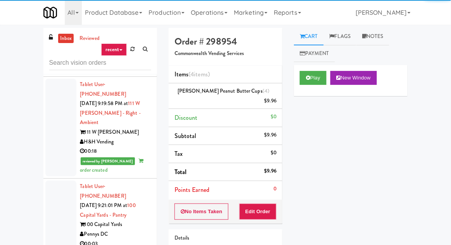
scroll to position [3091, 0]
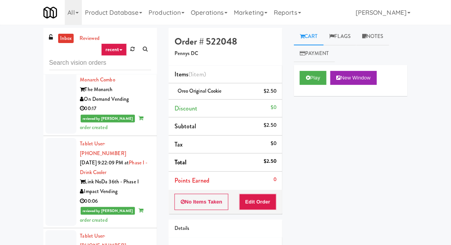
scroll to position [3419, 0]
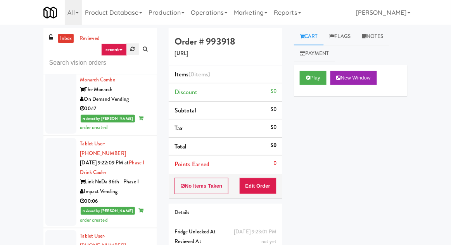
click at [129, 48] on link at bounding box center [133, 49] width 12 height 12
